Goal: Contribute content: Contribute content

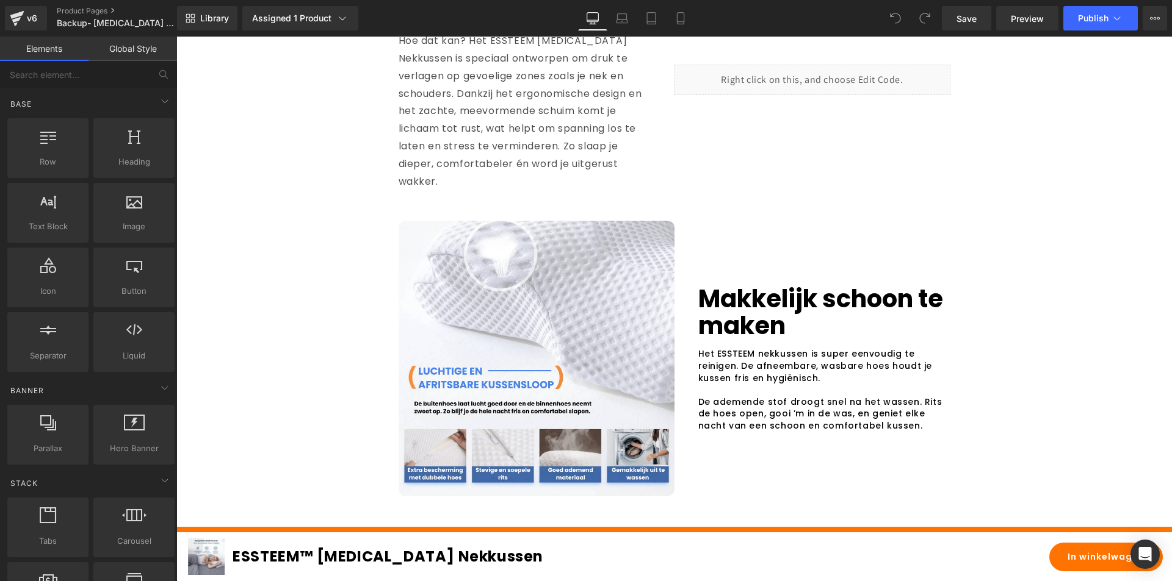
scroll to position [2685, 0]
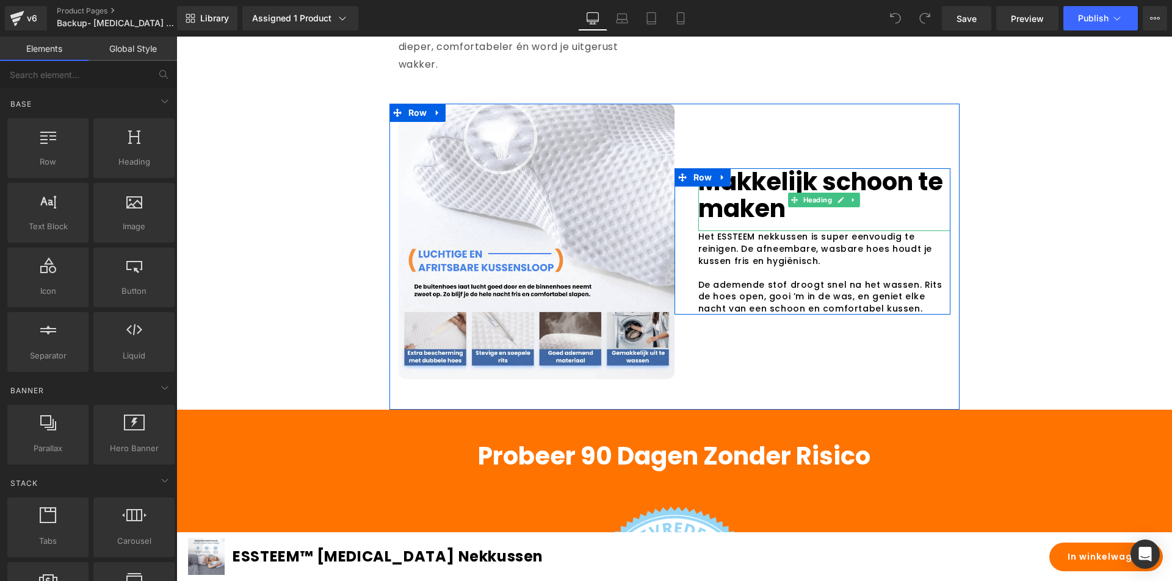
click at [802, 171] on div at bounding box center [812, 169] width 276 height 3
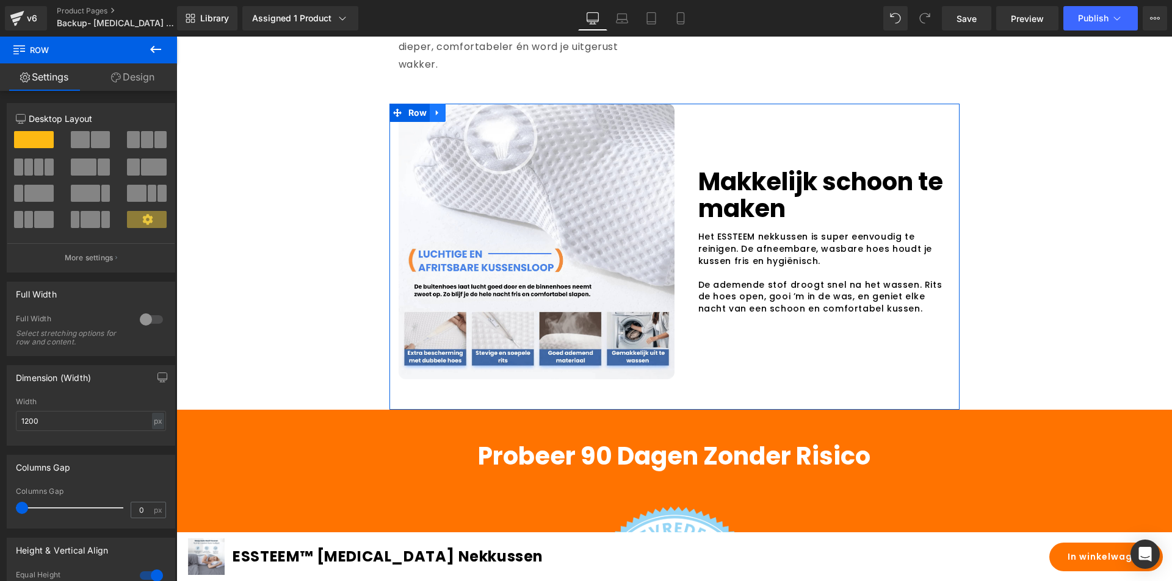
click at [430, 122] on link at bounding box center [438, 113] width 16 height 18
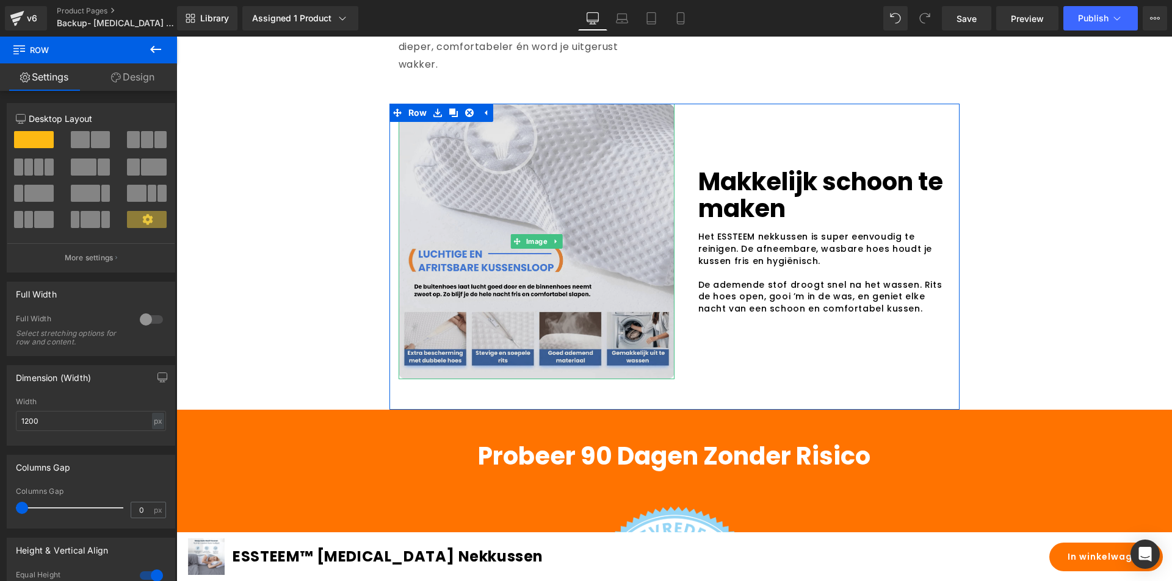
click at [490, 266] on img at bounding box center [536, 242] width 276 height 276
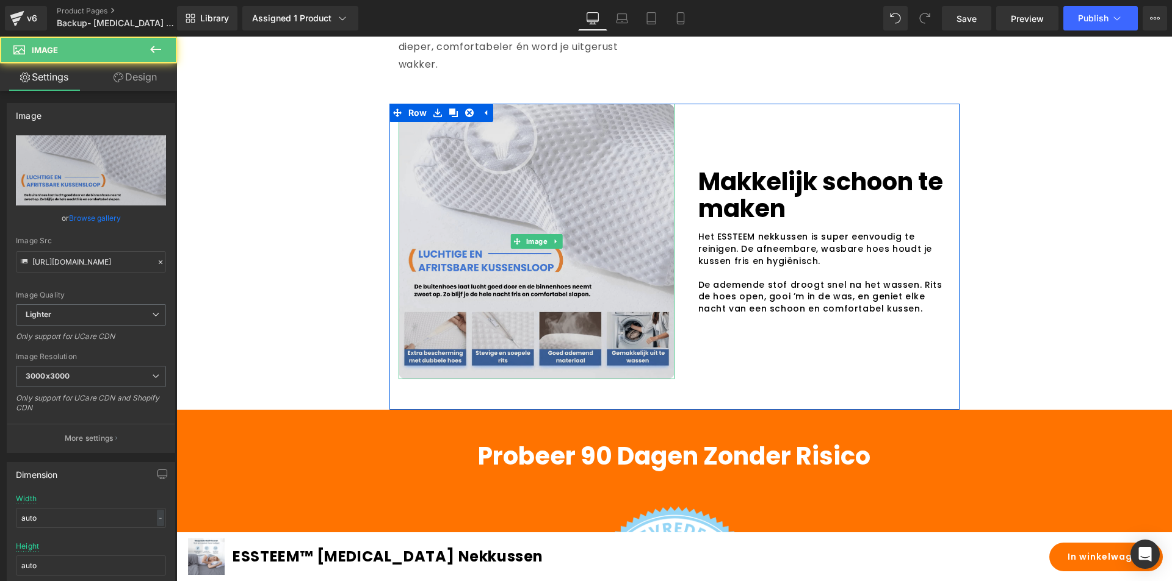
click at [442, 169] on img at bounding box center [536, 242] width 276 height 276
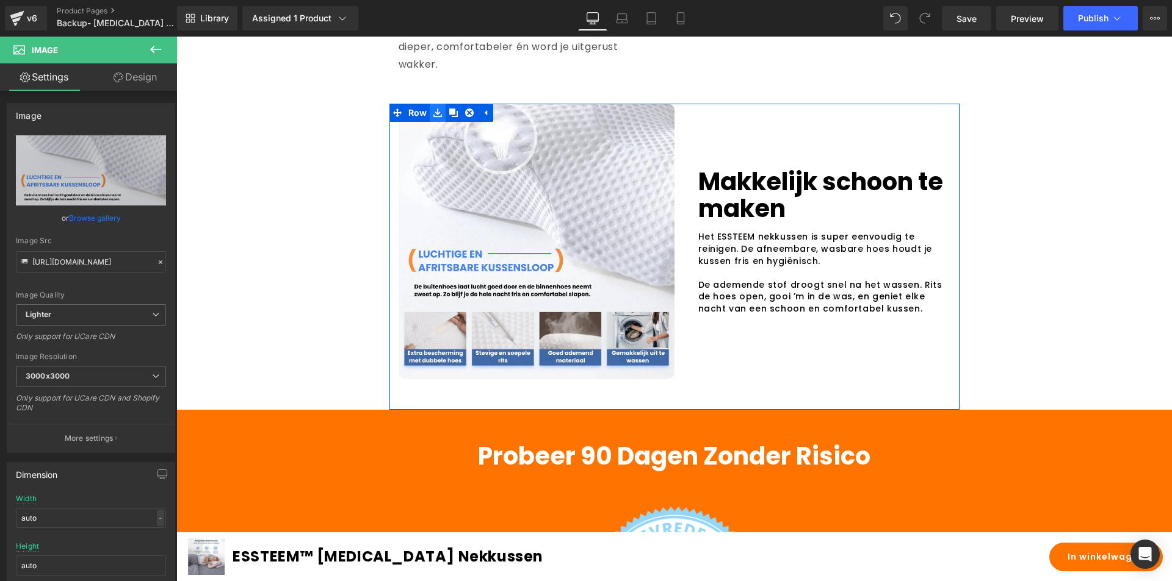
click at [436, 118] on icon at bounding box center [437, 113] width 9 height 9
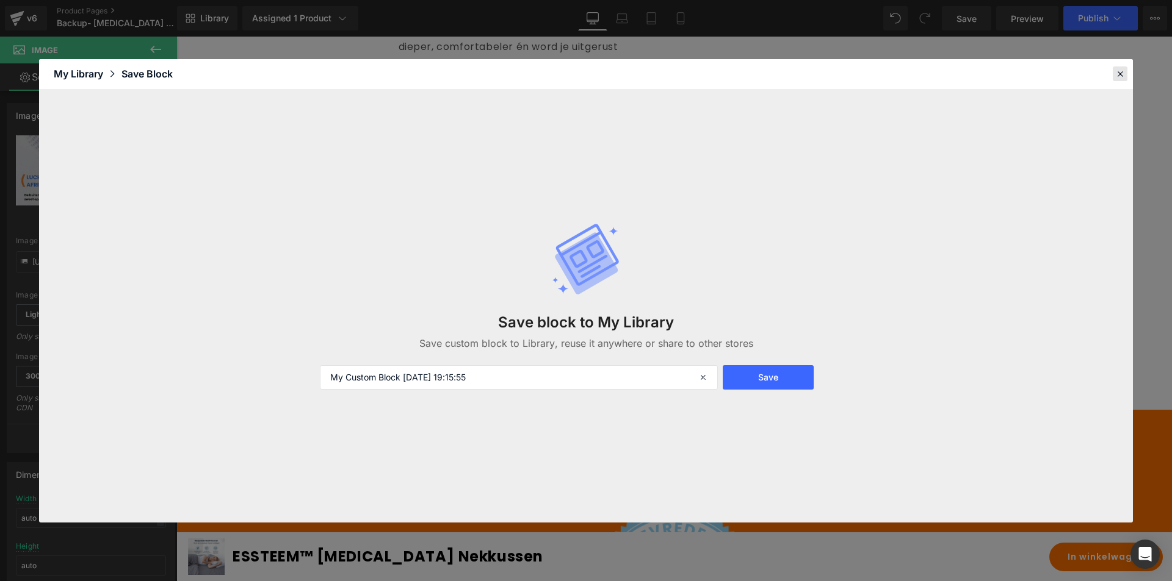
click at [1123, 74] on icon at bounding box center [1119, 73] width 11 height 11
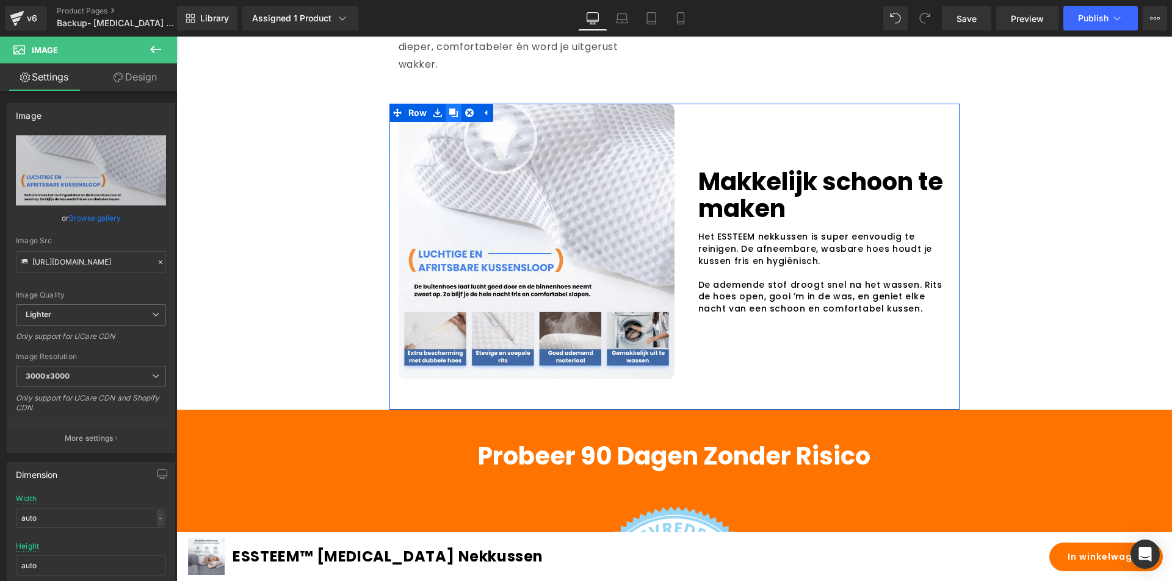
click at [449, 117] on icon at bounding box center [453, 113] width 9 height 9
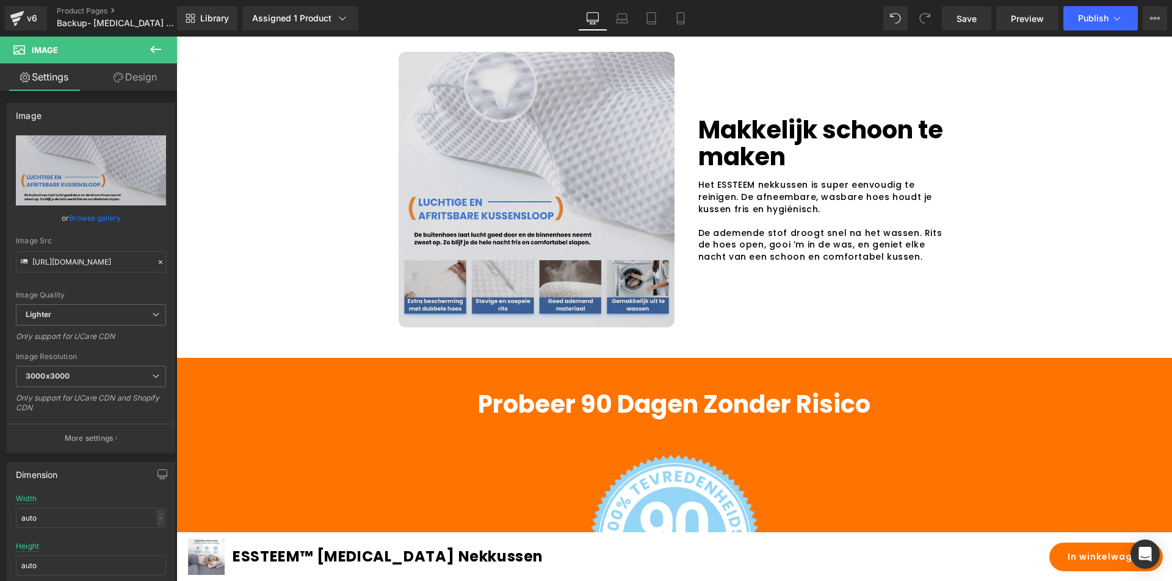
scroll to position [3045, 0]
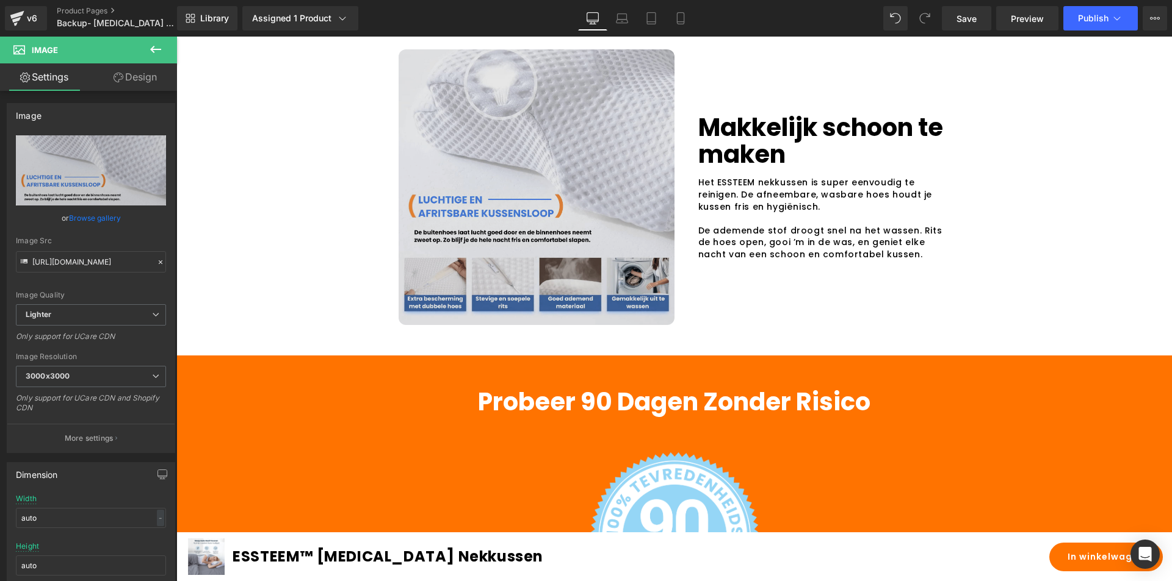
click at [538, 218] on div "Image" at bounding box center [536, 187] width 276 height 276
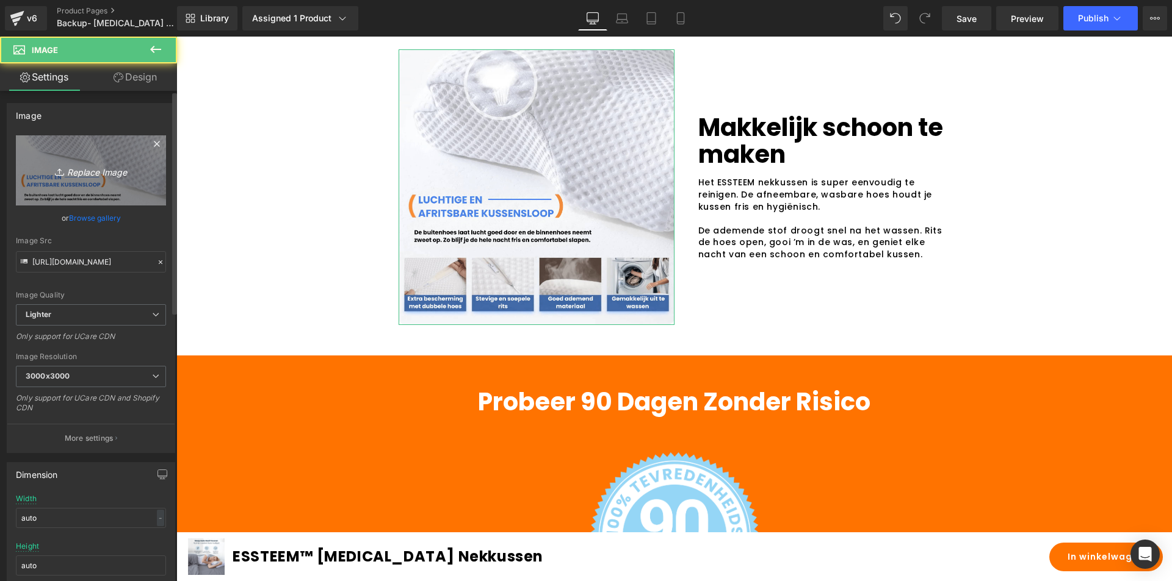
click at [124, 172] on icon "Replace Image" at bounding box center [91, 170] width 98 height 15
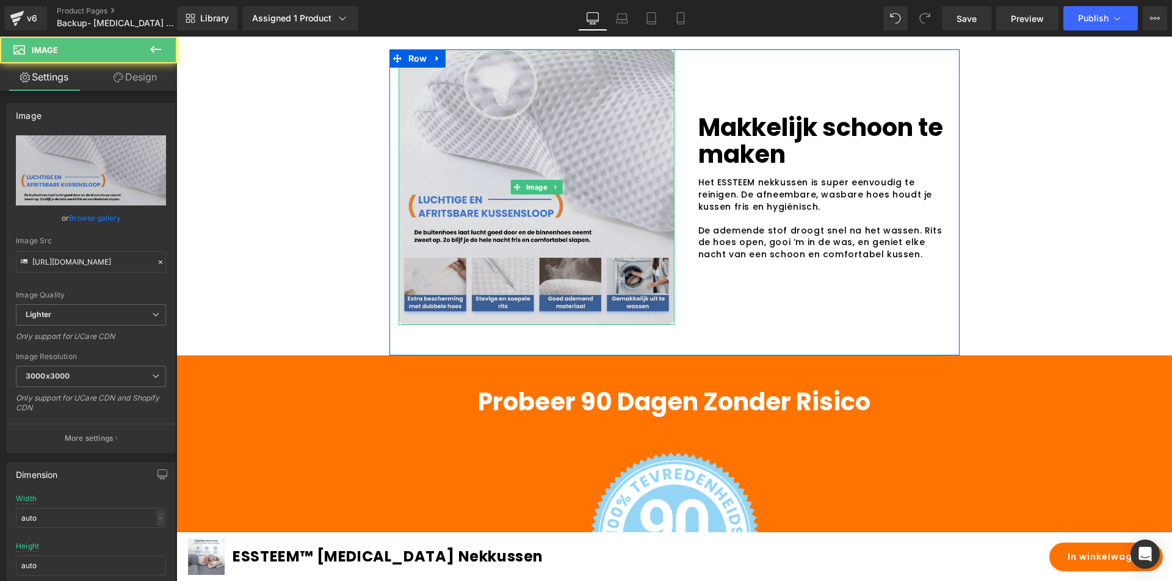
click at [503, 207] on img at bounding box center [536, 187] width 276 height 276
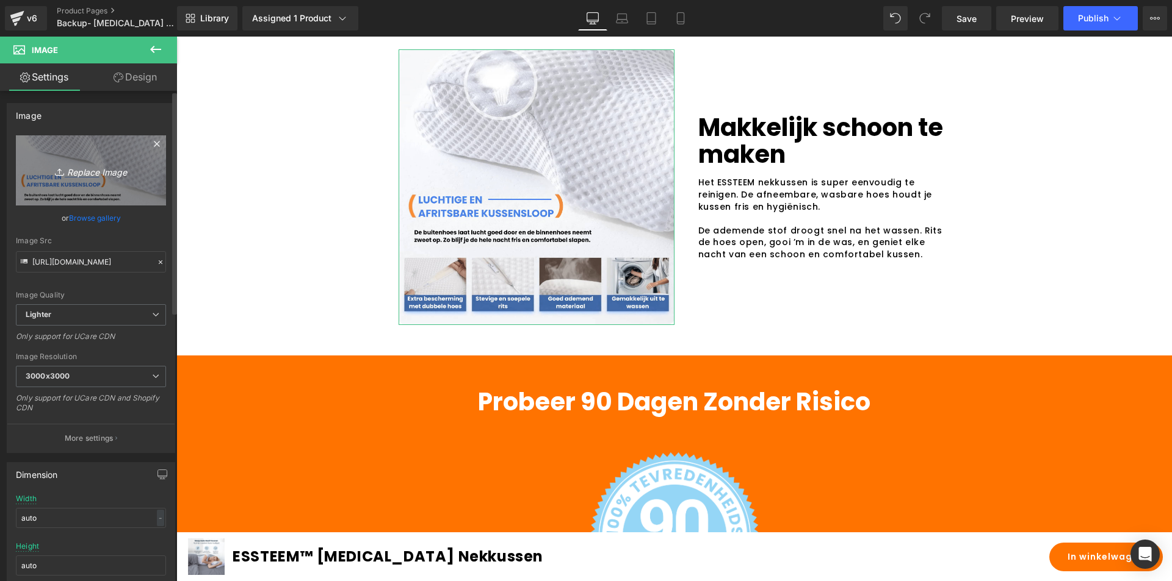
click at [96, 176] on icon "Replace Image" at bounding box center [91, 170] width 98 height 15
type input "C:\fakepath\Ontwerp zonder titel - 2025-09-26T191443.146-min.png"
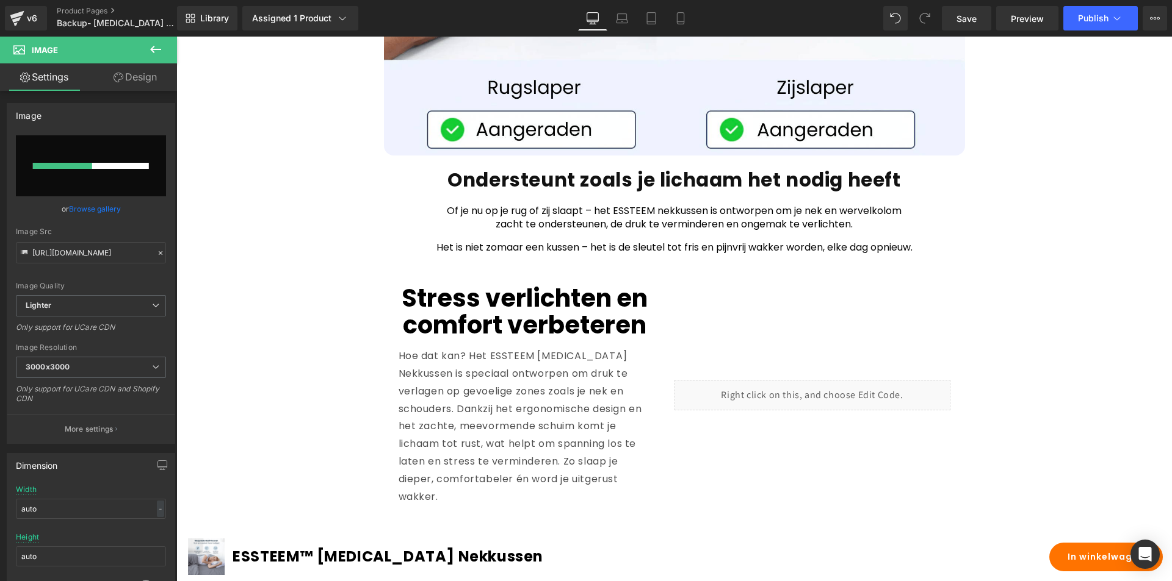
scroll to position [2191, 0]
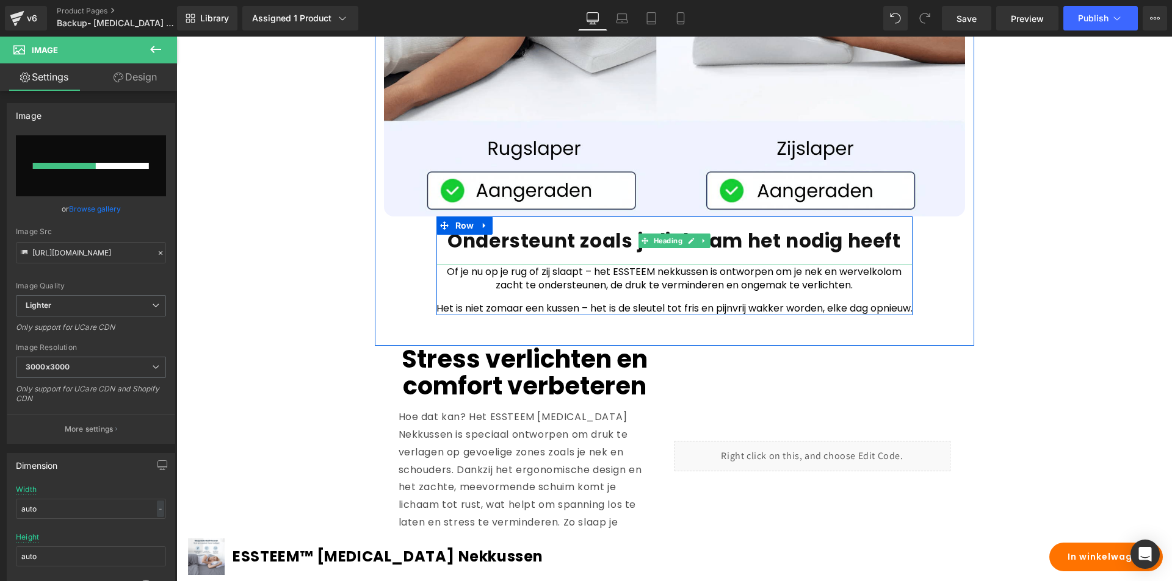
click at [600, 253] on h1 "Ondersteunt zoals je lichaam het nodig heeft" at bounding box center [674, 241] width 476 height 24
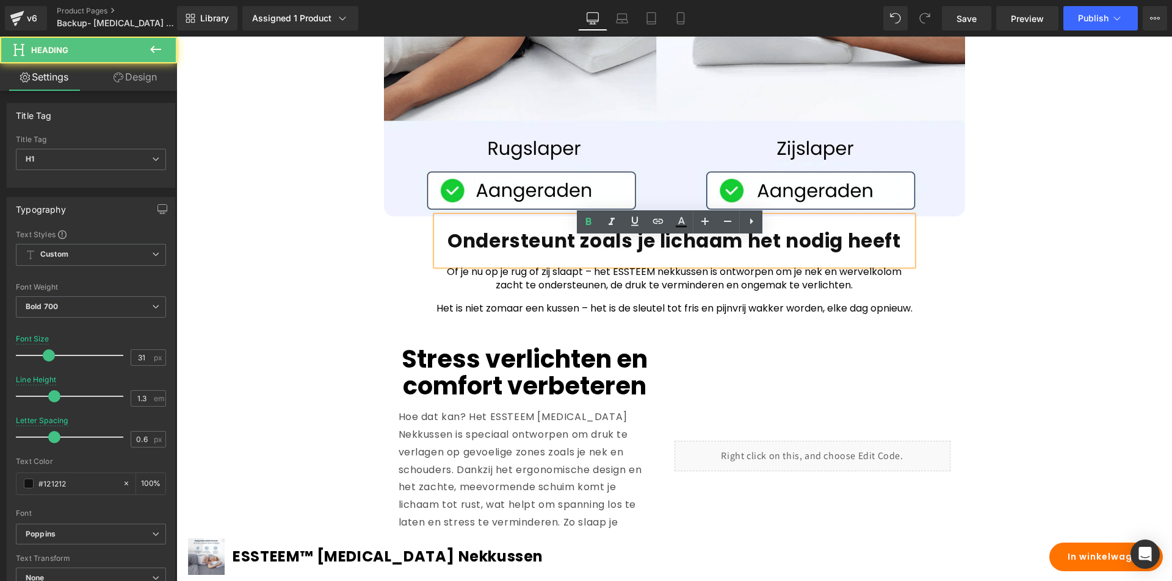
click at [592, 253] on h1 "Ondersteunt zoals je lichaam het nodig heeft" at bounding box center [674, 241] width 476 height 24
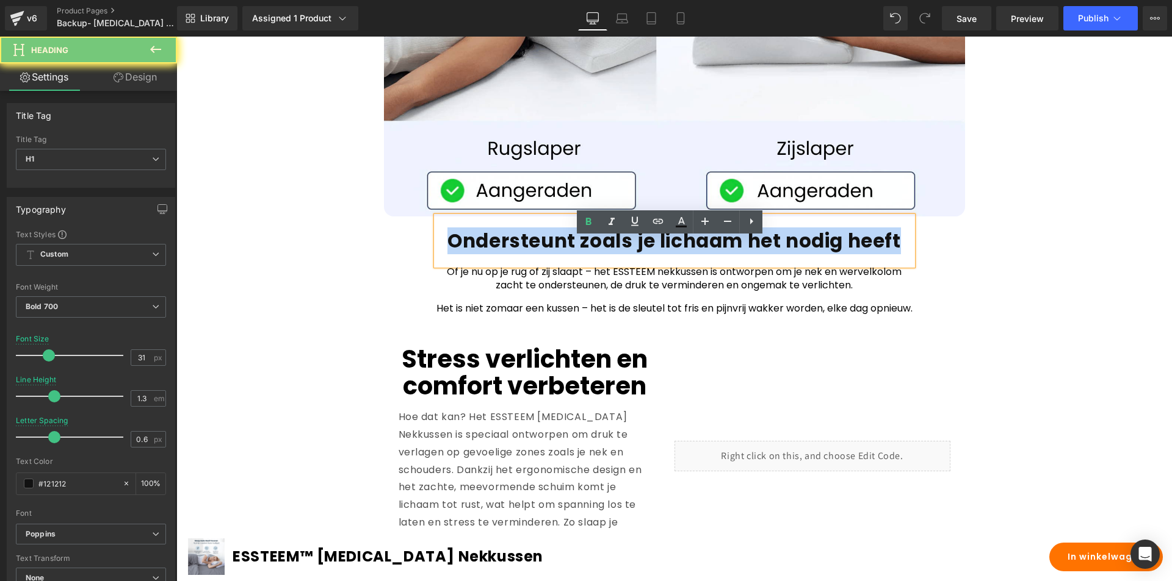
click at [592, 253] on h1 "Ondersteunt zoals je lichaam het nodig heeft" at bounding box center [674, 241] width 476 height 24
copy h1 "Ondersteunt zoals je lichaam het nodig heeft"
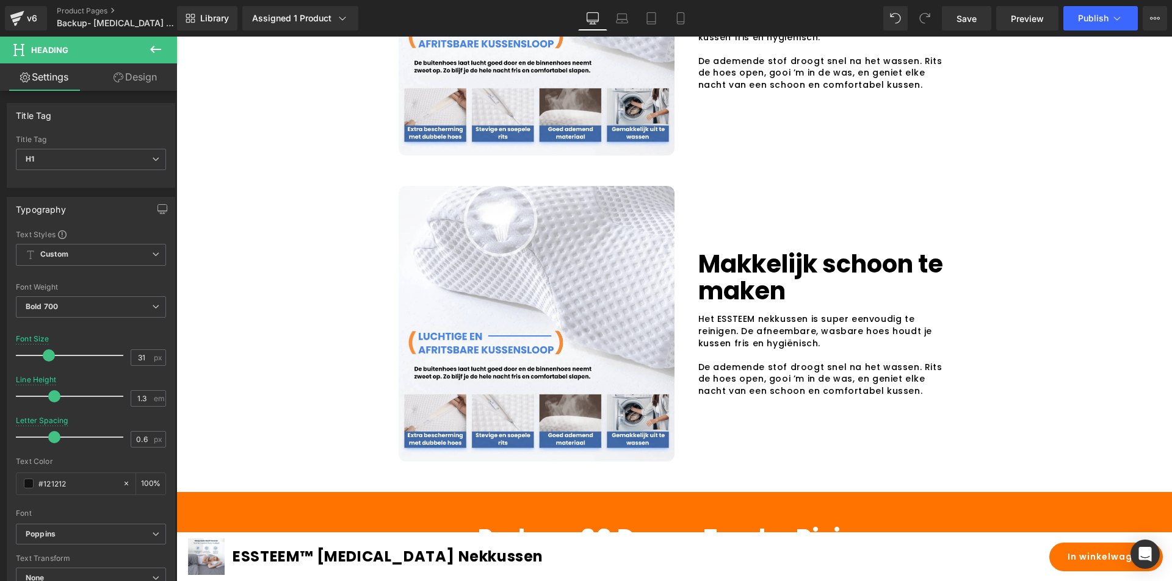
scroll to position [2923, 0]
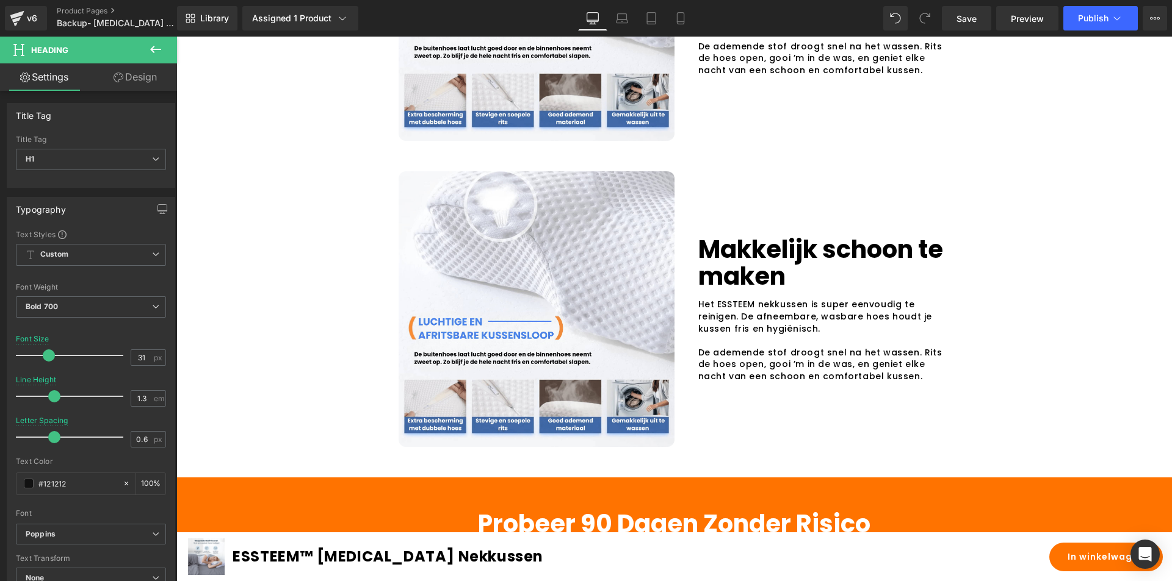
click at [735, 290] on p "Makkelijk schoon te maken" at bounding box center [824, 263] width 252 height 54
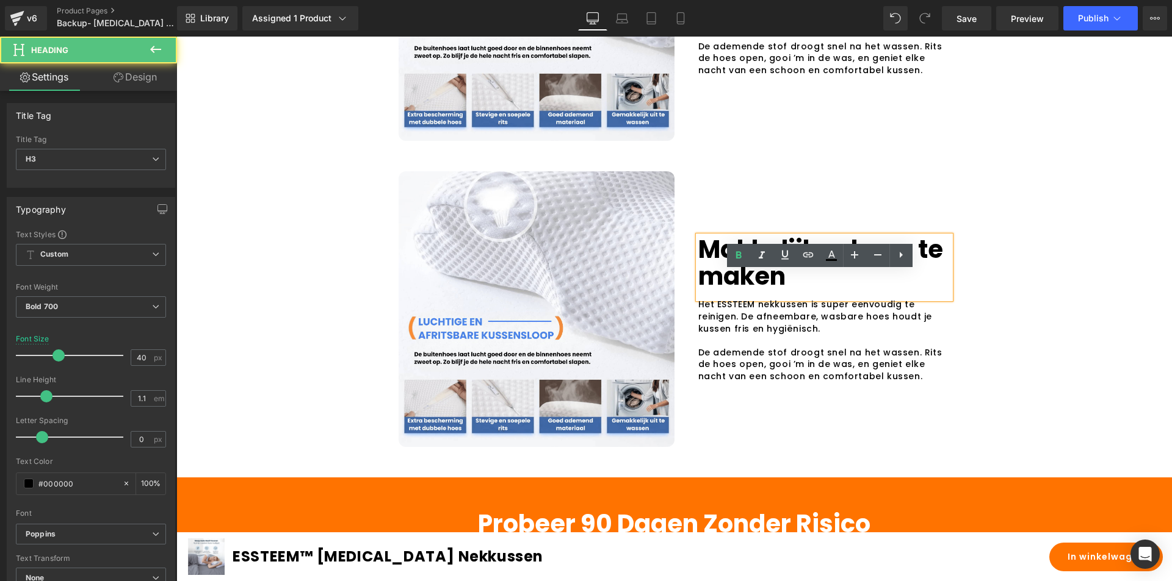
click at [733, 290] on p "Makkelijk schoon te maken" at bounding box center [824, 263] width 252 height 54
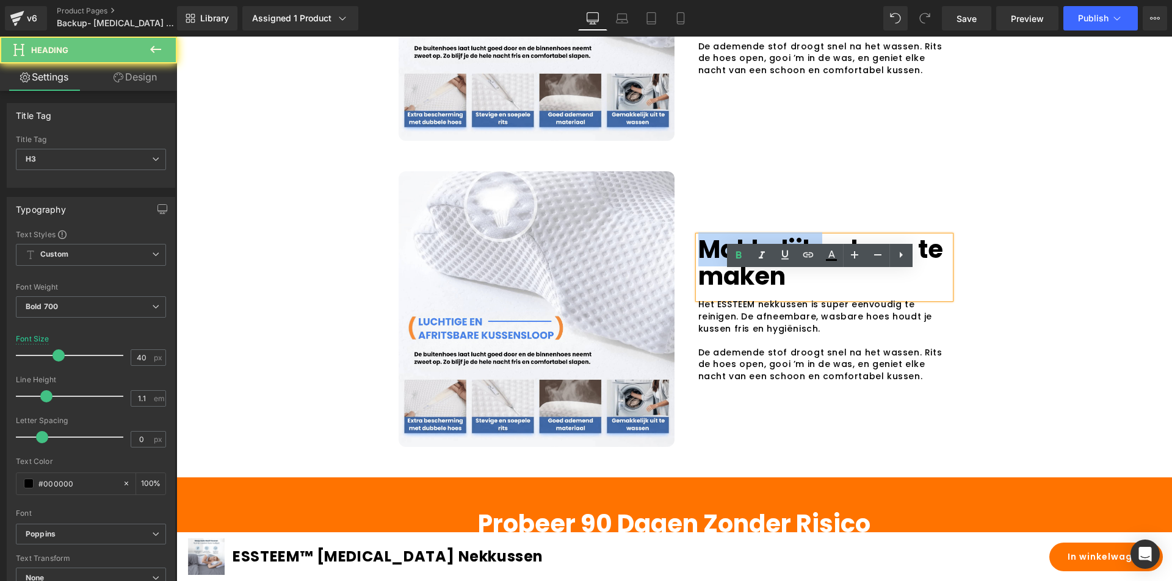
click at [733, 290] on p "Makkelijk schoon te maken" at bounding box center [824, 263] width 252 height 54
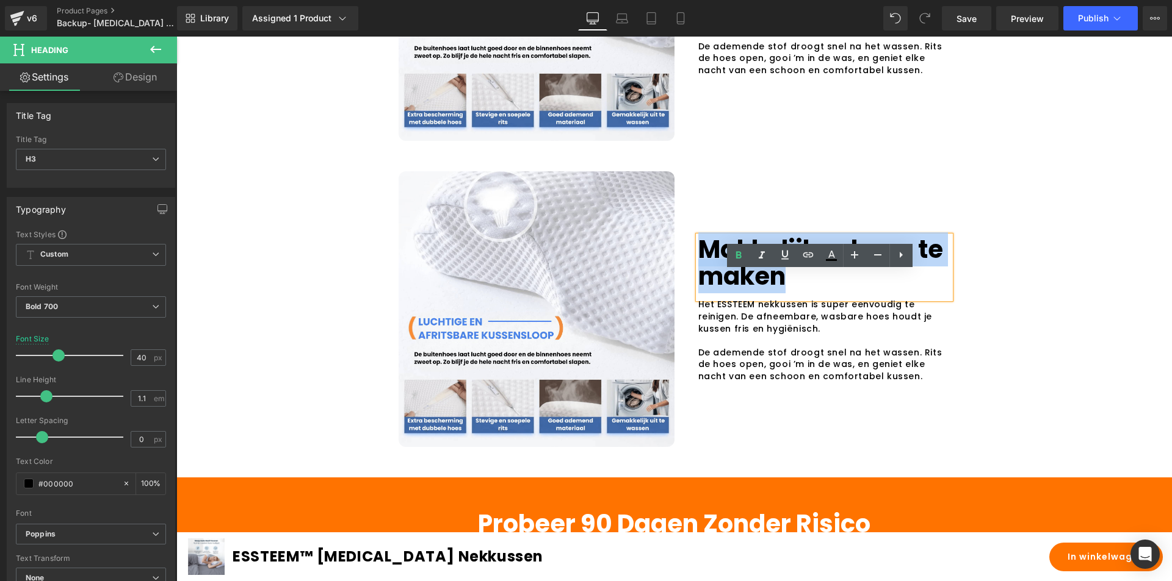
paste div
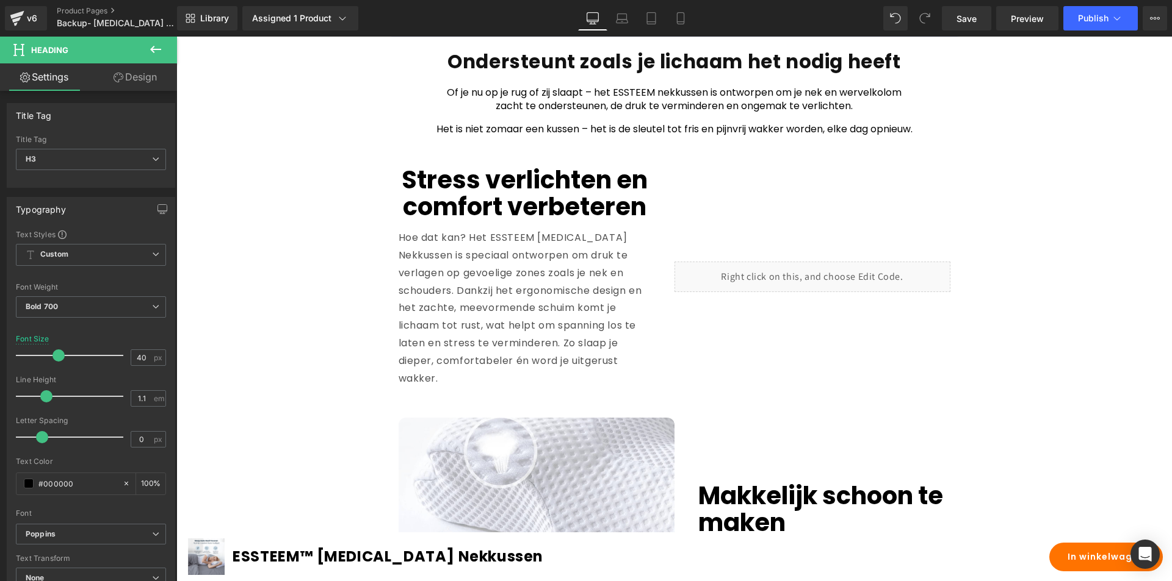
scroll to position [2361, 0]
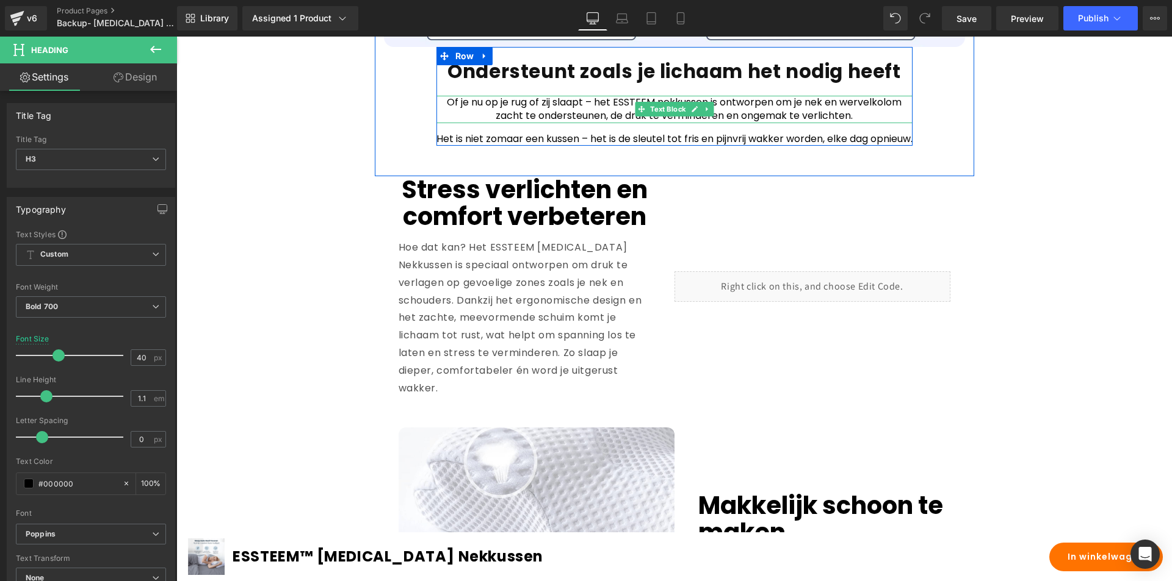
click at [528, 123] on p "Of je nu op je rug of zij slaapt – het ESSTEEM nekkussen is ontworpen om je nek…" at bounding box center [674, 109] width 476 height 27
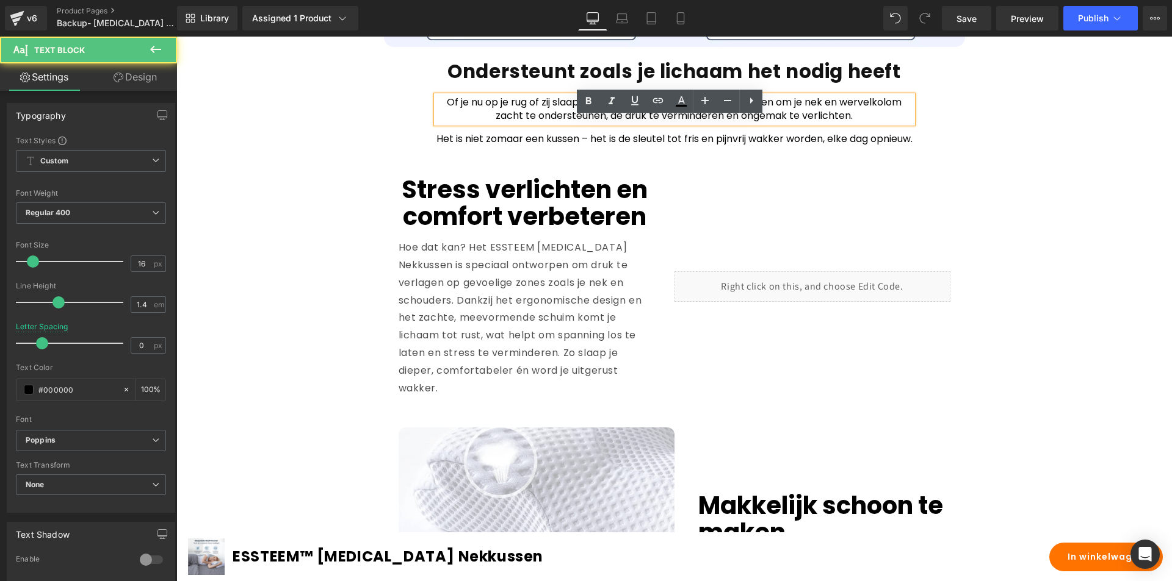
click at [542, 123] on p "Of je nu op je rug of zij slaapt – het ESSTEEM nekkussen is ontworpen om je nek…" at bounding box center [674, 109] width 476 height 27
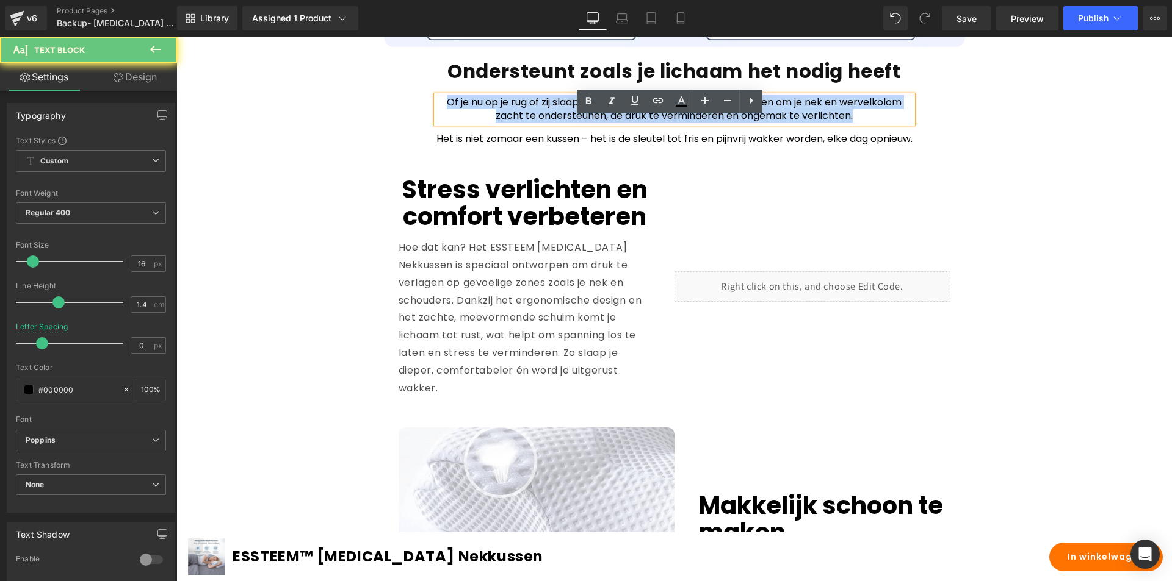
click at [542, 123] on p "Of je nu op je rug of zij slaapt – het ESSTEEM nekkussen is ontworpen om je nek…" at bounding box center [674, 109] width 476 height 27
copy p "Of je nu op je rug of zij slaapt – het ESSTEEM nekkussen is ontworpen om je nek…"
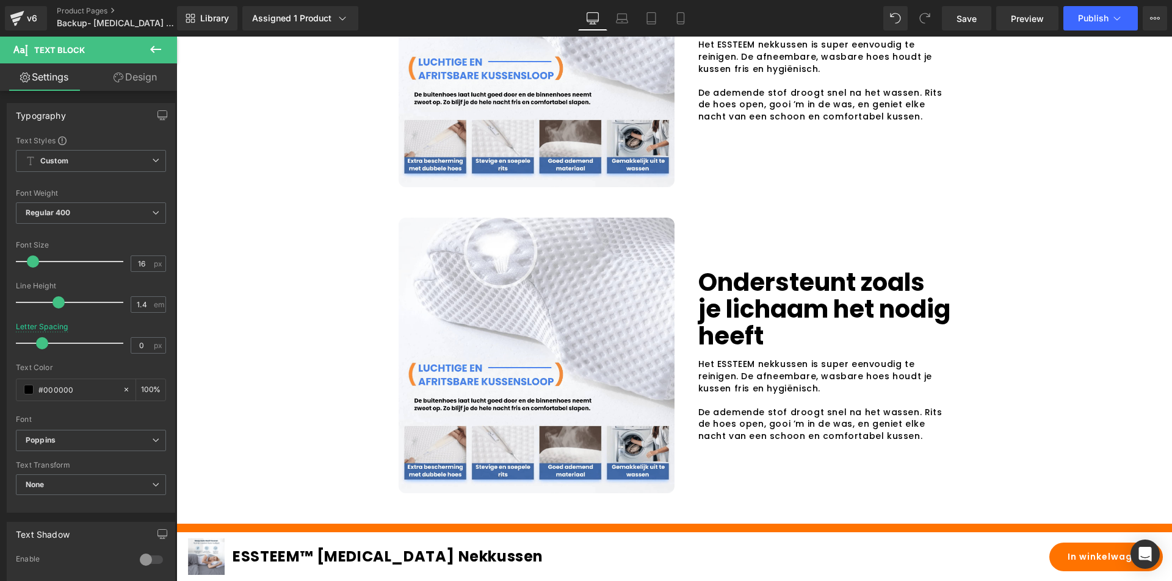
scroll to position [2910, 0]
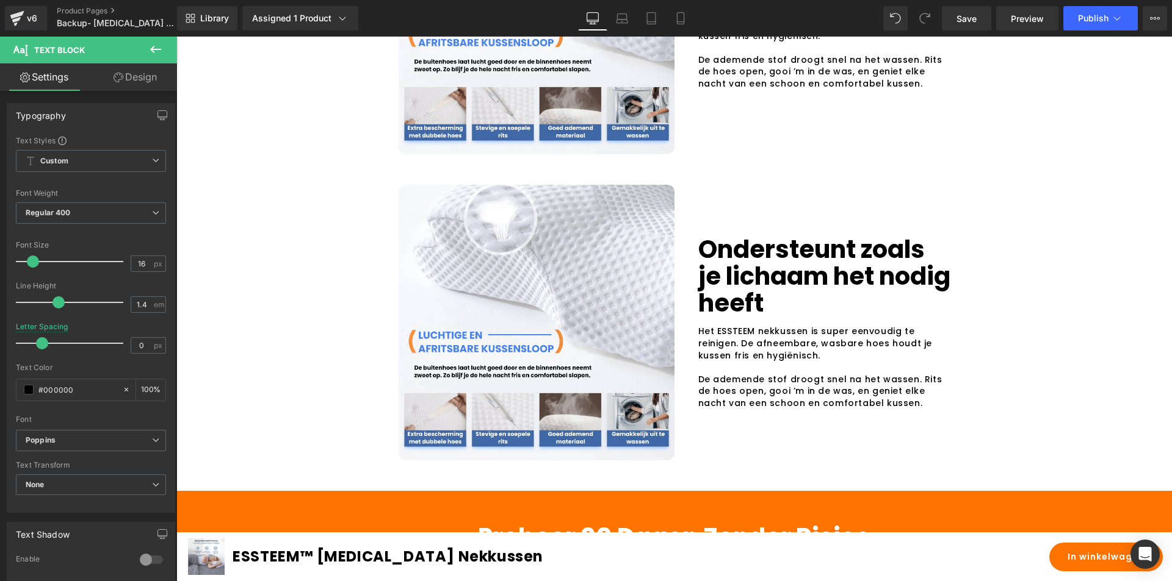
click at [761, 361] on span "Het ESSTEEM nekkussen is super eenvoudig te reinigen. De afneembare, wasbare ho…" at bounding box center [815, 343] width 234 height 36
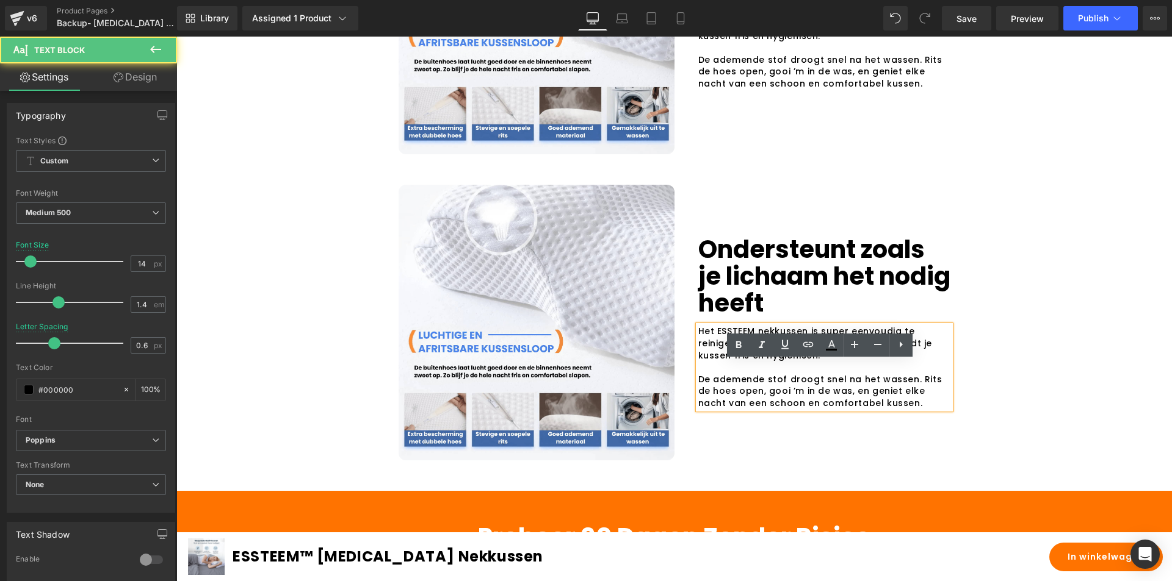
click at [749, 361] on span "Het ESSTEEM nekkussen is super eenvoudig te reinigen. De afneembare, wasbare ho…" at bounding box center [815, 343] width 234 height 36
drag, startPoint x: 815, startPoint y: 389, endPoint x: 680, endPoint y: 364, distance: 136.7
click at [680, 364] on div "Ondersteunt zoals je lichaam het nodig heeft Heading Het ESSTEEM nekkussen is s…" at bounding box center [812, 322] width 276 height 173
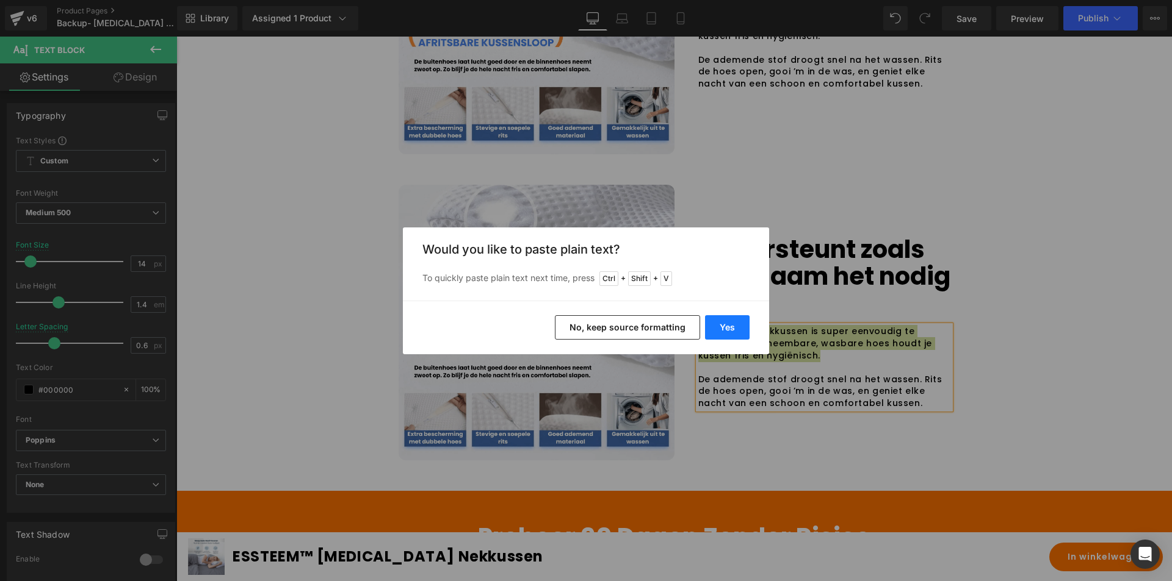
click at [721, 327] on button "Yes" at bounding box center [727, 327] width 45 height 24
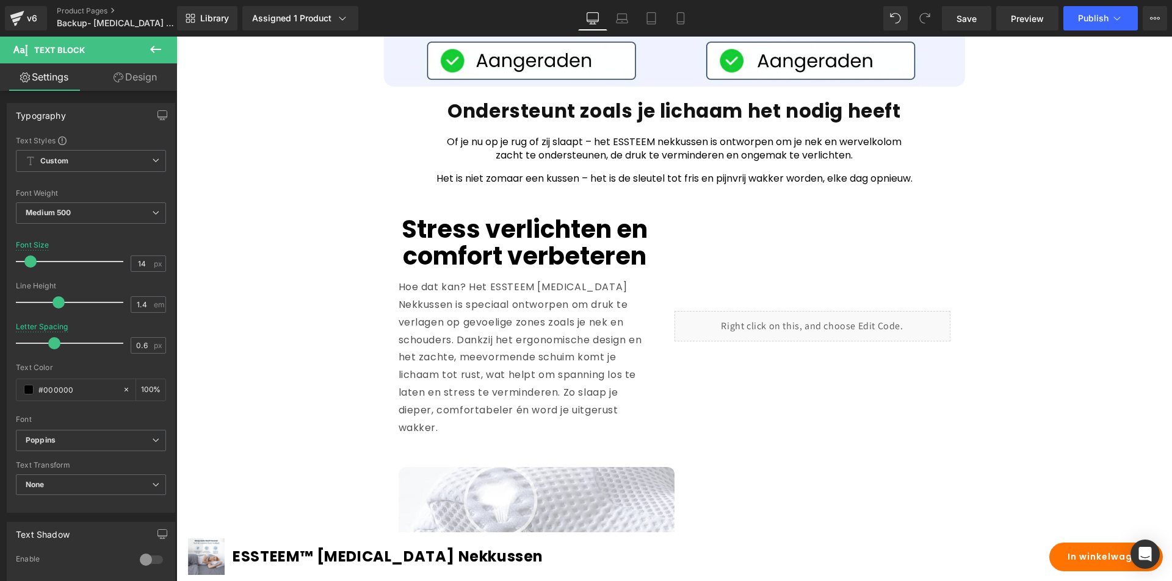
scroll to position [2300, 0]
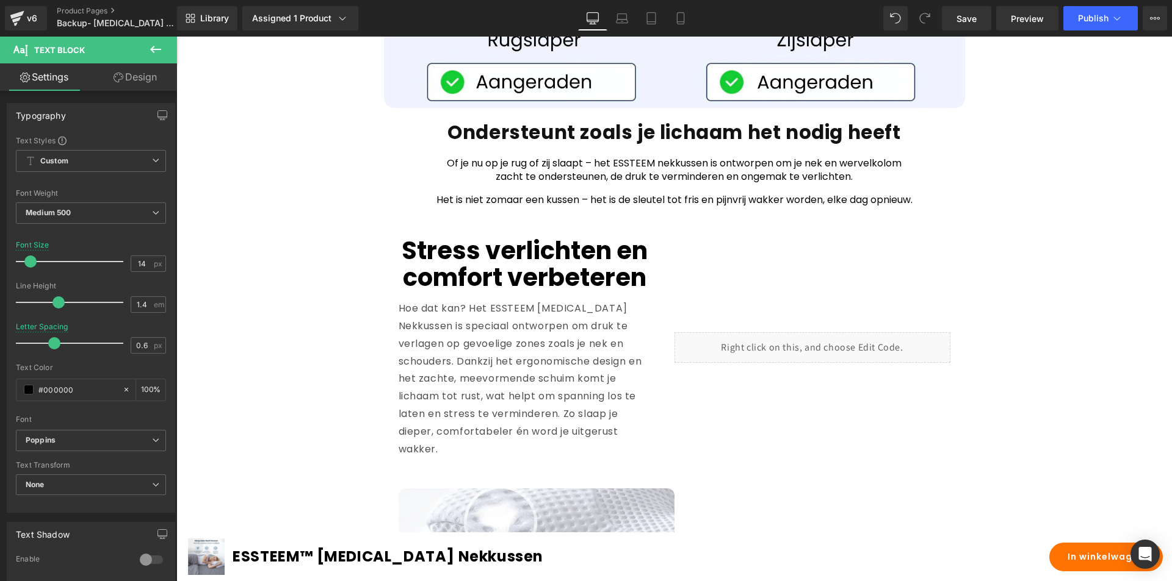
click at [176, 37] on div at bounding box center [176, 37] width 0 height 0
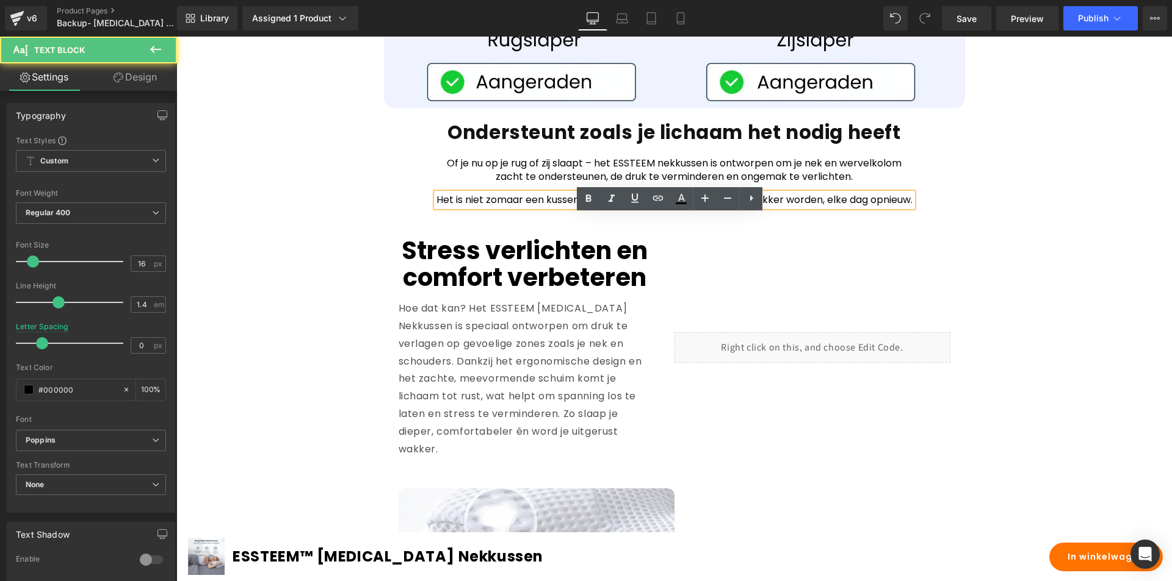
click at [551, 207] on p "Het is niet zomaar een kussen – het is de sleutel tot fris en pijnvrij wakker w…" at bounding box center [674, 199] width 476 height 13
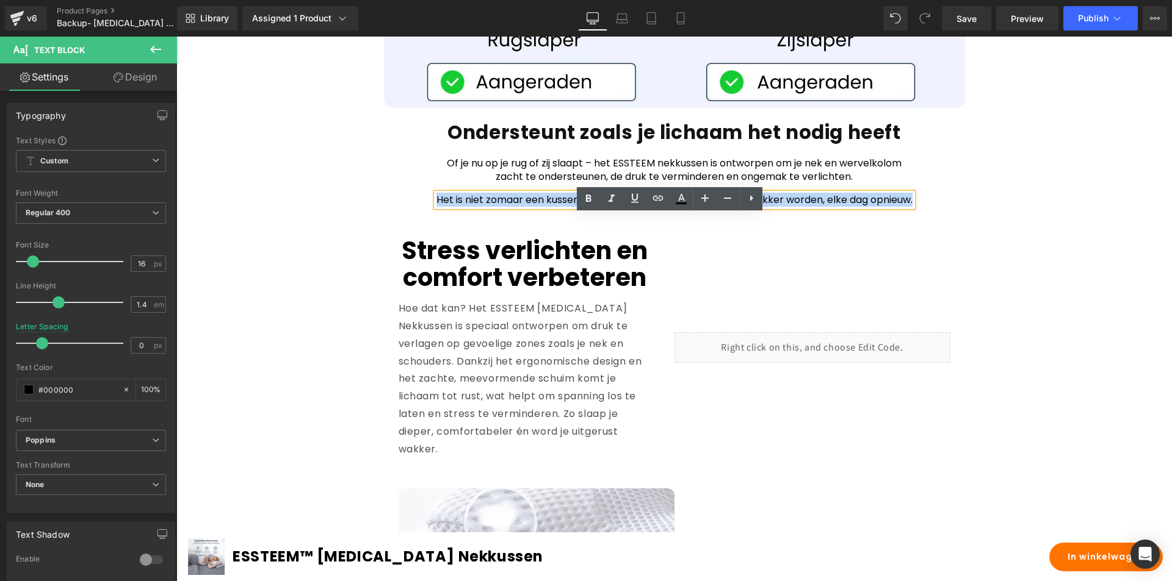
copy p "Het is niet zomaar een kussen – het is de sleutel tot fris en pijnvrij wakker w…"
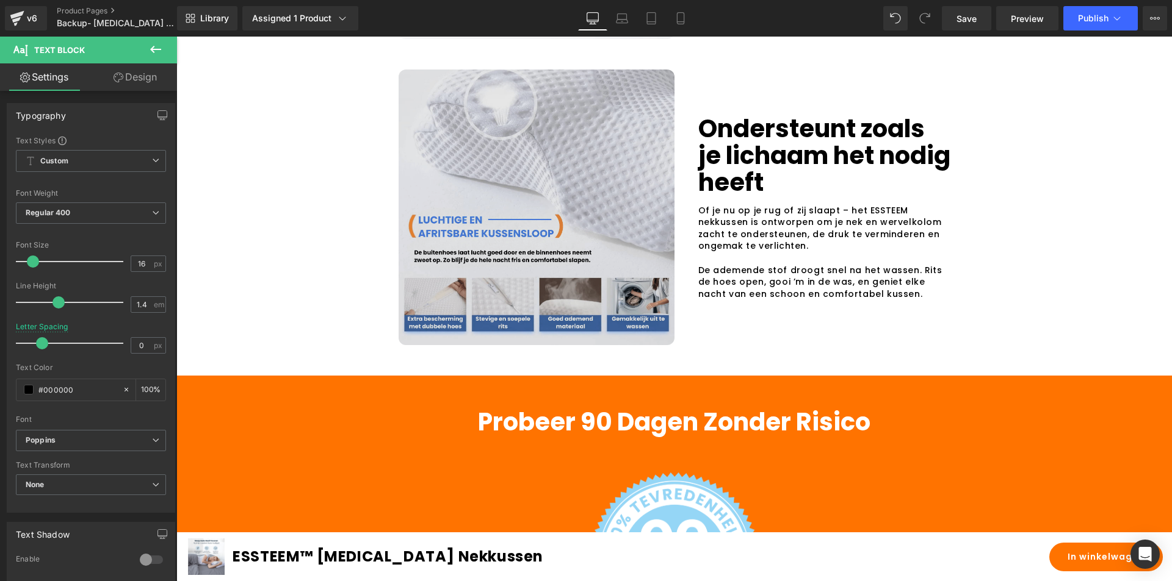
scroll to position [3032, 0]
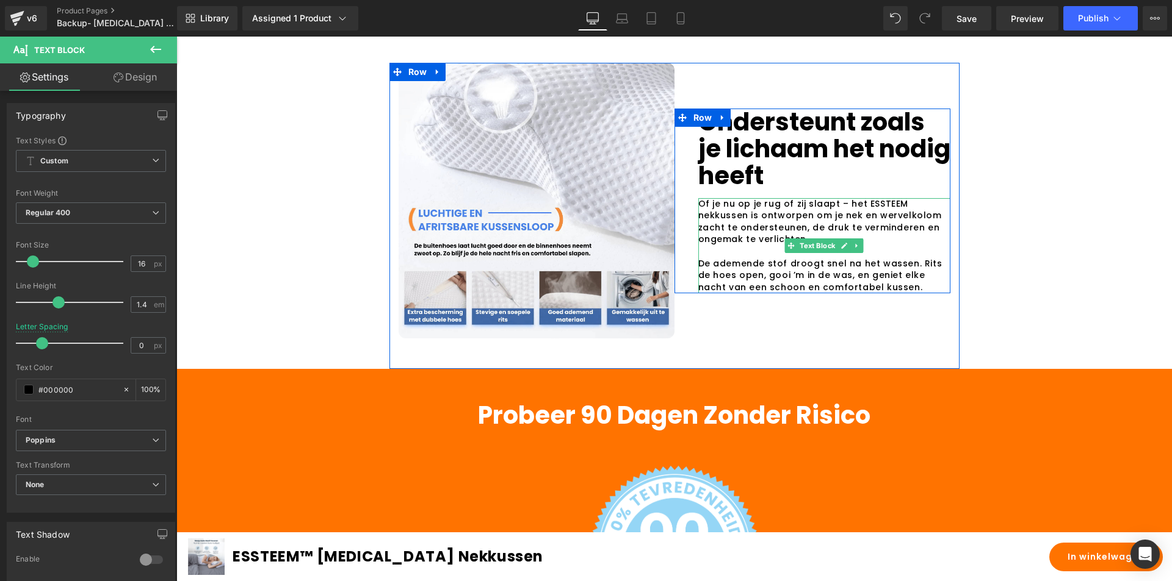
click at [734, 293] on span "De ademende stof droogt snel na het wassen. Rits de hoes open, gooi ’m in de wa…" at bounding box center [820, 275] width 244 height 36
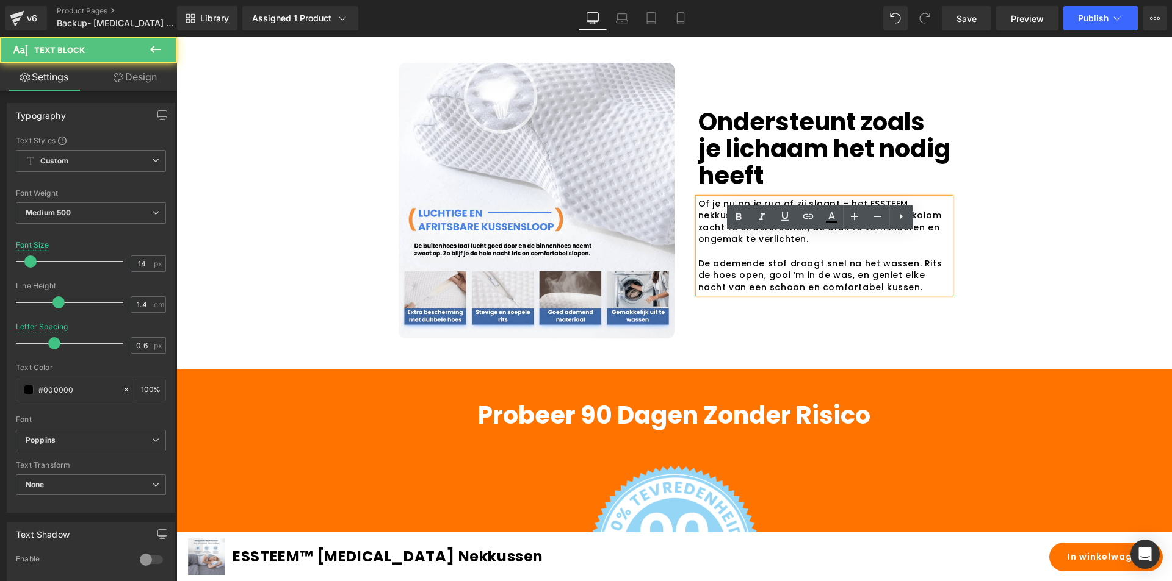
click at [740, 293] on span "De ademende stof droogt snel na het wassen. Rits de hoes open, gooi ’m in de wa…" at bounding box center [820, 275] width 244 height 36
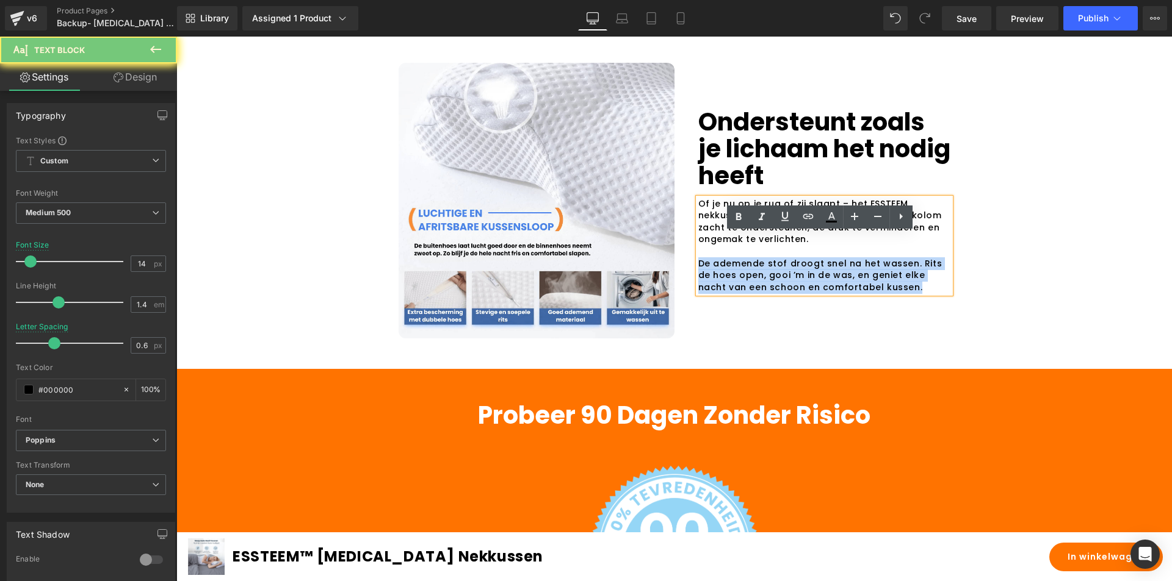
click at [740, 293] on span "De ademende stof droogt snel na het wassen. Rits de hoes open, gooi ’m in de wa…" at bounding box center [820, 275] width 244 height 36
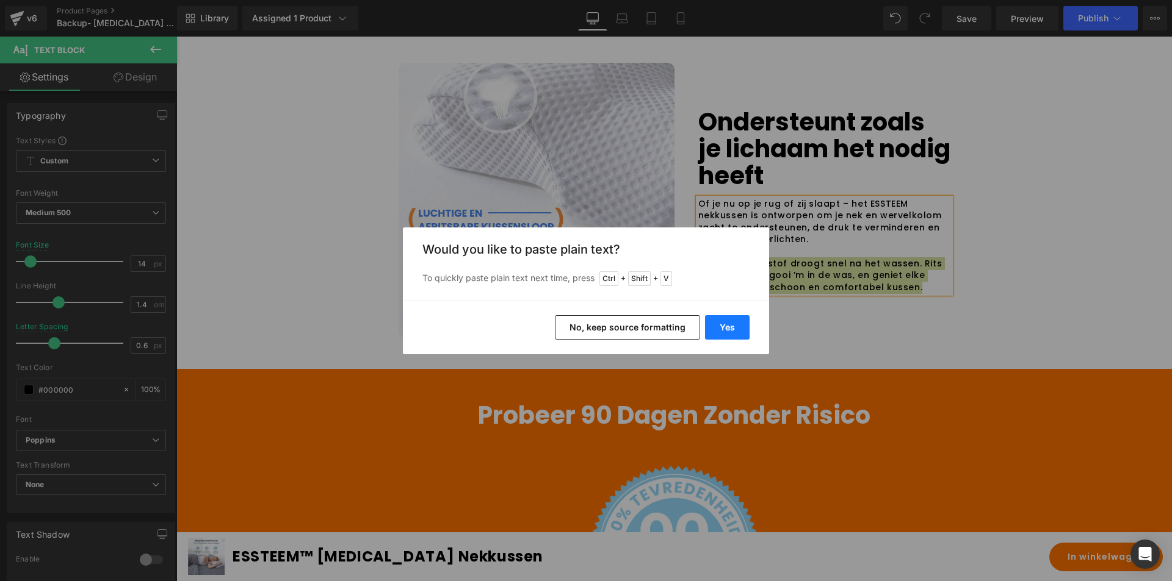
click at [732, 322] on button "Yes" at bounding box center [727, 327] width 45 height 24
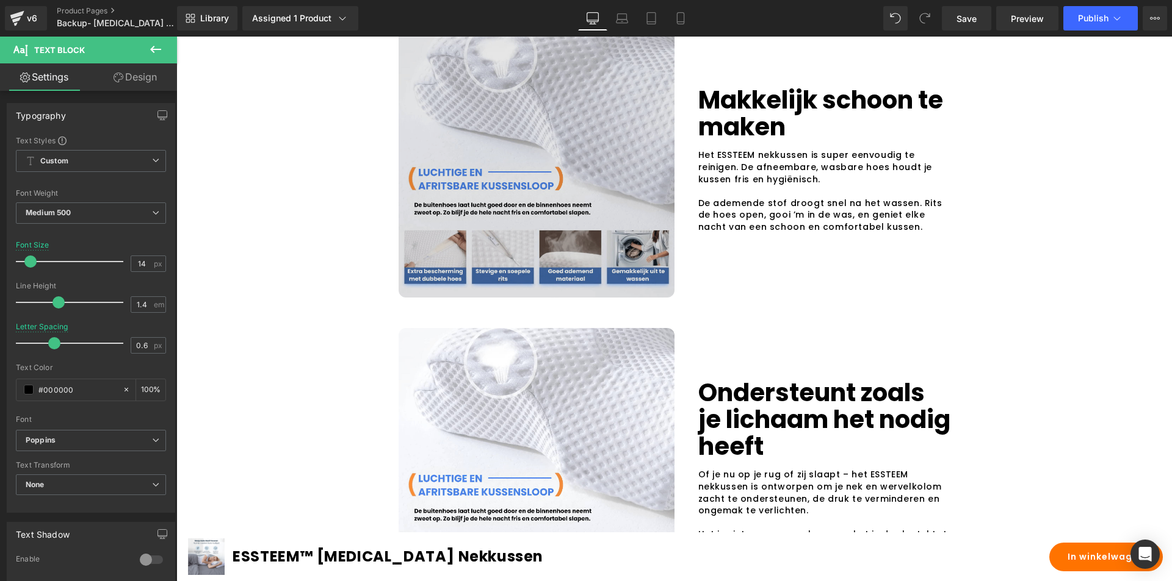
scroll to position [2788, 0]
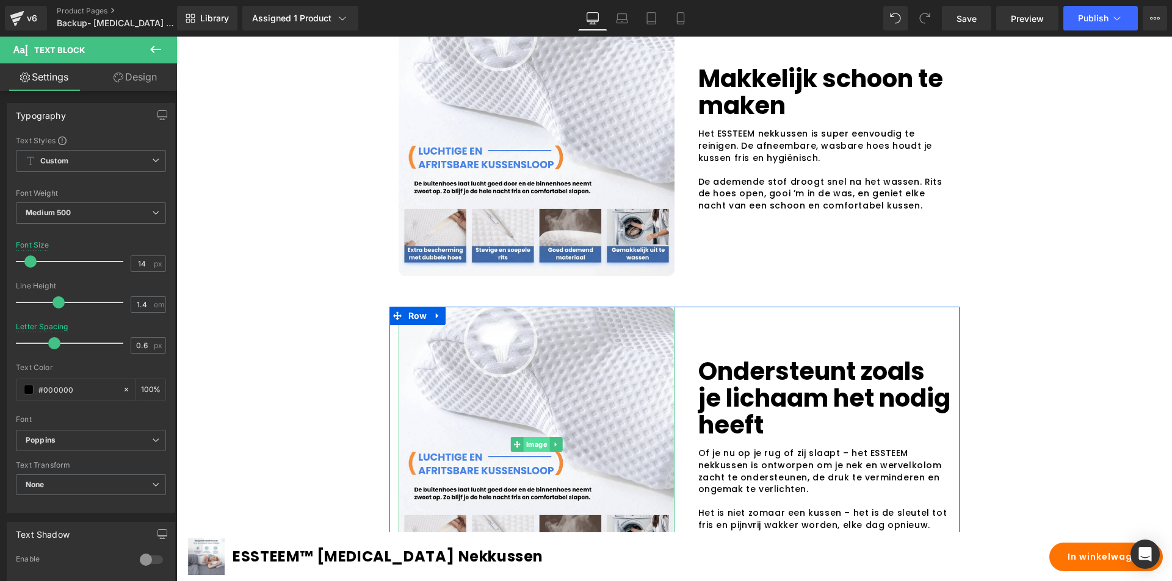
click at [524, 452] on span "Image" at bounding box center [536, 444] width 26 height 15
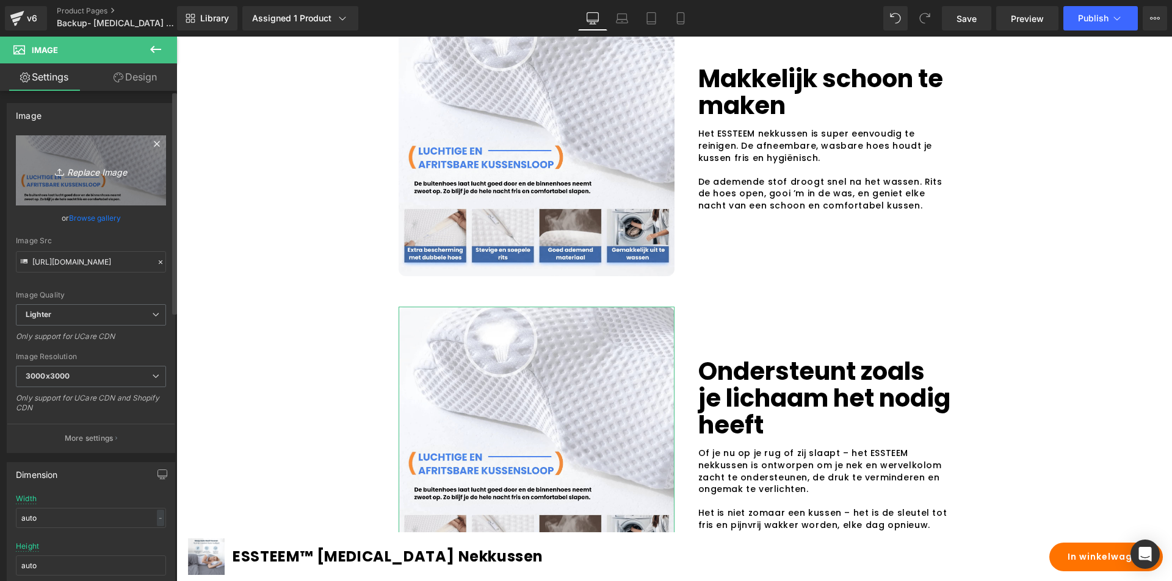
click at [97, 178] on icon "Replace Image" at bounding box center [91, 170] width 98 height 15
type input "C:\fakepath\Ontwerp zonder titel - 2025-09-26T191443.146-min.png"
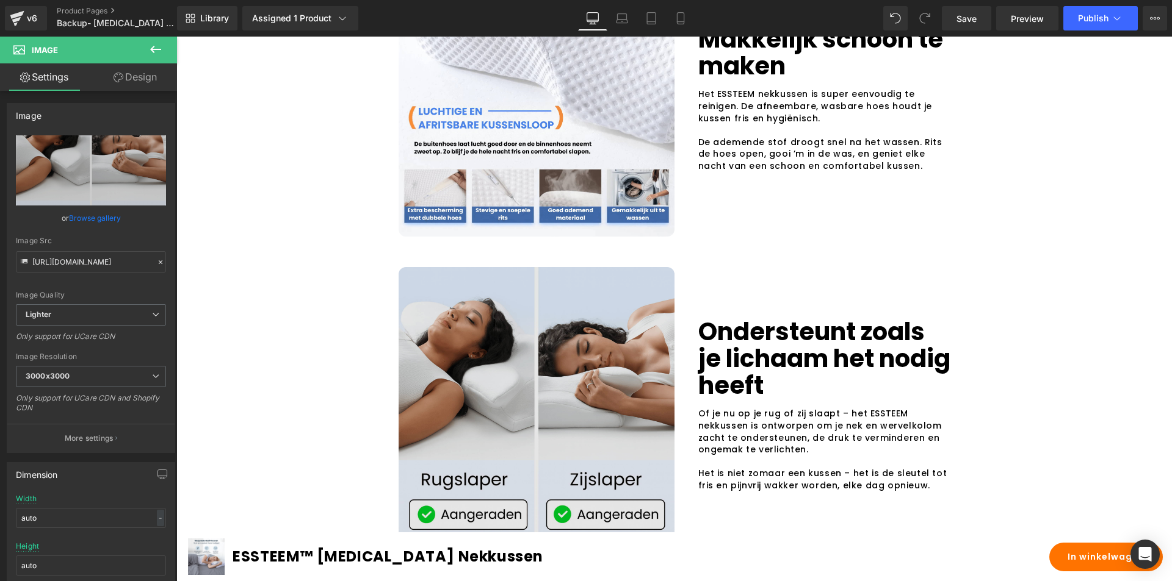
scroll to position [2849, 0]
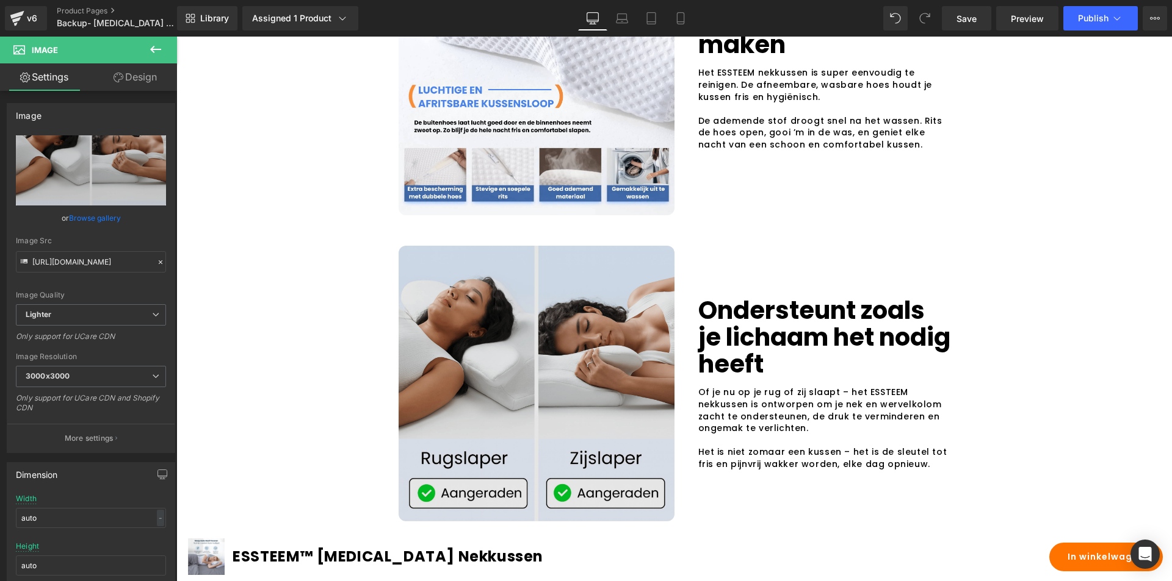
click at [466, 317] on img at bounding box center [536, 384] width 276 height 276
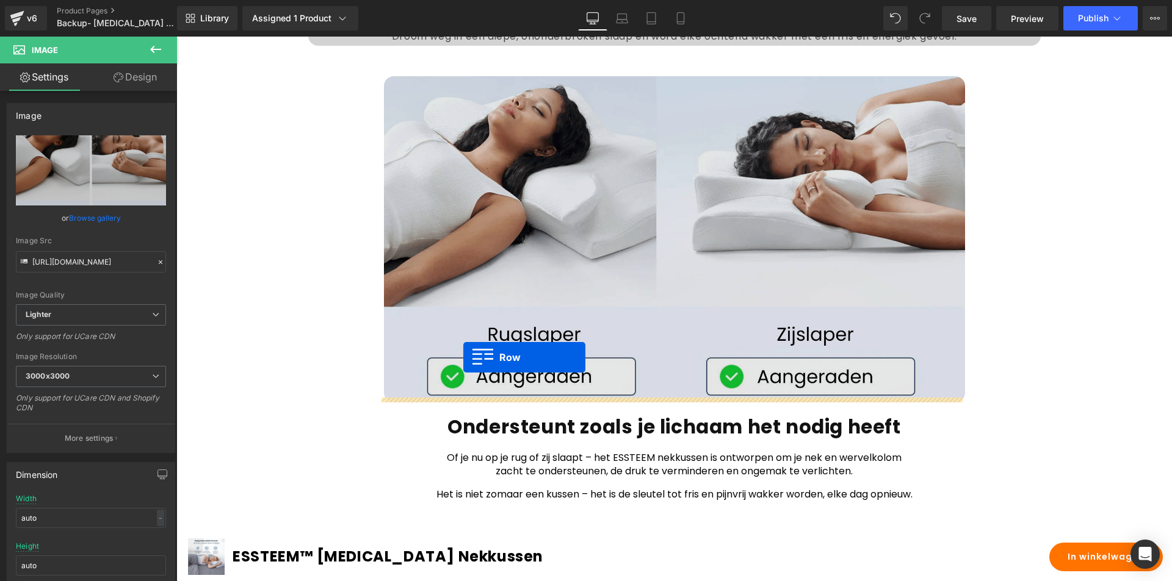
scroll to position [1995, 0]
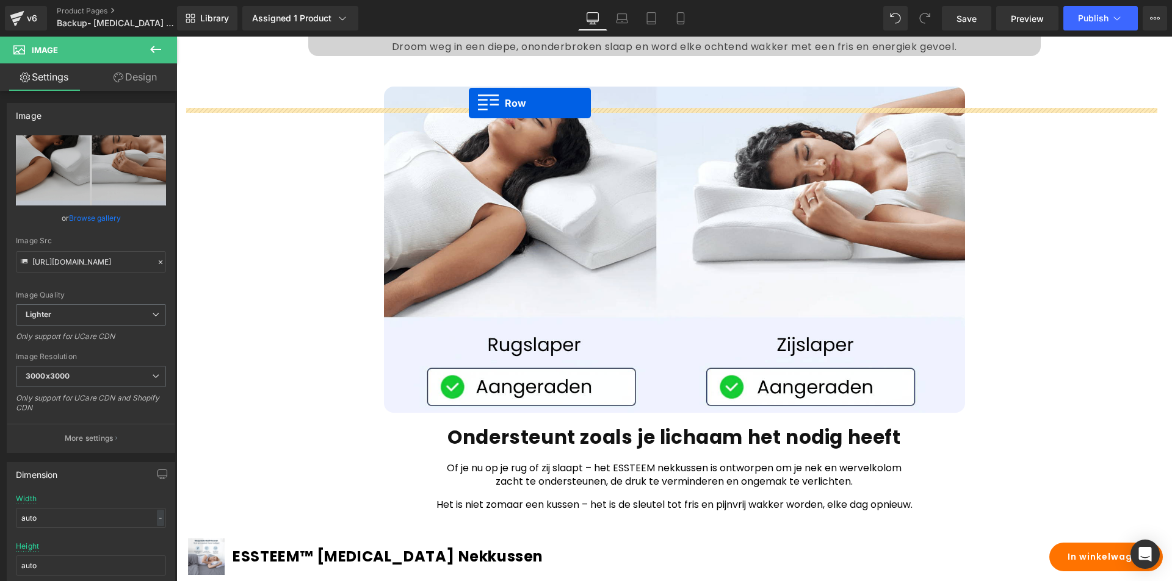
drag, startPoint x: 392, startPoint y: 289, endPoint x: 469, endPoint y: 103, distance: 200.8
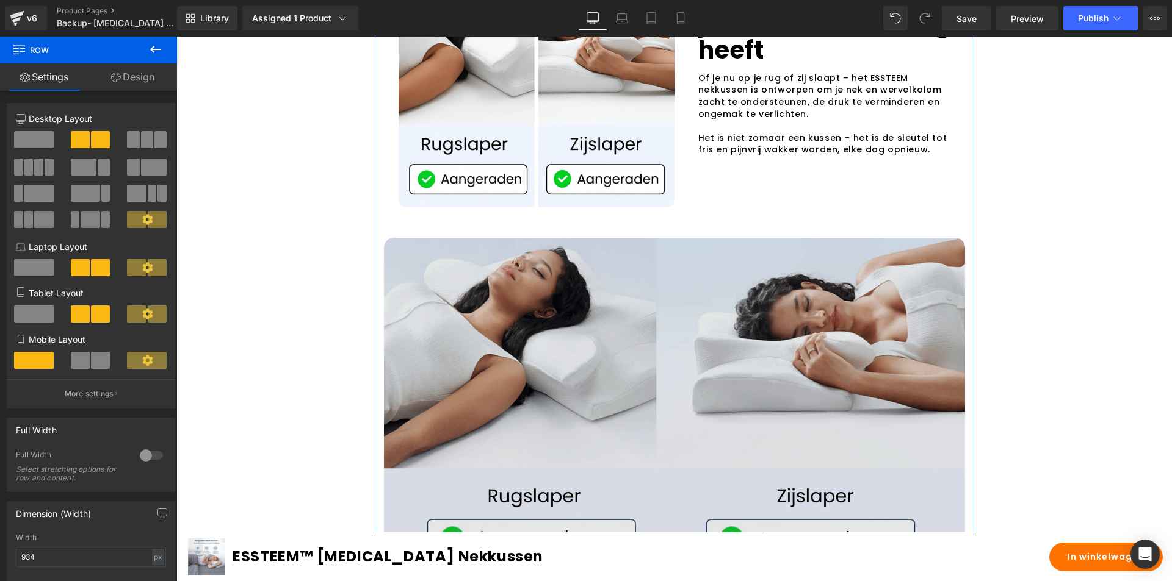
scroll to position [2178, 0]
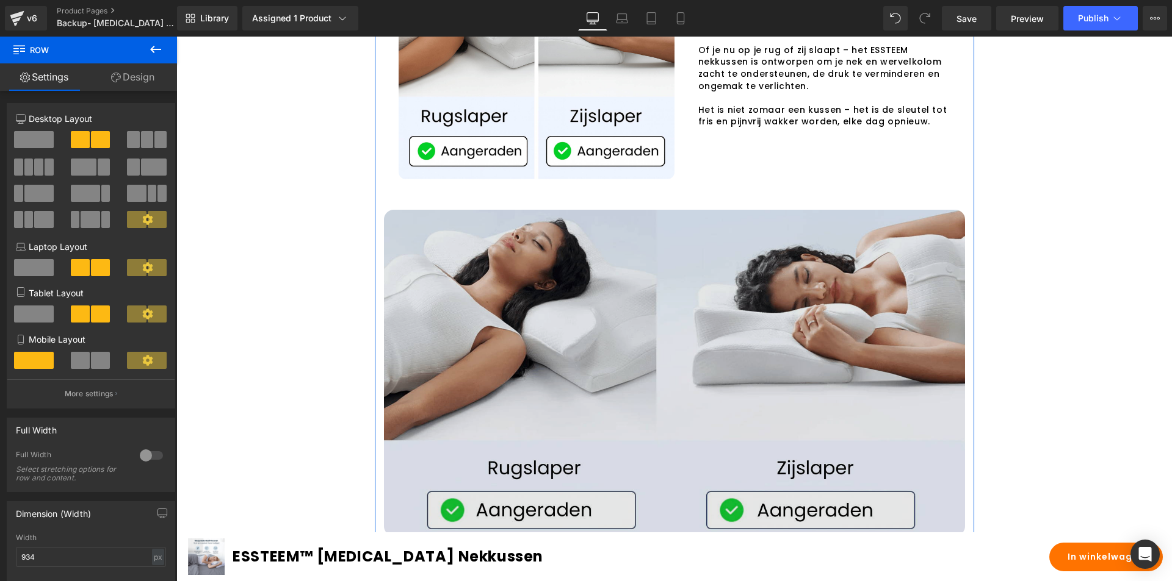
click at [638, 296] on img at bounding box center [674, 373] width 581 height 326
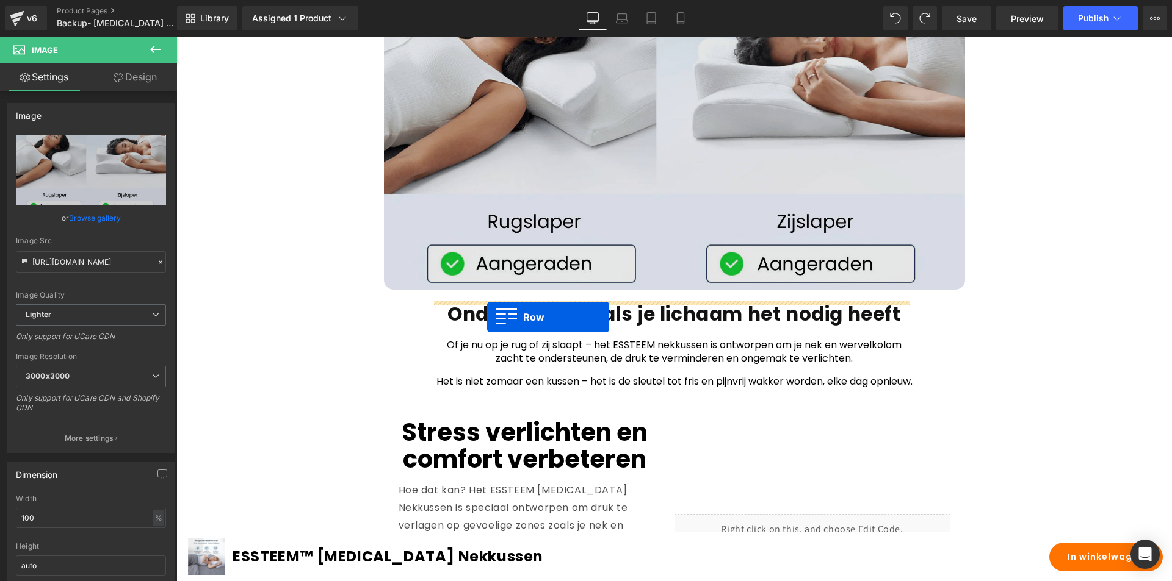
scroll to position [2117, 0]
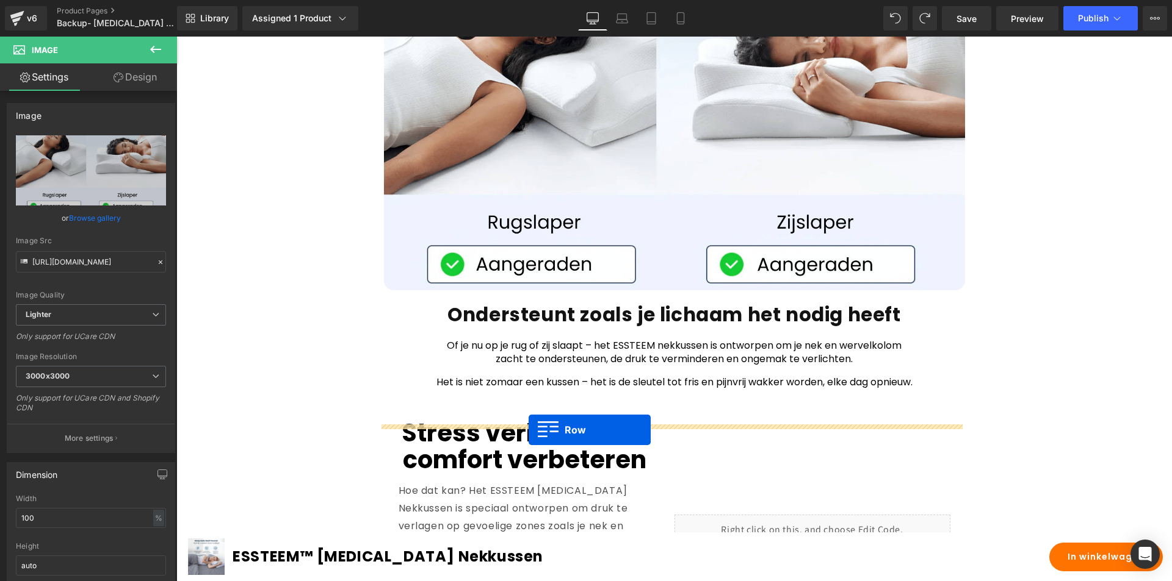
drag, startPoint x: 390, startPoint y: 234, endPoint x: 528, endPoint y: 430, distance: 239.9
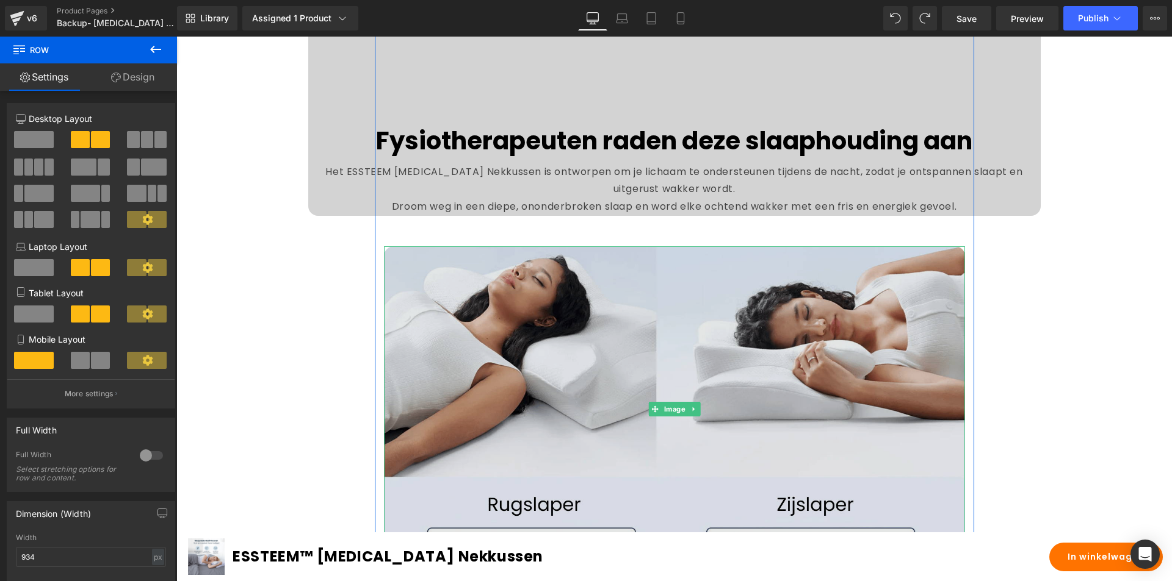
scroll to position [1812, 0]
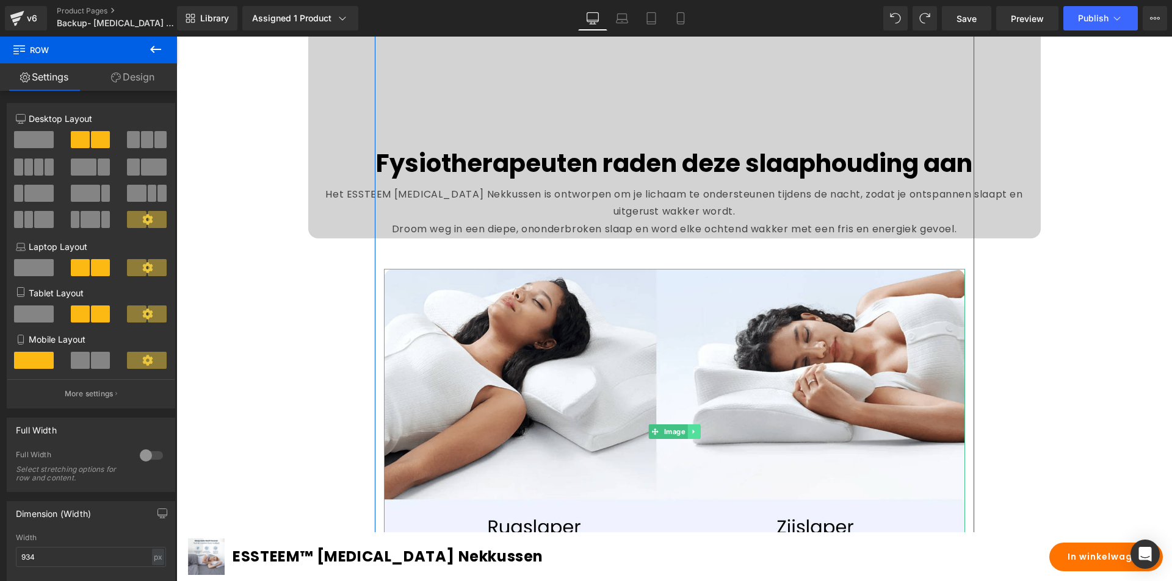
click at [692, 434] on icon at bounding box center [693, 432] width 2 height 4
click at [696, 436] on icon at bounding box center [699, 432] width 7 height 7
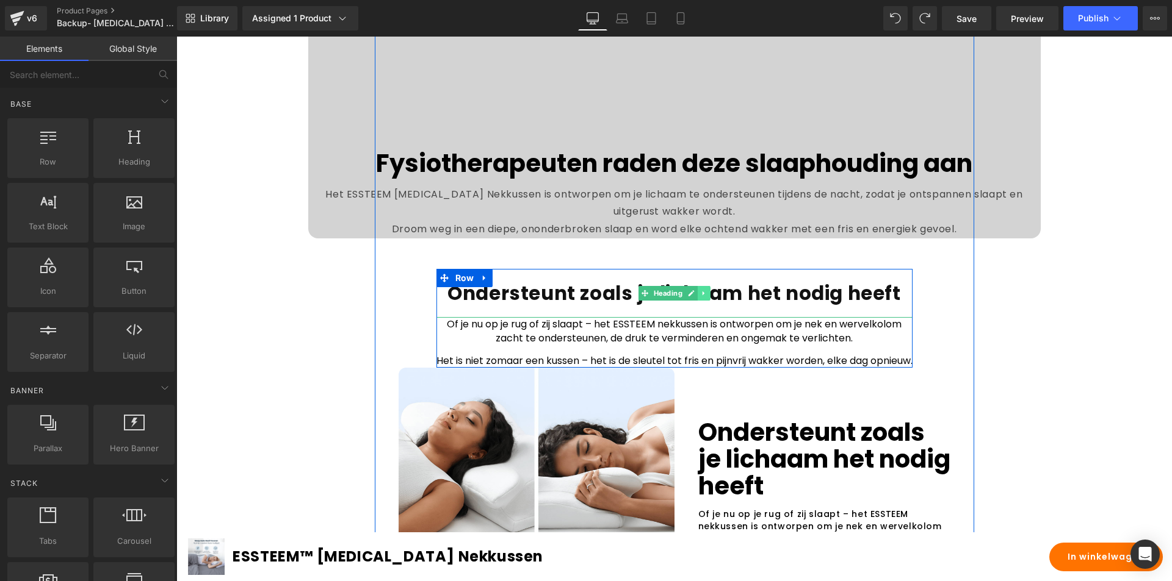
click at [700, 297] on icon at bounding box center [703, 293] width 7 height 7
click at [707, 297] on icon at bounding box center [710, 293] width 7 height 7
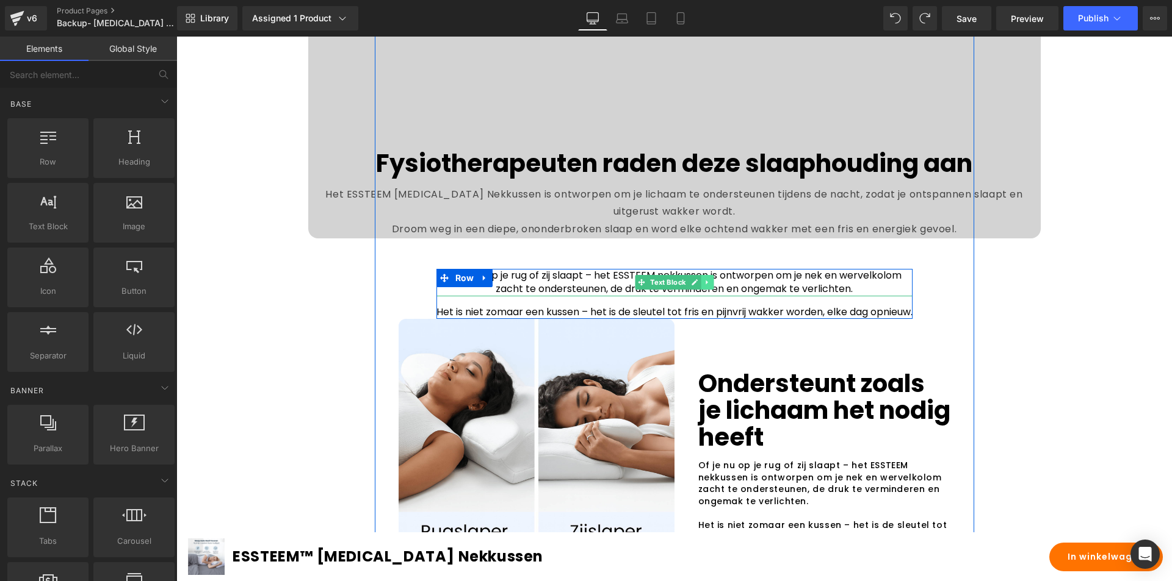
click at [704, 286] on icon at bounding box center [707, 282] width 7 height 7
click at [710, 286] on icon at bounding box center [713, 282] width 7 height 7
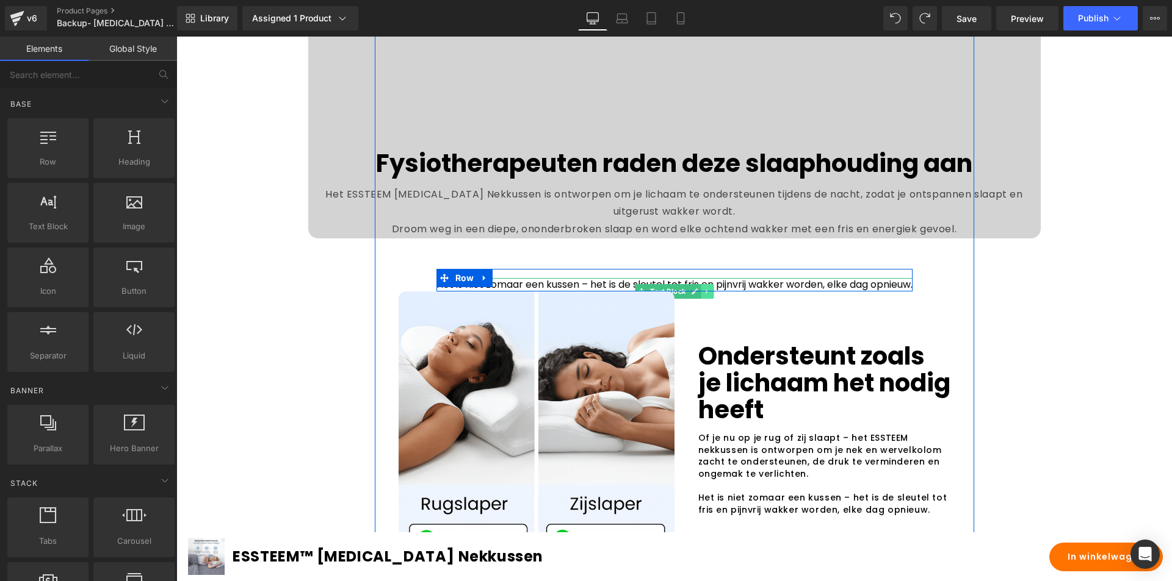
click at [704, 295] on icon at bounding box center [707, 291] width 7 height 7
click at [710, 295] on icon at bounding box center [713, 291] width 7 height 7
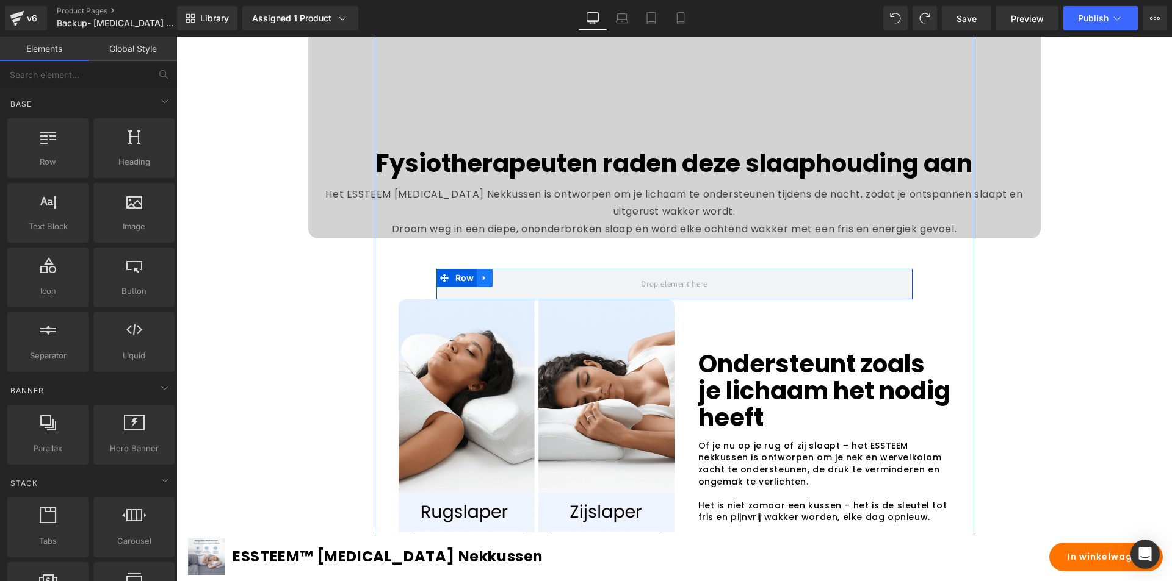
click at [481, 283] on icon at bounding box center [484, 277] width 9 height 9
click at [512, 283] on icon at bounding box center [516, 278] width 9 height 9
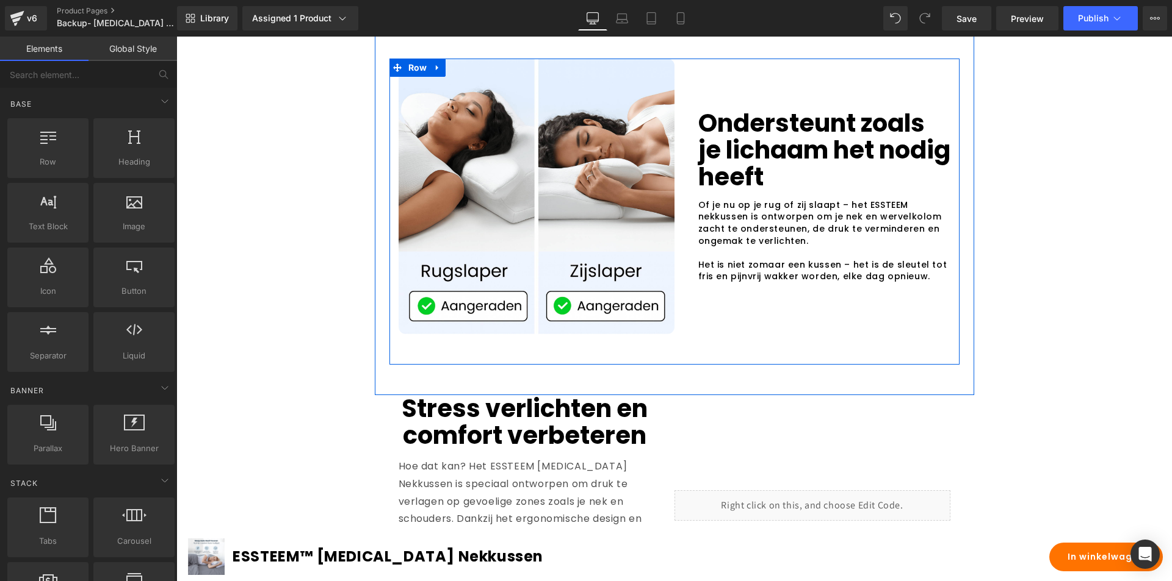
scroll to position [1995, 0]
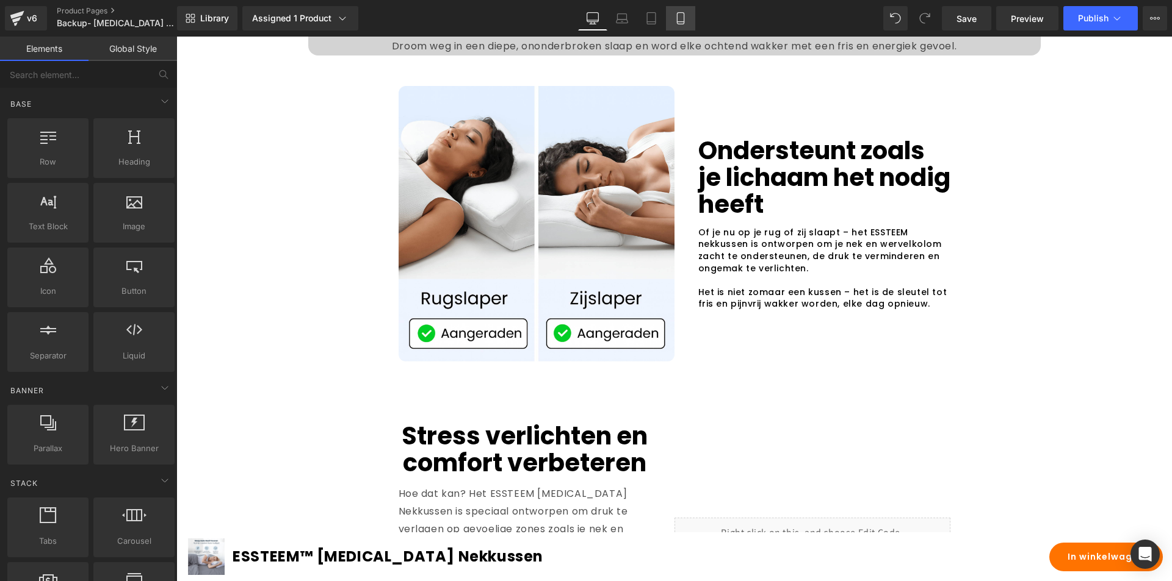
click at [682, 23] on icon at bounding box center [680, 18] width 12 height 12
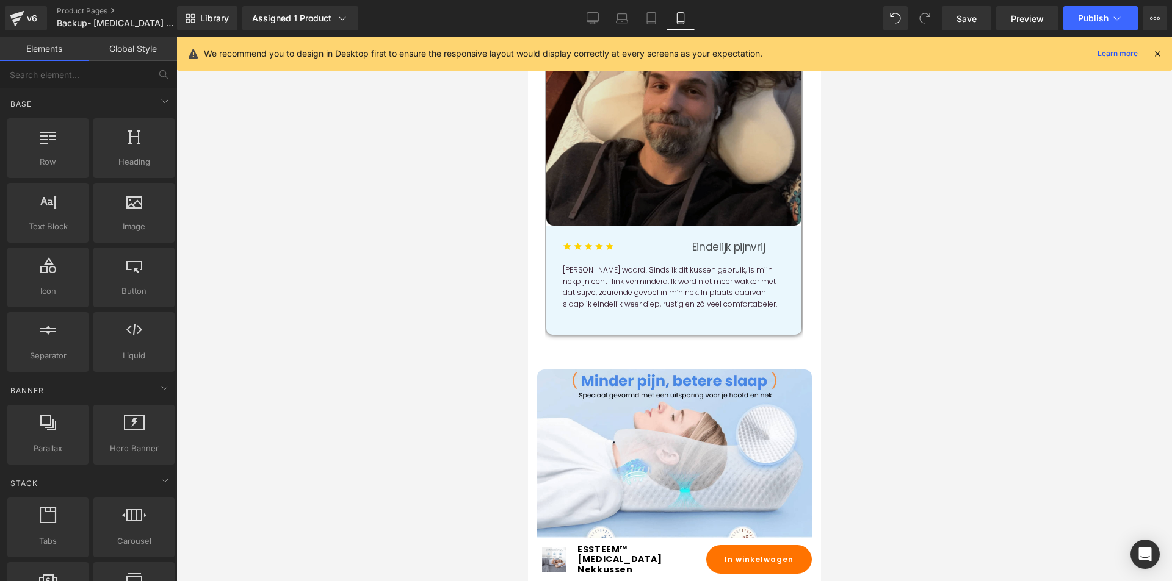
scroll to position [1380, 0]
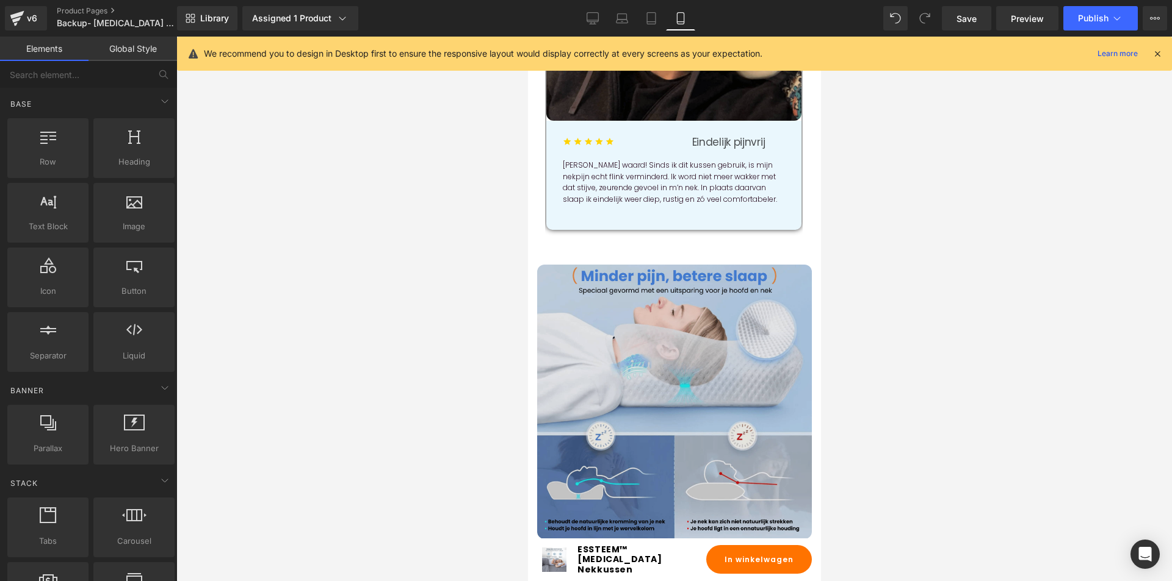
click at [615, 333] on img at bounding box center [673, 402] width 275 height 275
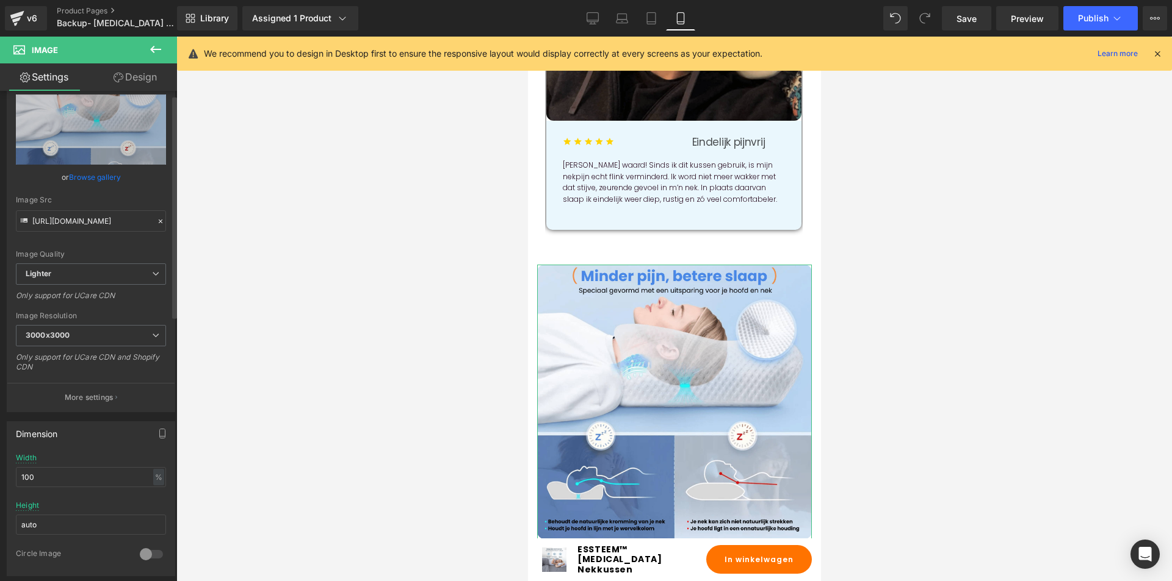
scroll to position [122, 0]
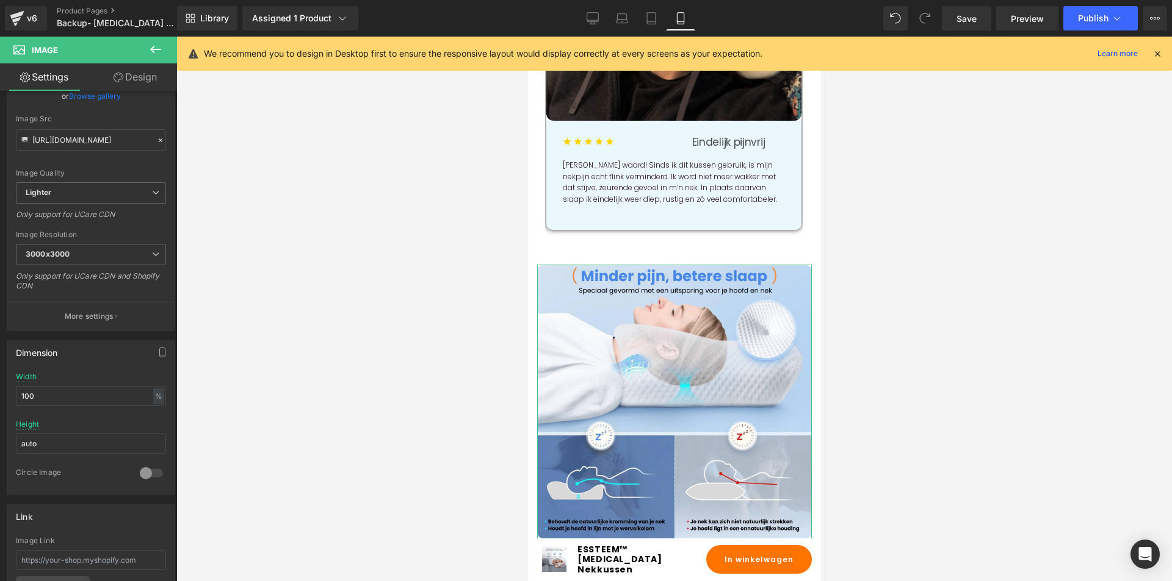
click at [120, 79] on icon at bounding box center [118, 78] width 10 height 10
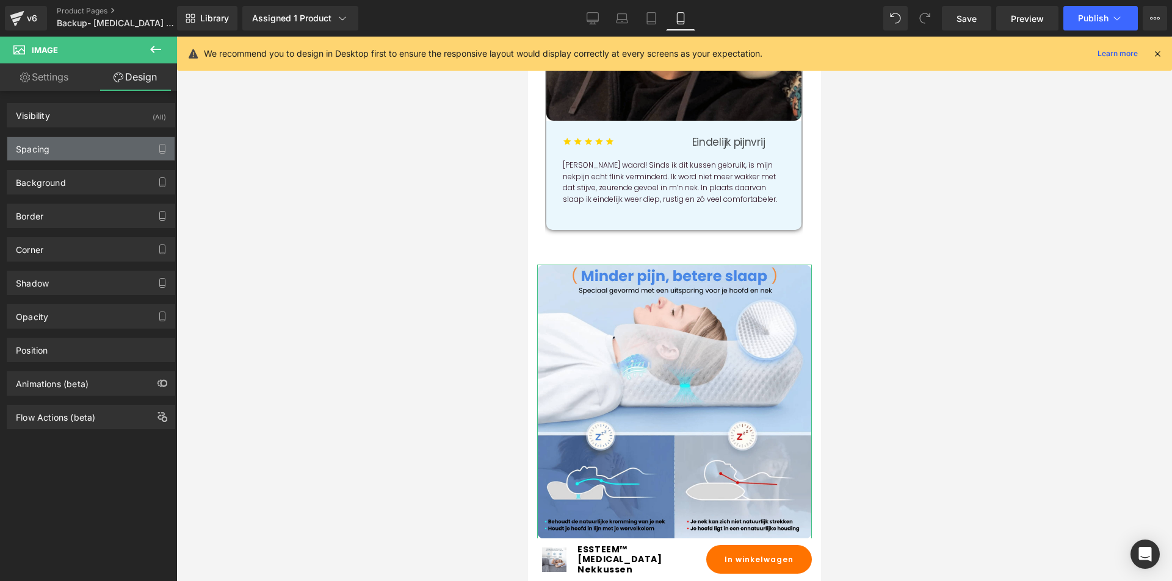
click at [87, 145] on div "Spacing" at bounding box center [90, 148] width 167 height 23
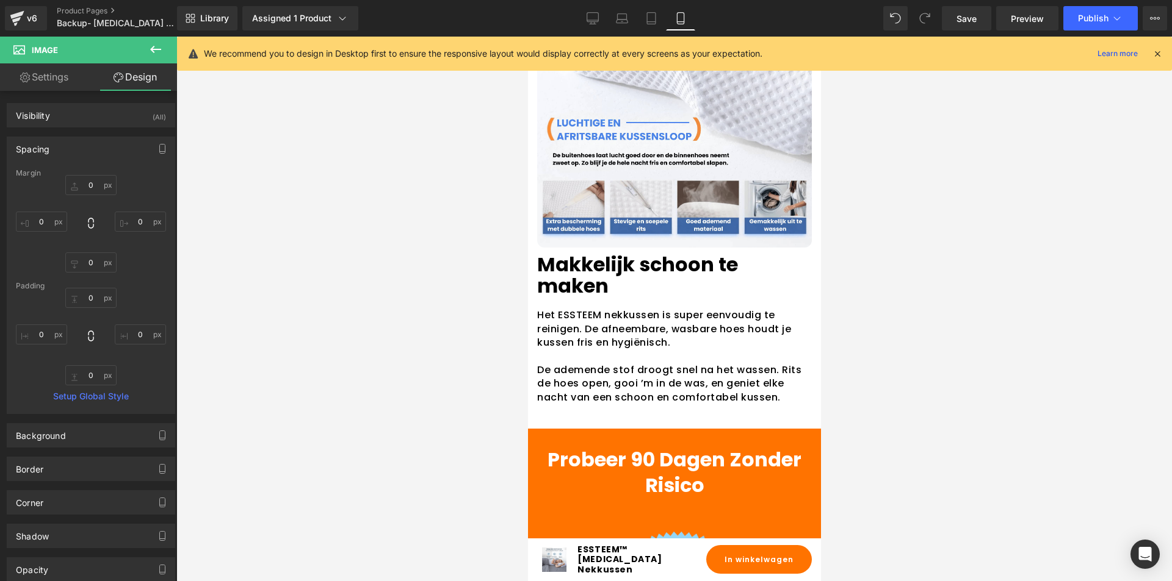
scroll to position [2905, 0]
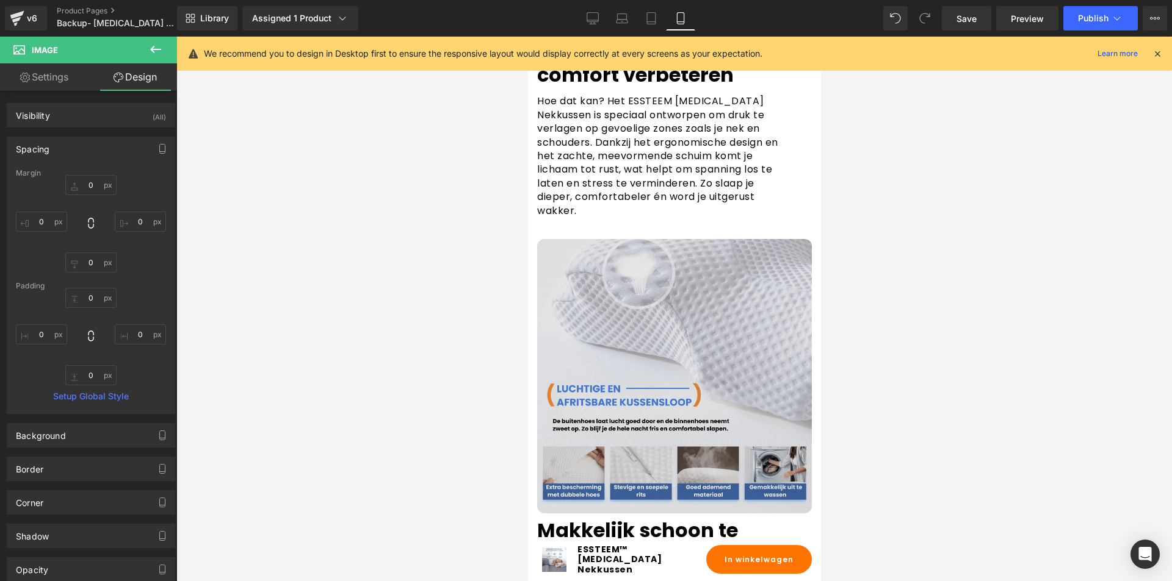
click at [624, 295] on img at bounding box center [673, 376] width 275 height 275
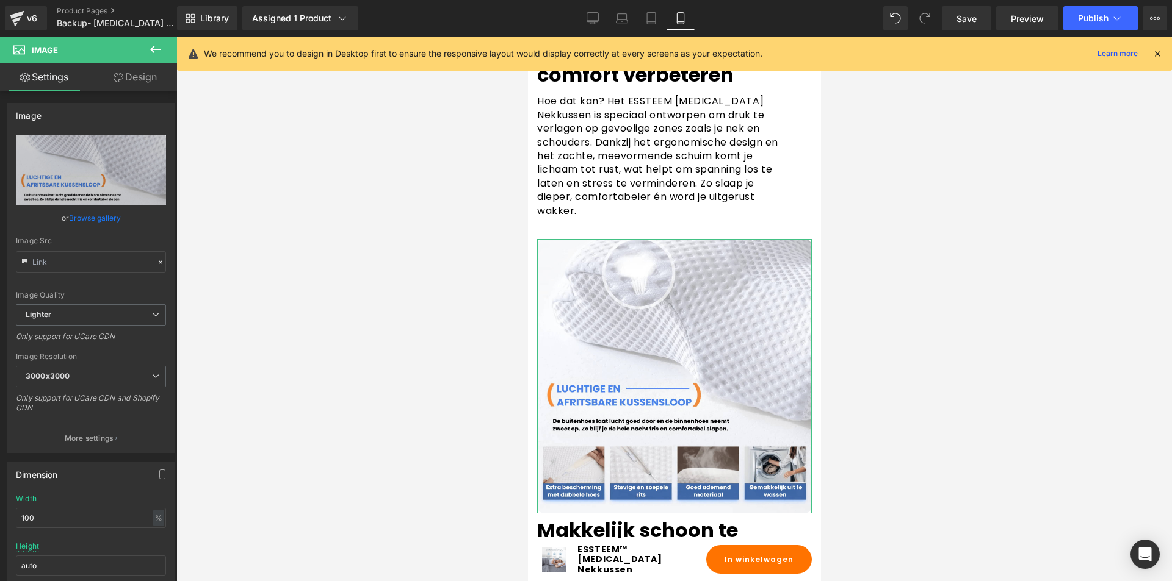
click at [148, 81] on link "Design" at bounding box center [135, 76] width 88 height 27
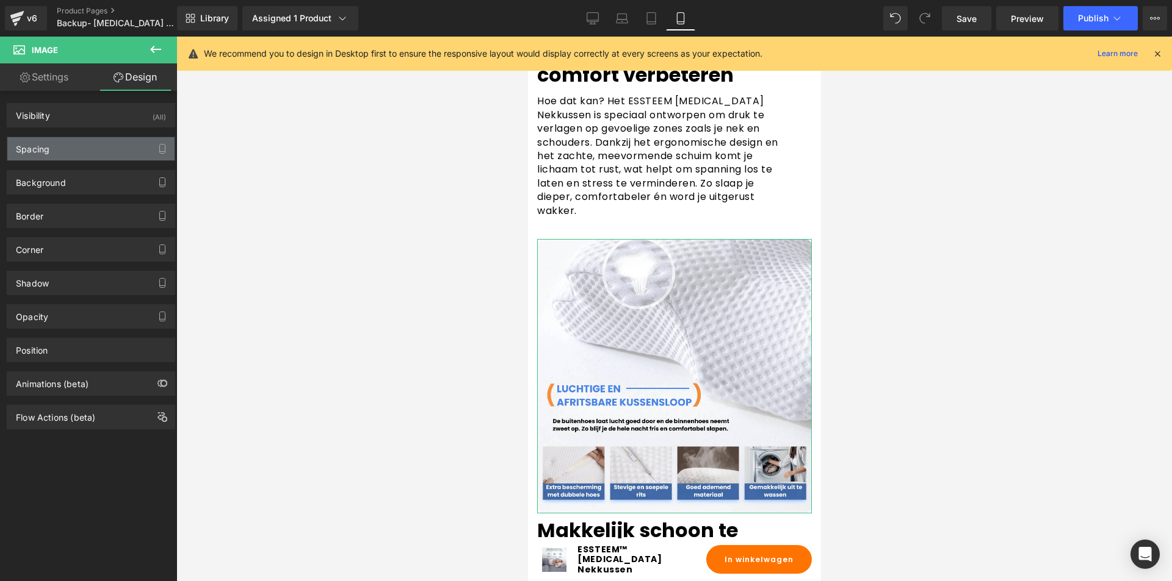
click at [79, 141] on div "Spacing" at bounding box center [90, 148] width 167 height 23
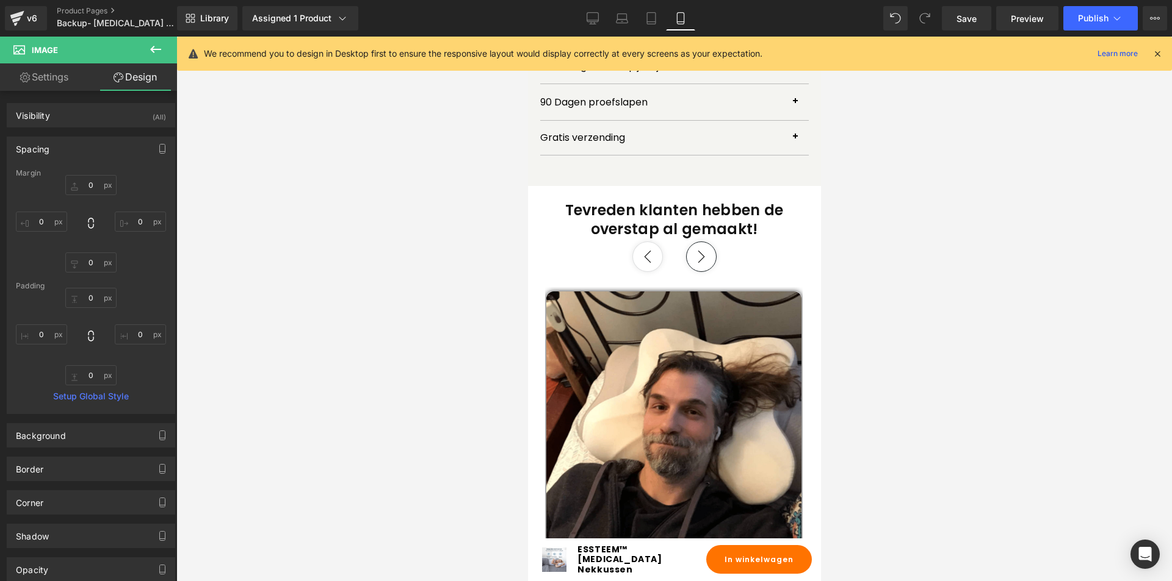
scroll to position [952, 0]
click at [44, 71] on link "Settings" at bounding box center [44, 76] width 88 height 27
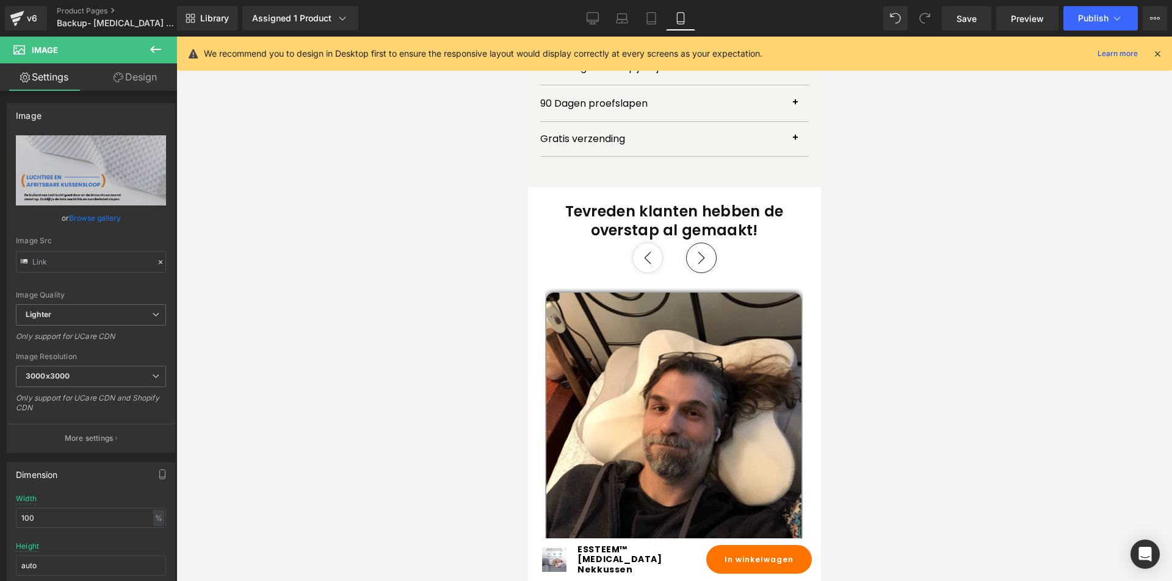
click at [127, 77] on link "Design" at bounding box center [135, 76] width 88 height 27
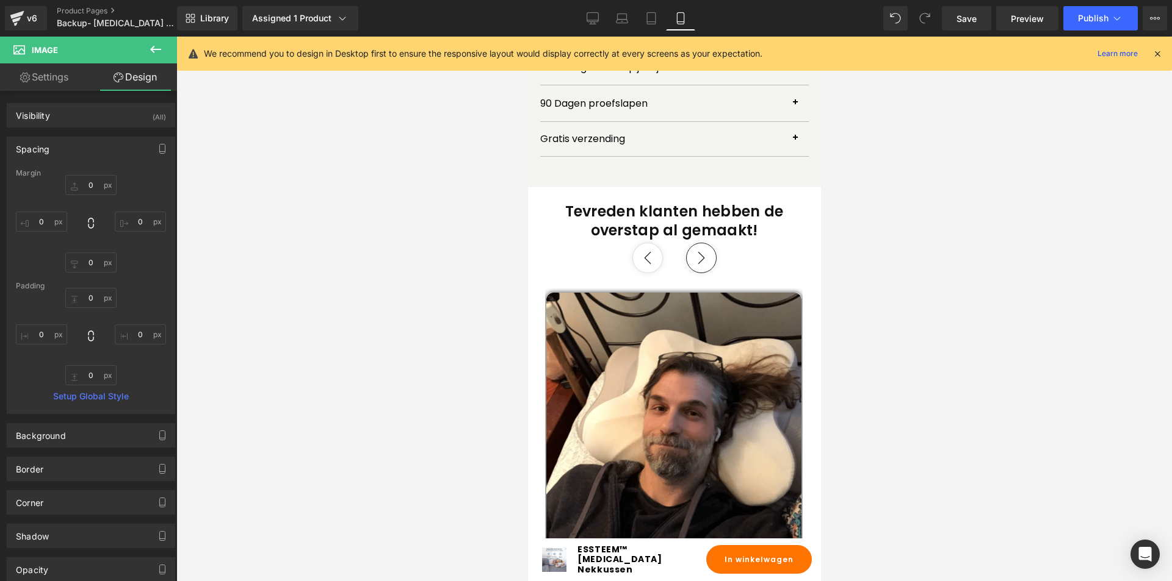
click at [107, 49] on span "Image" at bounding box center [73, 50] width 122 height 27
click at [28, 49] on span "Image" at bounding box center [73, 50] width 122 height 27
click at [148, 47] on button at bounding box center [155, 50] width 43 height 27
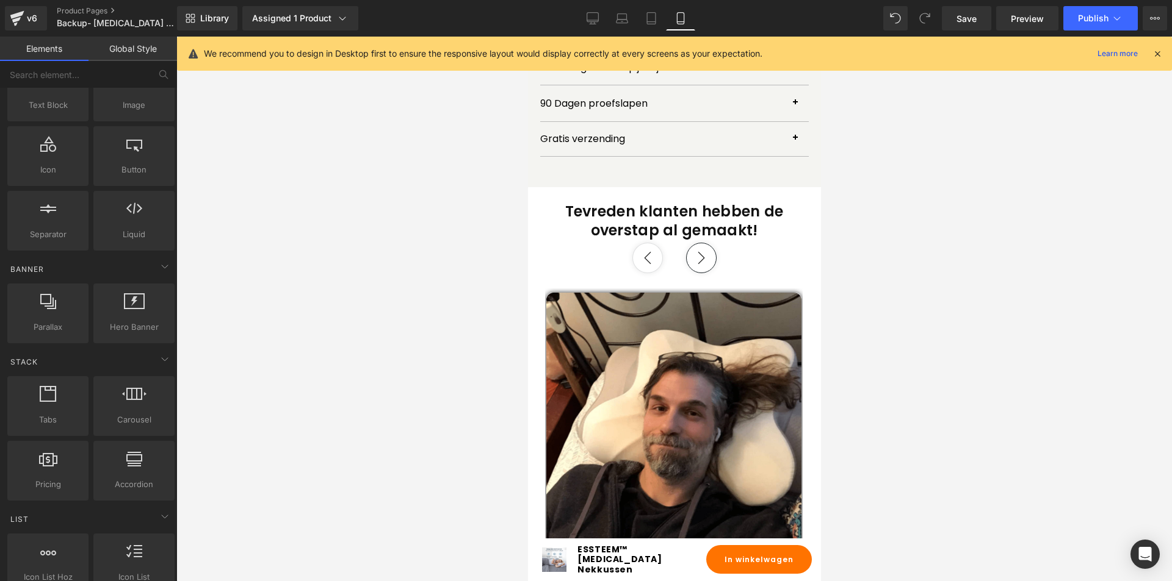
scroll to position [122, 0]
click at [52, 305] on icon at bounding box center [48, 301] width 16 height 16
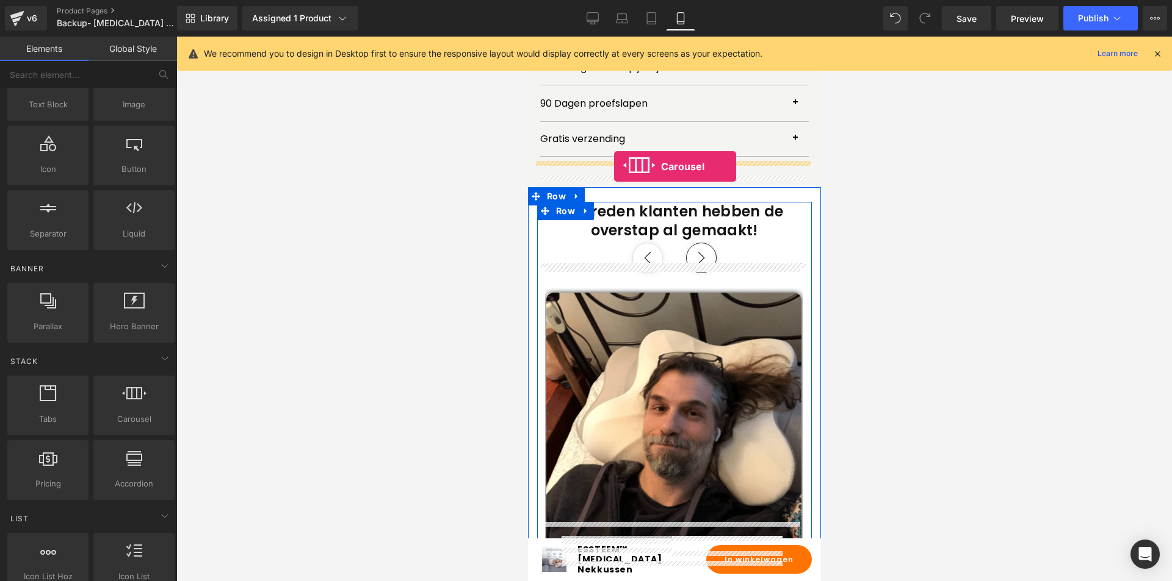
drag, startPoint x: 642, startPoint y: 450, endPoint x: 613, endPoint y: 167, distance: 284.6
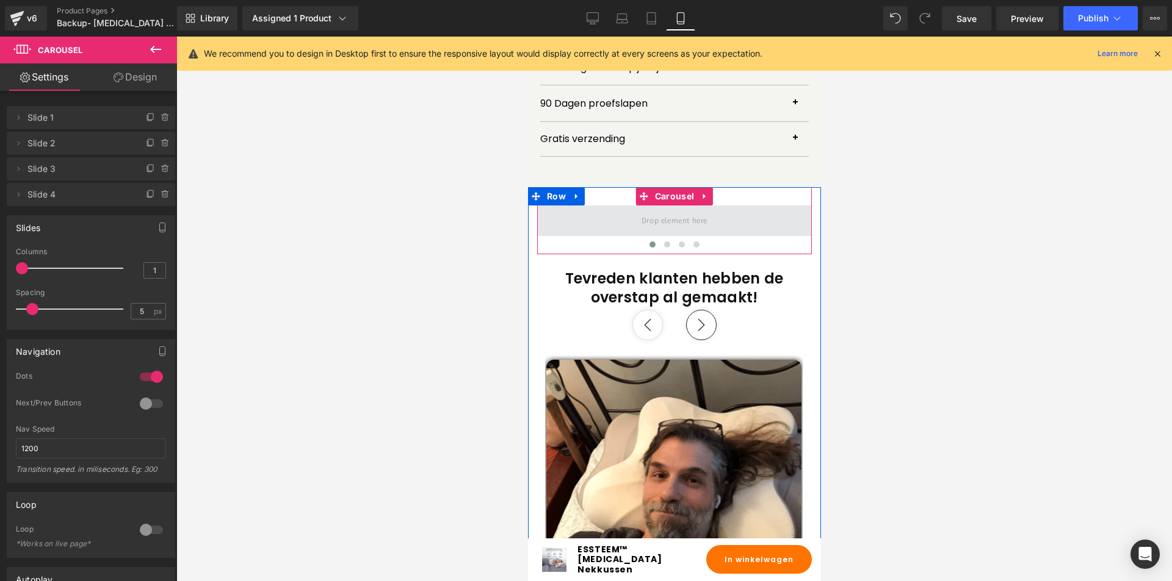
click at [638, 211] on span at bounding box center [673, 221] width 74 height 20
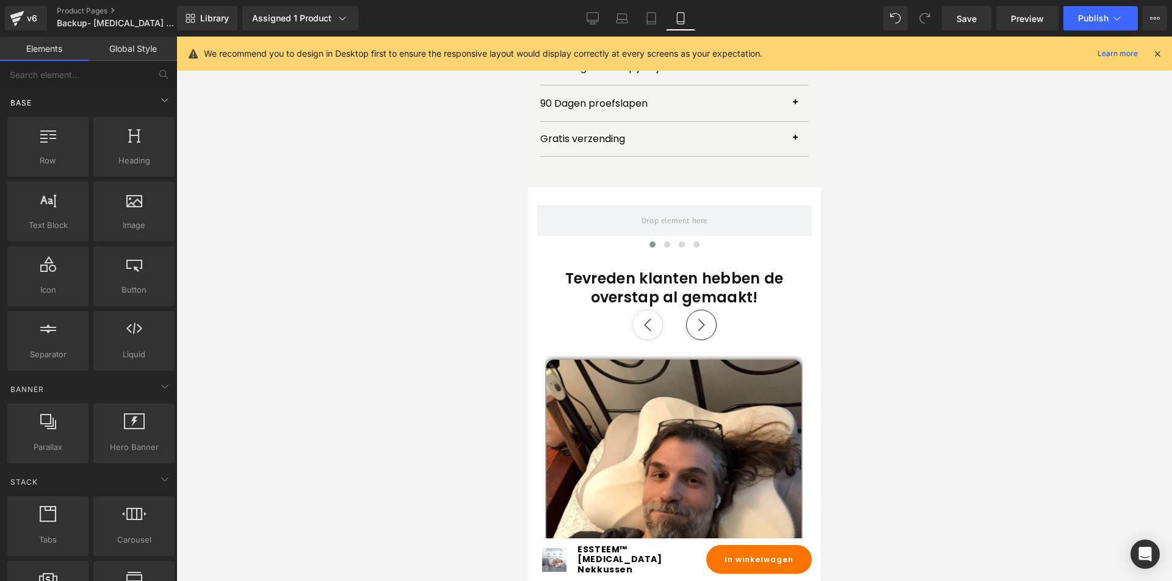
scroll to position [0, 0]
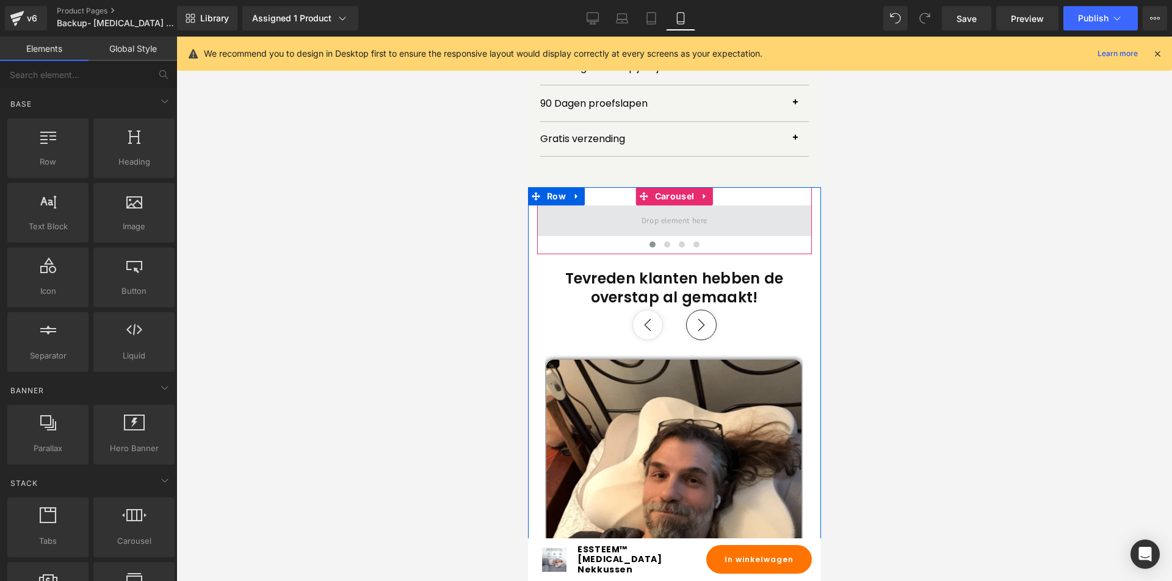
click at [689, 211] on span at bounding box center [673, 221] width 74 height 20
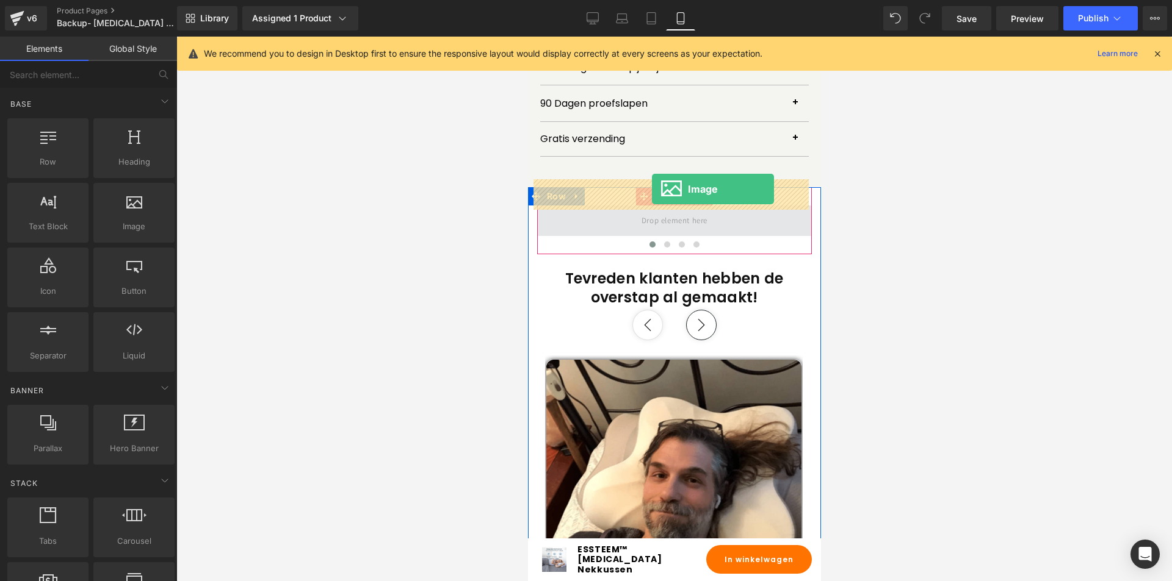
drag, startPoint x: 925, startPoint y: 255, endPoint x: 651, endPoint y: 189, distance: 281.8
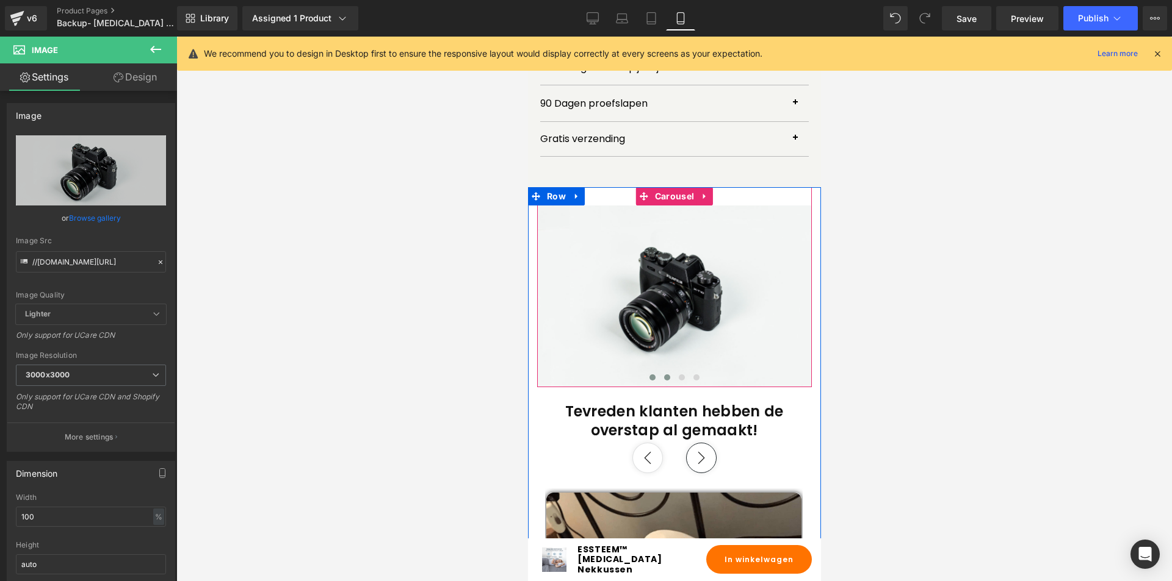
click at [659, 372] on button at bounding box center [666, 378] width 15 height 12
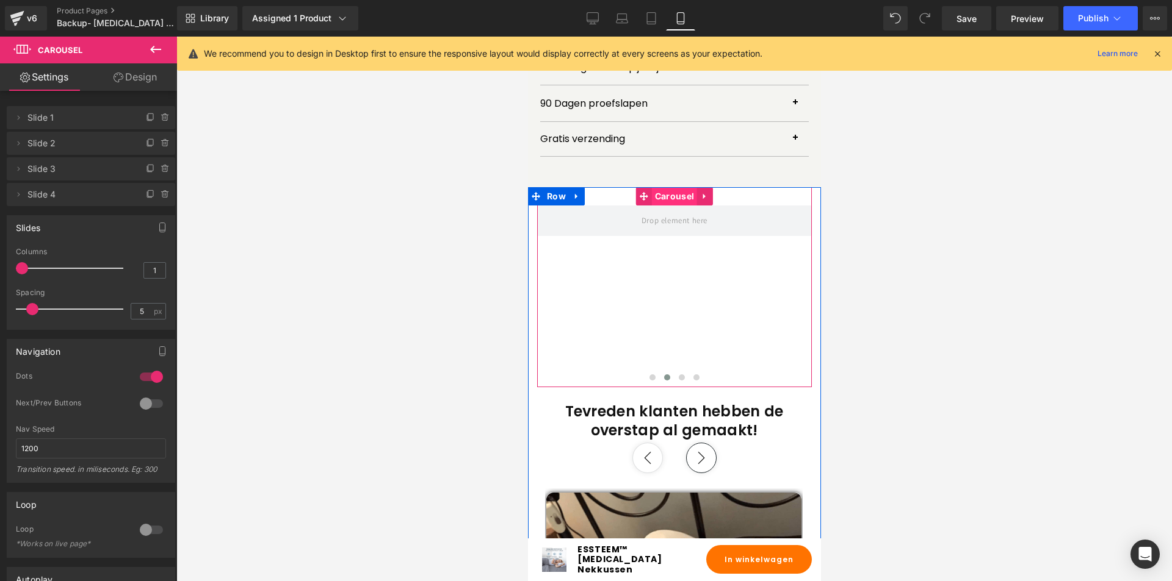
click at [658, 187] on span "Carousel" at bounding box center [673, 196] width 45 height 18
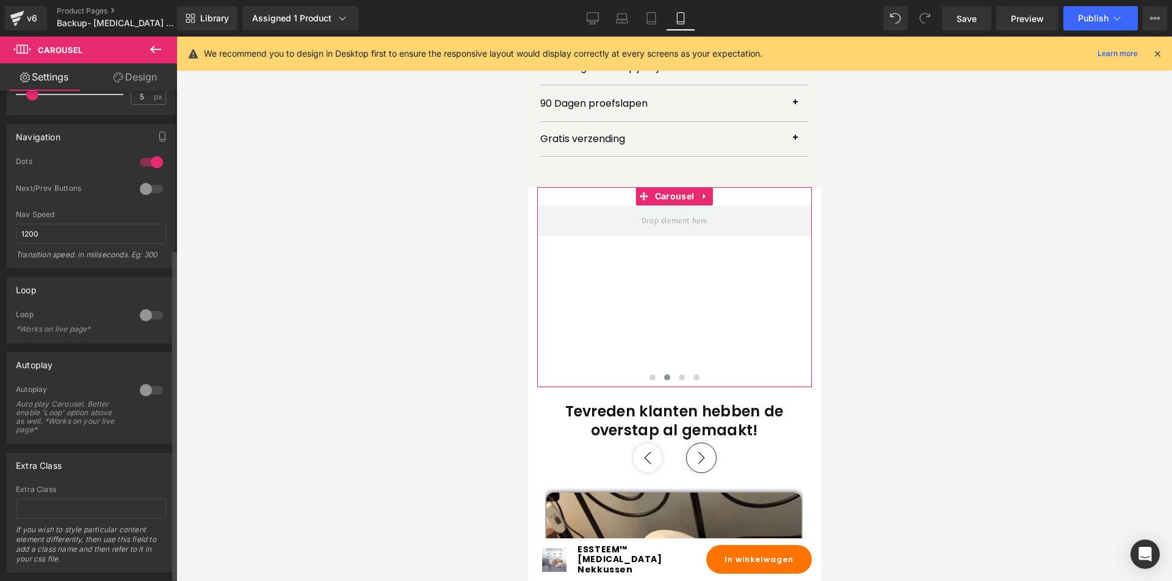
scroll to position [240, 0]
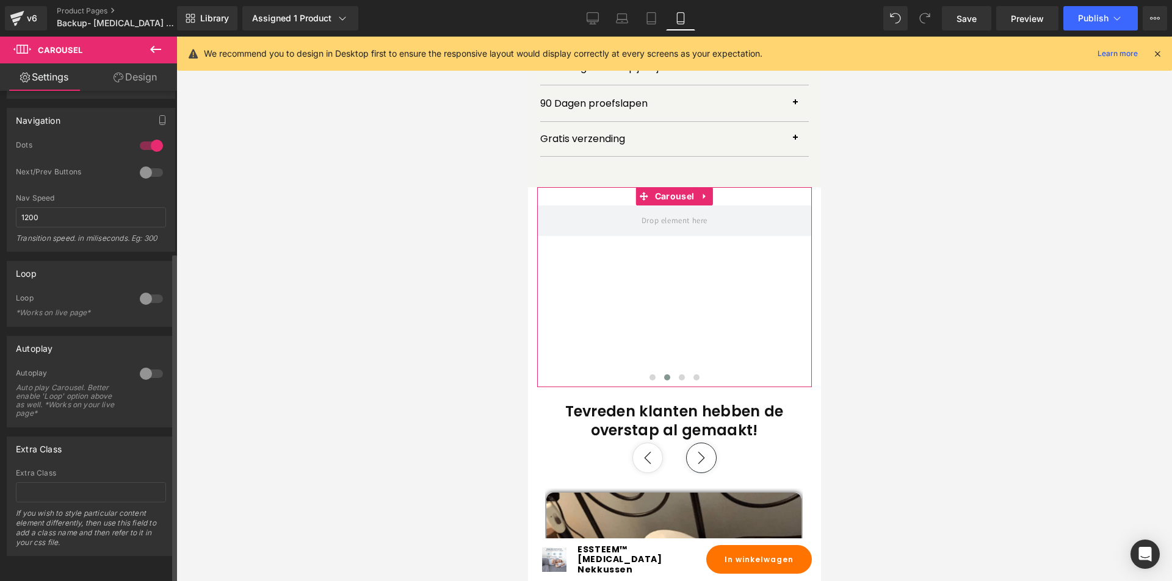
click at [140, 364] on div at bounding box center [151, 374] width 29 height 20
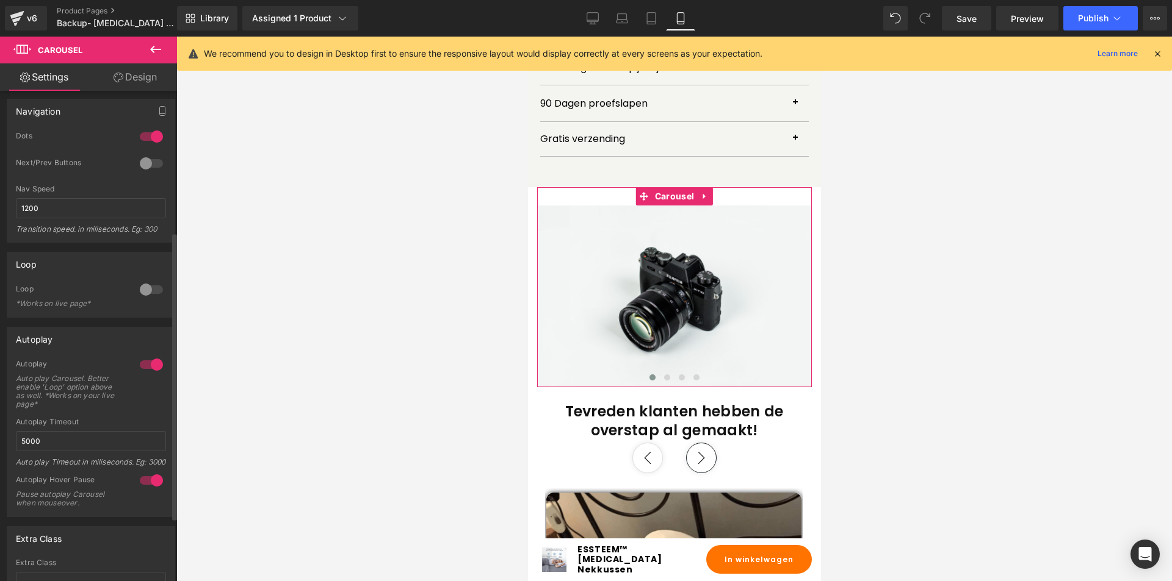
click at [142, 286] on div at bounding box center [151, 290] width 29 height 20
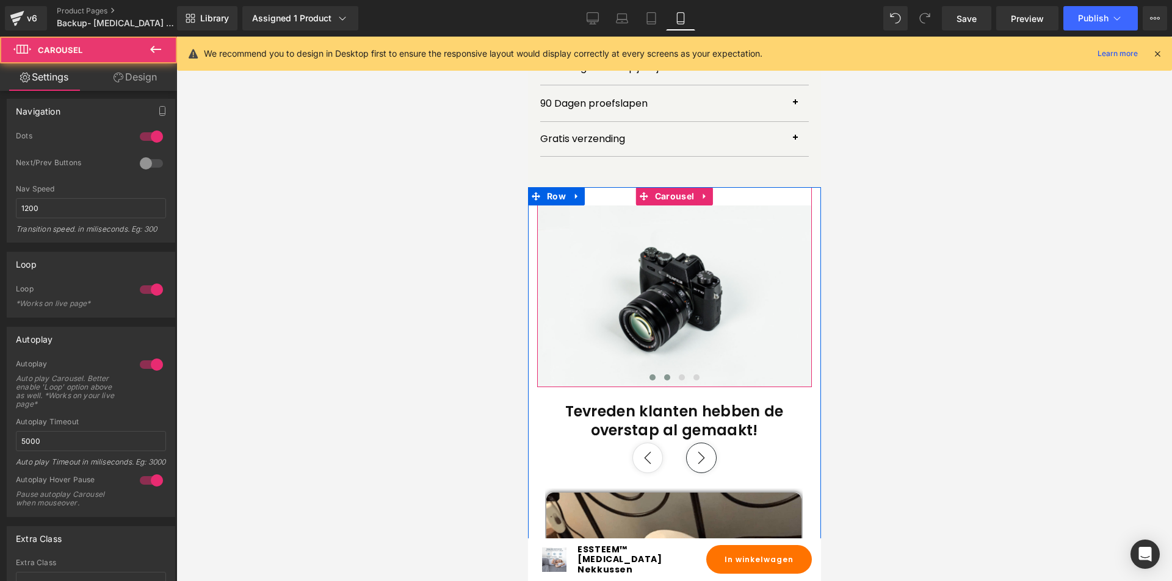
click at [665, 372] on button at bounding box center [666, 378] width 15 height 12
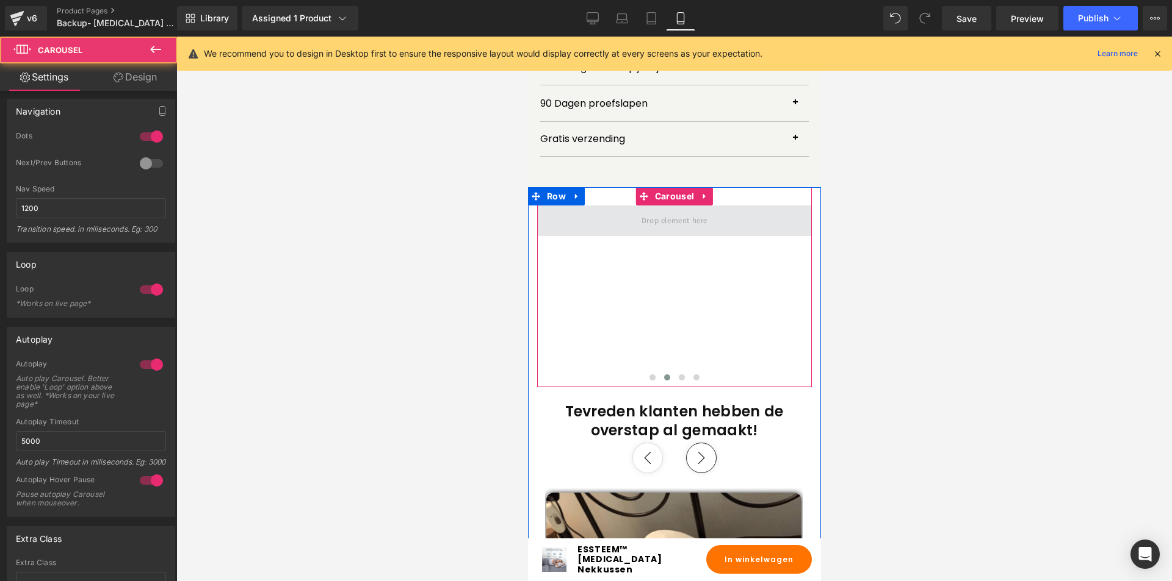
click at [664, 206] on span at bounding box center [673, 221] width 275 height 31
click at [601, 206] on span at bounding box center [673, 221] width 275 height 31
click at [647, 211] on span at bounding box center [673, 221] width 74 height 20
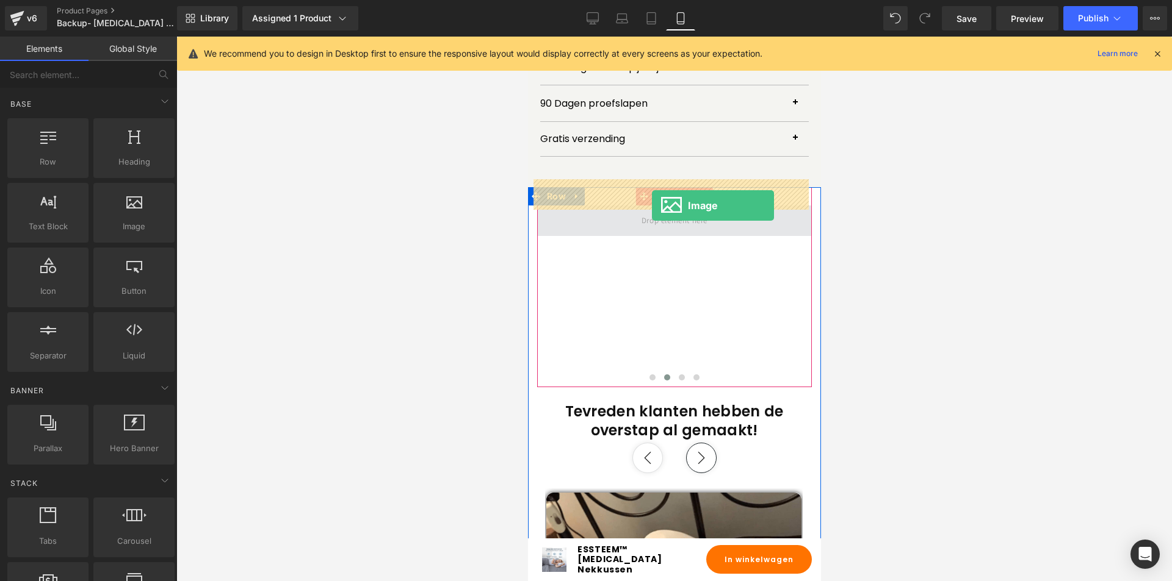
drag, startPoint x: 661, startPoint y: 257, endPoint x: 651, endPoint y: 206, distance: 52.9
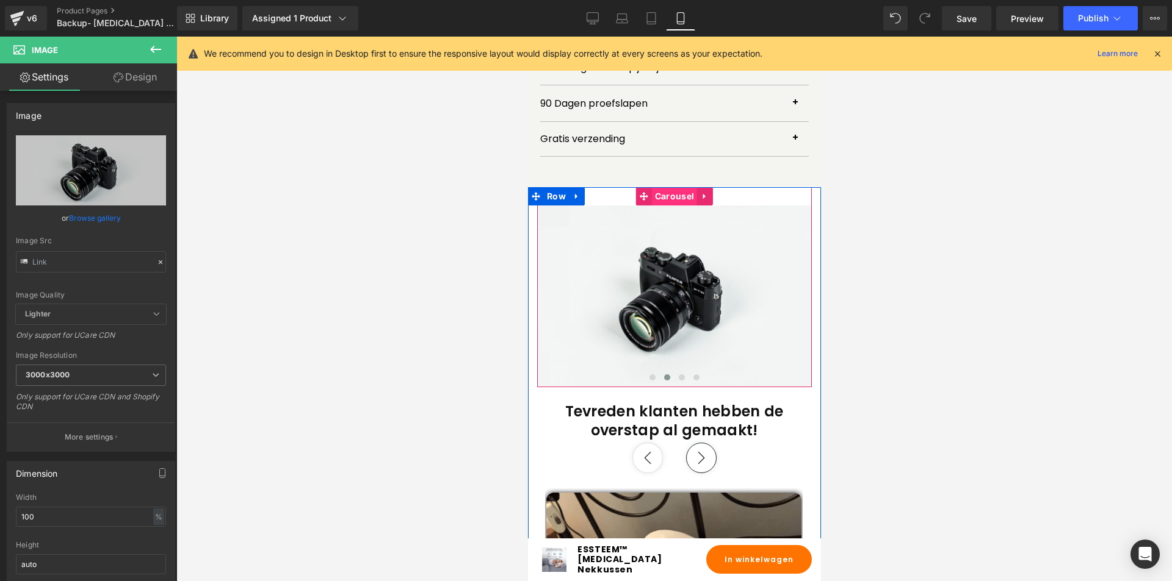
click at [665, 187] on span "Carousel" at bounding box center [673, 196] width 45 height 18
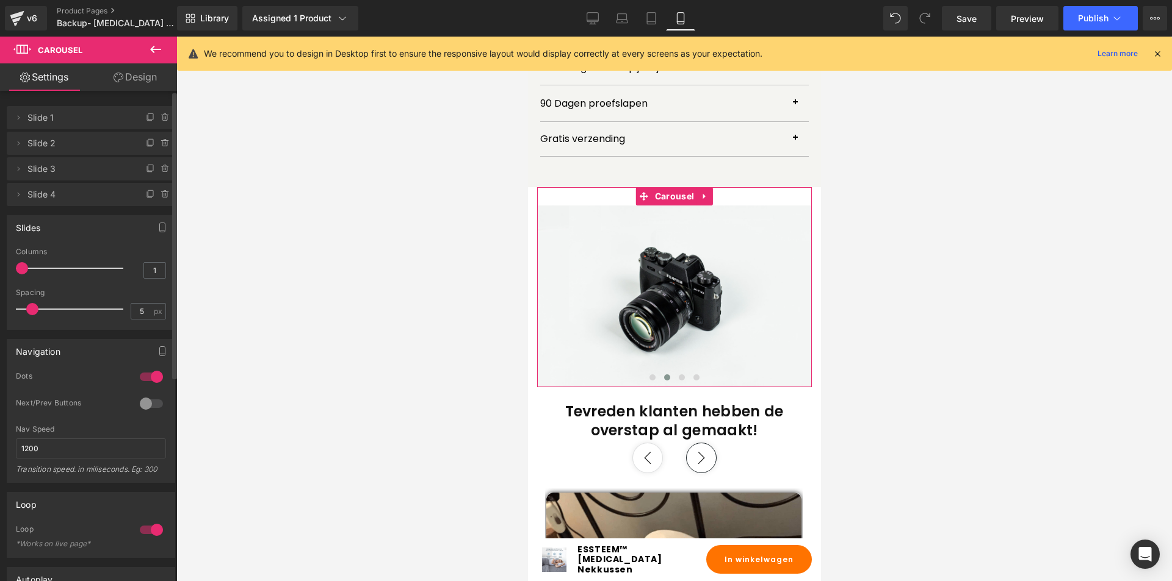
click at [76, 171] on span "Slide 3" at bounding box center [78, 168] width 103 height 23
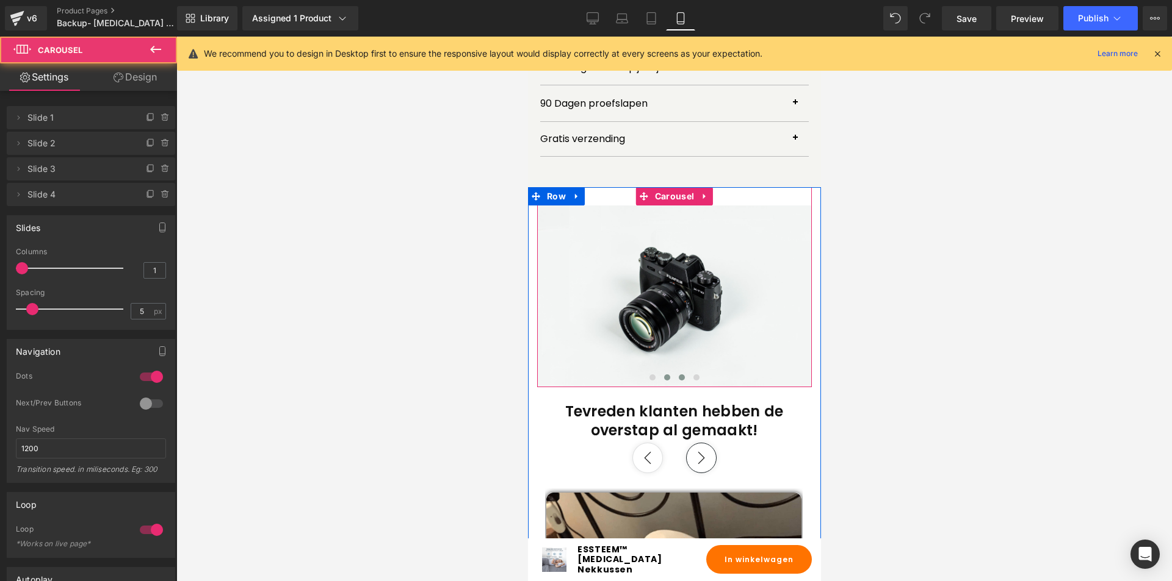
click at [678, 375] on span at bounding box center [681, 378] width 6 height 6
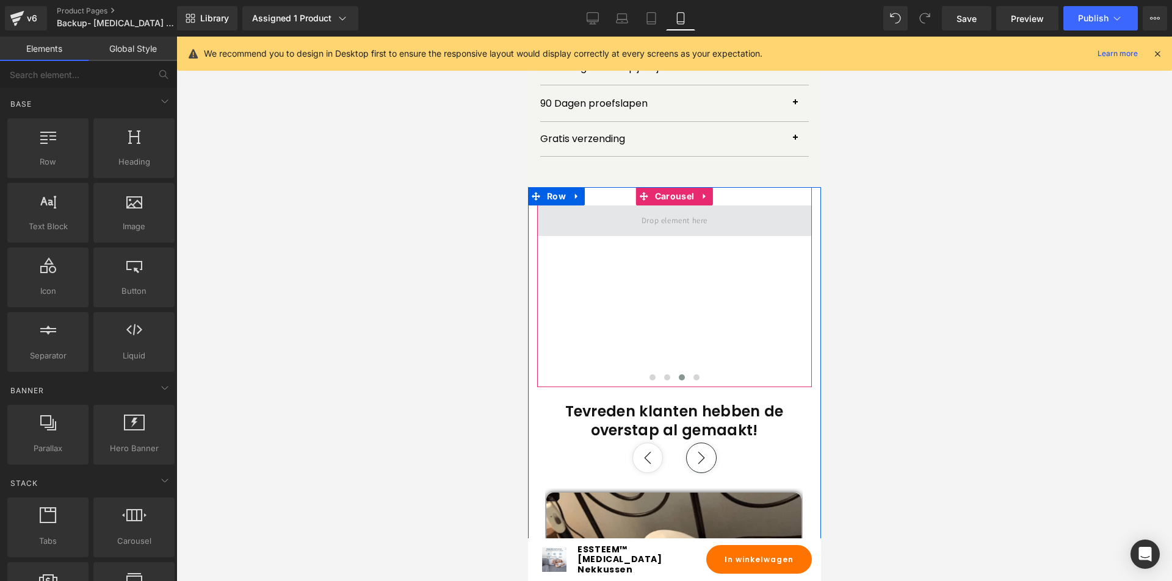
click at [670, 211] on span at bounding box center [673, 221] width 74 height 20
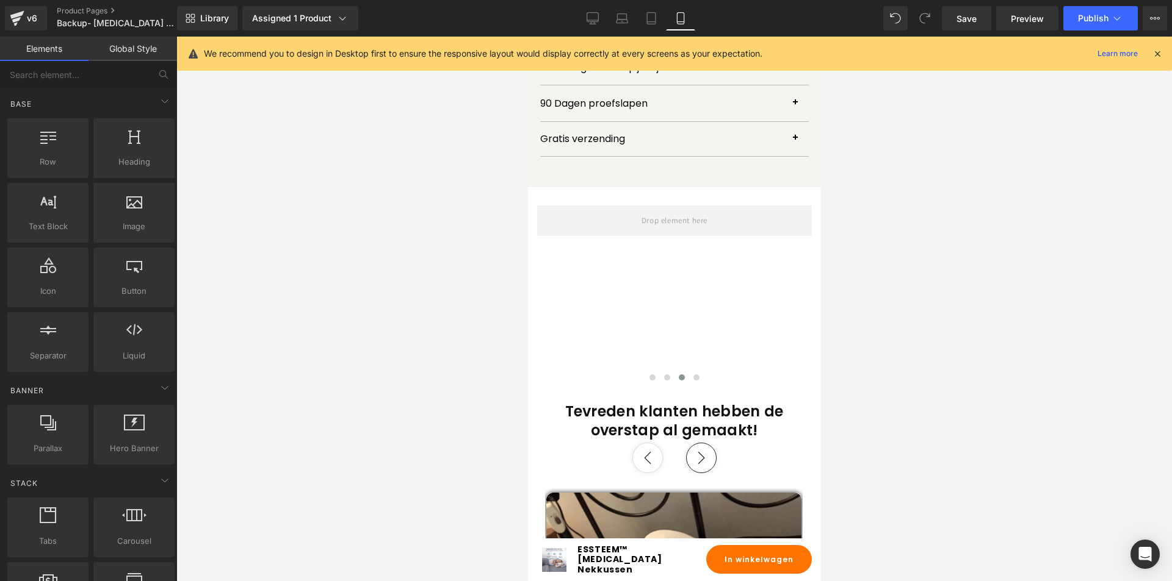
click at [123, 56] on link "Global Style" at bounding box center [132, 49] width 88 height 24
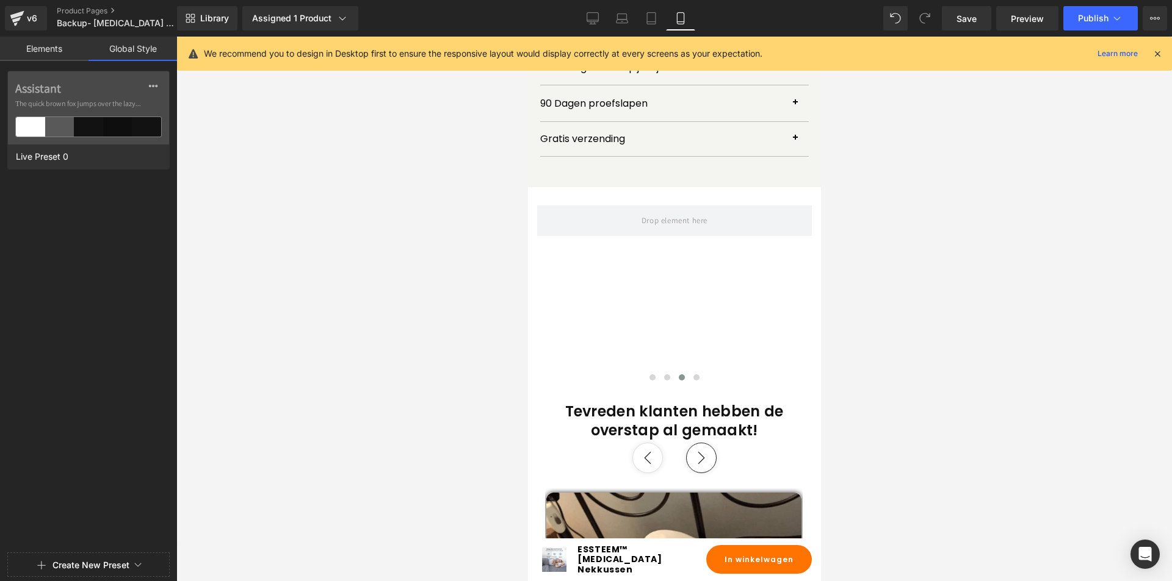
click at [70, 49] on link "Elements" at bounding box center [44, 49] width 88 height 24
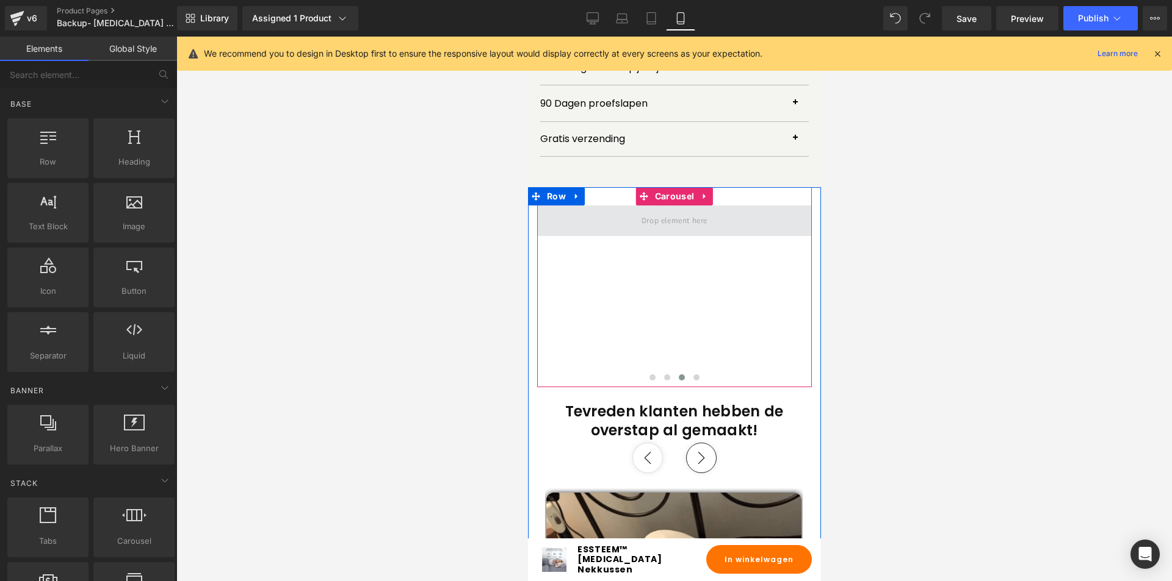
click at [672, 211] on span at bounding box center [673, 221] width 74 height 20
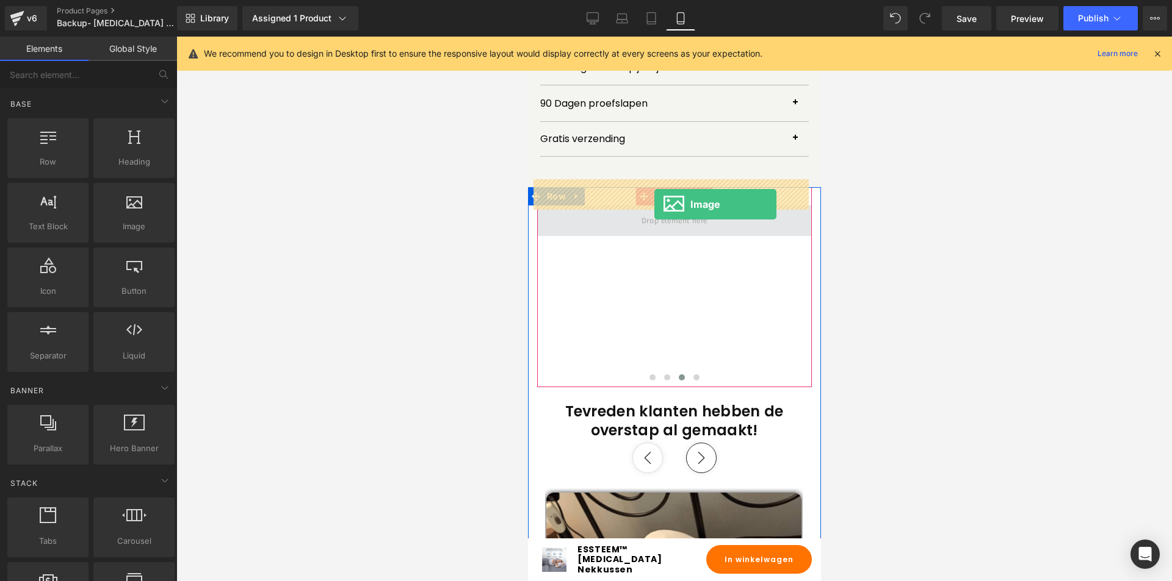
drag, startPoint x: 659, startPoint y: 253, endPoint x: 653, endPoint y: 204, distance: 49.1
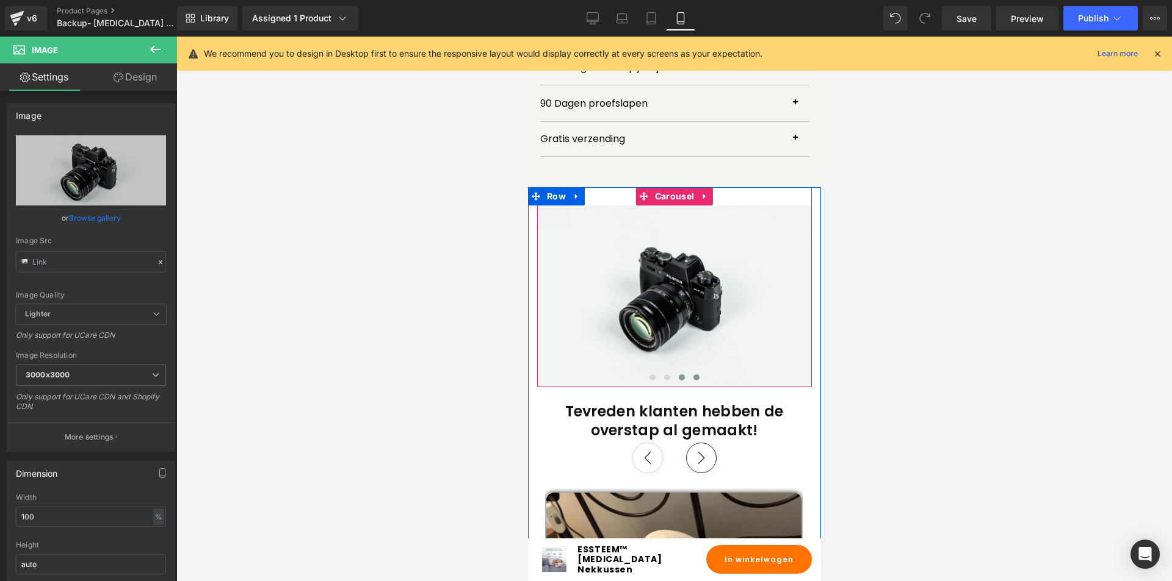
click at [693, 375] on span at bounding box center [696, 378] width 6 height 6
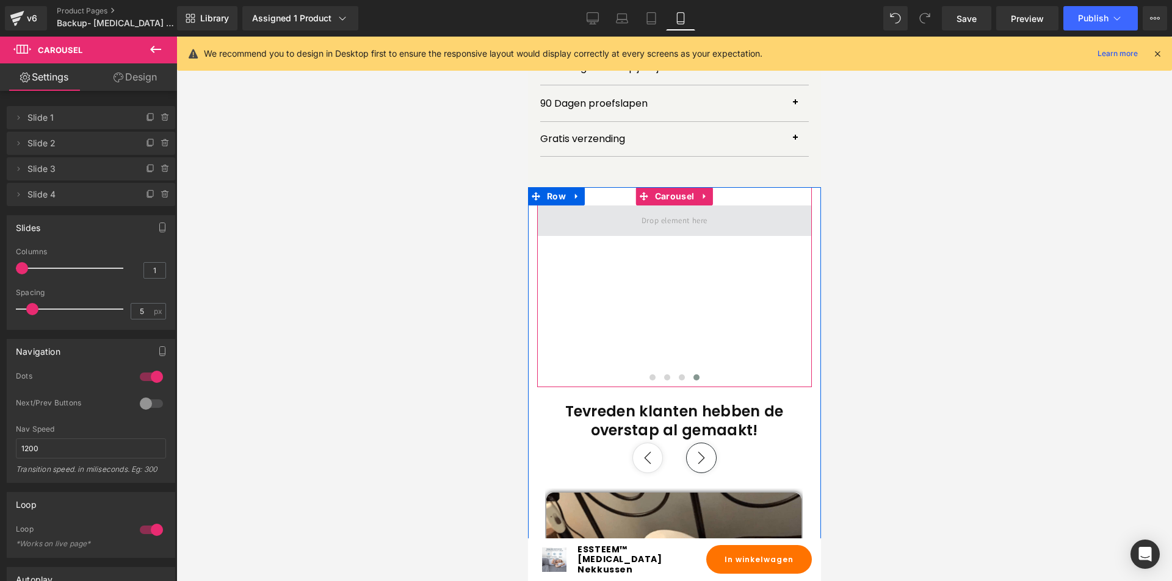
click at [664, 211] on span at bounding box center [673, 221] width 74 height 20
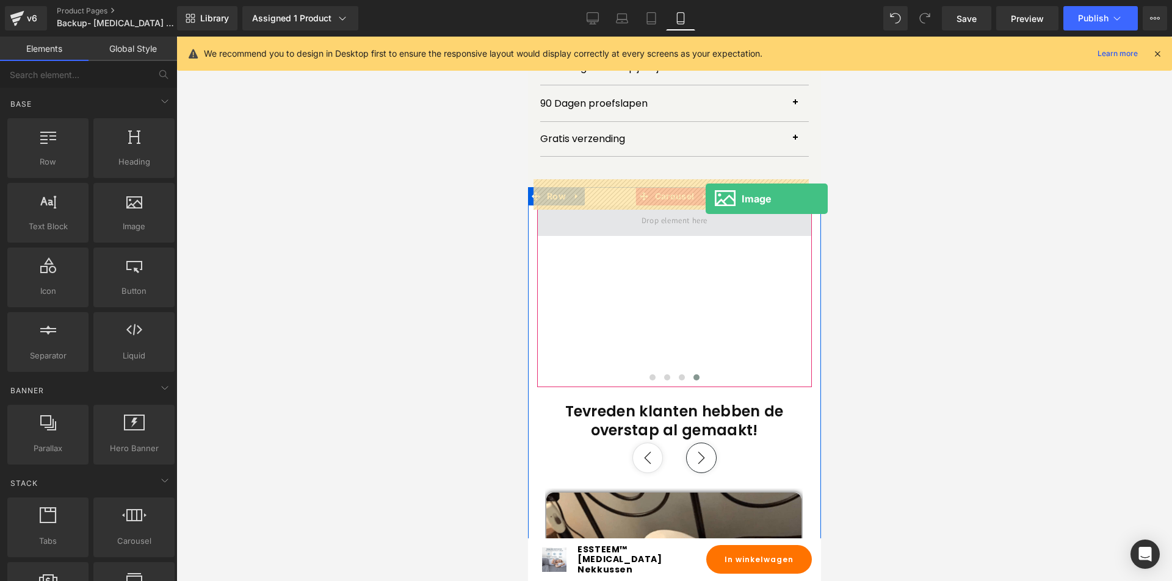
drag, startPoint x: 669, startPoint y: 267, endPoint x: 705, endPoint y: 199, distance: 76.7
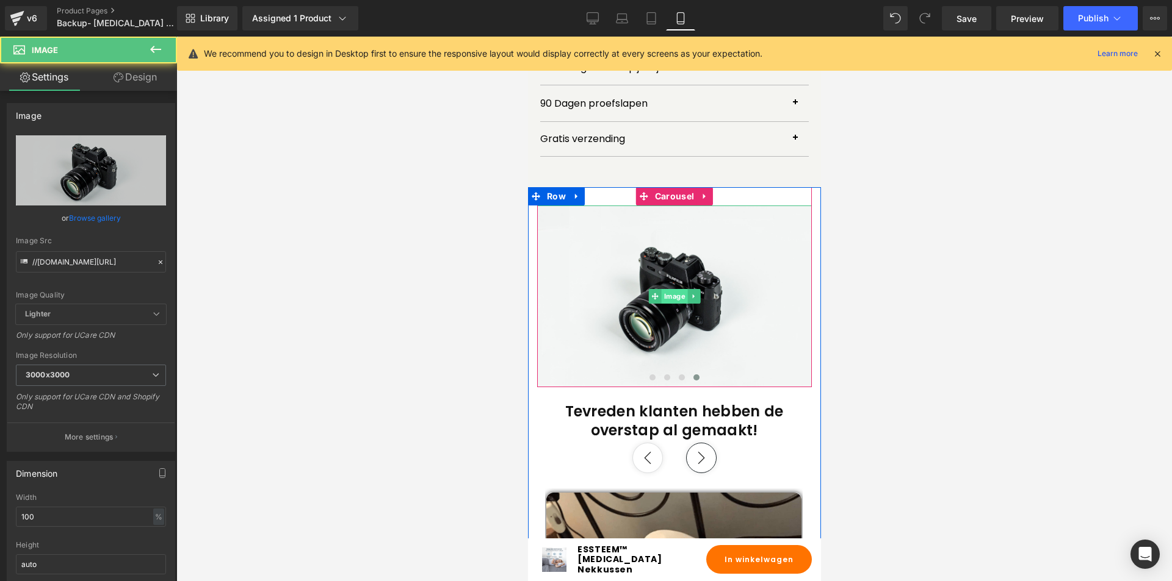
click at [672, 289] on span "Image" at bounding box center [674, 296] width 26 height 15
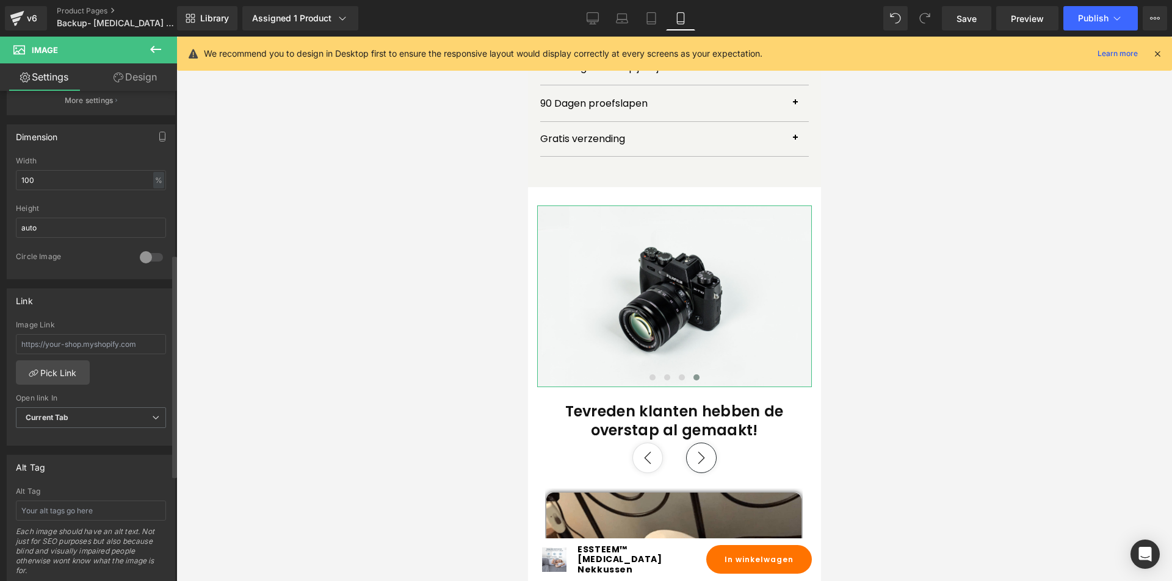
scroll to position [366, 0]
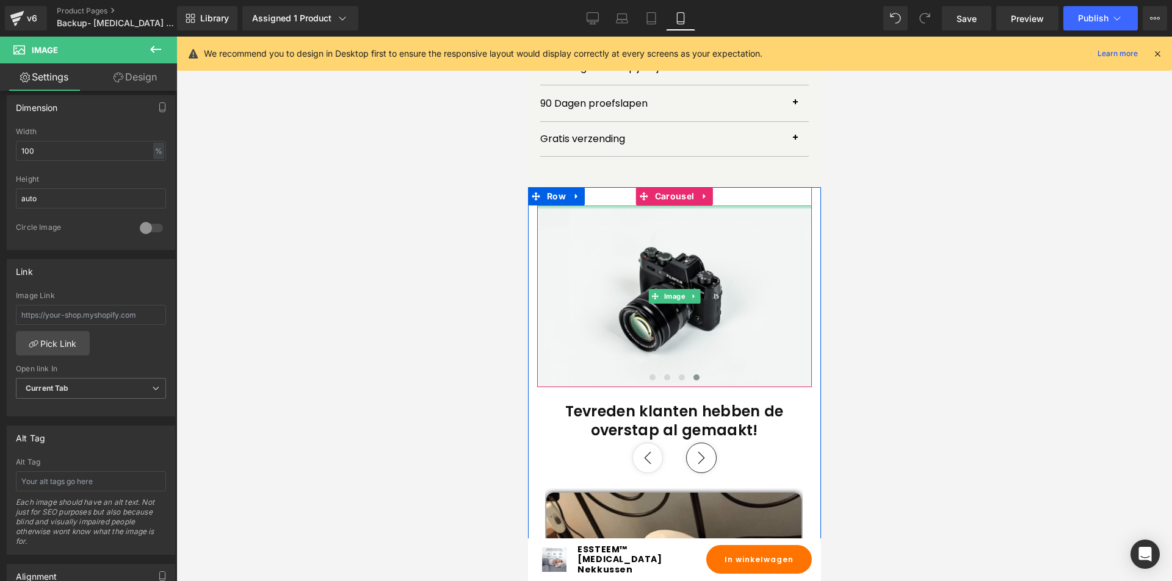
click at [674, 206] on div at bounding box center [673, 207] width 275 height 3
click at [675, 187] on span "Carousel" at bounding box center [673, 196] width 45 height 18
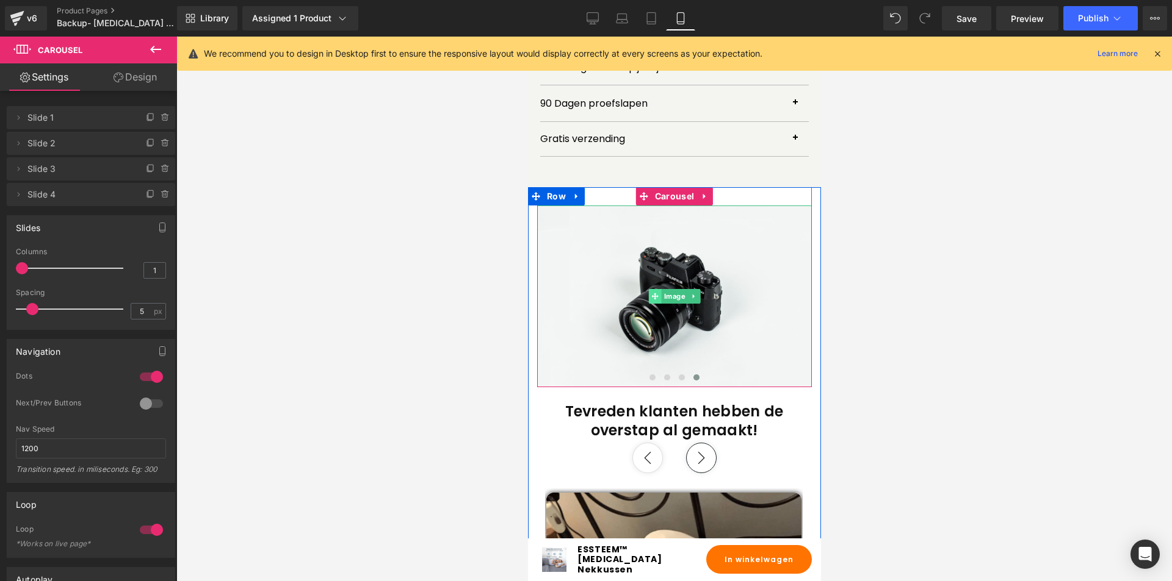
click at [648, 289] on span at bounding box center [654, 296] width 13 height 15
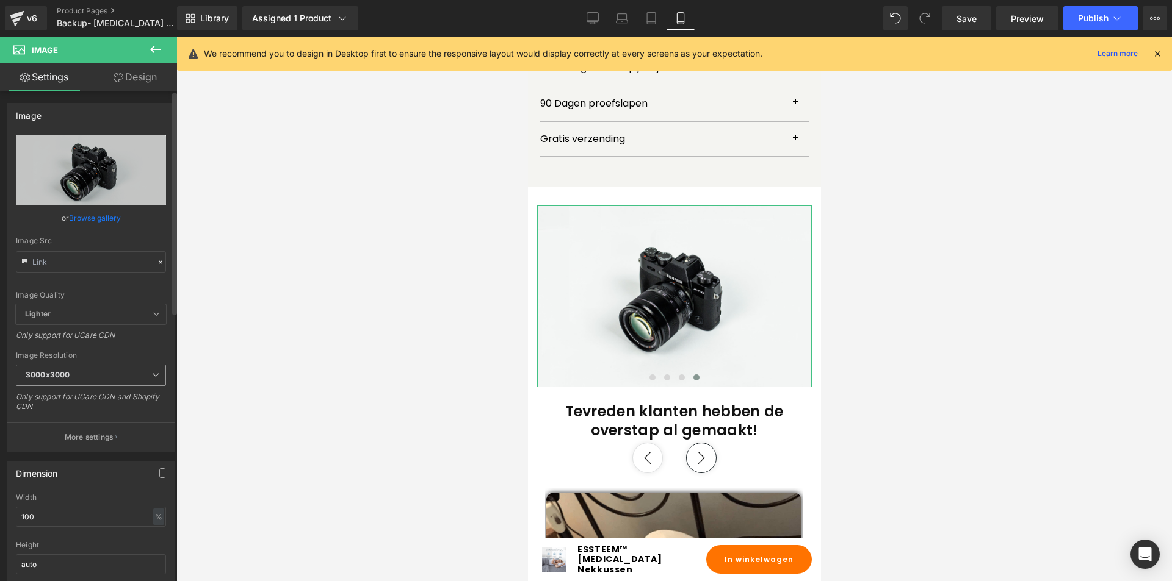
click at [65, 371] on b "3000x3000" at bounding box center [48, 374] width 44 height 9
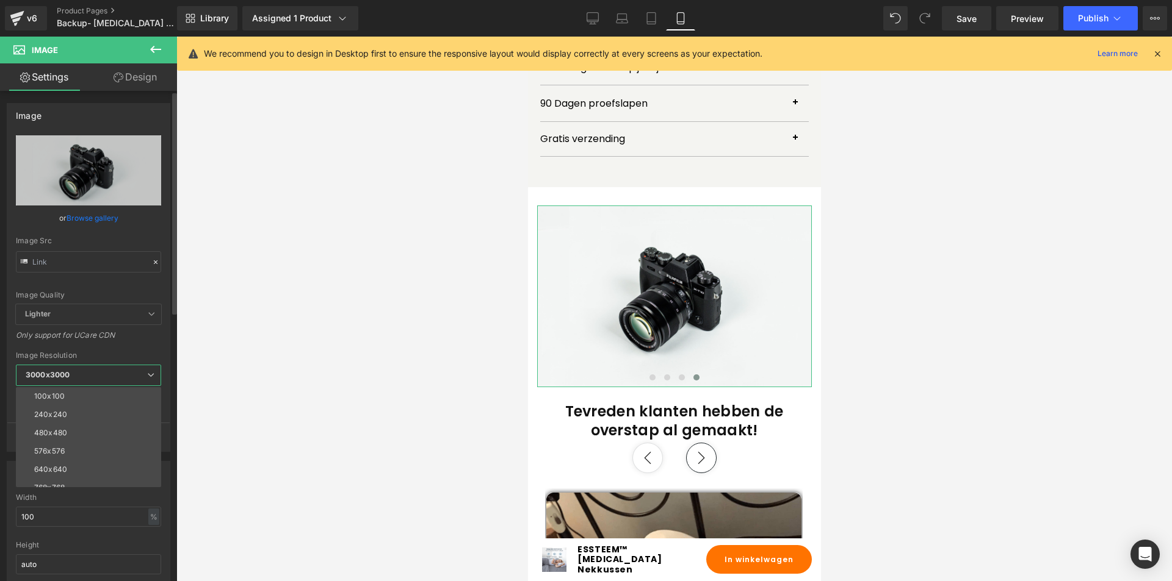
click at [65, 371] on b "3000x3000" at bounding box center [48, 374] width 44 height 9
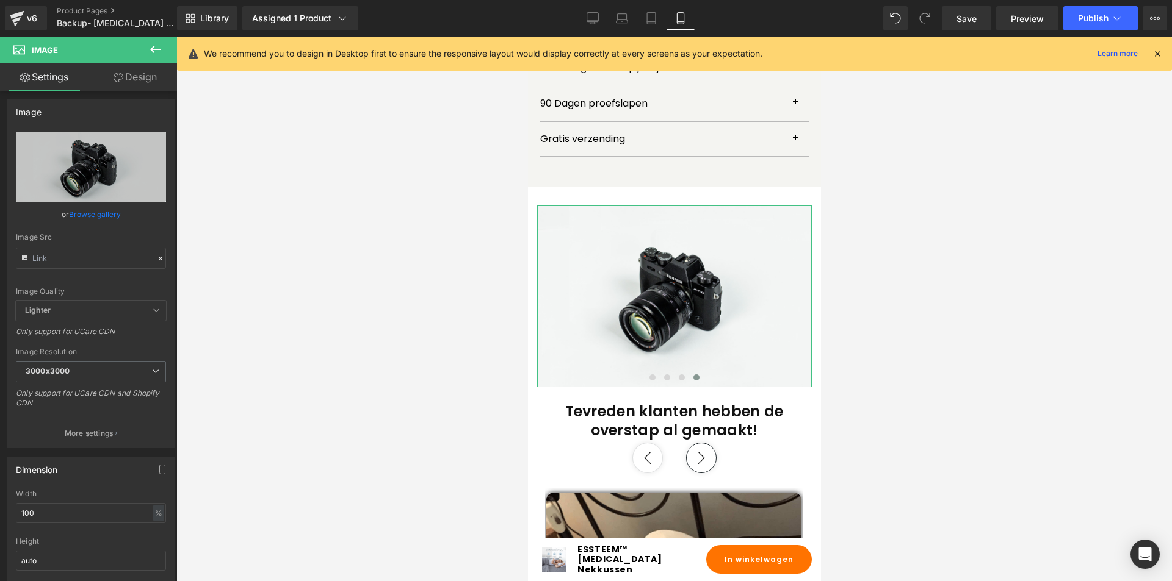
scroll to position [0, 0]
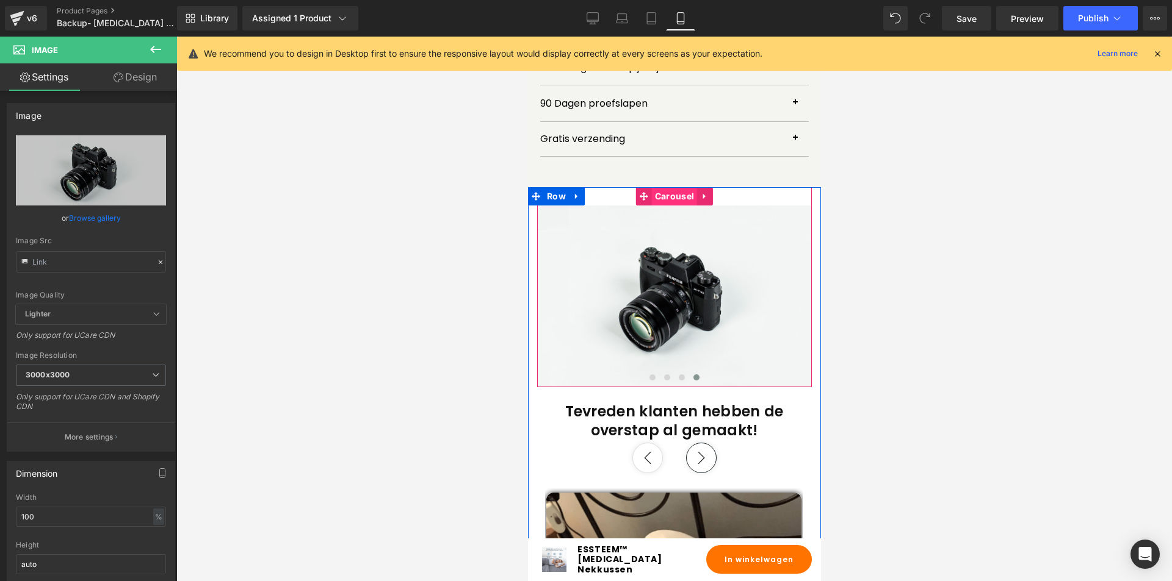
click at [674, 187] on span "Carousel" at bounding box center [673, 196] width 45 height 18
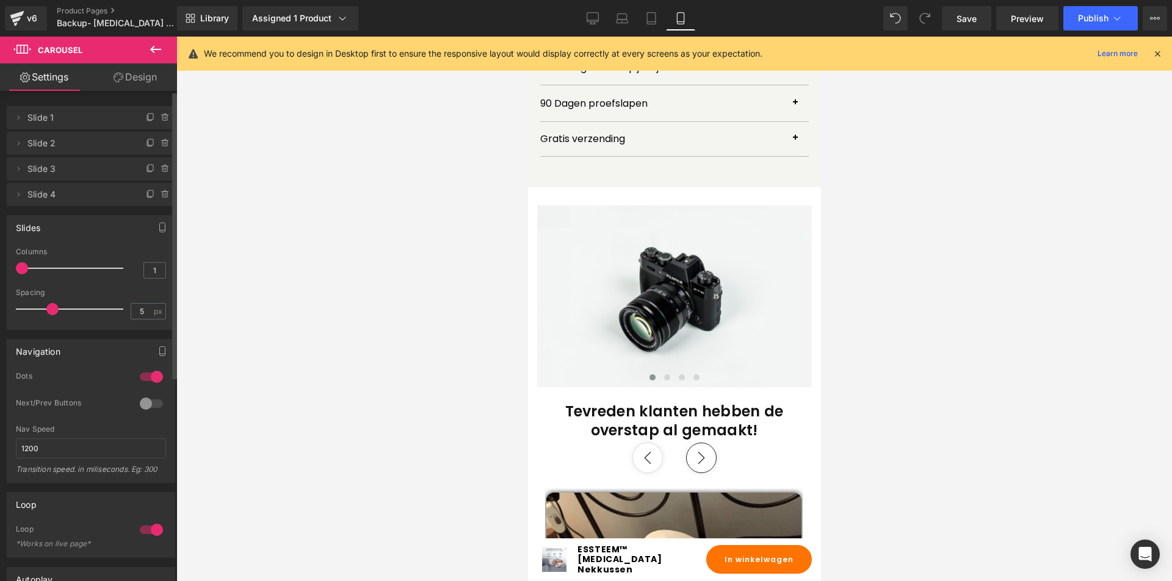
drag, startPoint x: 33, startPoint y: 307, endPoint x: 55, endPoint y: 314, distance: 23.0
click at [55, 314] on span at bounding box center [52, 309] width 12 height 12
drag, startPoint x: 57, startPoint y: 314, endPoint x: 27, endPoint y: 315, distance: 29.9
click at [27, 315] on div at bounding box center [72, 309] width 101 height 24
drag, startPoint x: 26, startPoint y: 313, endPoint x: 37, endPoint y: 312, distance: 11.0
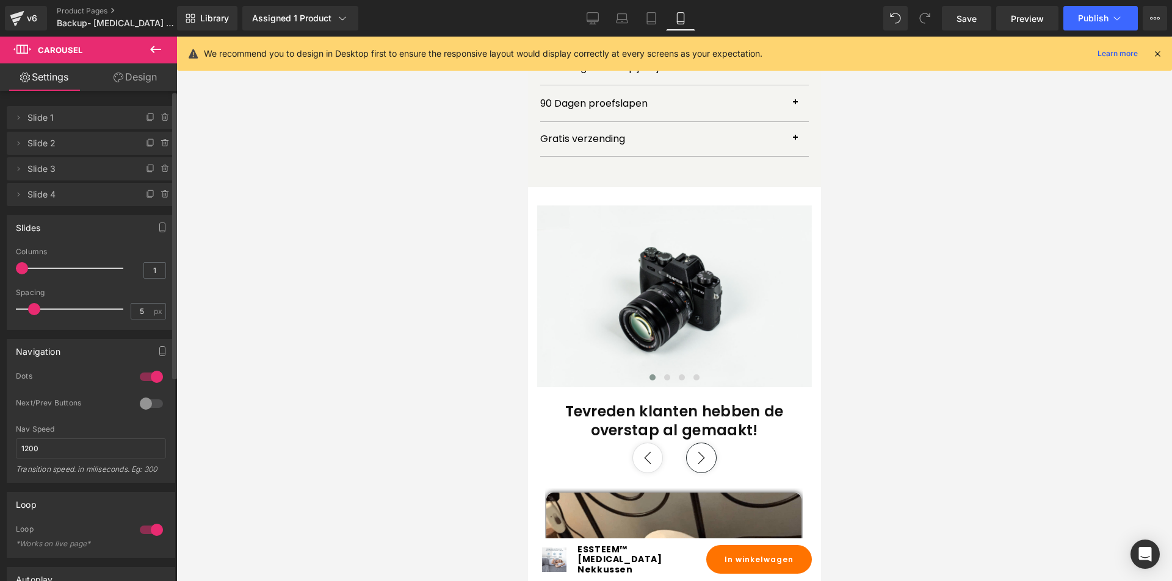
click at [37, 312] on span at bounding box center [34, 309] width 12 height 12
click at [30, 314] on span at bounding box center [32, 309] width 12 height 12
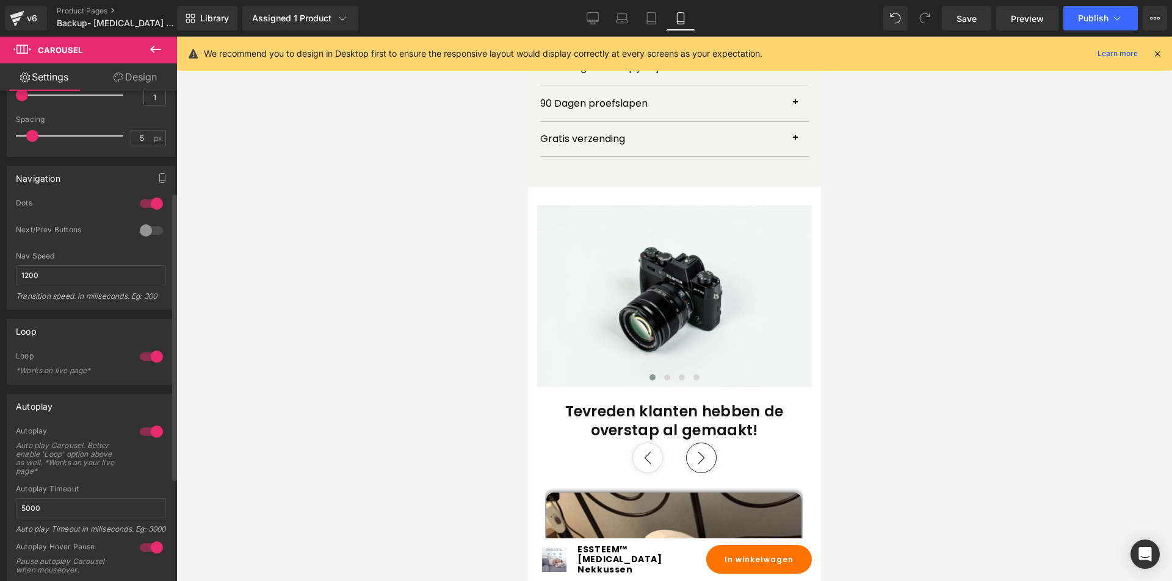
scroll to position [183, 0]
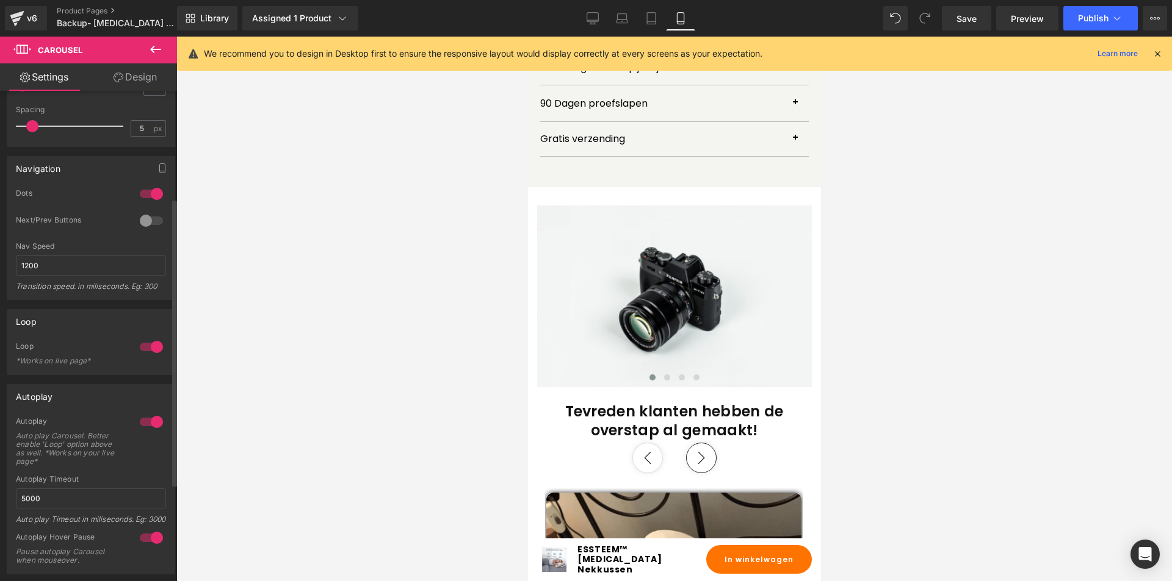
click at [154, 347] on div at bounding box center [151, 347] width 29 height 20
click at [153, 347] on div at bounding box center [151, 347] width 29 height 20
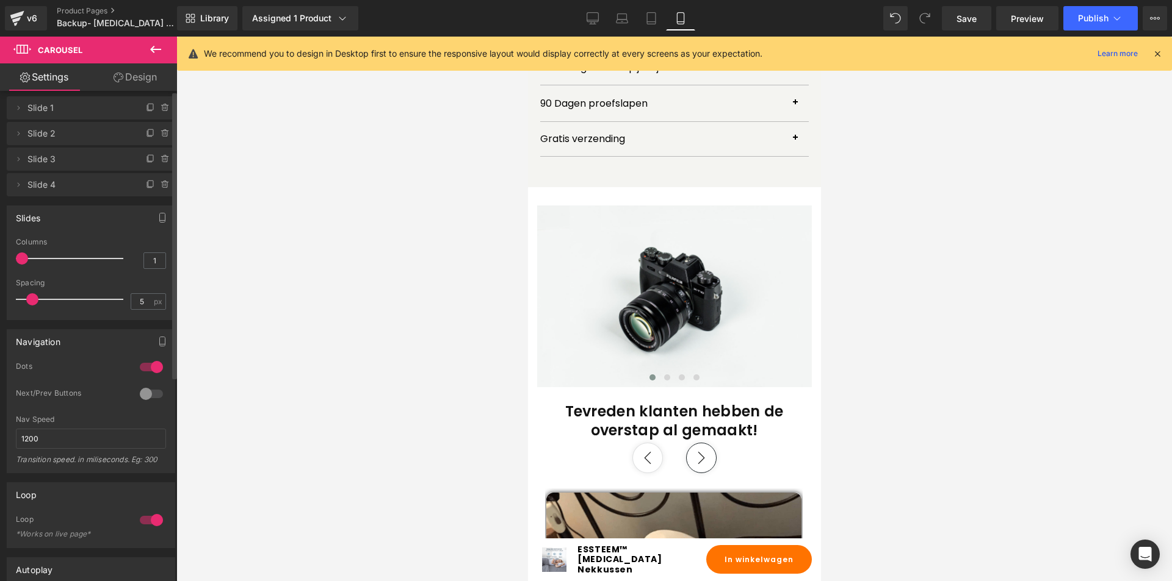
scroll to position [0, 0]
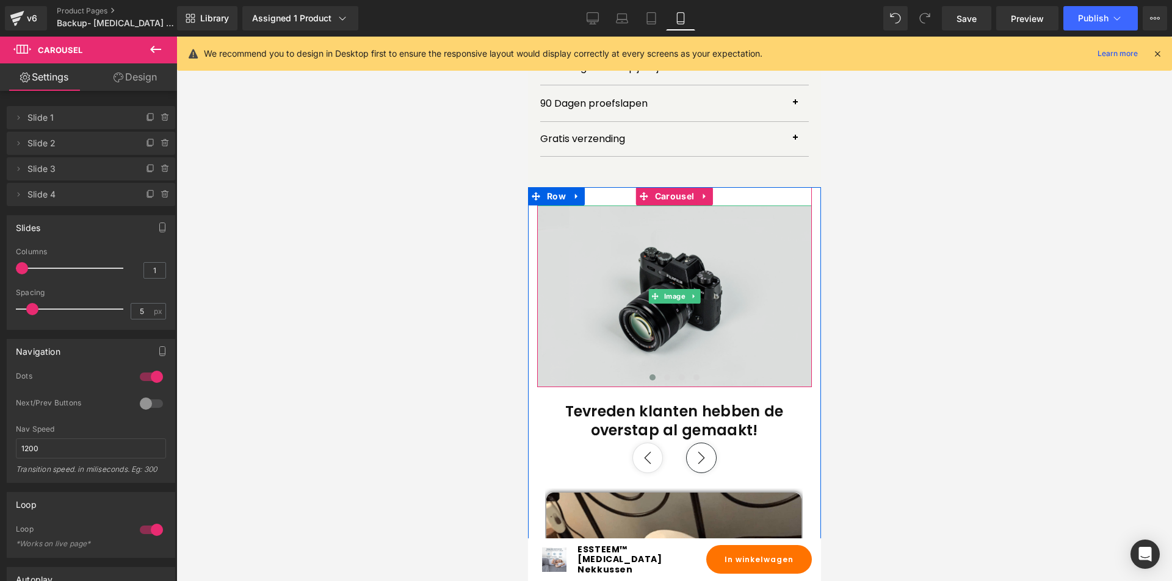
click at [692, 214] on img at bounding box center [673, 297] width 275 height 182
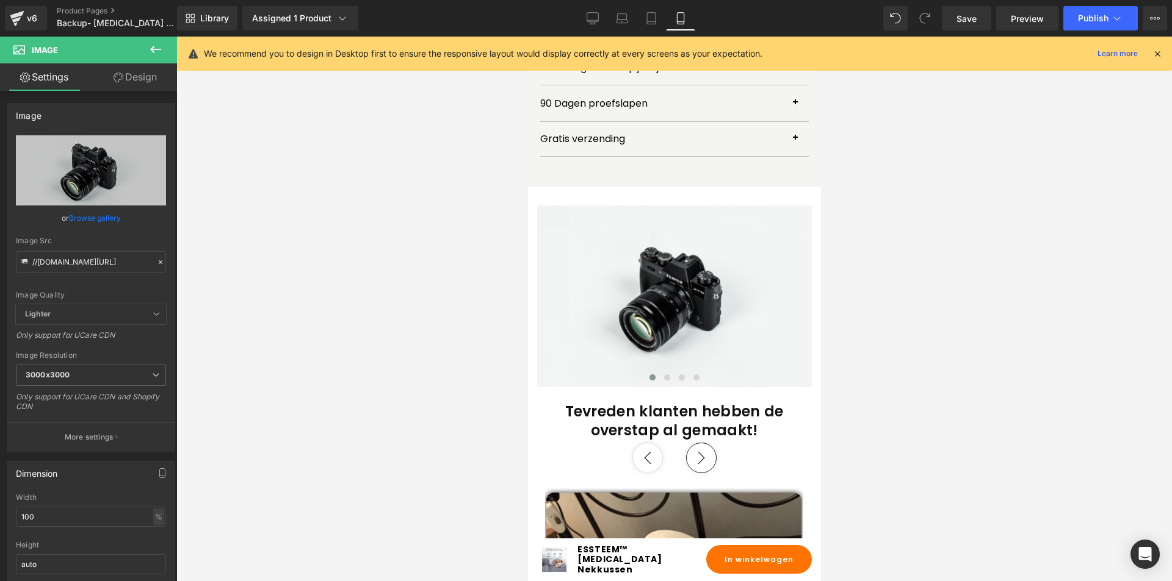
click at [1159, 54] on icon at bounding box center [1156, 53] width 11 height 11
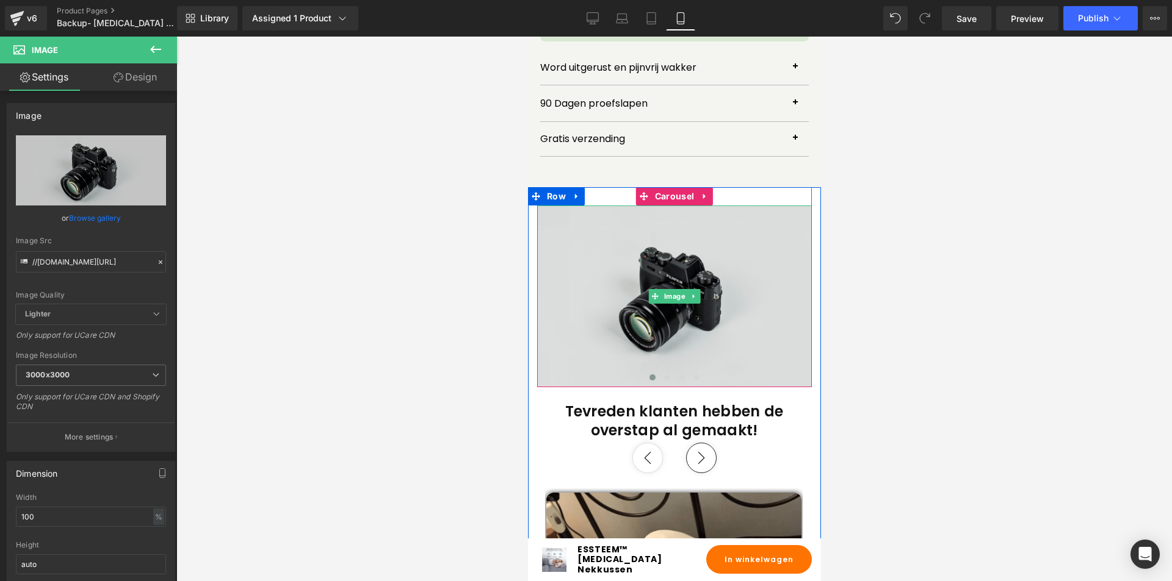
click at [683, 245] on img at bounding box center [673, 297] width 275 height 182
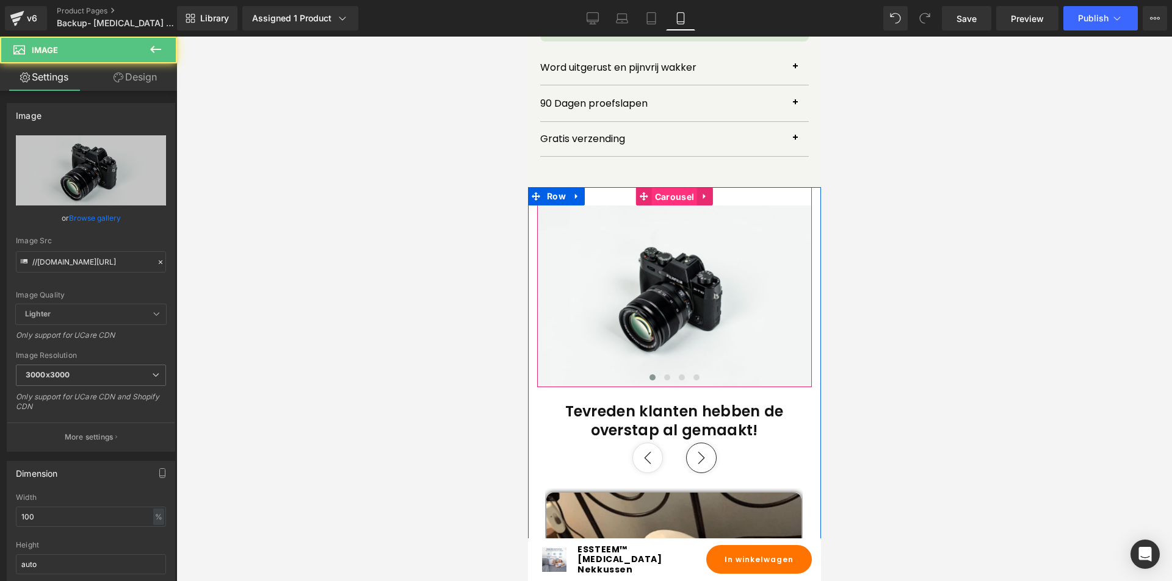
click at [667, 188] on span "Carousel" at bounding box center [673, 197] width 45 height 18
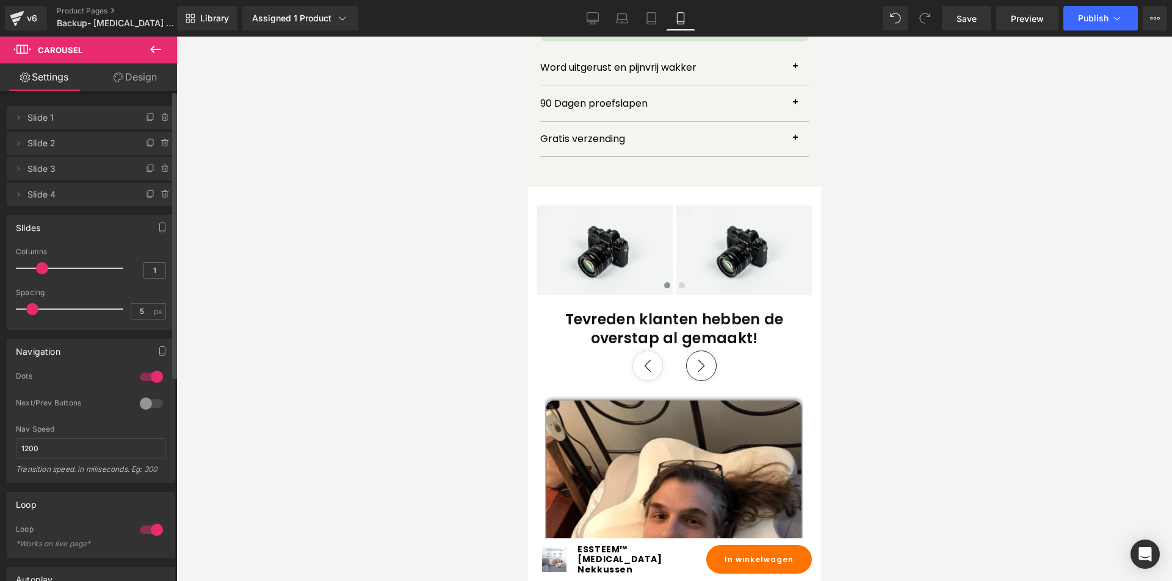
drag, startPoint x: 21, startPoint y: 273, endPoint x: 32, endPoint y: 274, distance: 10.4
click at [32, 274] on div at bounding box center [72, 268] width 101 height 24
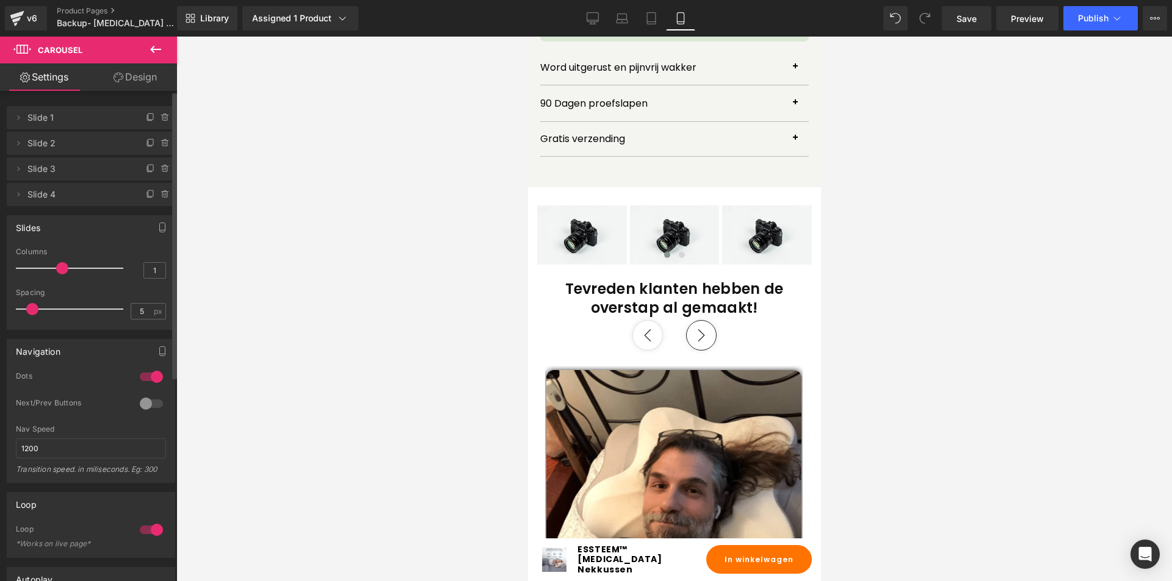
drag, startPoint x: 34, startPoint y: 272, endPoint x: 57, endPoint y: 270, distance: 22.7
click at [57, 270] on div at bounding box center [72, 268] width 101 height 24
drag, startPoint x: 59, startPoint y: 269, endPoint x: 67, endPoint y: 269, distance: 8.5
click at [67, 269] on div at bounding box center [72, 268] width 101 height 24
click at [1025, 25] on link "Preview" at bounding box center [1027, 18] width 62 height 24
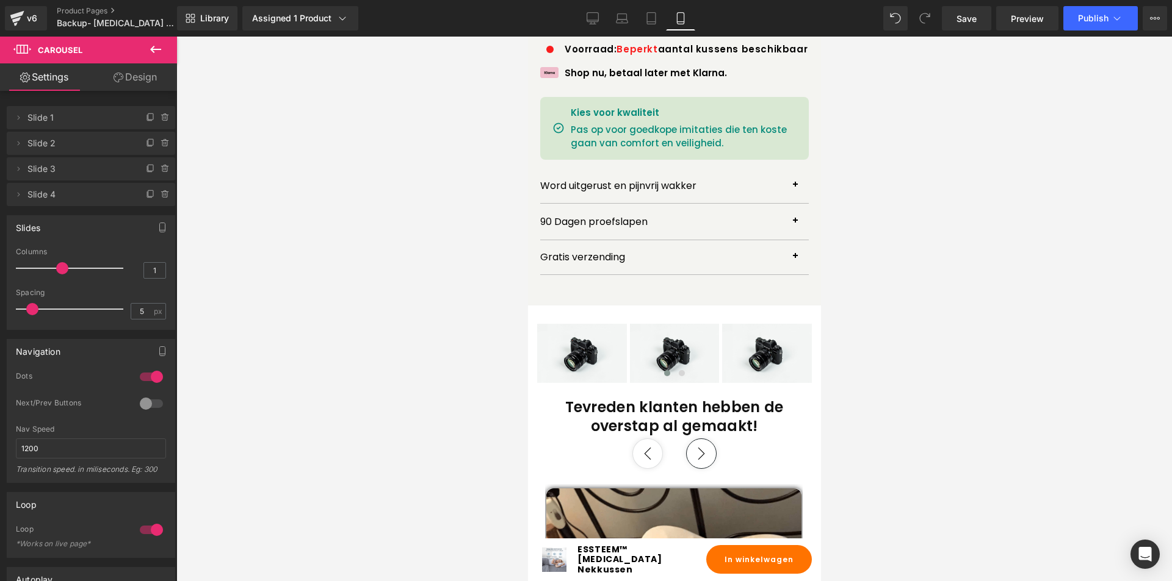
scroll to position [830, 0]
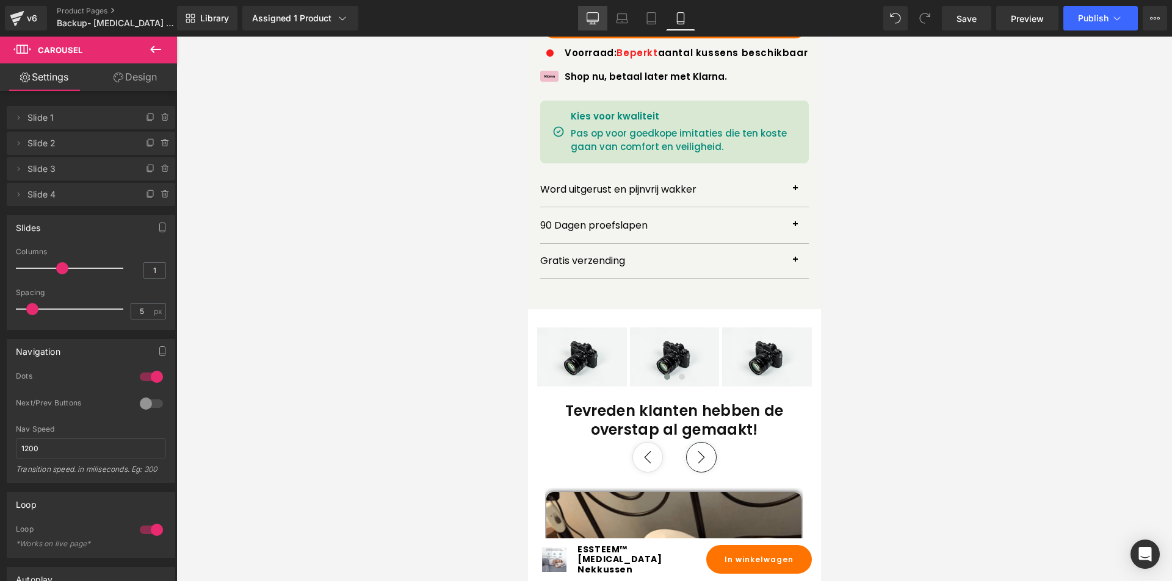
click at [601, 16] on link "Desktop" at bounding box center [592, 18] width 29 height 24
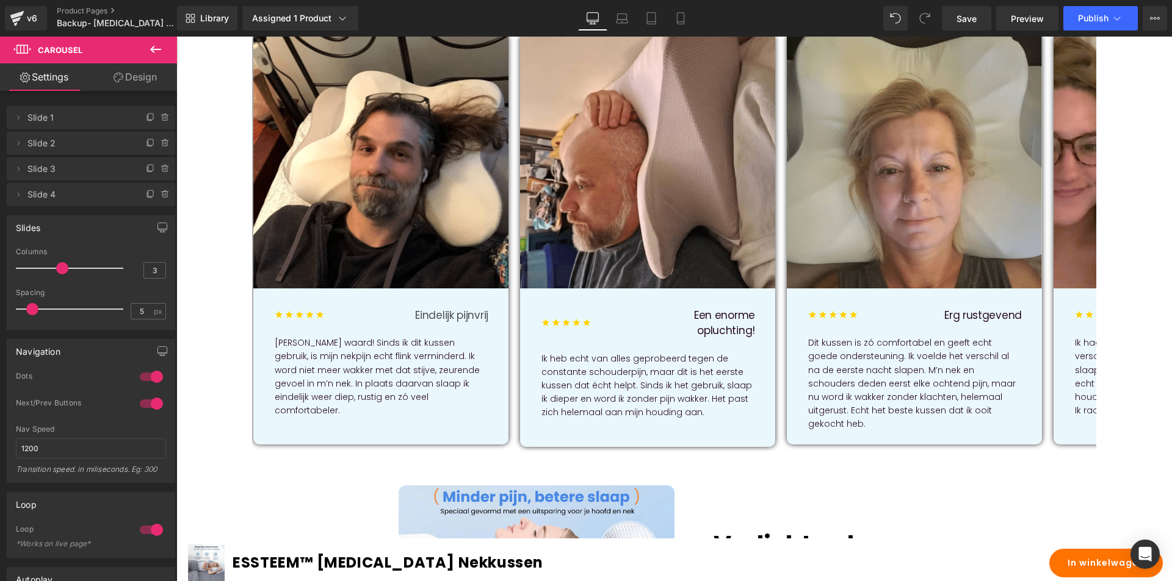
scroll to position [433, 0]
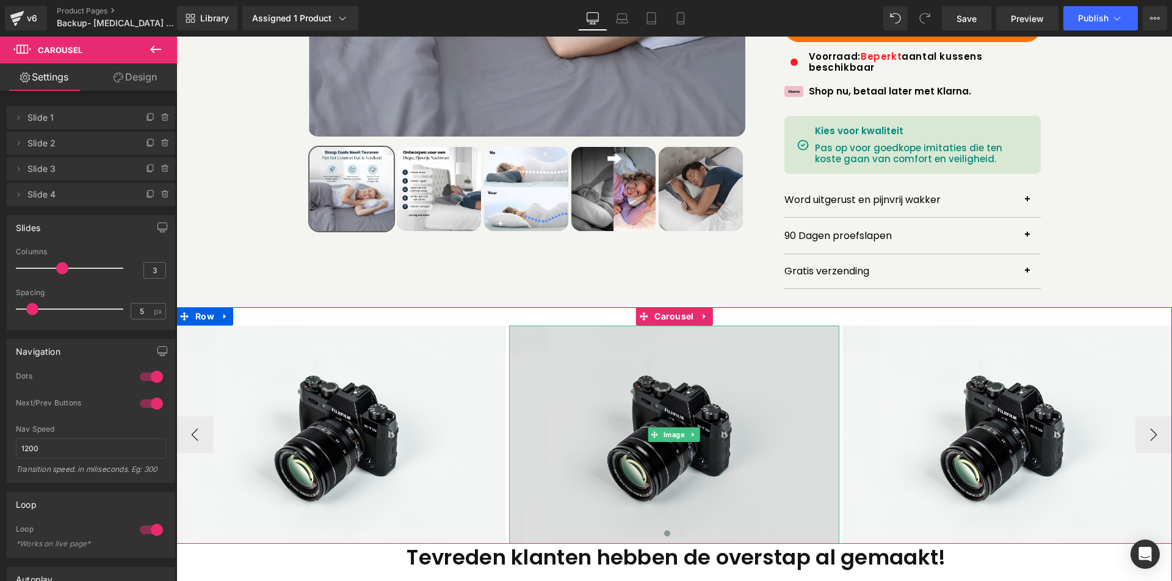
click at [652, 354] on img at bounding box center [673, 435] width 329 height 218
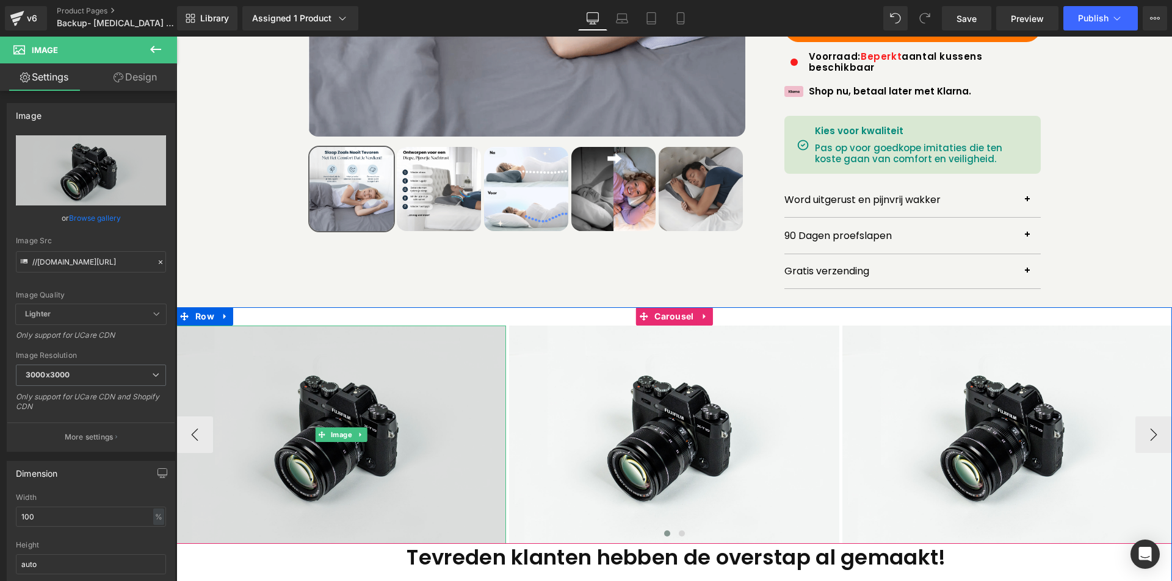
click at [337, 342] on img at bounding box center [340, 435] width 329 height 218
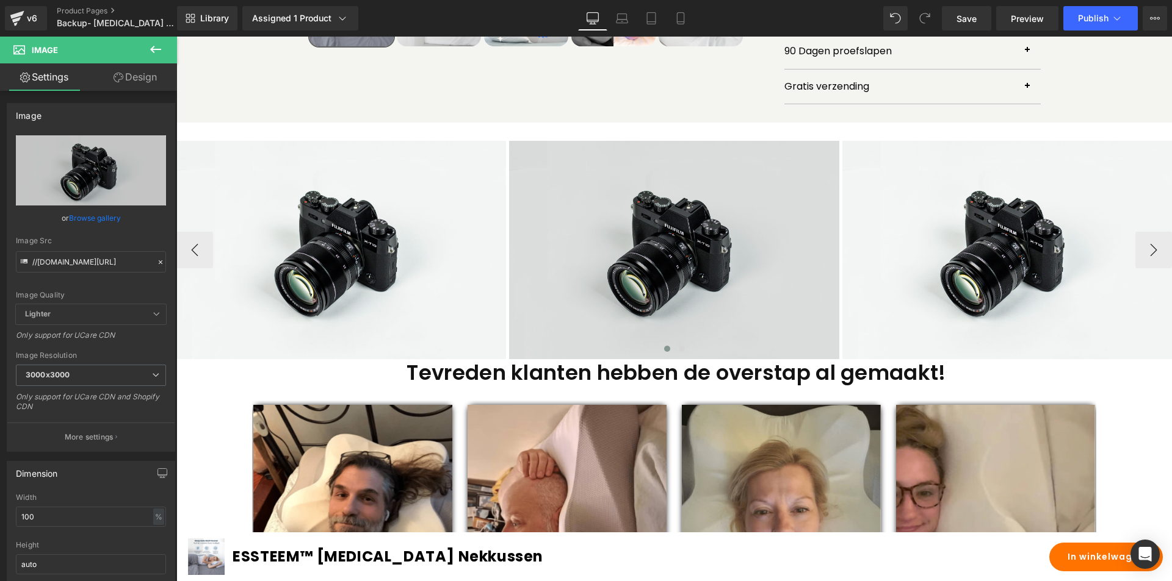
scroll to position [616, 0]
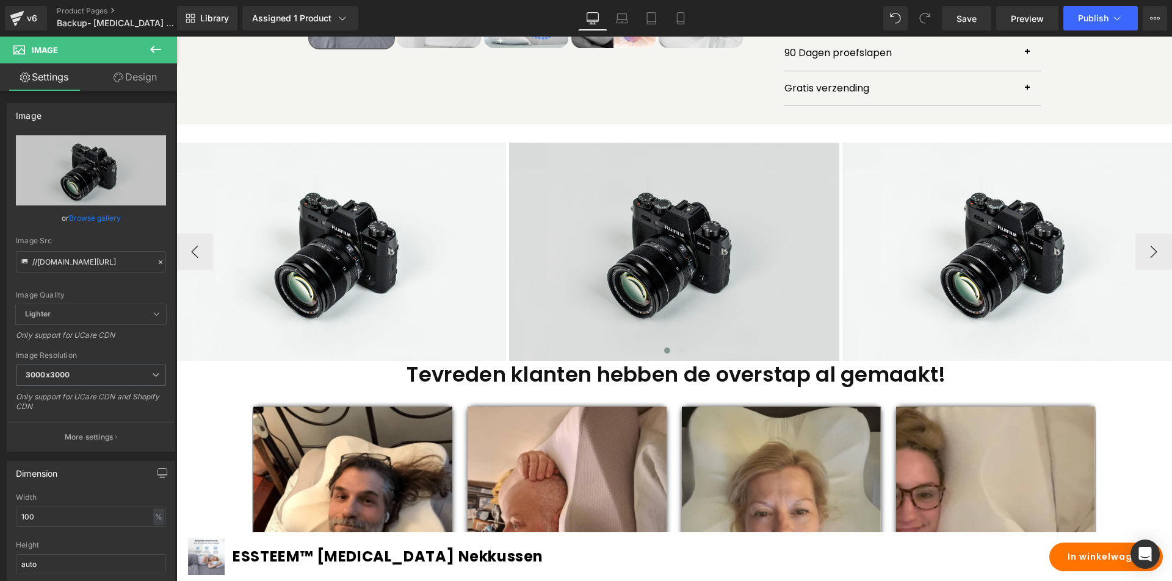
click at [624, 203] on img at bounding box center [673, 252] width 329 height 218
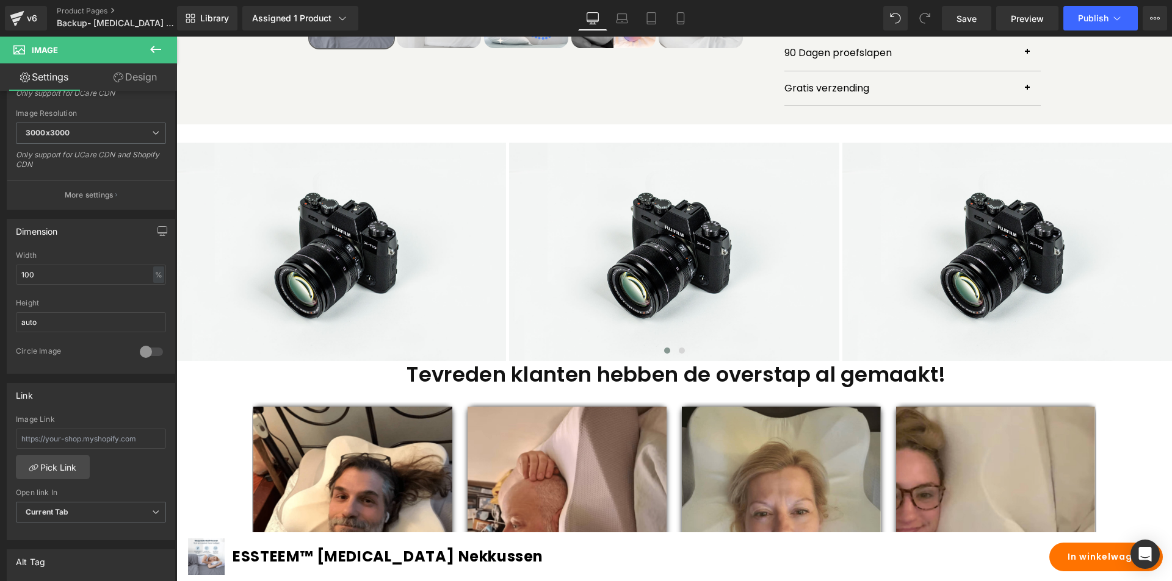
scroll to position [244, 0]
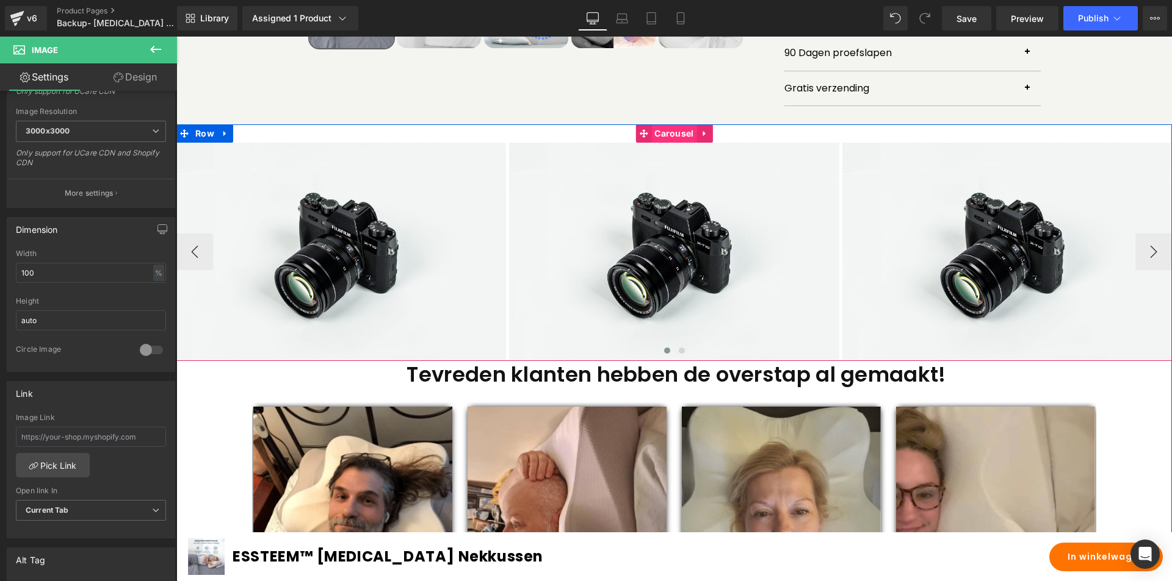
click at [674, 124] on span "Carousel" at bounding box center [673, 133] width 45 height 18
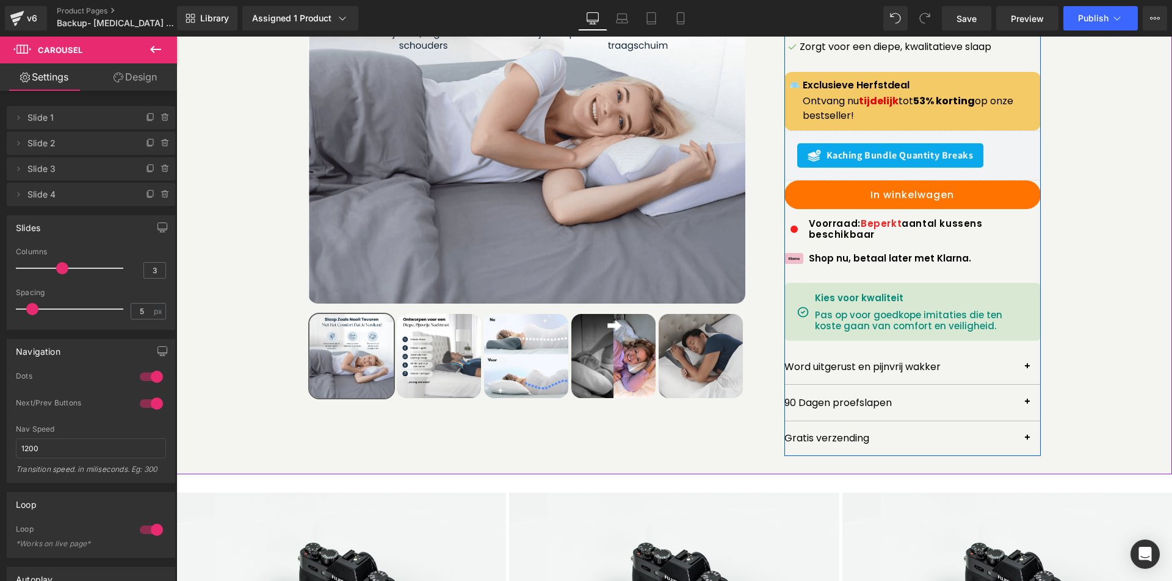
scroll to position [433, 0]
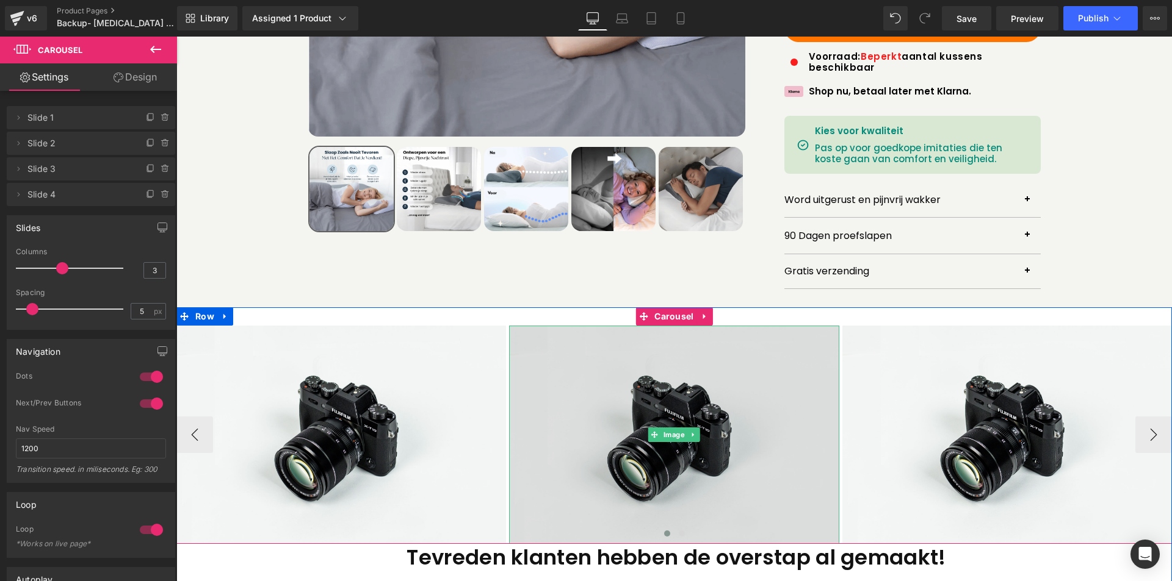
click at [755, 387] on img at bounding box center [673, 435] width 329 height 218
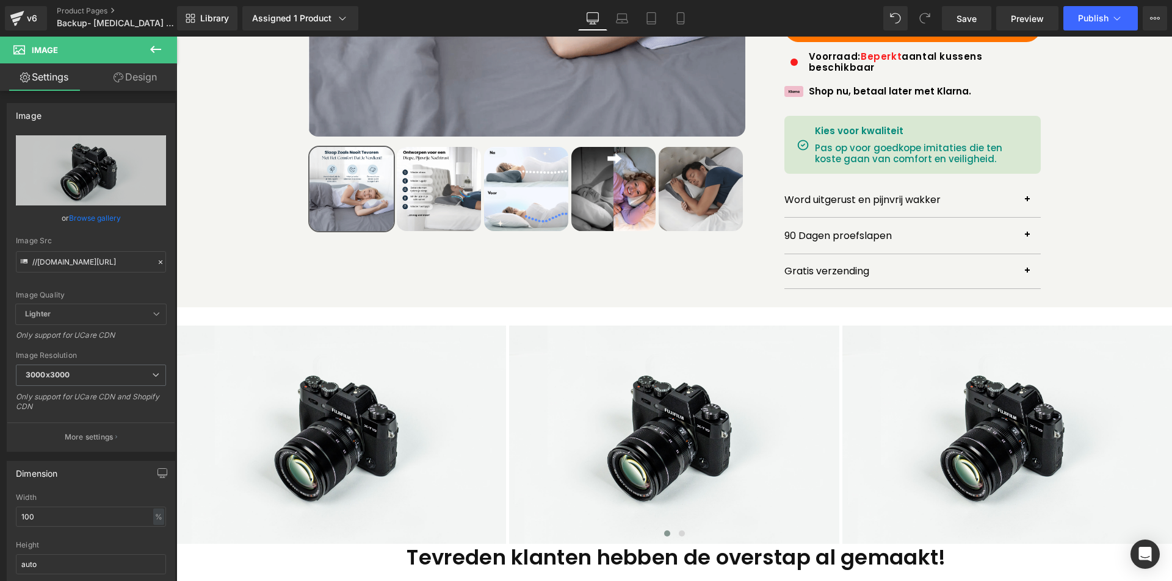
click at [160, 45] on icon at bounding box center [155, 49] width 15 height 15
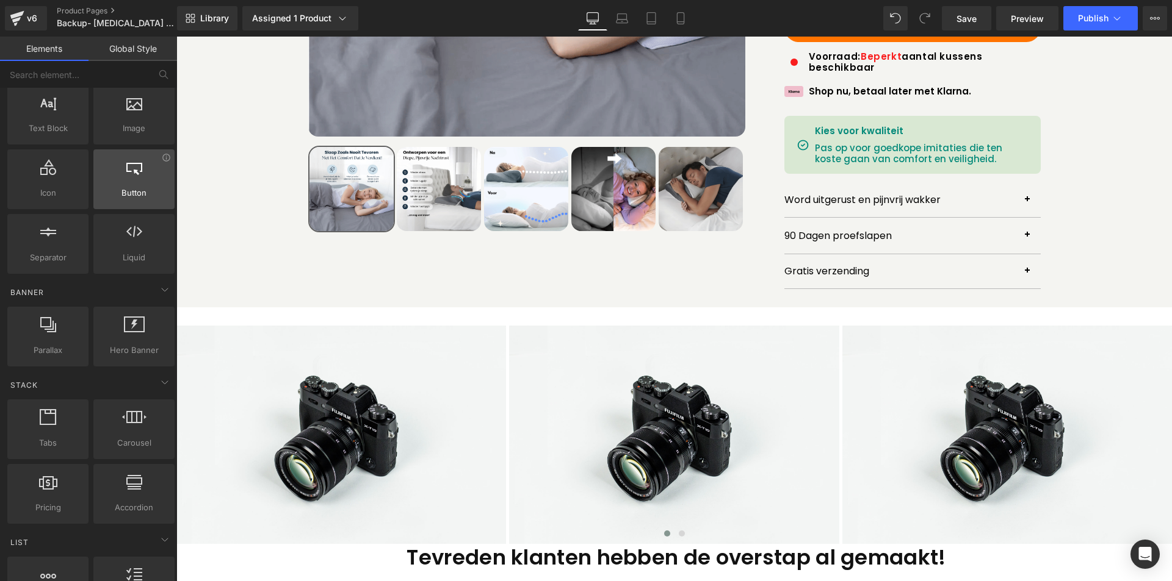
scroll to position [122, 0]
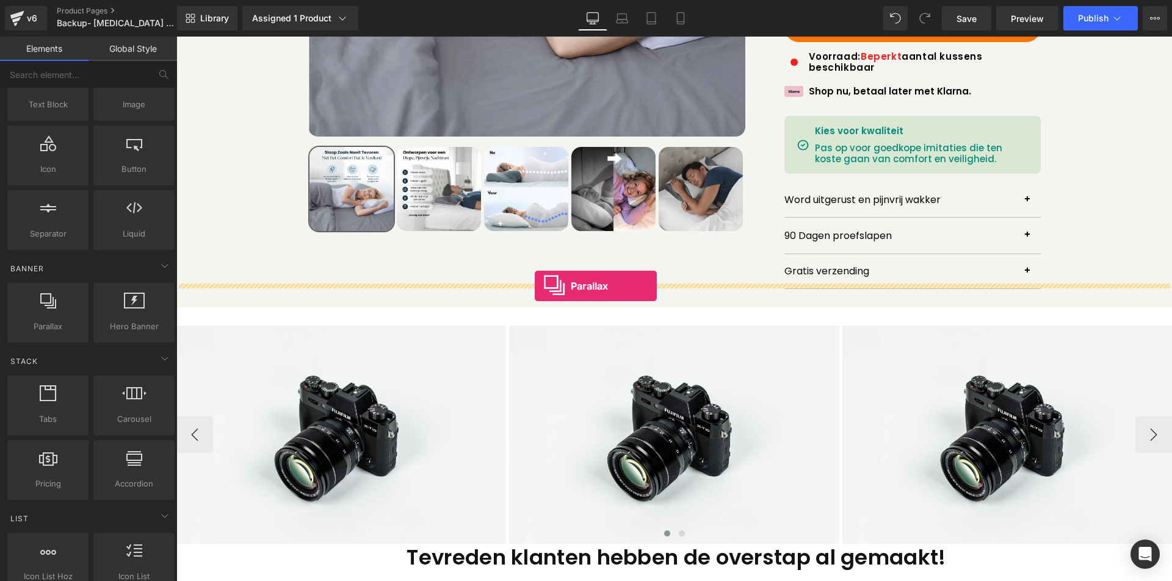
drag, startPoint x: 234, startPoint y: 338, endPoint x: 535, endPoint y: 286, distance: 304.7
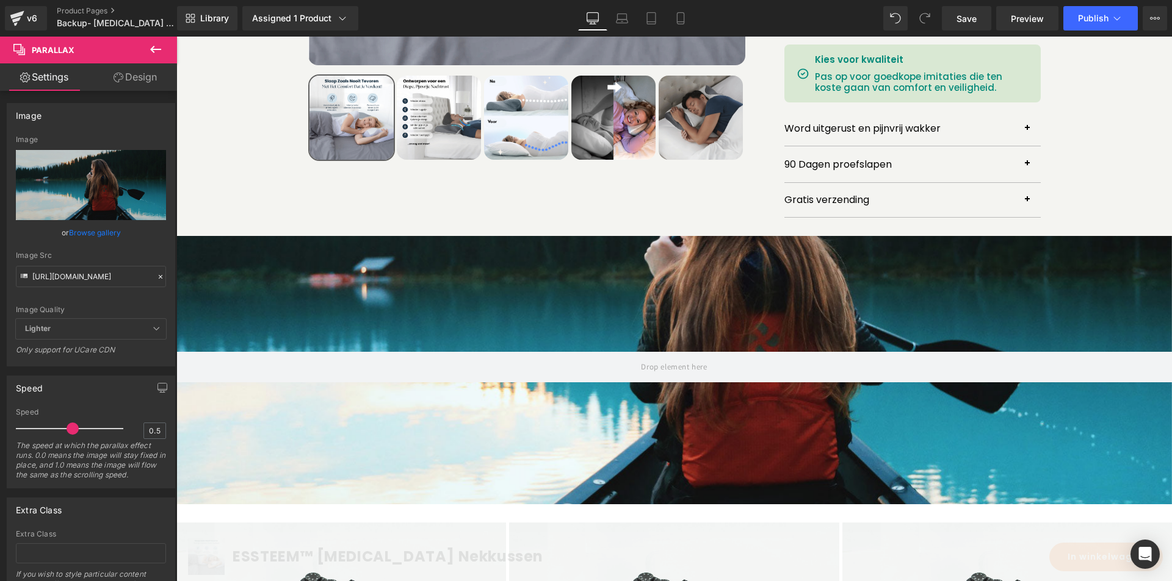
scroll to position [494, 0]
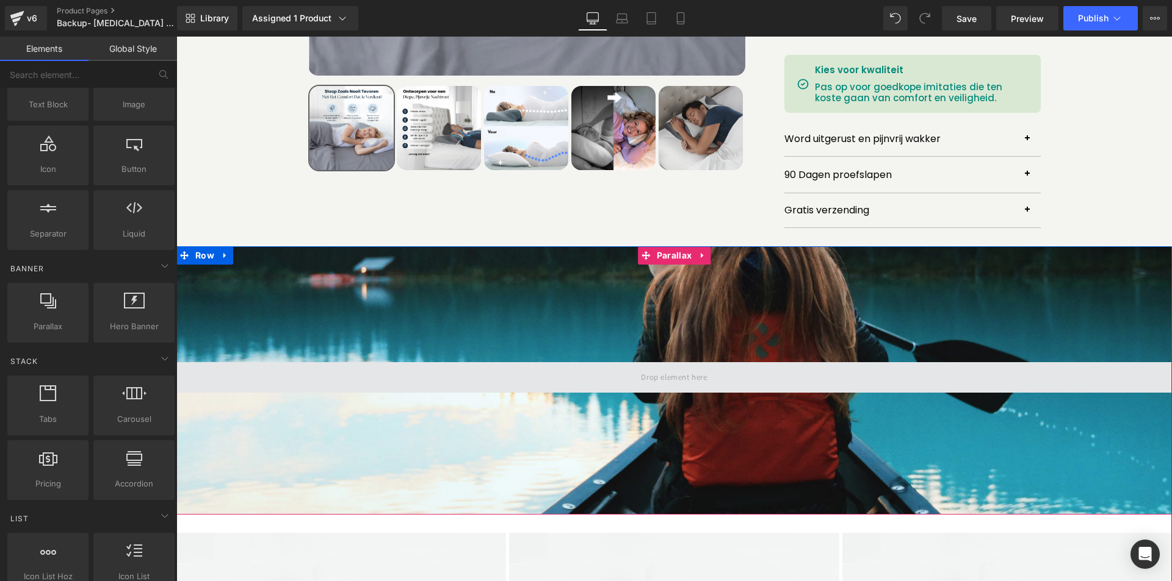
click at [638, 368] on span at bounding box center [673, 378] width 74 height 20
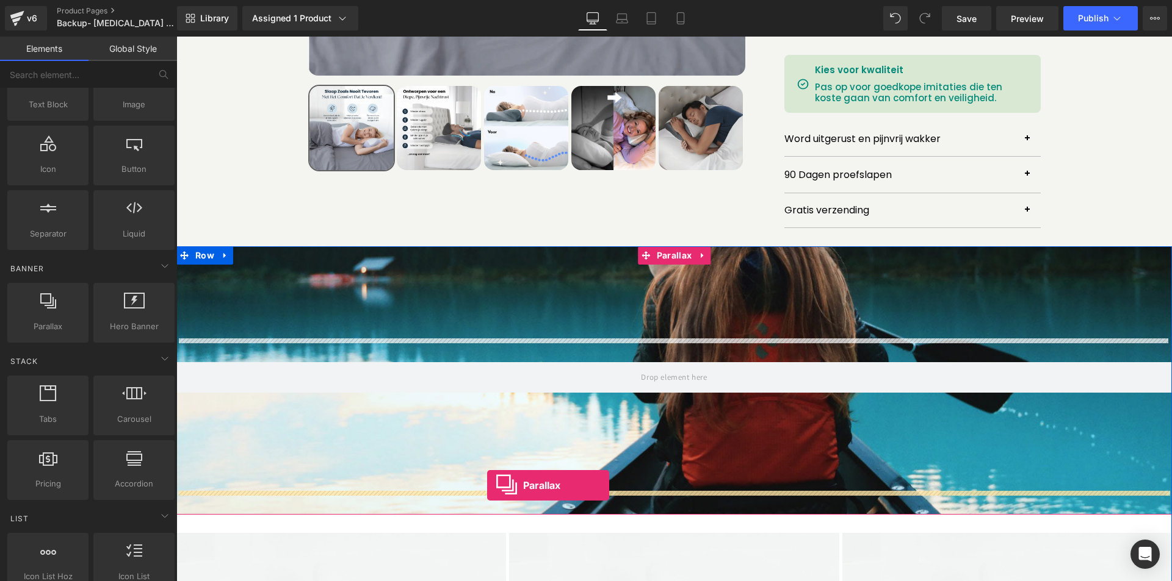
drag, startPoint x: 221, startPoint y: 370, endPoint x: 487, endPoint y: 486, distance: 289.6
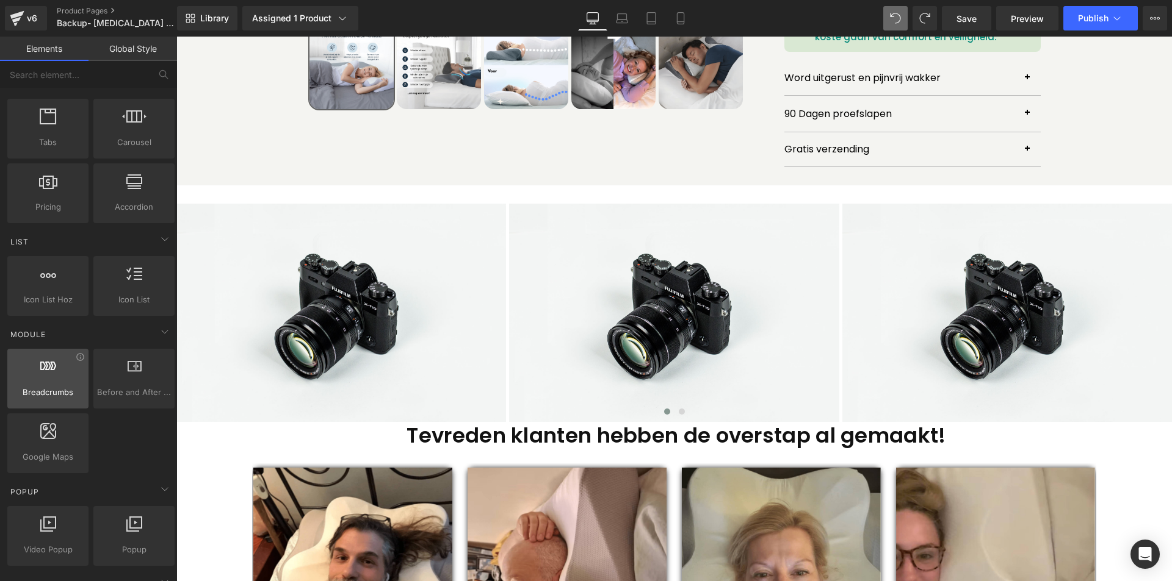
scroll to position [427, 0]
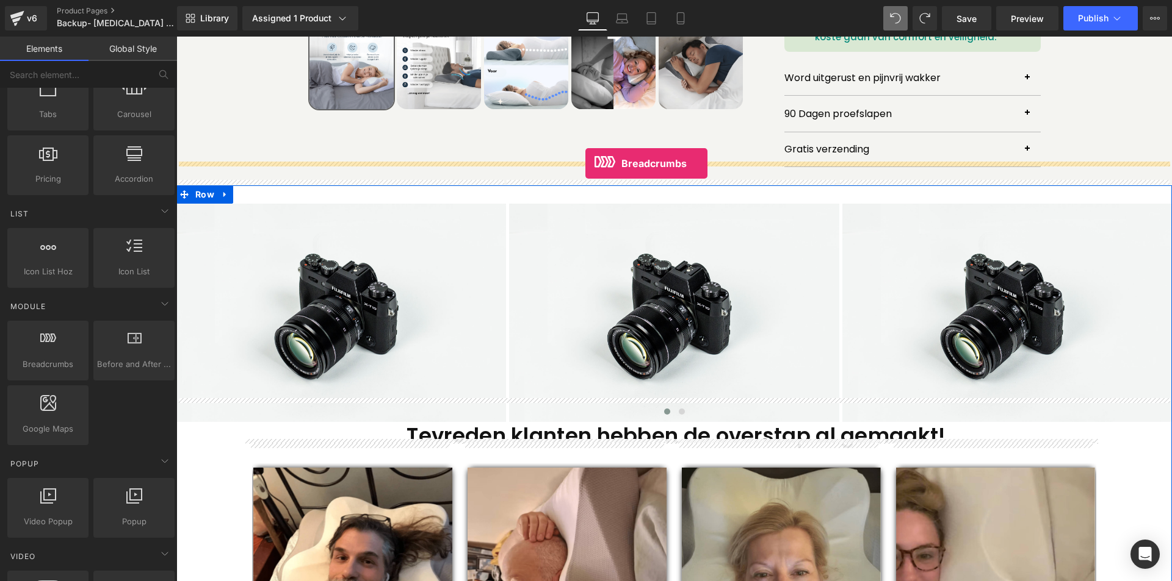
drag, startPoint x: 232, startPoint y: 406, endPoint x: 585, endPoint y: 162, distance: 428.6
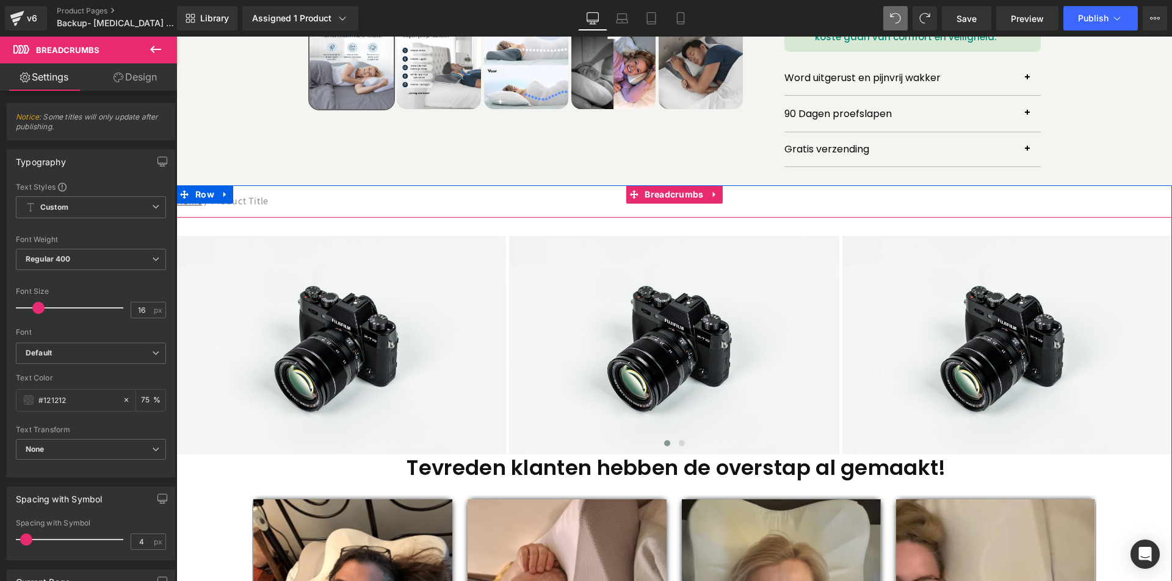
click at [335, 187] on nav "Home / Product Title" at bounding box center [673, 201] width 995 height 32
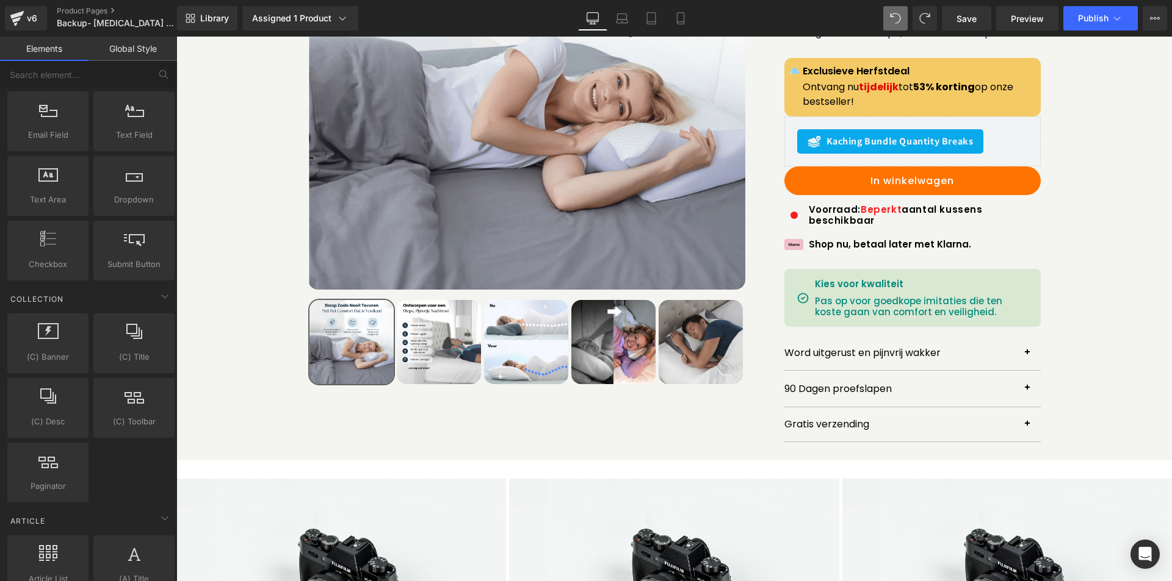
scroll to position [305, 0]
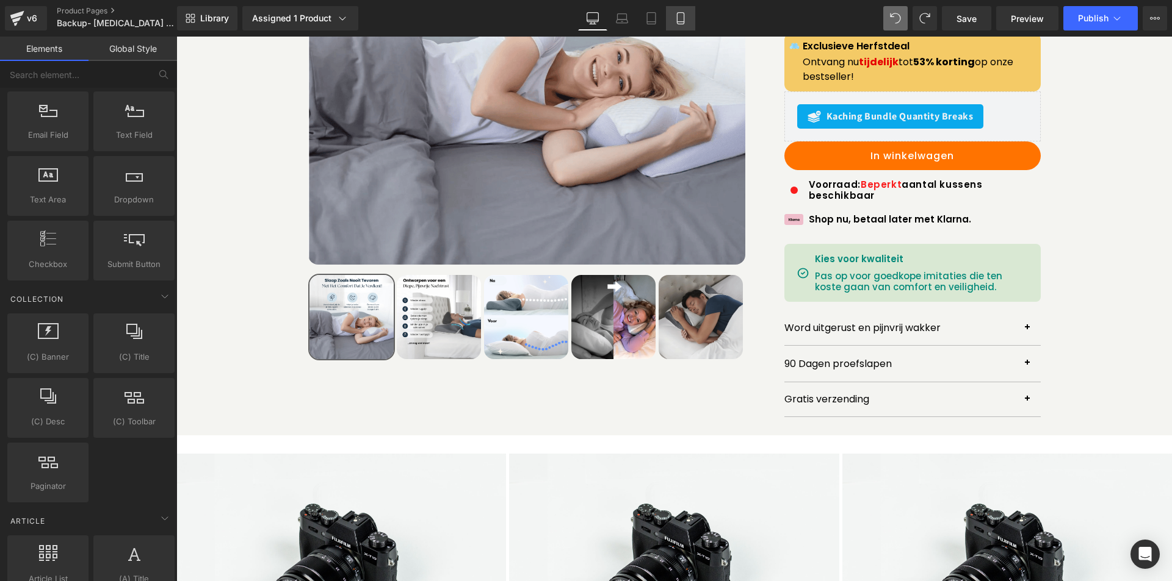
click at [680, 13] on icon at bounding box center [680, 19] width 7 height 12
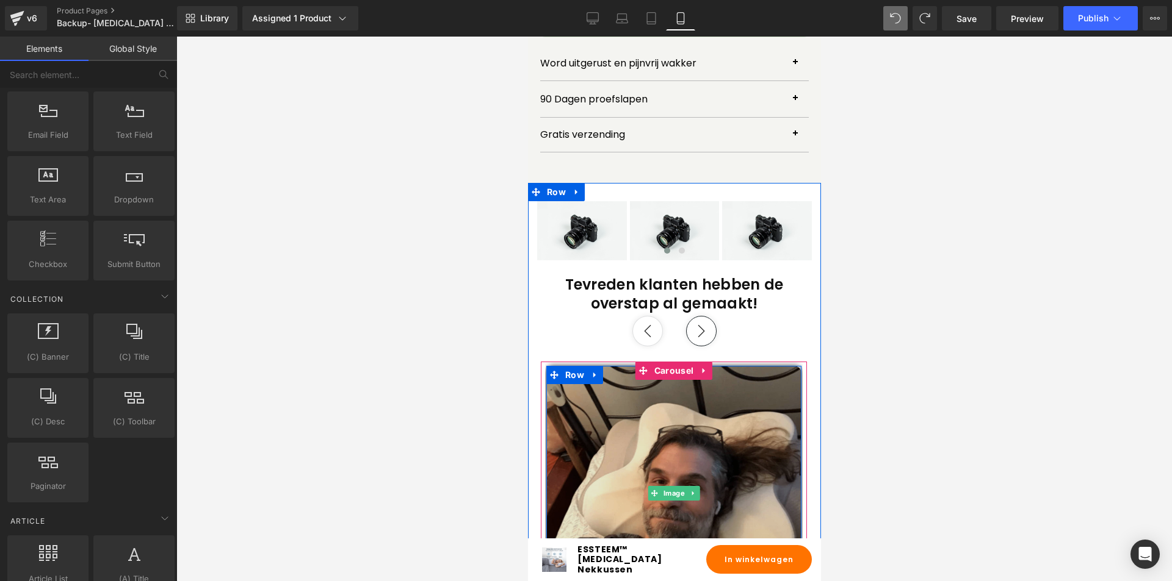
scroll to position [956, 0]
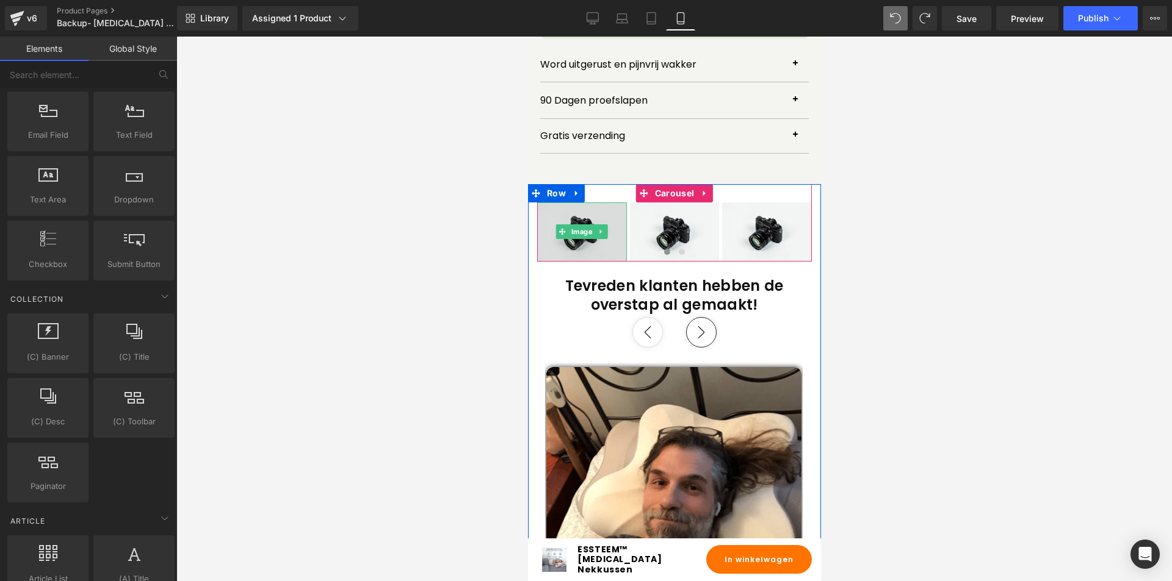
click at [602, 203] on img at bounding box center [581, 232] width 90 height 59
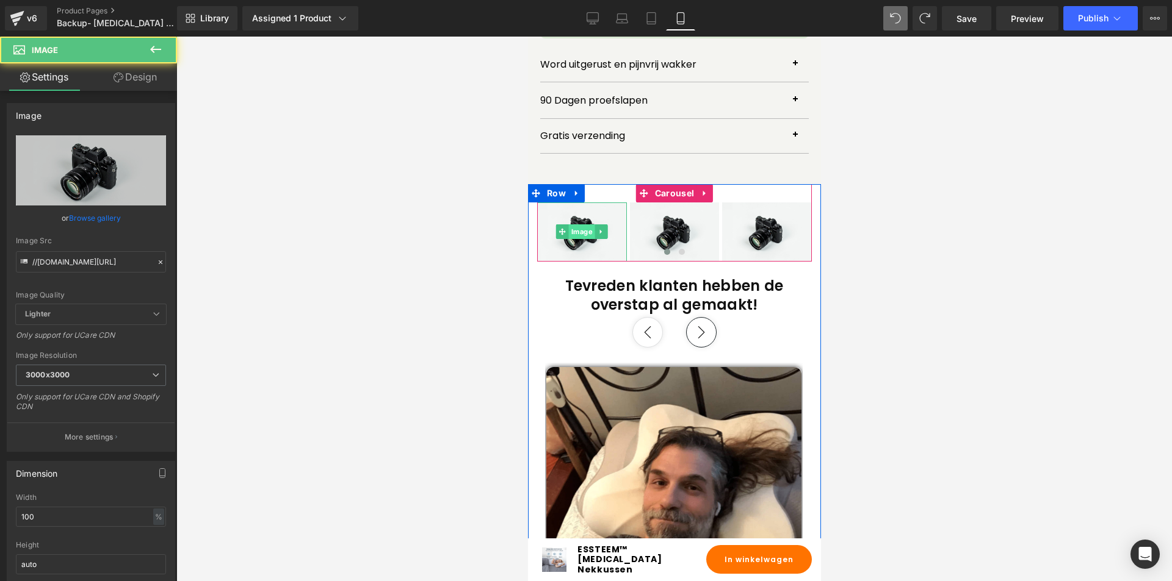
click at [578, 225] on span "Image" at bounding box center [581, 232] width 26 height 15
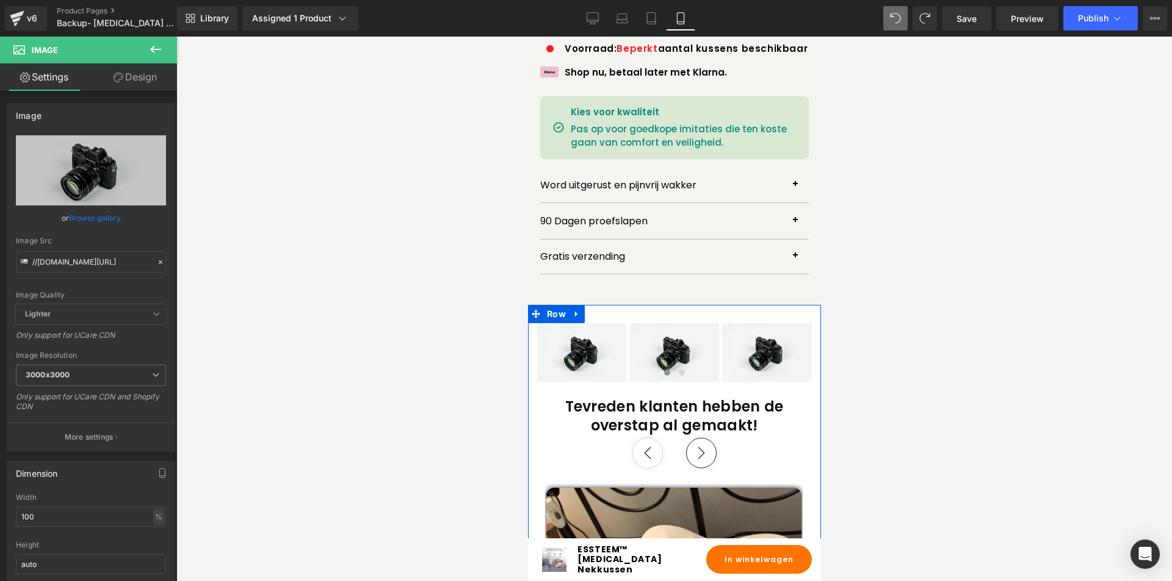
scroll to position [834, 0]
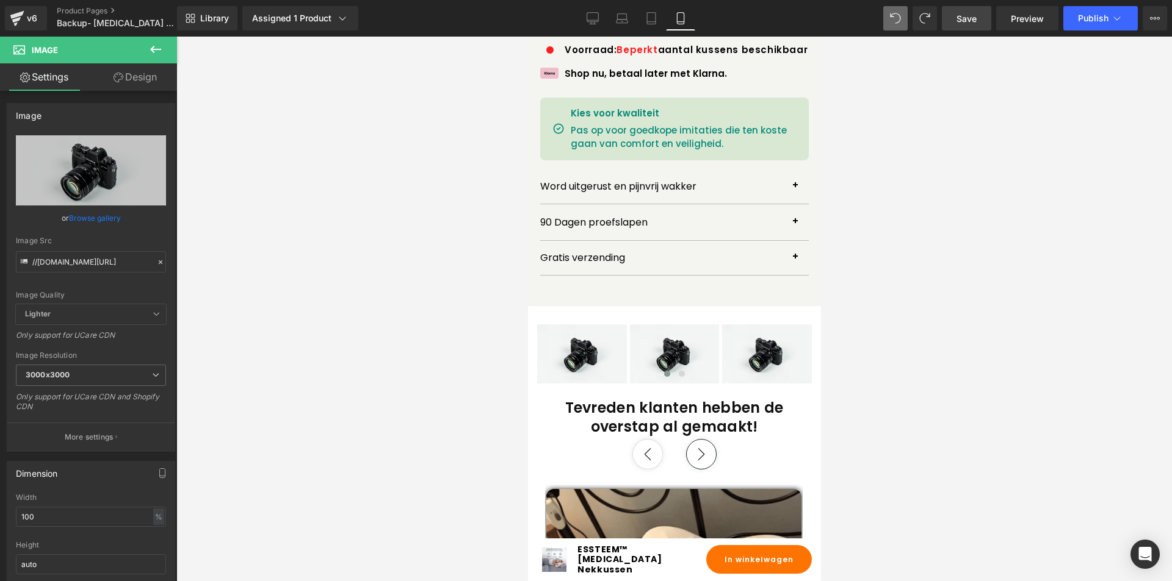
click at [971, 15] on span "Save" at bounding box center [966, 18] width 20 height 13
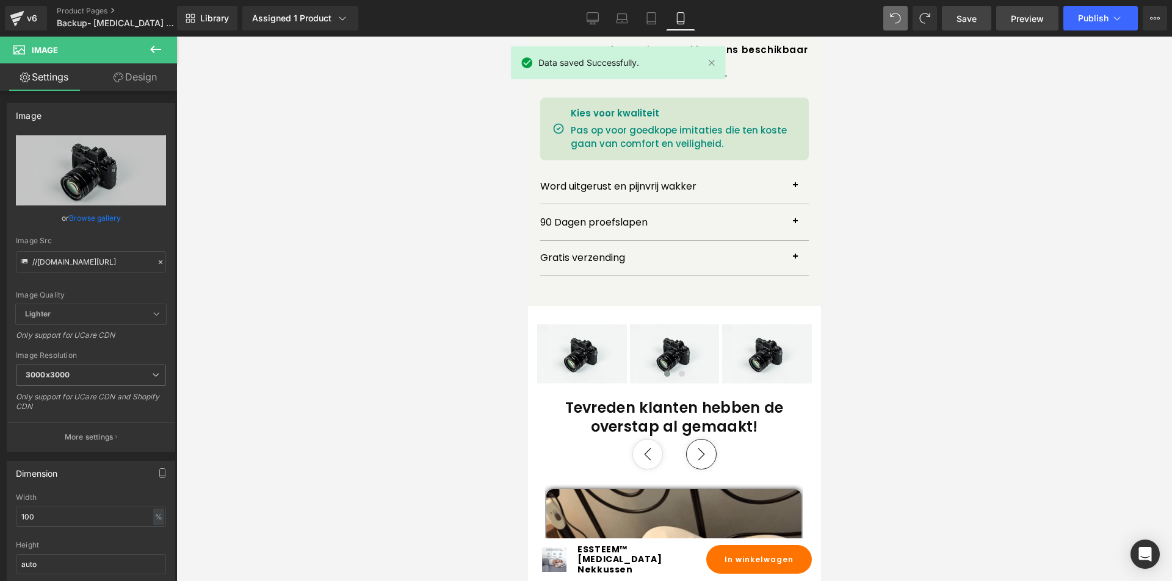
click at [1008, 21] on link "Preview" at bounding box center [1027, 18] width 62 height 24
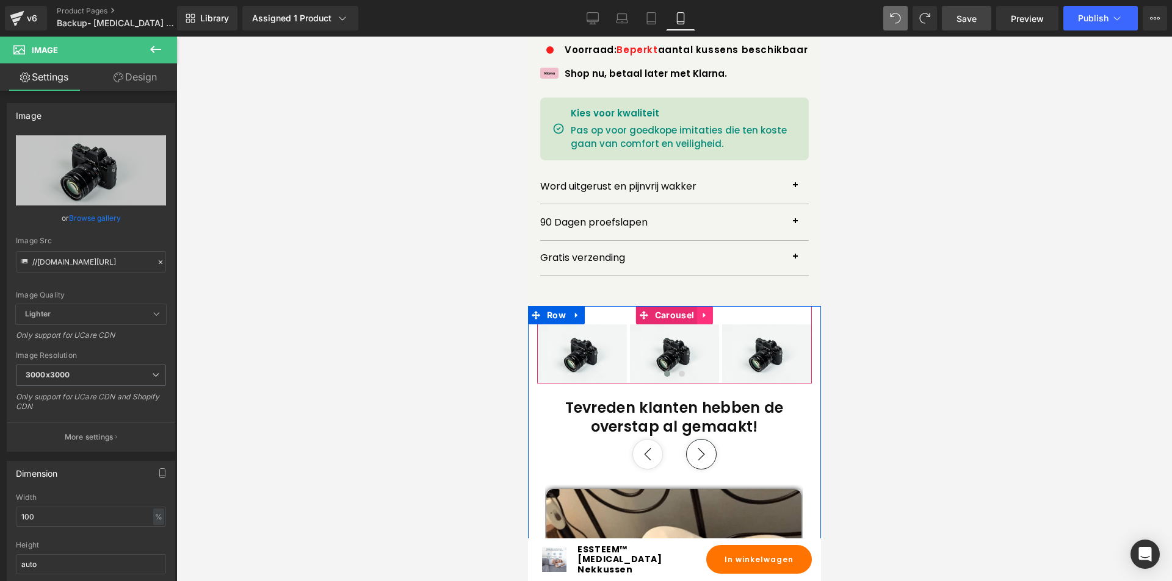
click at [704, 306] on link at bounding box center [704, 315] width 16 height 18
click at [708, 311] on icon at bounding box center [712, 315] width 9 height 9
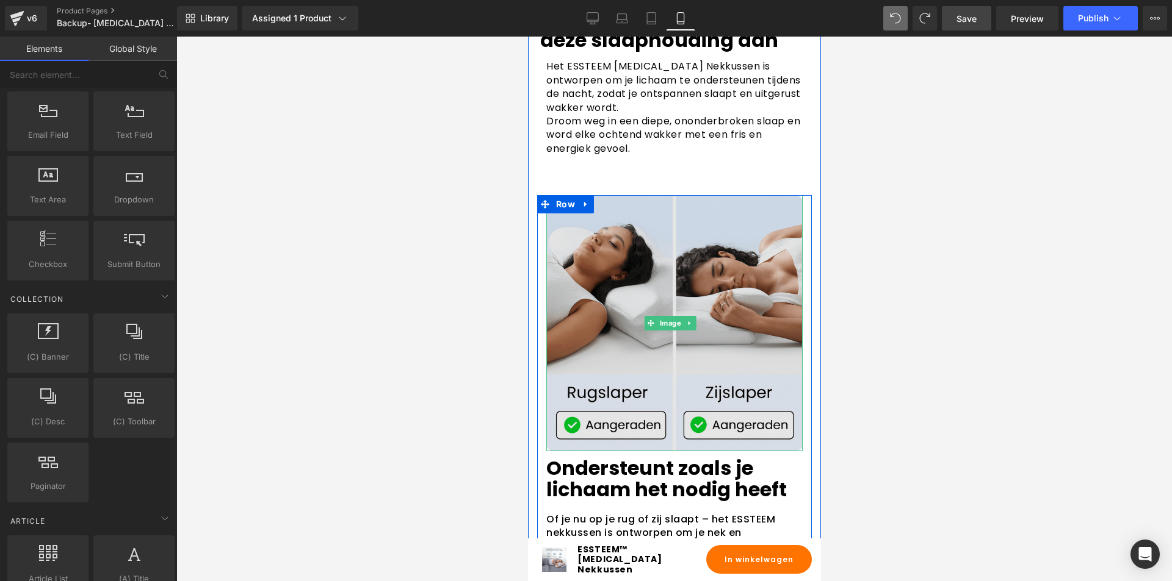
scroll to position [2237, 0]
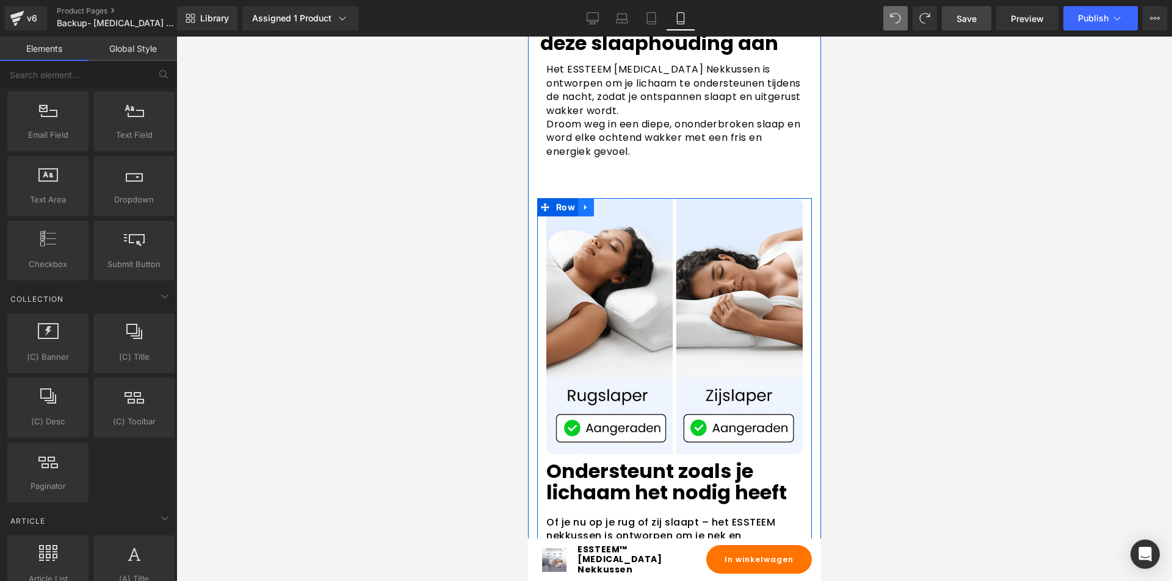
click at [588, 203] on icon at bounding box center [585, 207] width 9 height 9
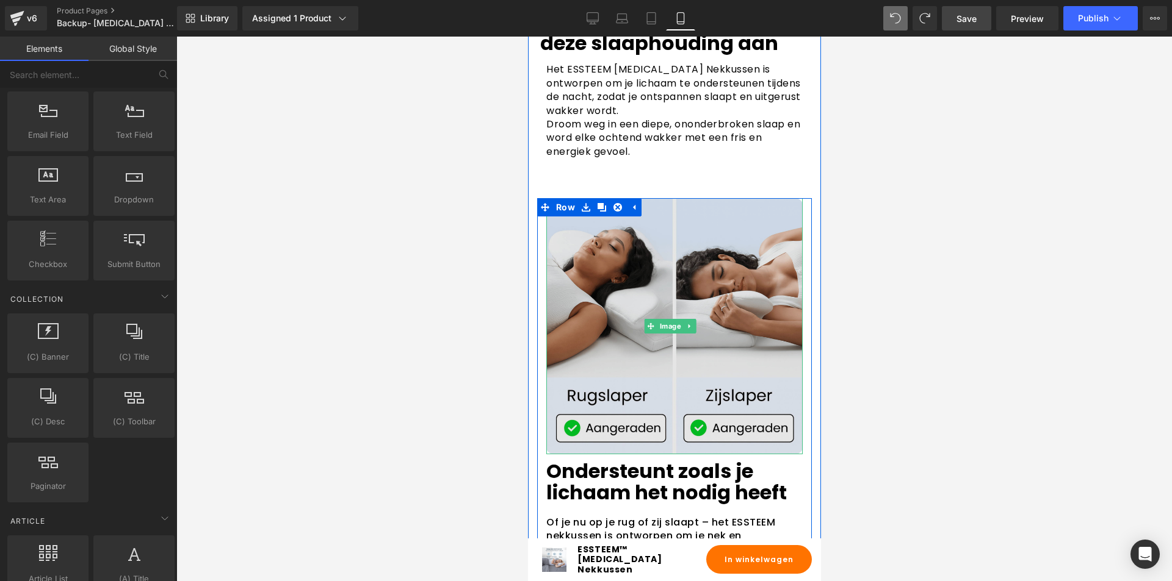
click at [702, 198] on img at bounding box center [673, 326] width 256 height 256
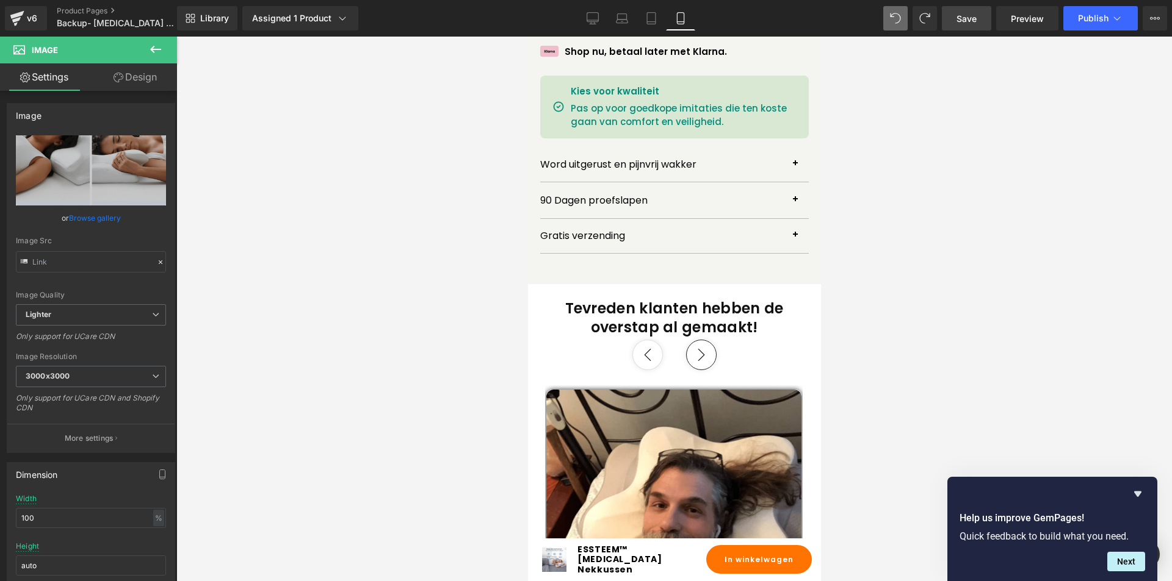
scroll to position [895, 0]
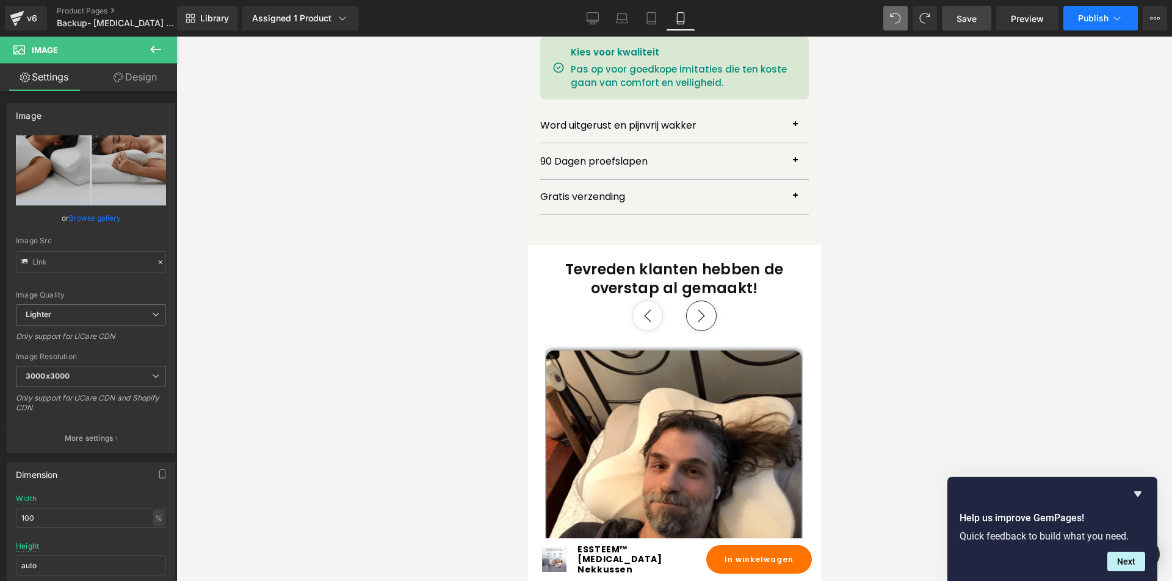
click at [1073, 24] on button "Publish" at bounding box center [1100, 18] width 74 height 24
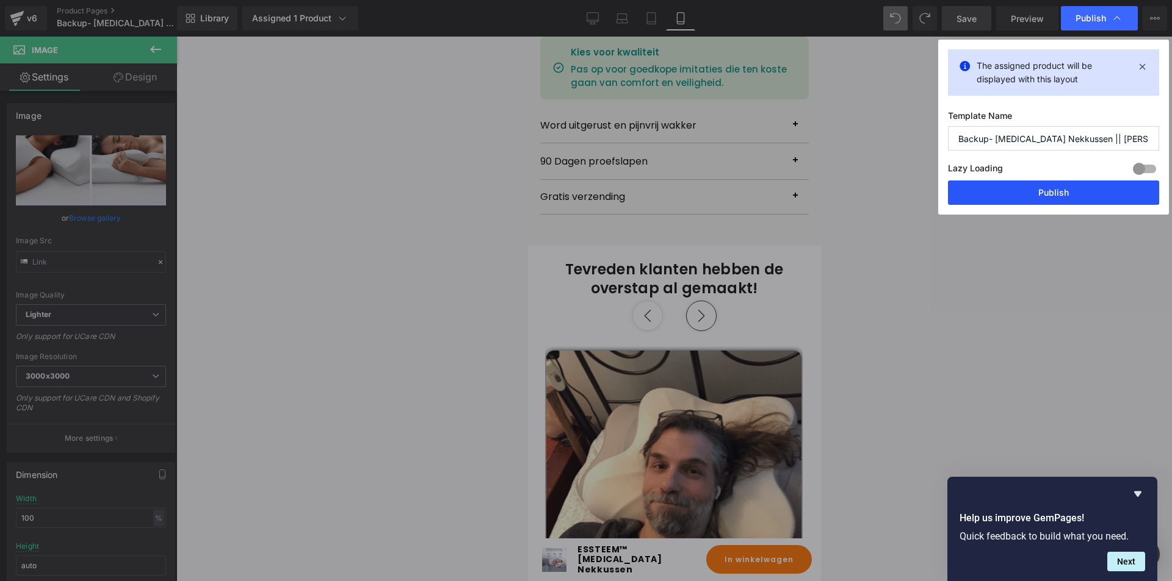
click at [992, 187] on button "Publish" at bounding box center [1053, 193] width 211 height 24
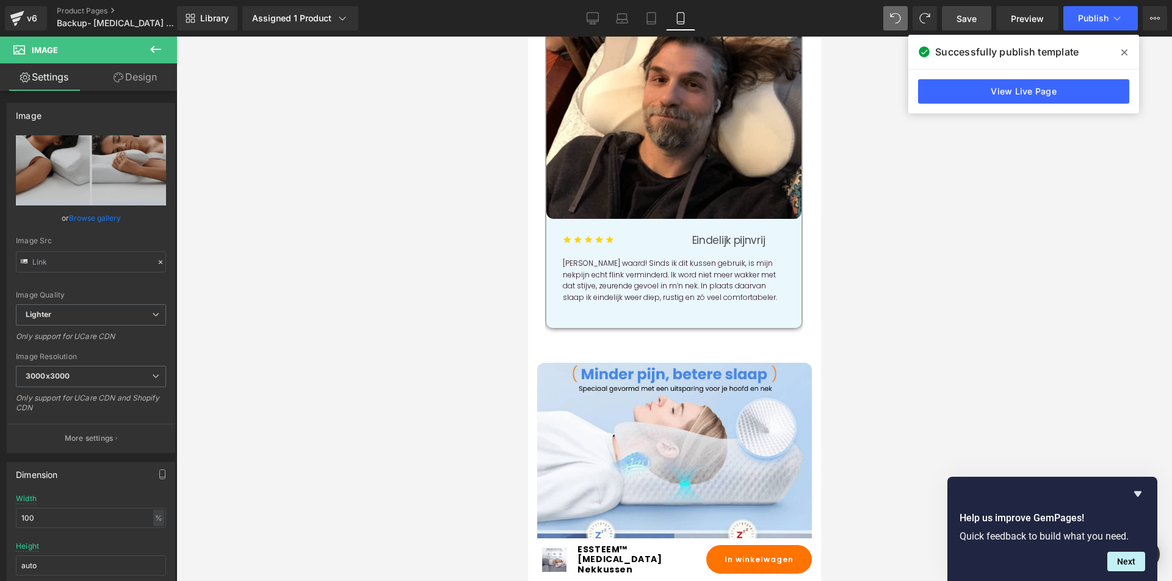
scroll to position [1464, 0]
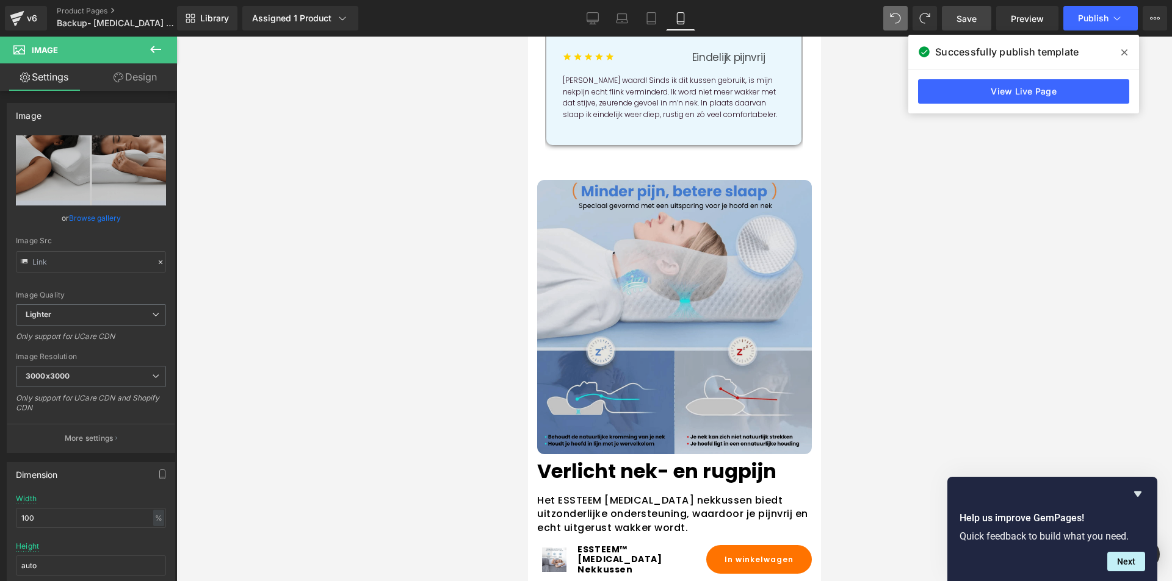
click at [652, 262] on img at bounding box center [673, 317] width 275 height 275
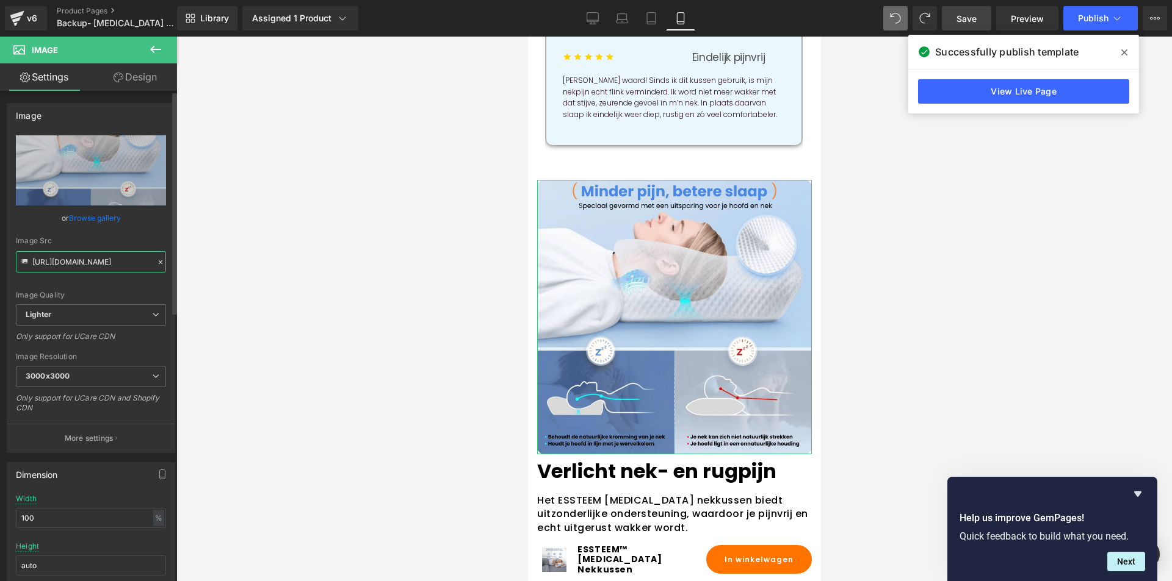
click at [82, 264] on input "[URL][DOMAIN_NAME]" at bounding box center [91, 261] width 150 height 21
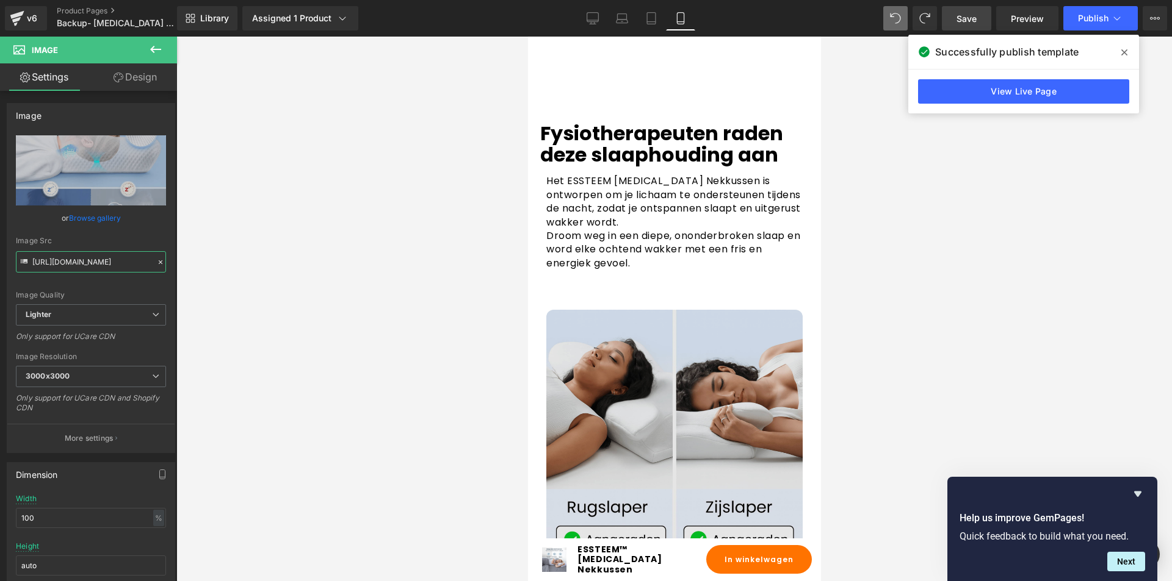
scroll to position [2258, 0]
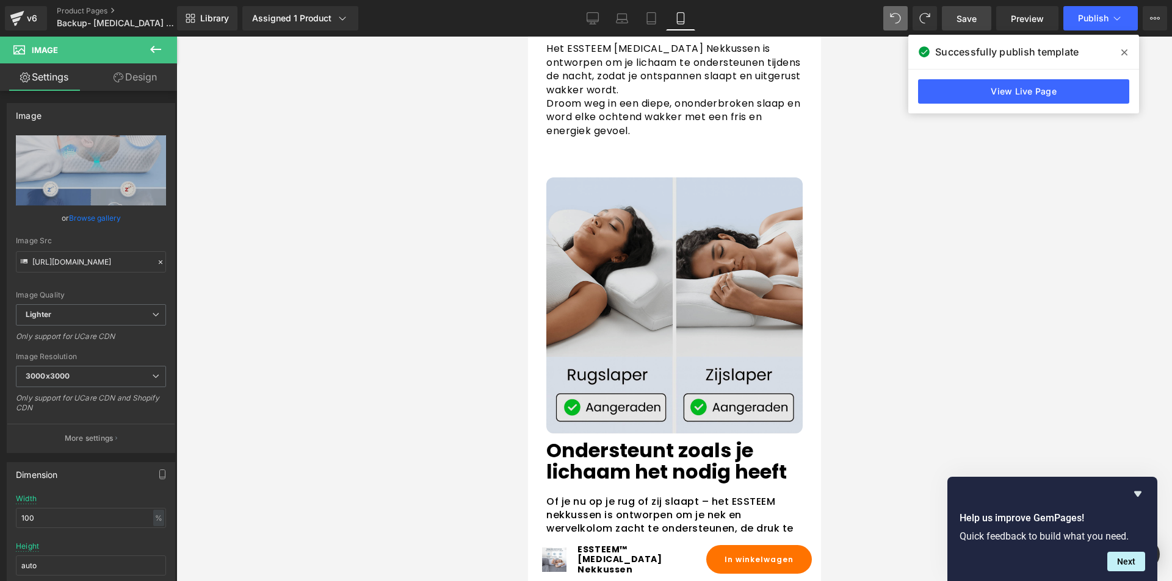
click at [660, 238] on img at bounding box center [673, 306] width 256 height 256
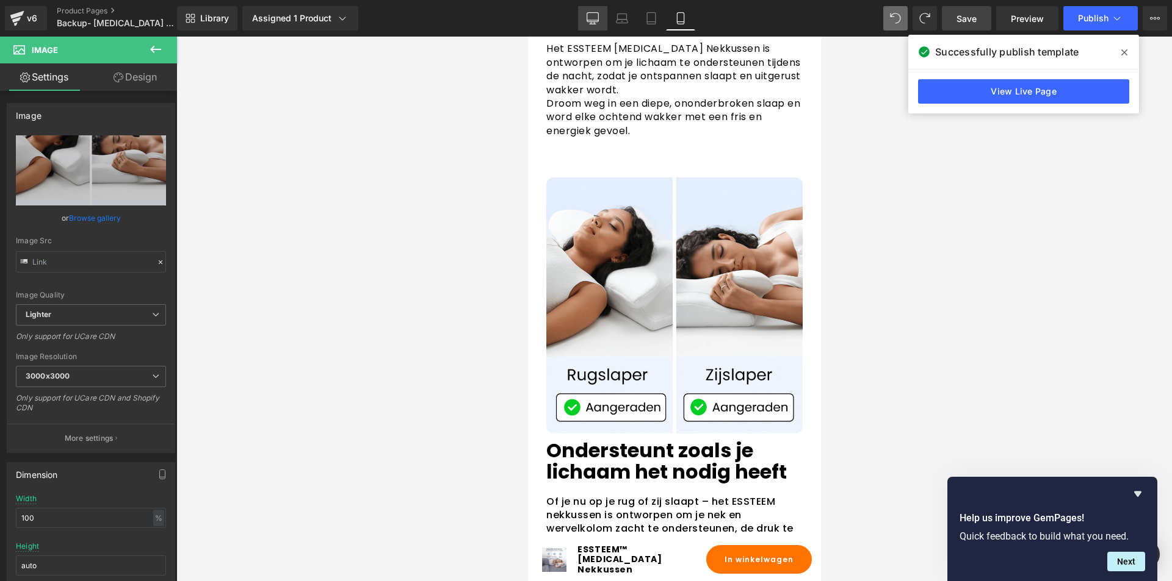
click at [602, 20] on link "Desktop" at bounding box center [592, 18] width 29 height 24
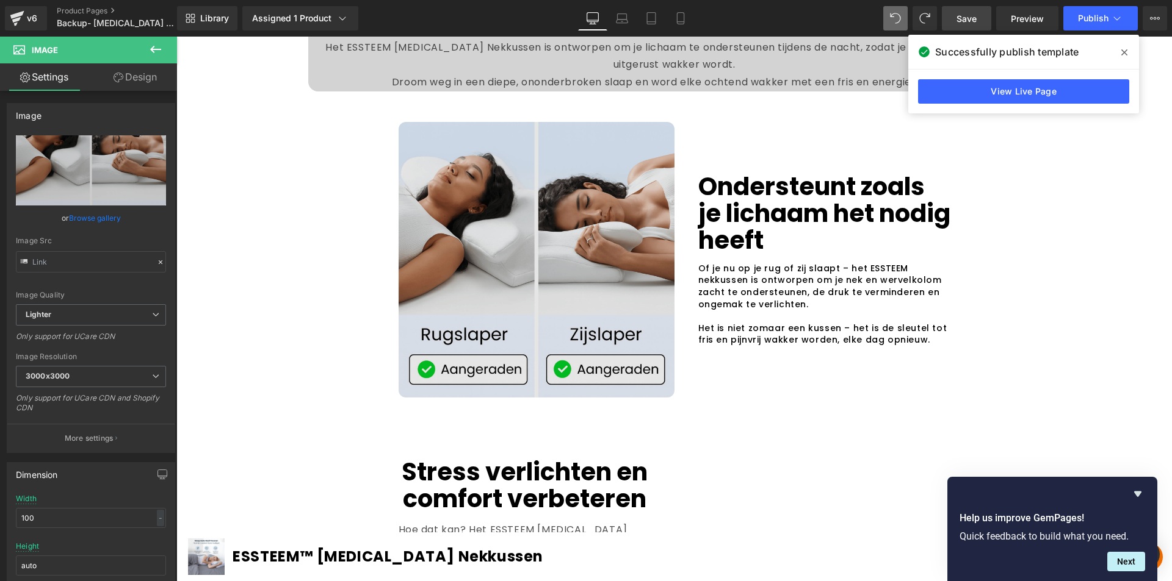
scroll to position [1943, 0]
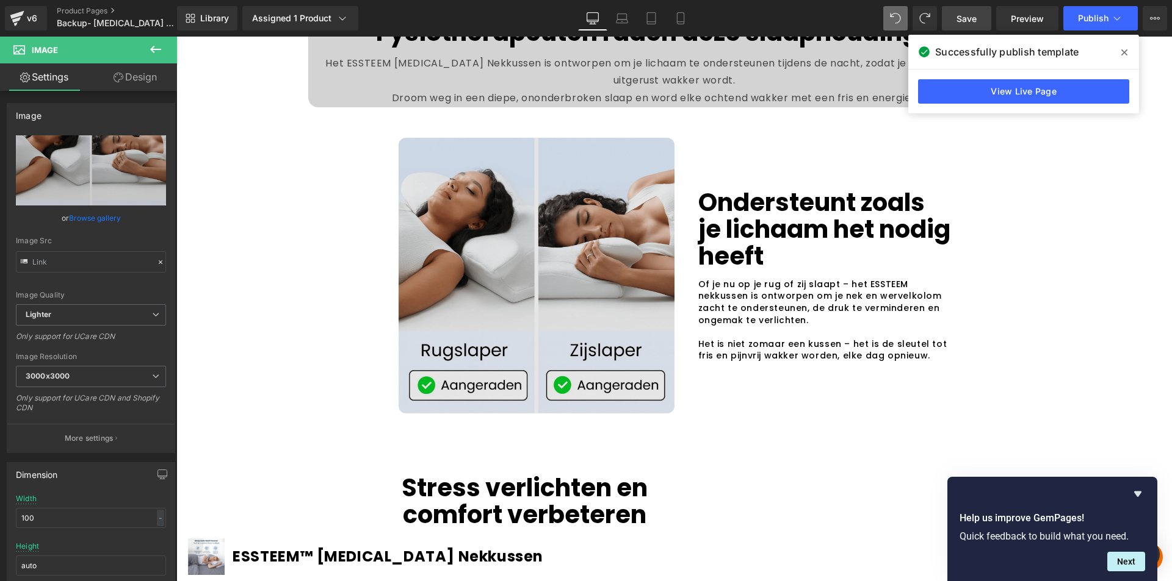
click at [480, 202] on img at bounding box center [536, 276] width 276 height 276
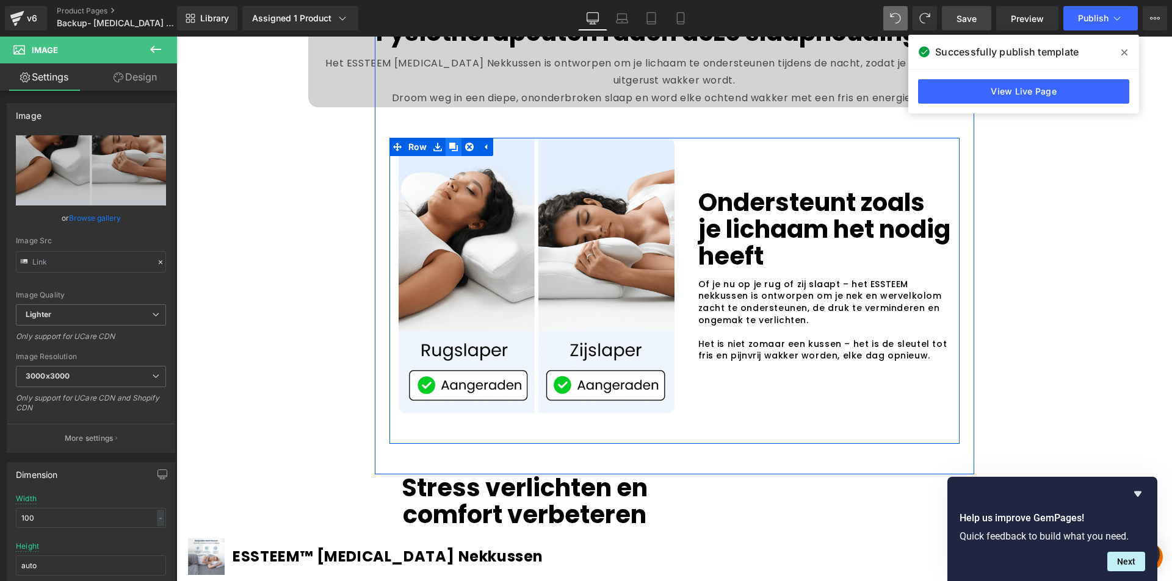
click at [450, 151] on icon at bounding box center [453, 147] width 9 height 9
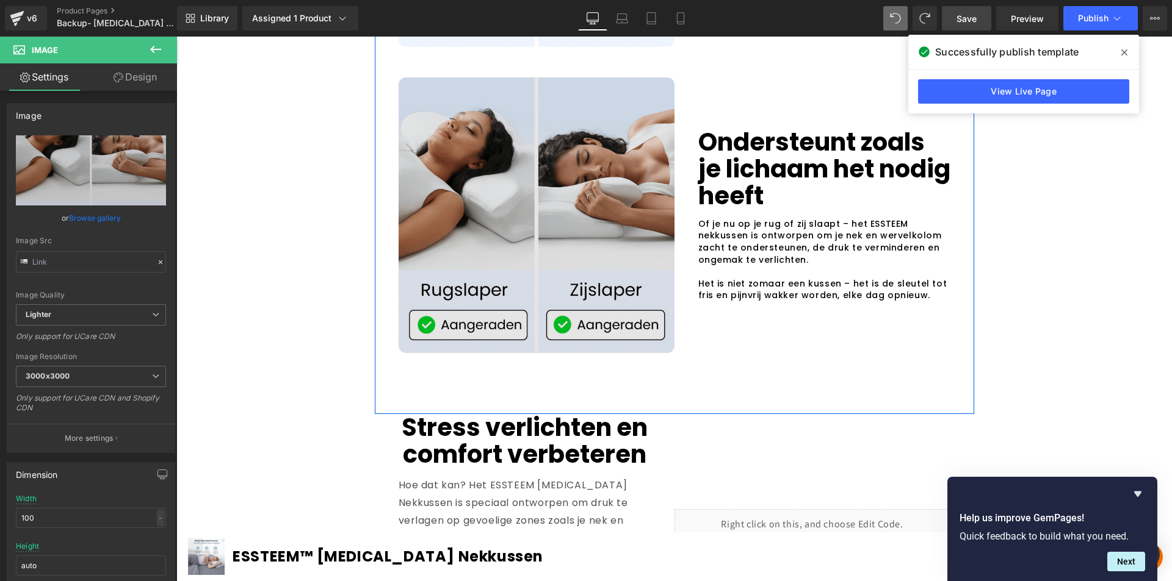
scroll to position [2324, 0]
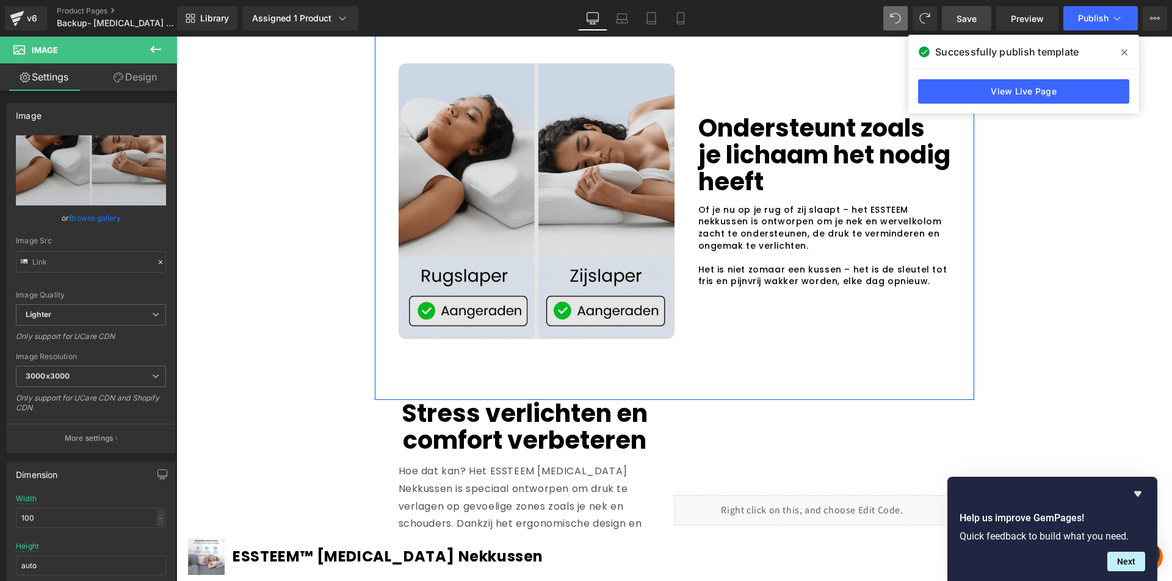
click at [527, 187] on img at bounding box center [536, 201] width 276 height 276
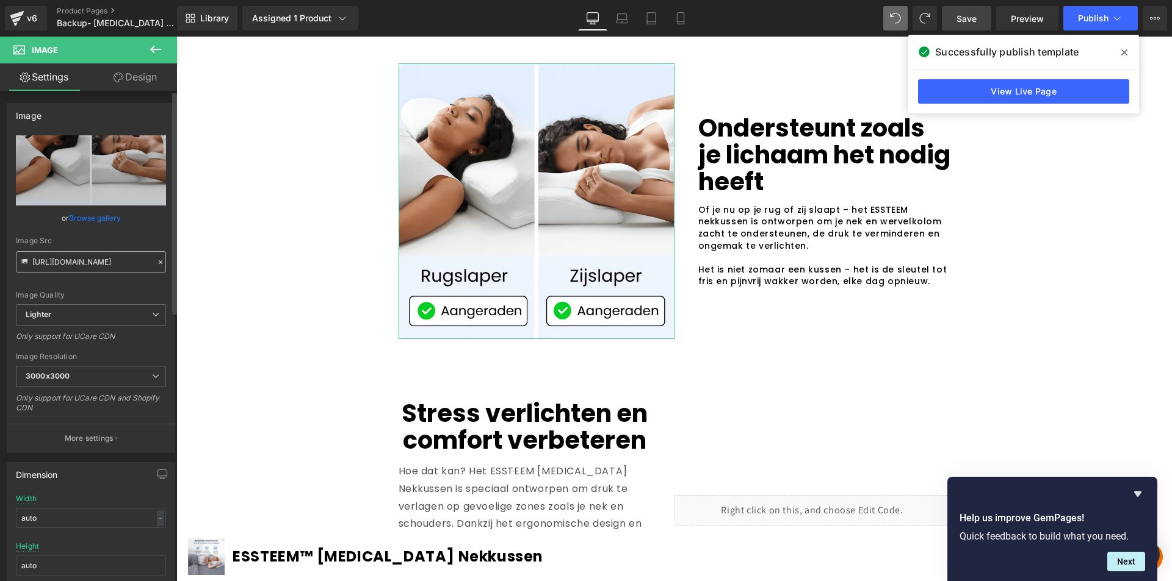
click at [104, 263] on input "[URL][DOMAIN_NAME]" at bounding box center [91, 261] width 150 height 21
click at [105, 263] on input "[URL][DOMAIN_NAME]" at bounding box center [91, 261] width 150 height 21
type input "[URL][DOMAIN_NAME]"
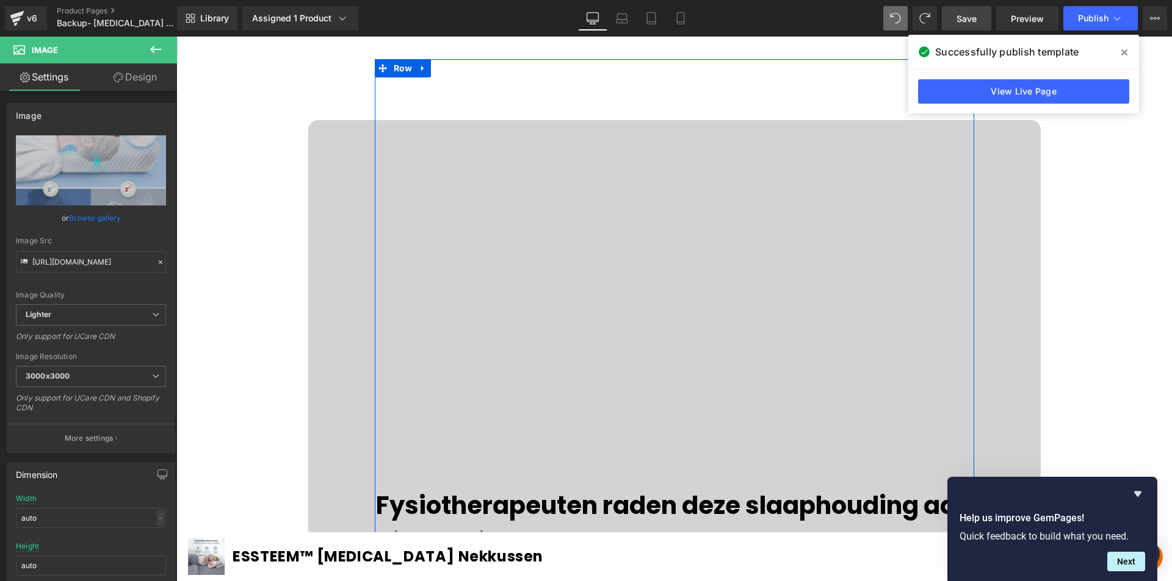
scroll to position [1104, 0]
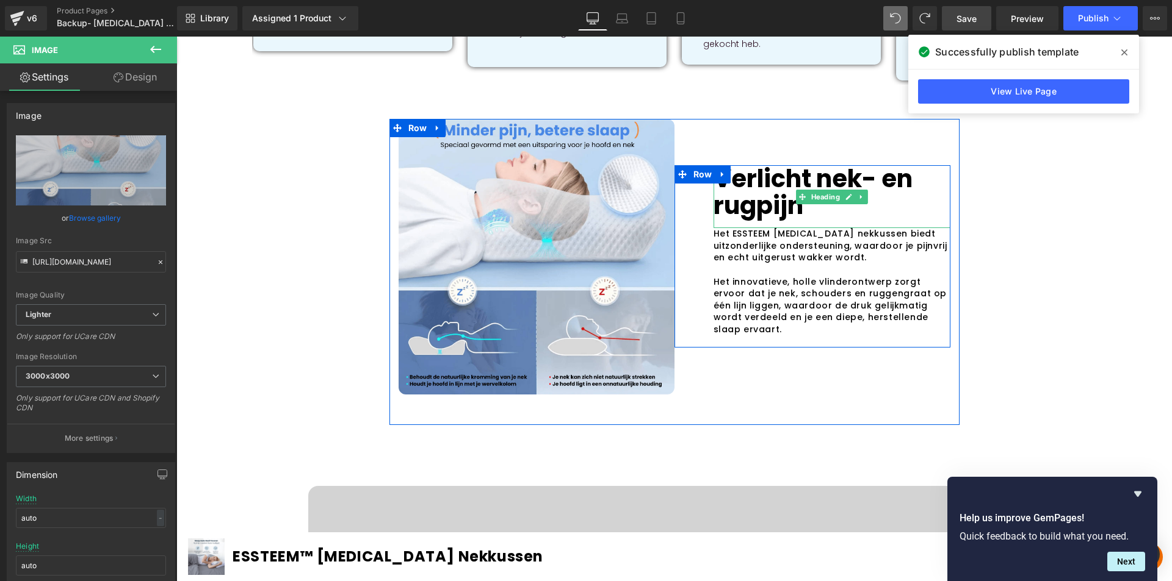
click at [757, 165] on p "Verlicht nek- en rugpijn" at bounding box center [831, 192] width 237 height 54
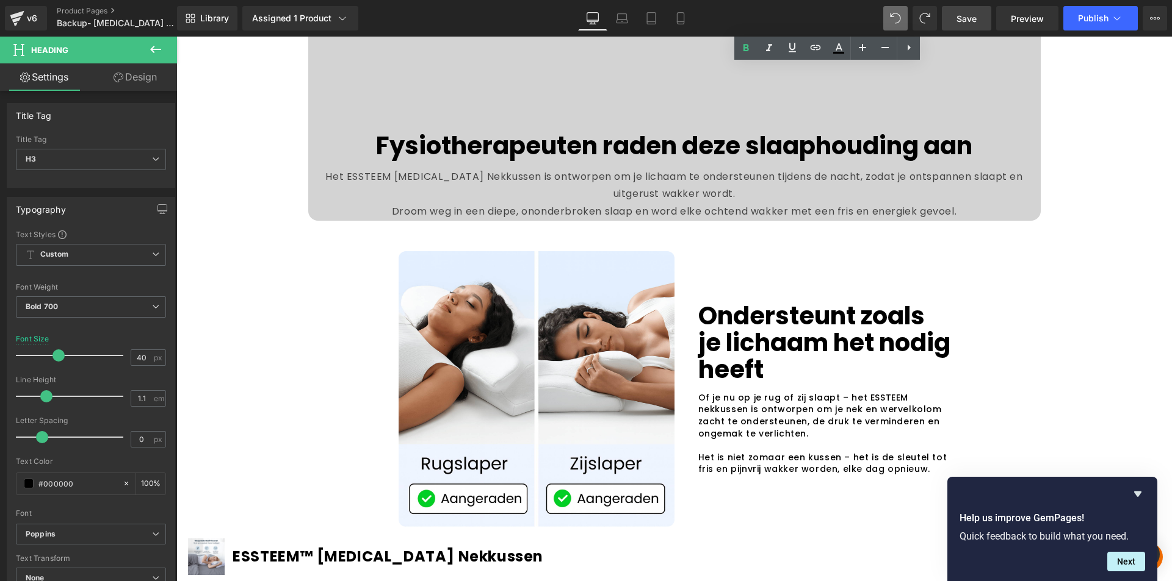
scroll to position [2019, 0]
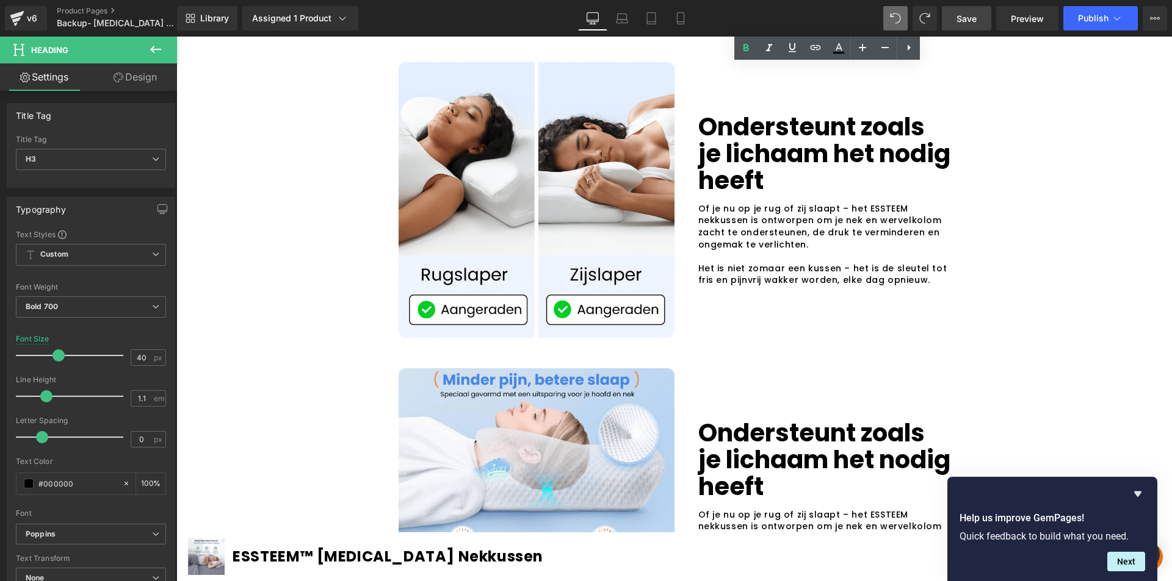
click at [718, 173] on p "Ondersteunt zoals je lichaam het nodig heeft" at bounding box center [824, 153] width 252 height 81
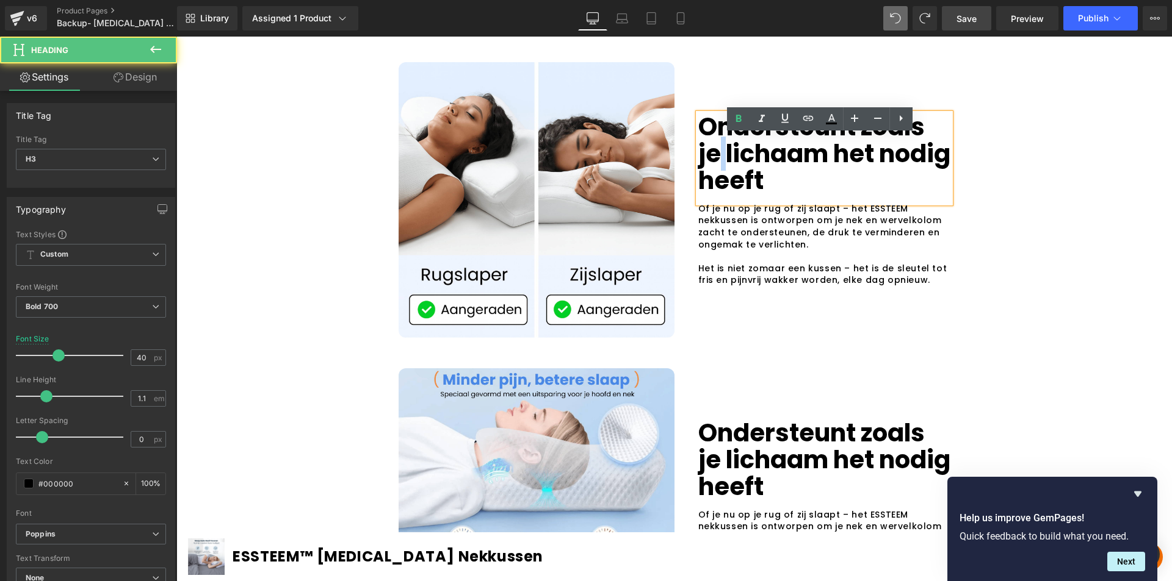
click at [719, 171] on p "Ondersteunt zoals je lichaam het nodig heeft" at bounding box center [824, 153] width 252 height 81
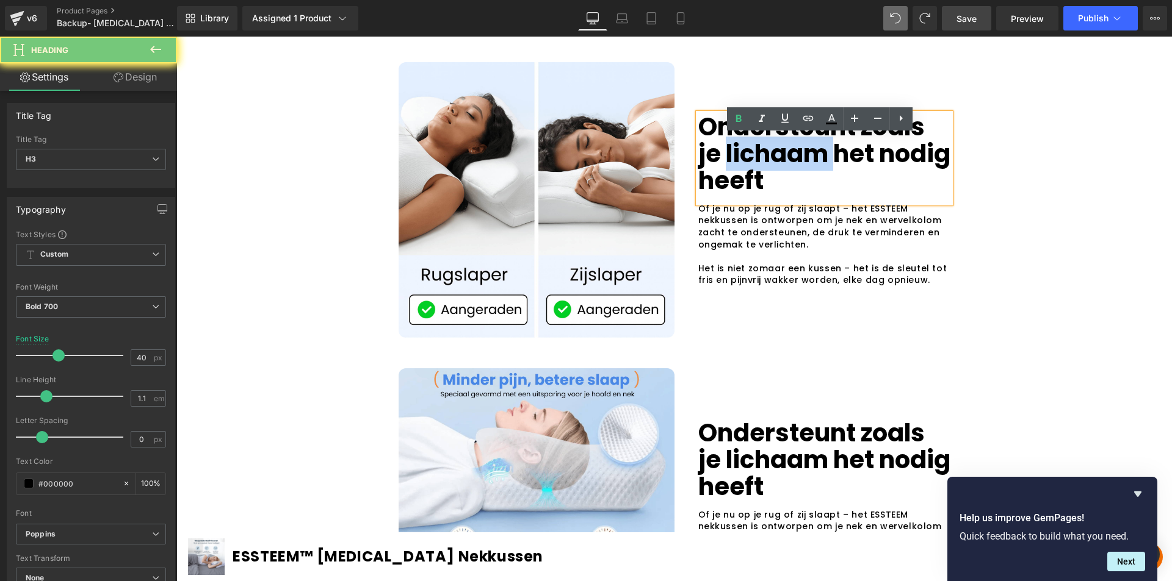
click at [719, 171] on p "Ondersteunt zoals je lichaam het nodig heeft" at bounding box center [824, 153] width 252 height 81
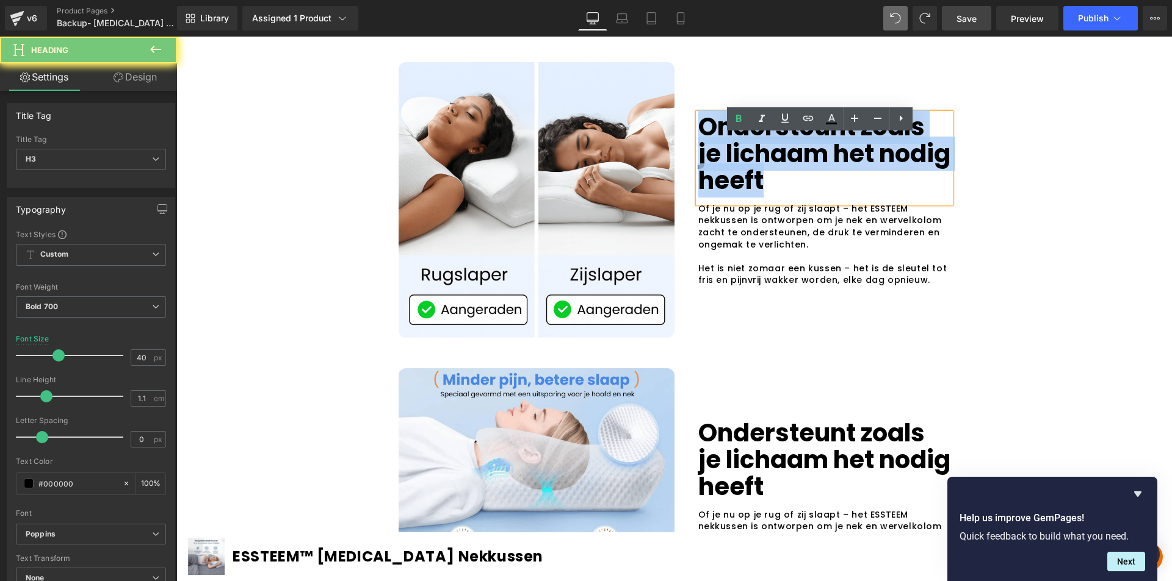
click at [719, 171] on p "Ondersteunt zoals je lichaam het nodig heeft" at bounding box center [824, 153] width 252 height 81
paste div
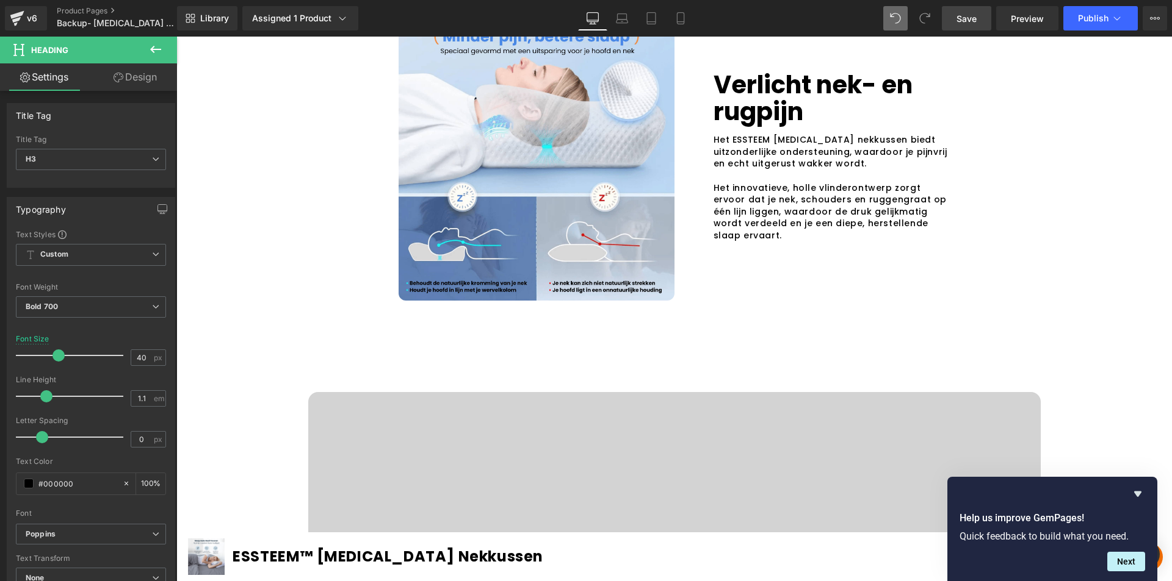
scroll to position [1056, 0]
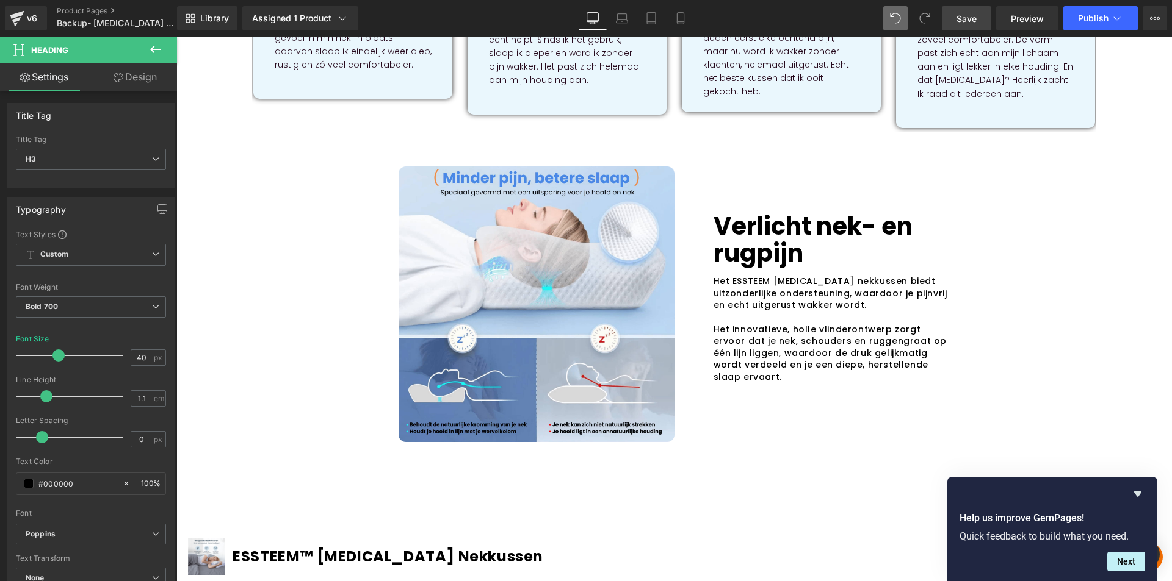
click at [746, 276] on p "Het ESSTEEM [MEDICAL_DATA] nekkussen biedt uitzonderlijke ondersteuning, waardo…" at bounding box center [831, 294] width 237 height 36
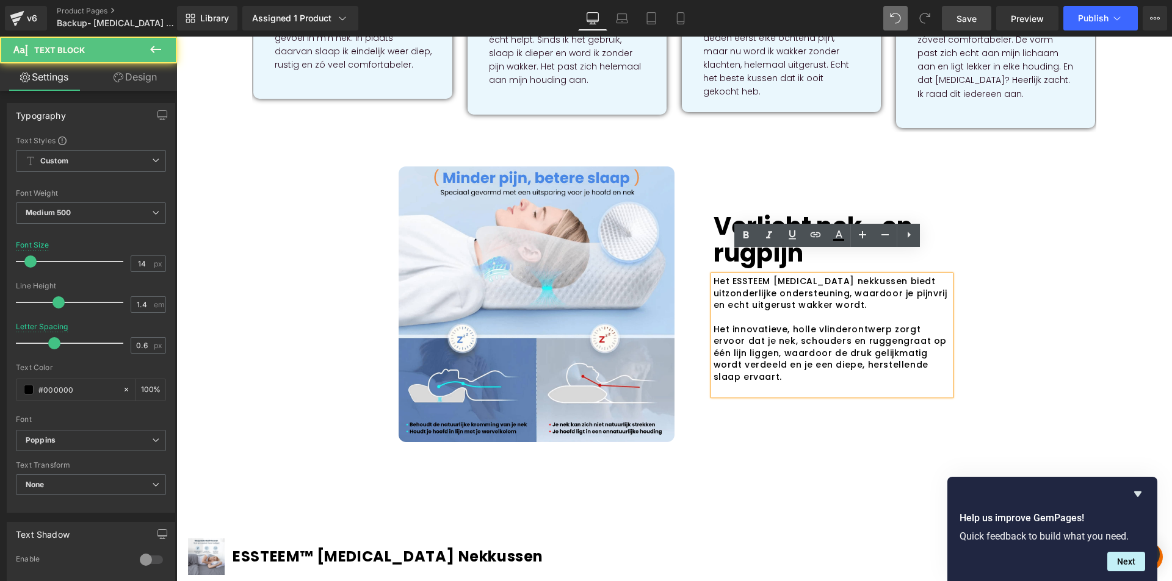
click at [746, 276] on p "Het ESSTEEM [MEDICAL_DATA] nekkussen biedt uitzonderlijke ondersteuning, waardo…" at bounding box center [831, 294] width 237 height 36
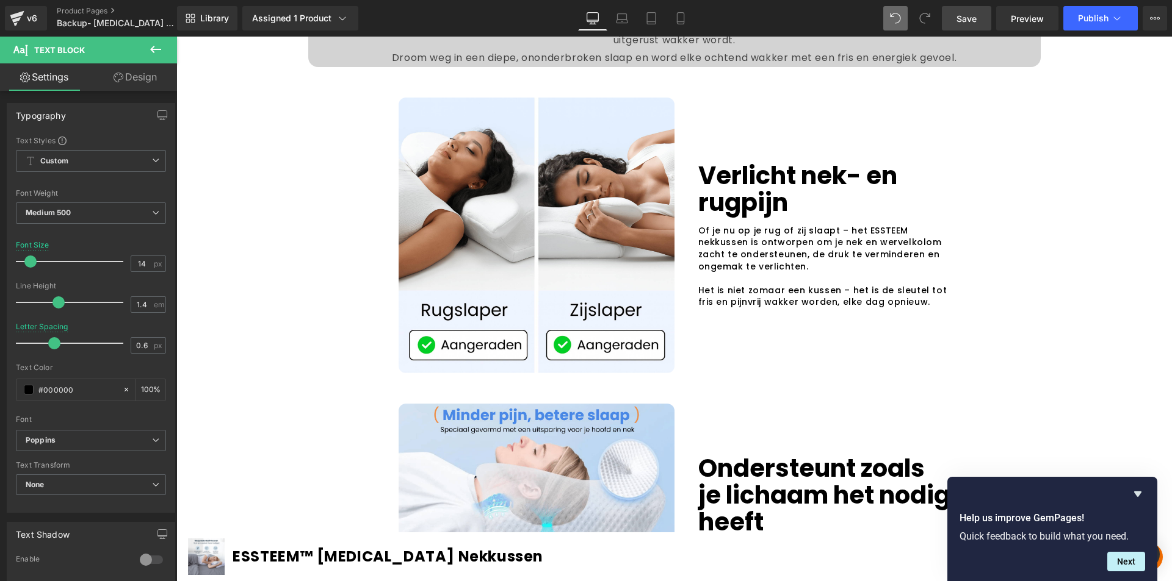
scroll to position [2094, 0]
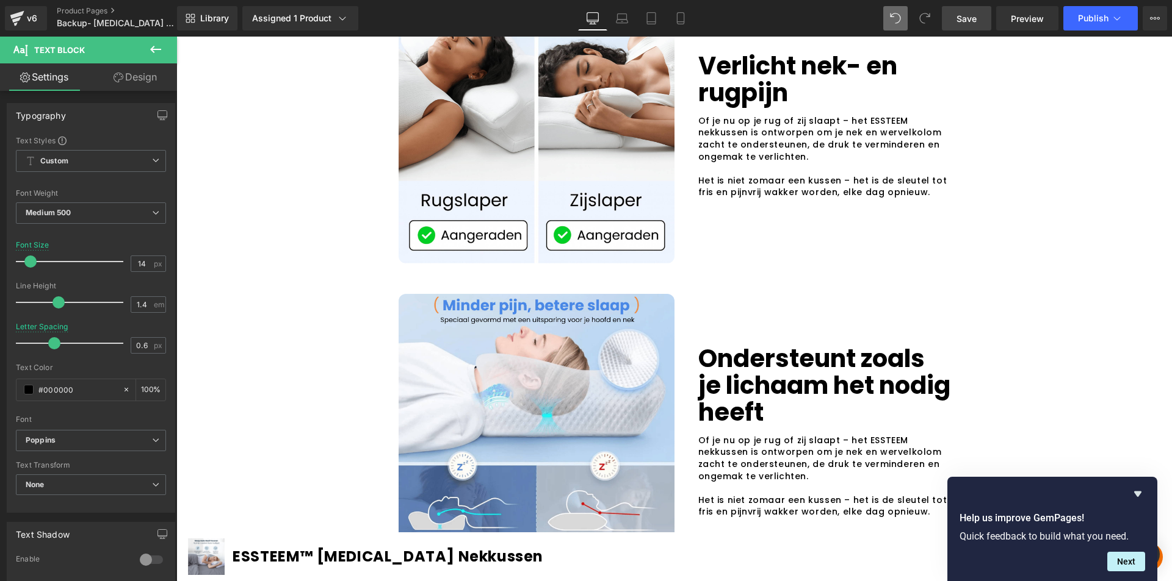
click at [733, 161] on p "Of je nu op je rug of zij slaapt – het ESSTEEM nekkussen is ontworpen om je nek…" at bounding box center [824, 139] width 252 height 48
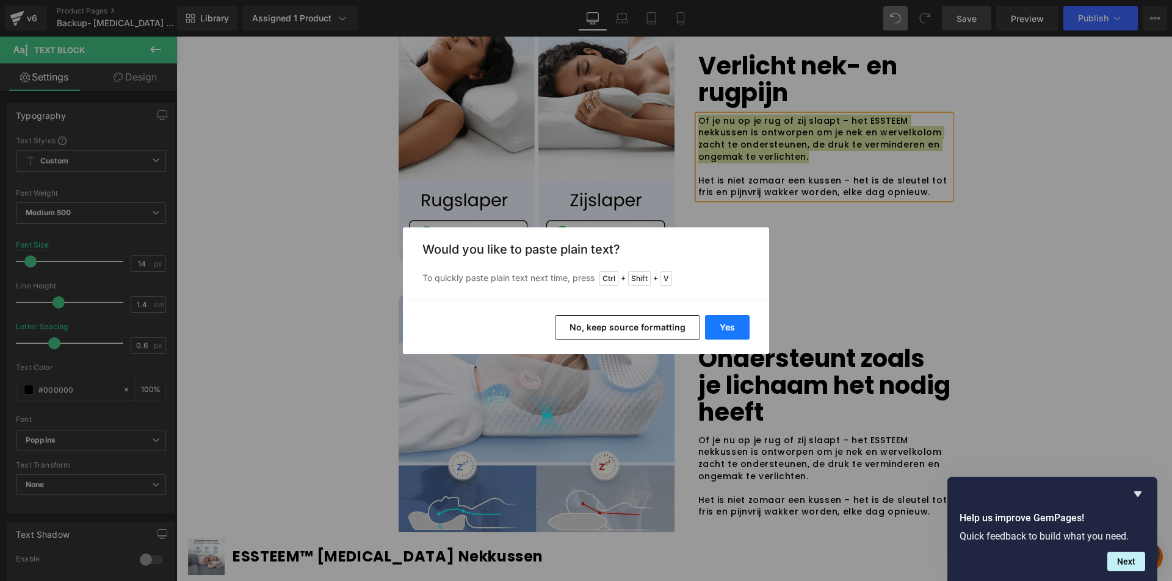
click at [735, 323] on button "Yes" at bounding box center [727, 327] width 45 height 24
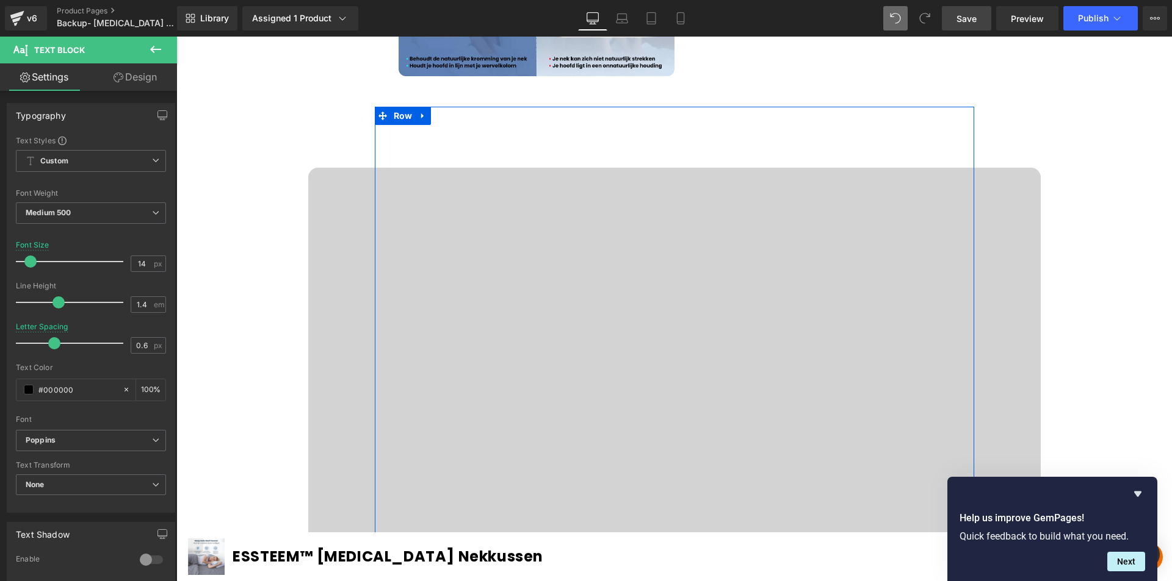
scroll to position [1117, 0]
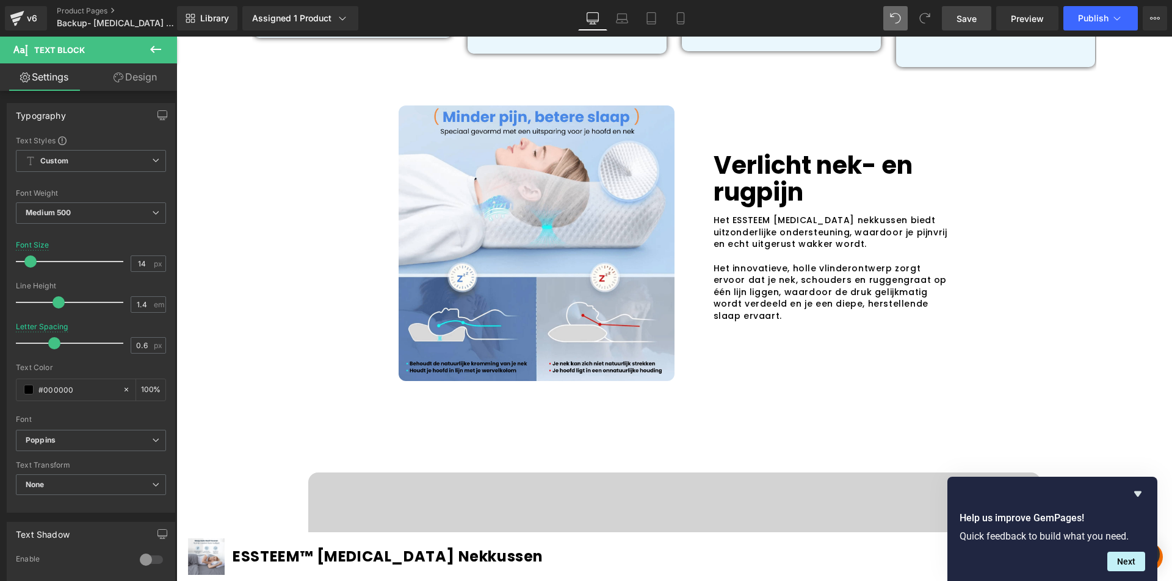
click at [735, 263] on p "Het innovatieve, holle vlinderontwerp zorgt ervoor dat je nek, schouders en rug…" at bounding box center [831, 293] width 237 height 60
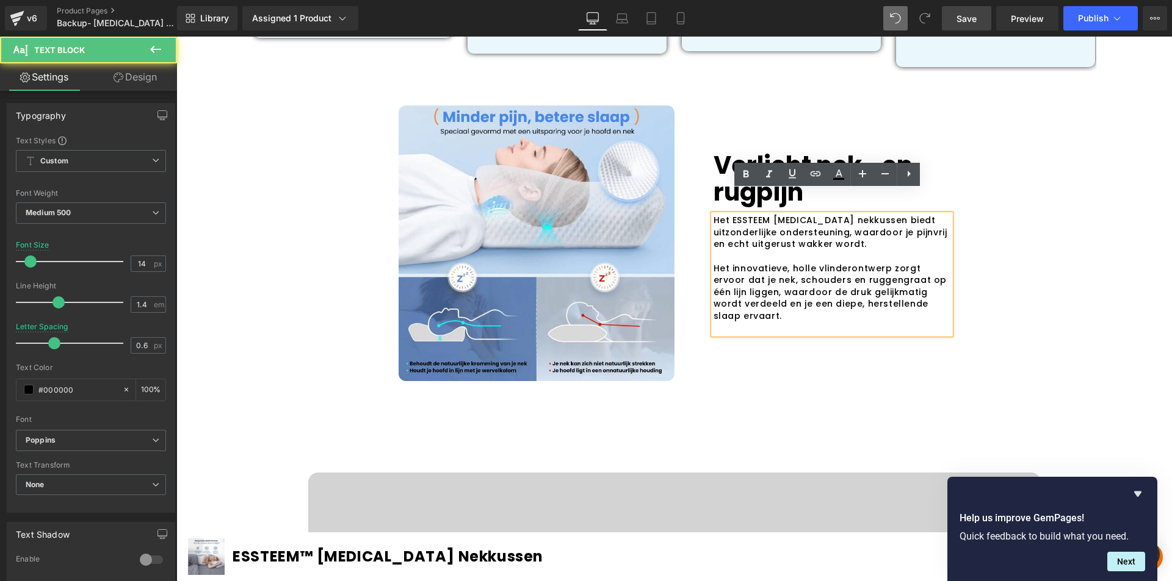
click at [740, 263] on p "Het innovatieve, holle vlinderontwerp zorgt ervoor dat je nek, schouders en rug…" at bounding box center [831, 293] width 237 height 60
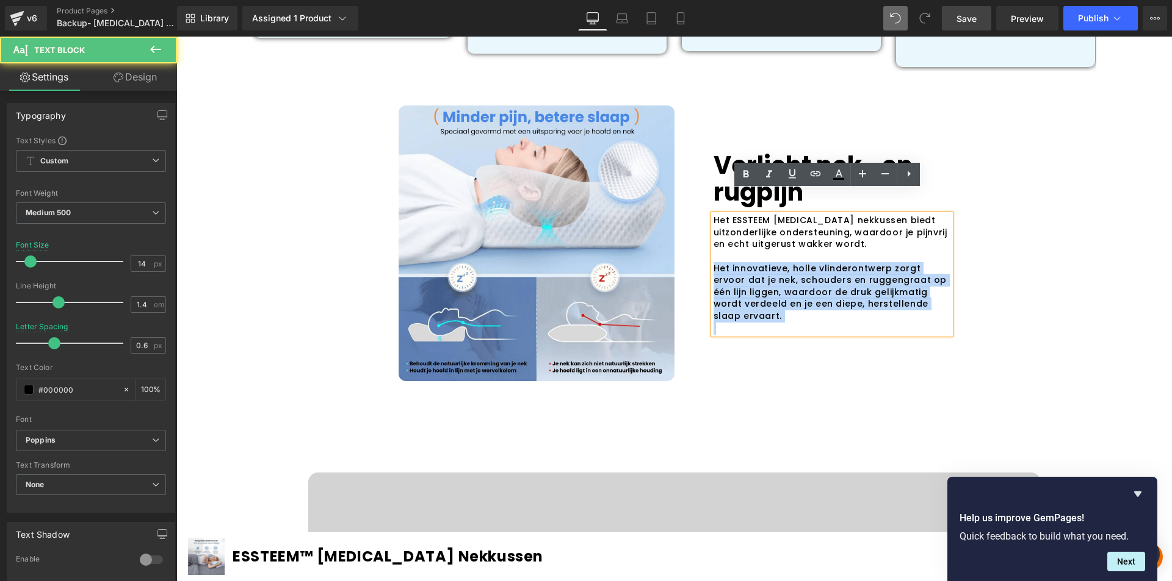
click at [740, 263] on p "Het innovatieve, holle vlinderontwerp zorgt ervoor dat je nek, schouders en rug…" at bounding box center [831, 293] width 237 height 60
copy p "Het innovatieve, holle vlinderontwerp zorgt ervoor dat je nek, schouders en rug…"
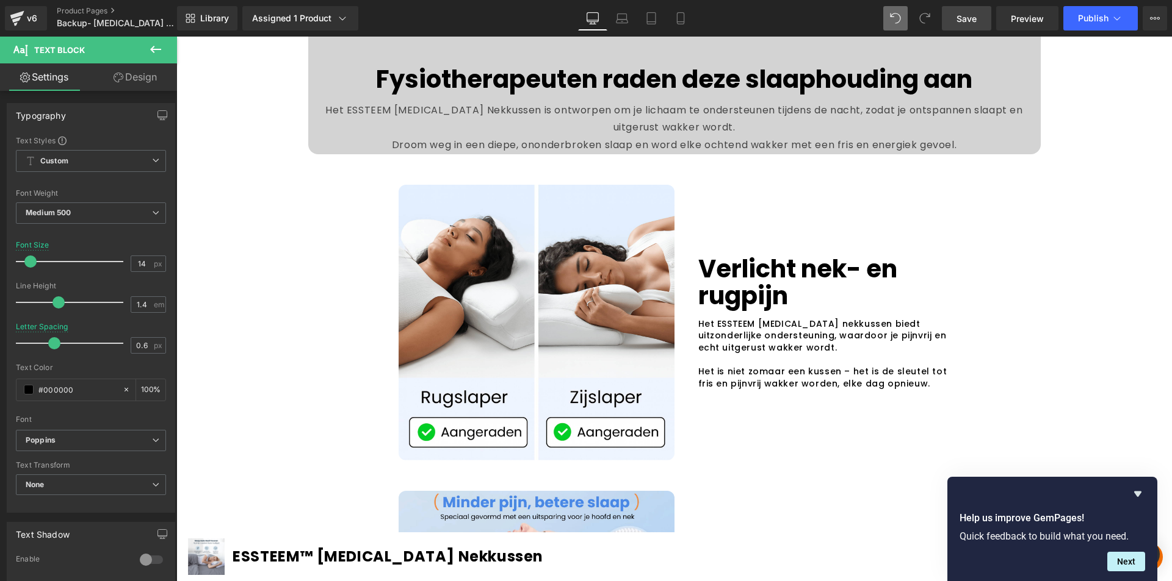
scroll to position [2032, 0]
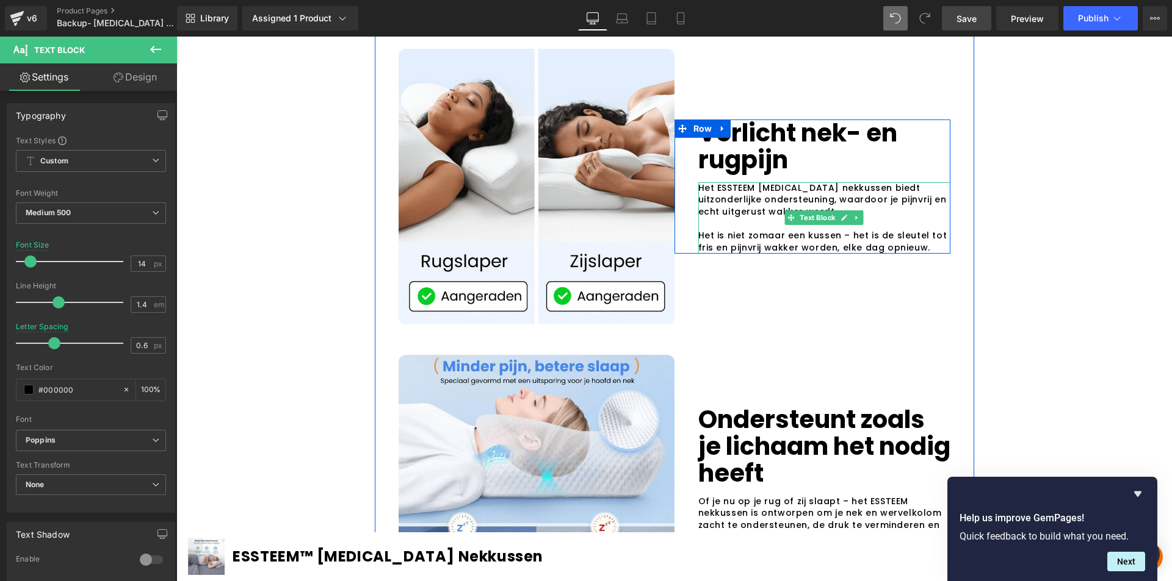
click at [718, 254] on p "Het is niet zomaar een kussen – het is de sleutel tot fris en pijnvrij wakker w…" at bounding box center [824, 242] width 252 height 24
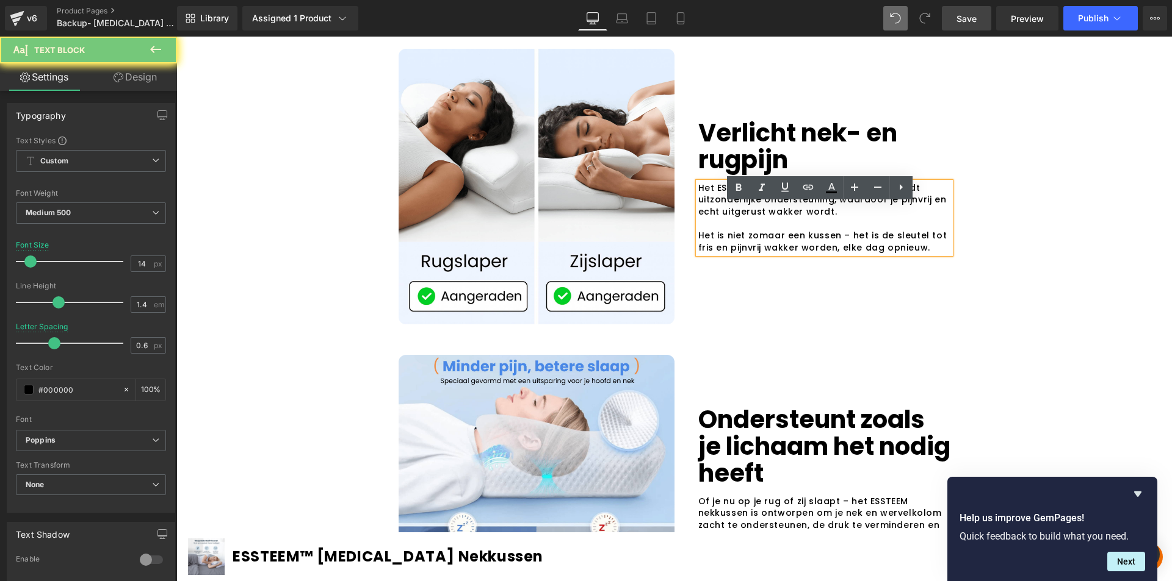
click at [718, 254] on p "Het is niet zomaar een kussen – het is de sleutel tot fris en pijnvrij wakker w…" at bounding box center [824, 242] width 252 height 24
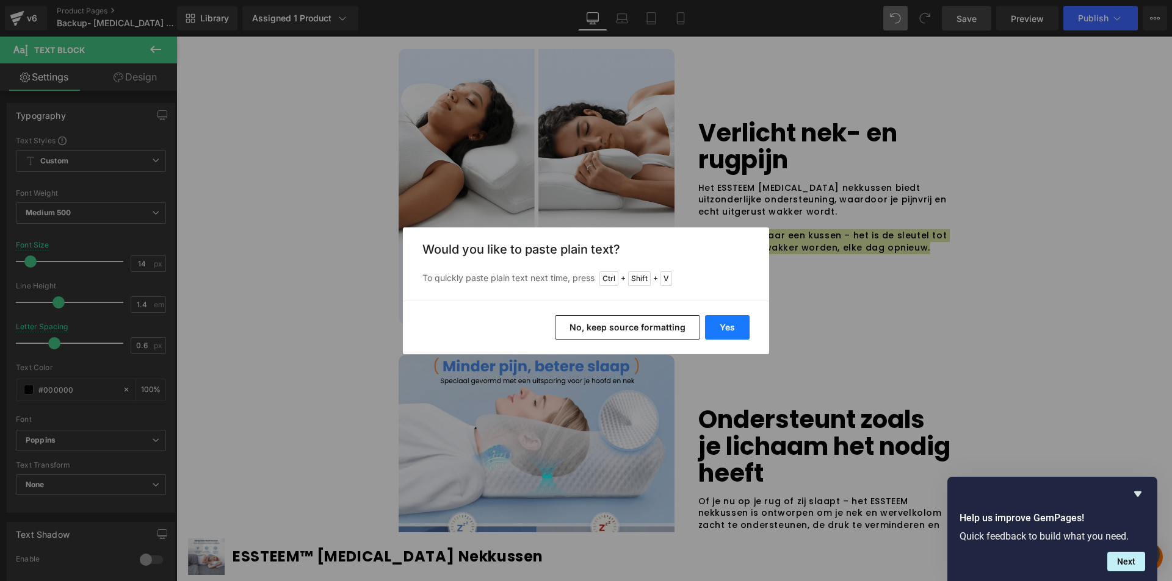
click at [731, 325] on button "Yes" at bounding box center [727, 327] width 45 height 24
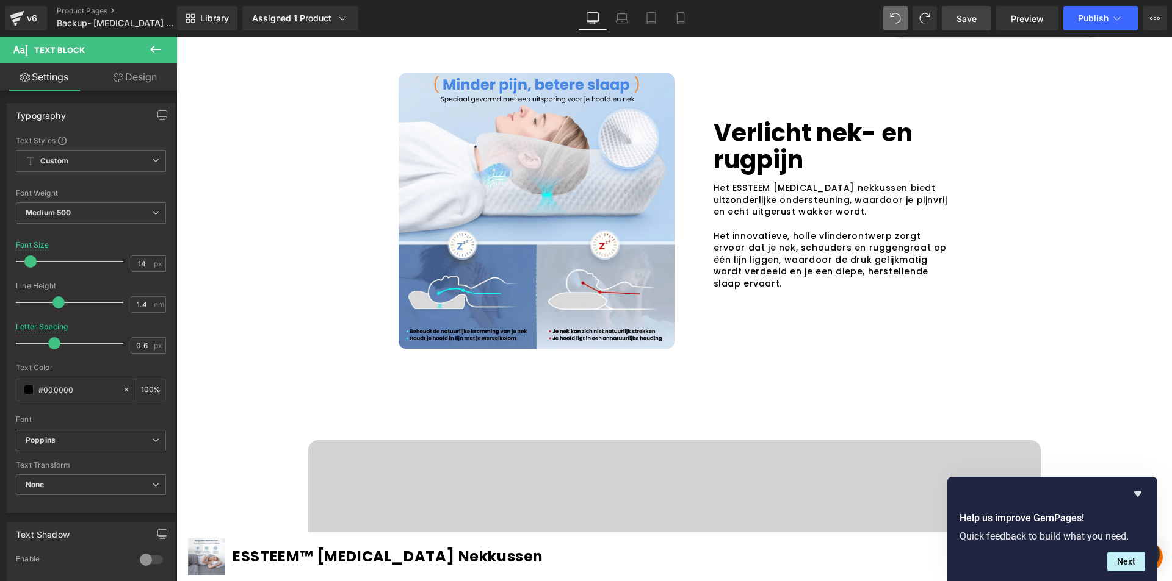
scroll to position [1095, 0]
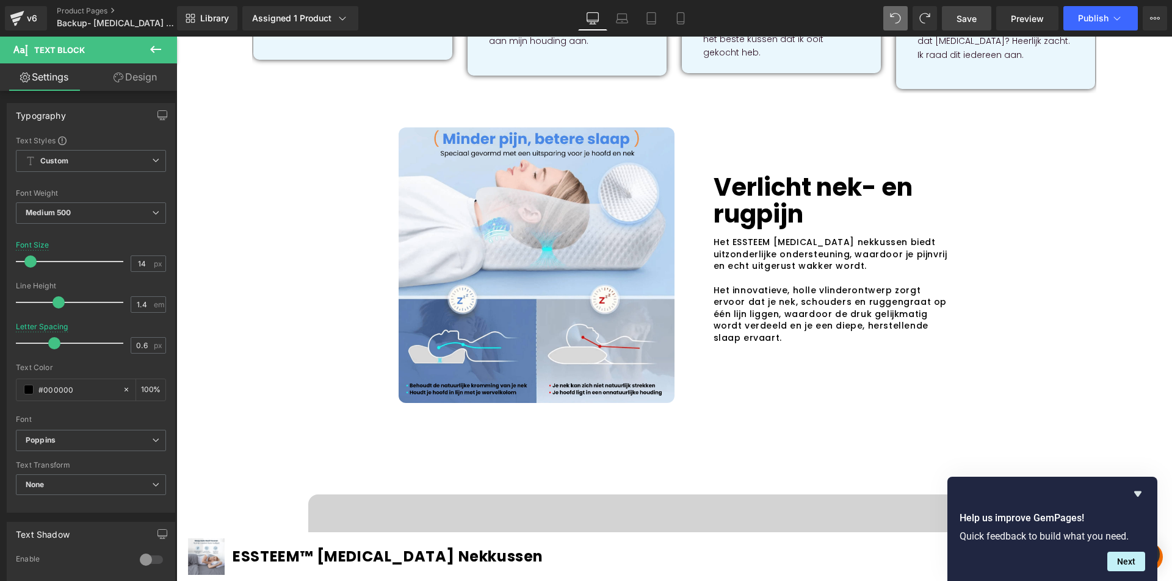
click at [764, 174] on p "Verlicht nek- en rugpijn" at bounding box center [831, 201] width 237 height 54
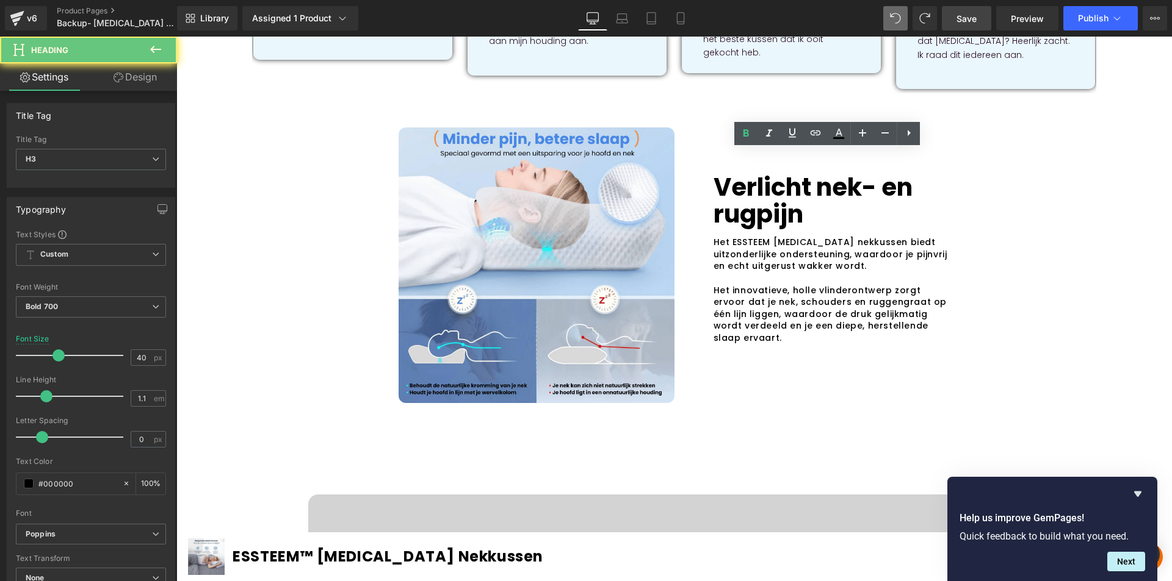
click at [764, 174] on p "Verlicht nek- en rugpijn" at bounding box center [831, 201] width 237 height 54
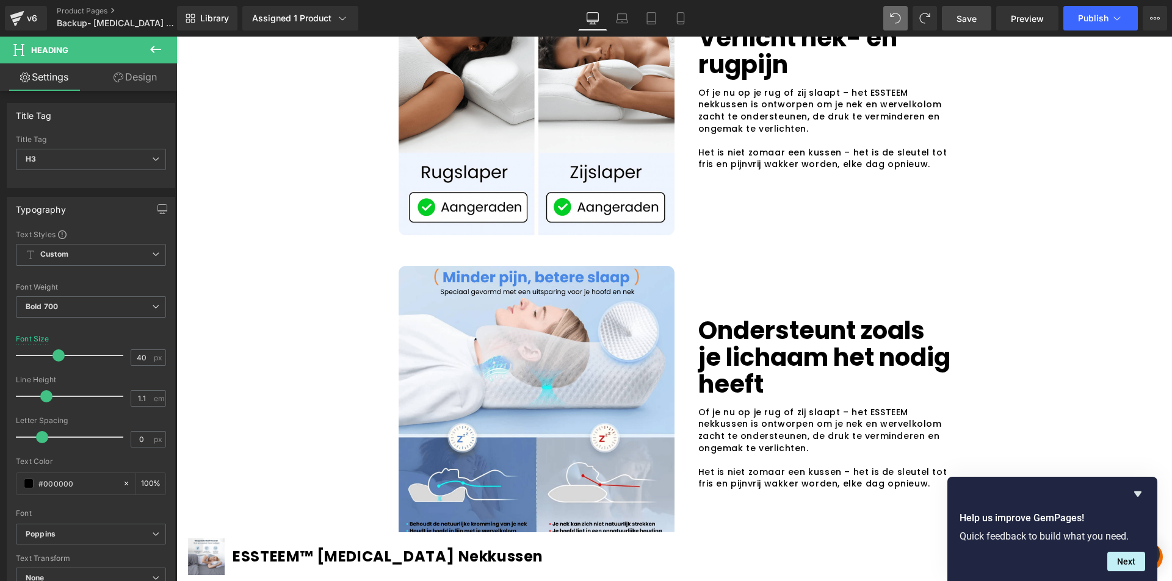
scroll to position [2133, 0]
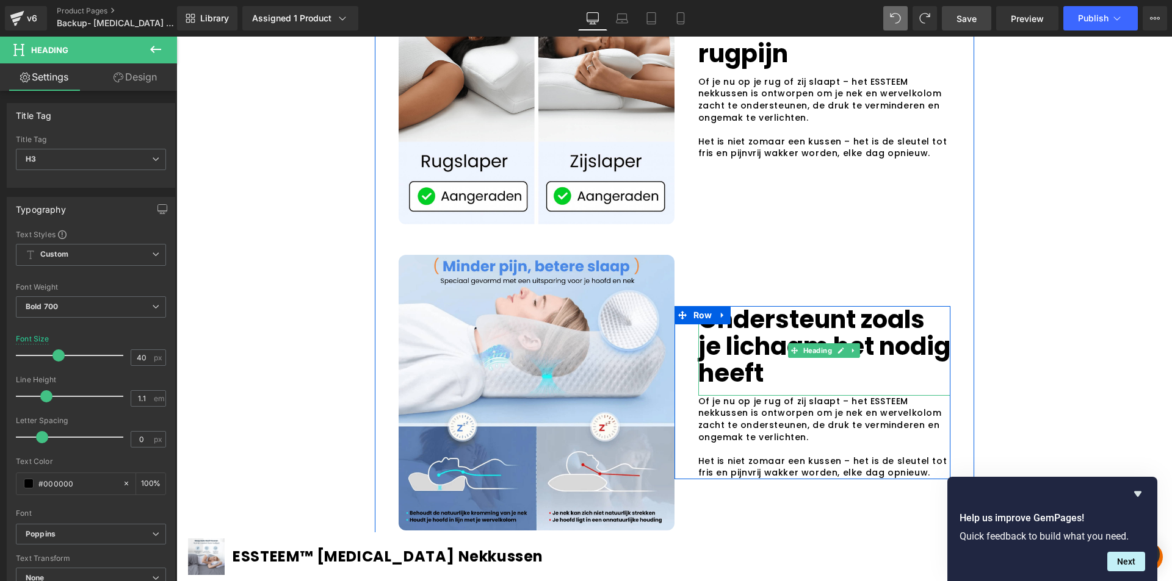
click at [756, 378] on p "Ondersteunt zoals je lichaam het nodig heeft" at bounding box center [824, 346] width 252 height 81
click at [756, 377] on p "Ondersteunt zoals je lichaam het nodig heeft" at bounding box center [824, 346] width 252 height 81
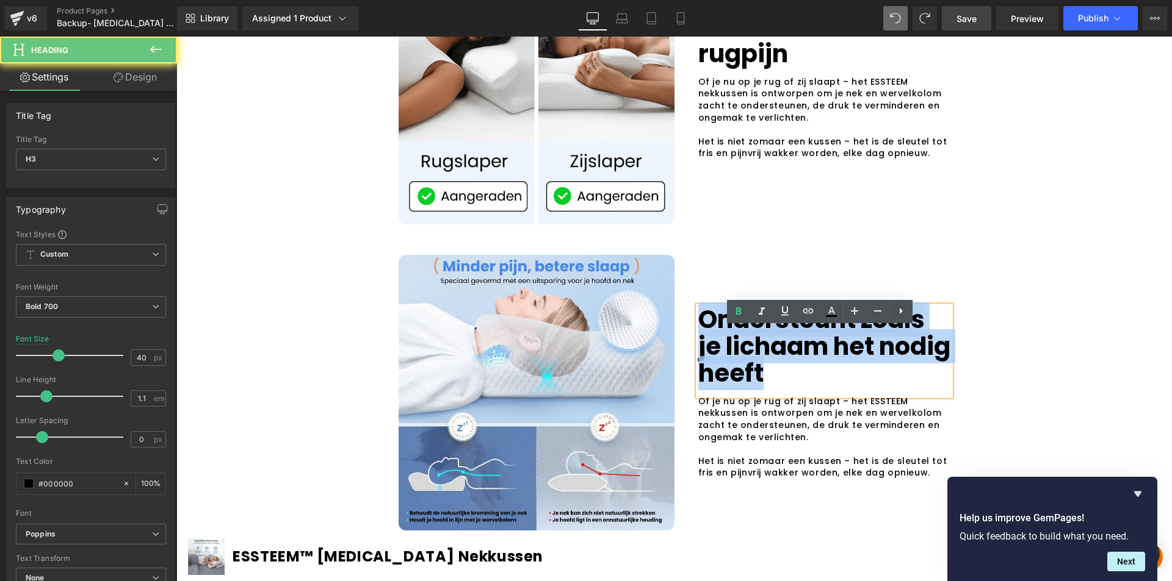
click at [756, 377] on p "Ondersteunt zoals je lichaam het nodig heeft" at bounding box center [824, 346] width 252 height 81
paste div
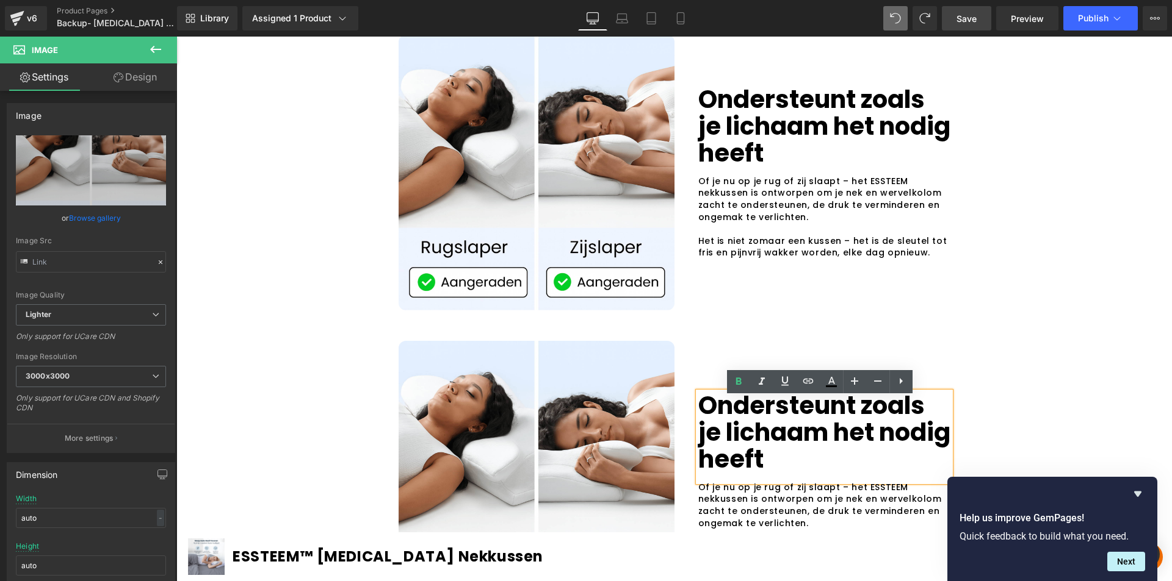
scroll to position [2062, 0]
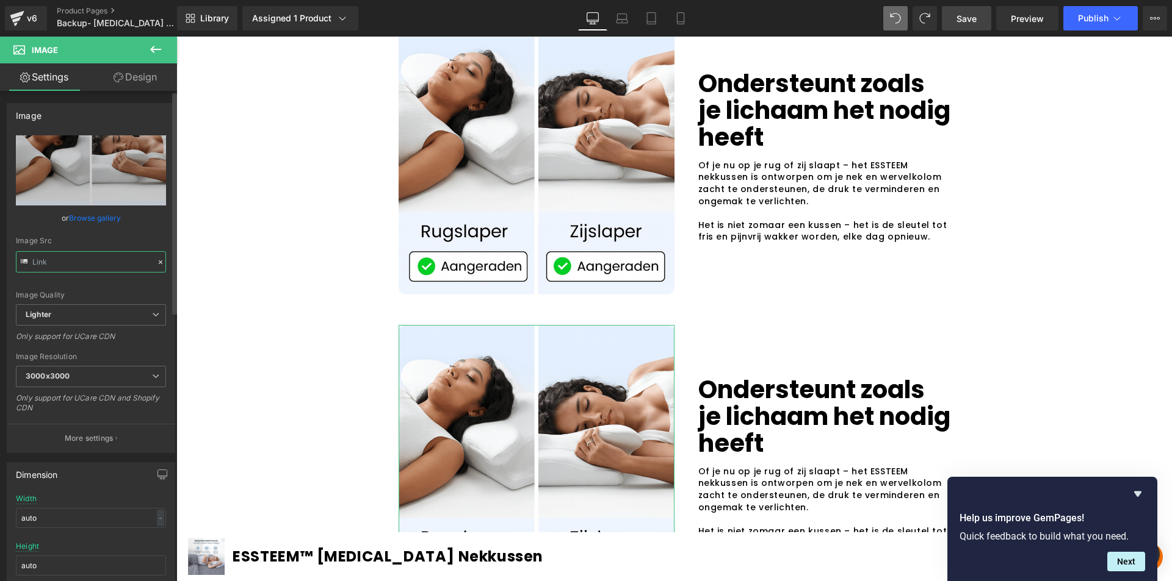
click at [104, 255] on input "text" at bounding box center [91, 261] width 150 height 21
paste input "75f16615-5993-414a-aa34-57adc55082d5/-/format/auto/-/preview/3000x3000/-/qualit…"
type input "[URL][DOMAIN_NAME]"
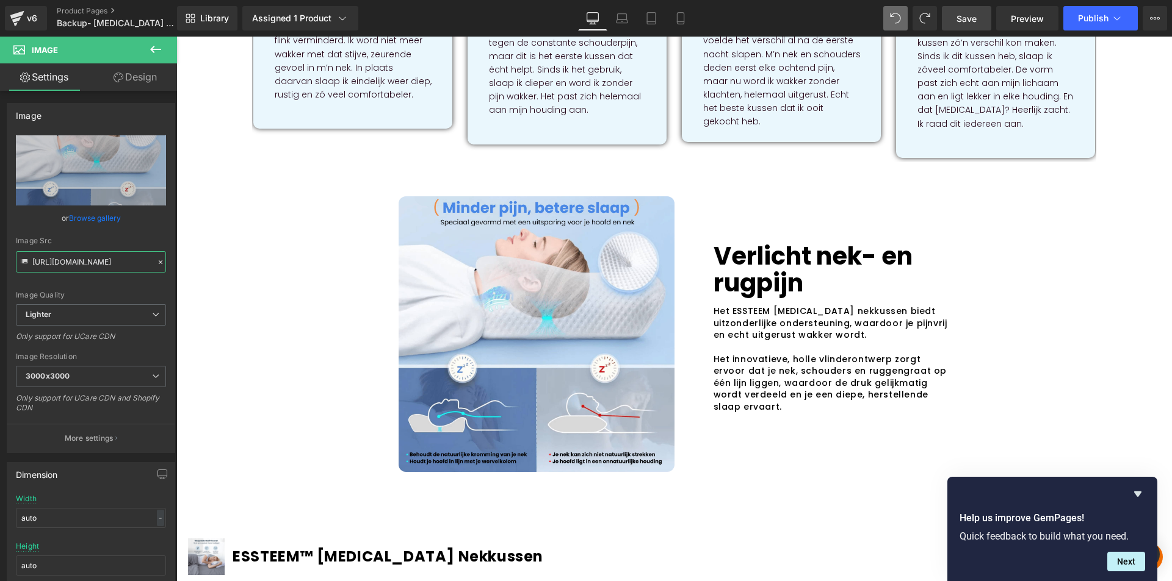
scroll to position [1025, 0]
click at [765, 245] on p "Verlicht nek- en rugpijn" at bounding box center [831, 271] width 237 height 54
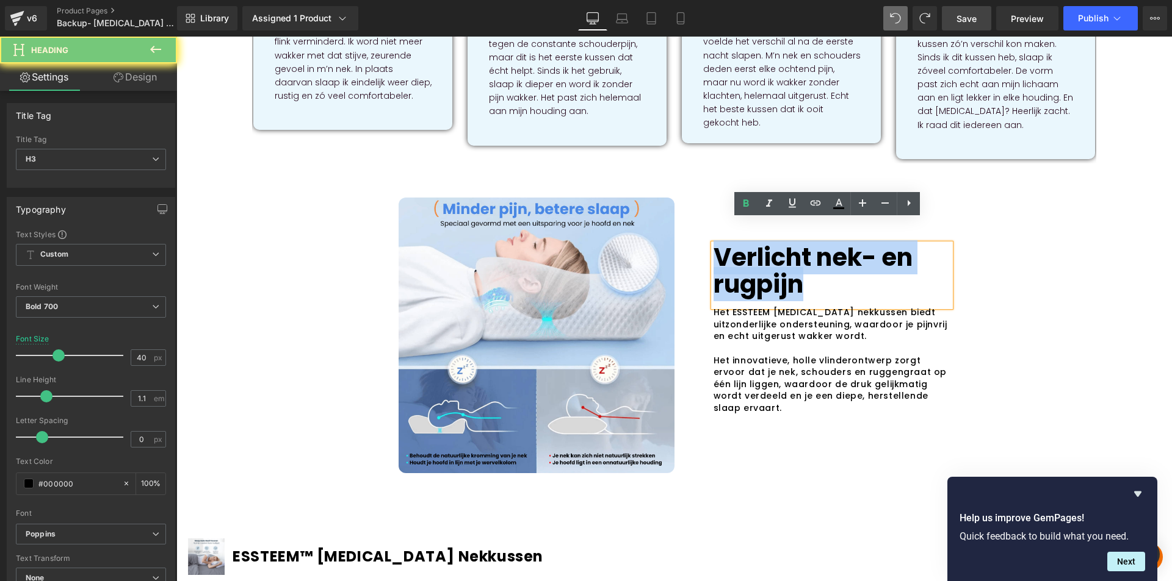
click at [765, 245] on p "Verlicht nek- en rugpijn" at bounding box center [831, 271] width 237 height 54
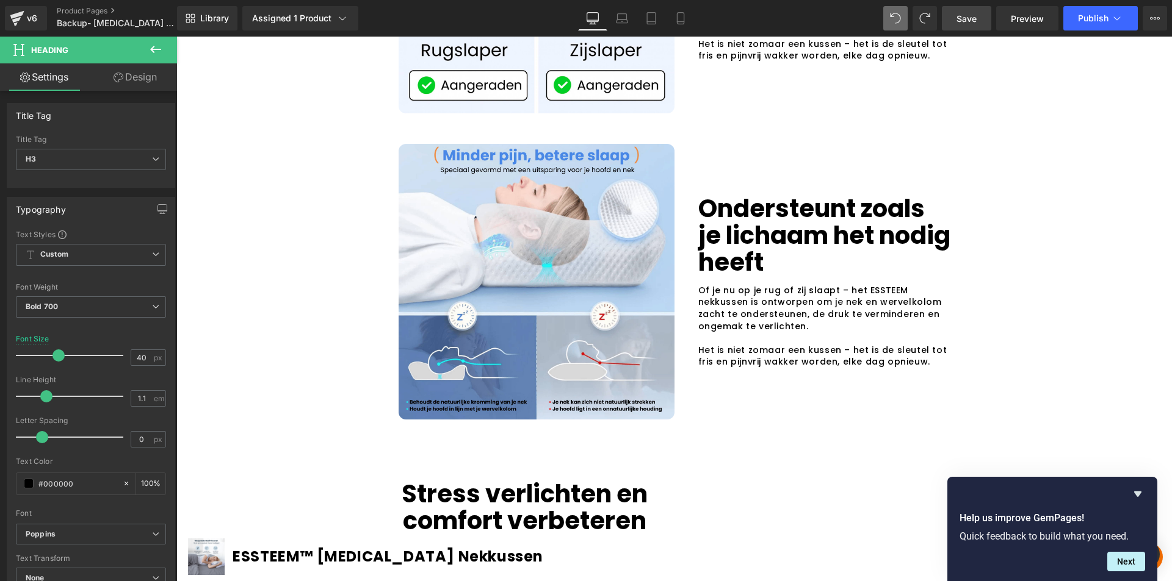
scroll to position [2245, 0]
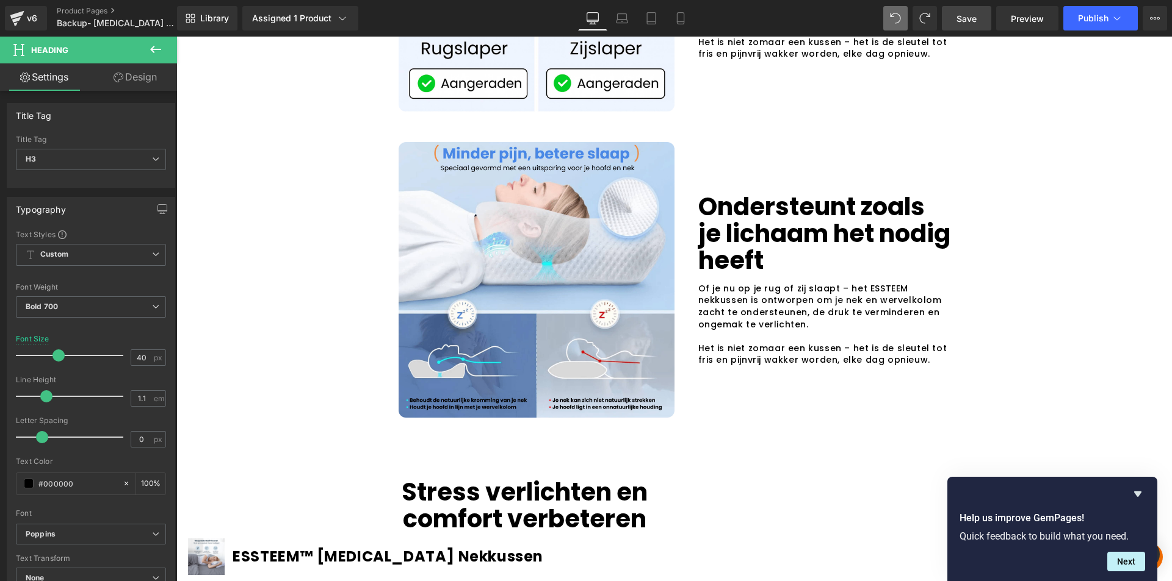
click at [733, 240] on p "Ondersteunt zoals je lichaam het nodig heeft" at bounding box center [824, 233] width 252 height 81
click at [734, 242] on p "Ondersteunt zoals je lichaam het nodig heeft" at bounding box center [824, 233] width 252 height 81
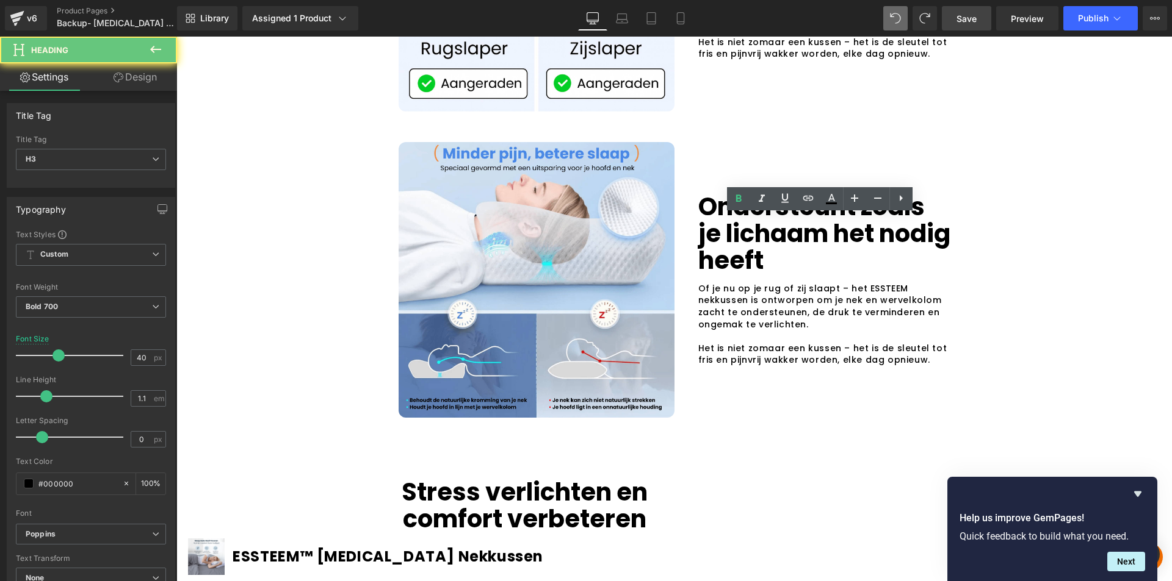
click at [734, 242] on p "Ondersteunt zoals je lichaam het nodig heeft" at bounding box center [824, 233] width 252 height 81
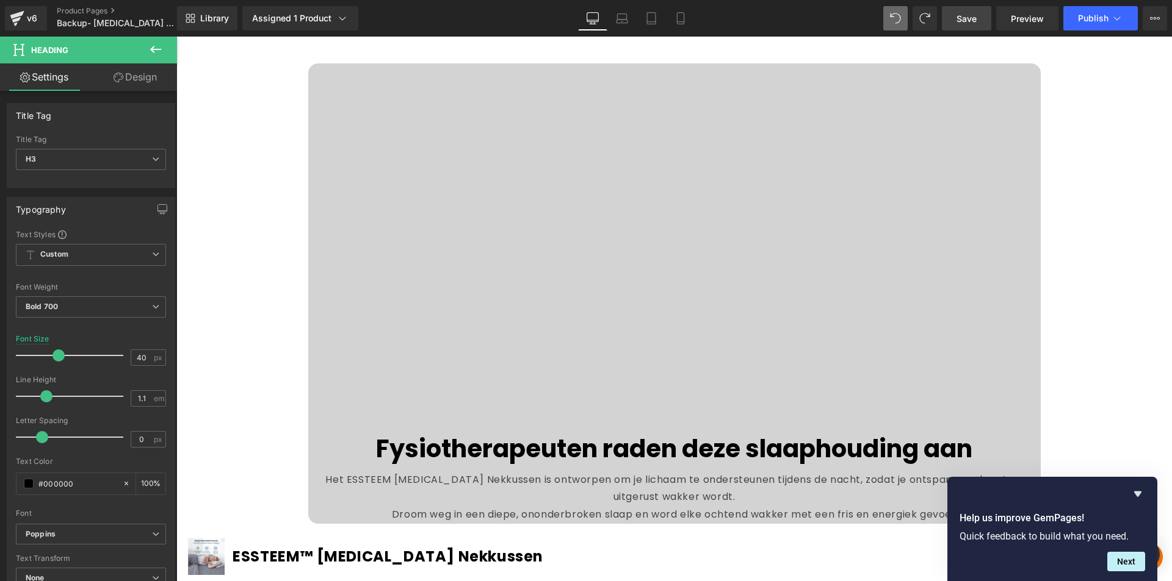
scroll to position [1222, 0]
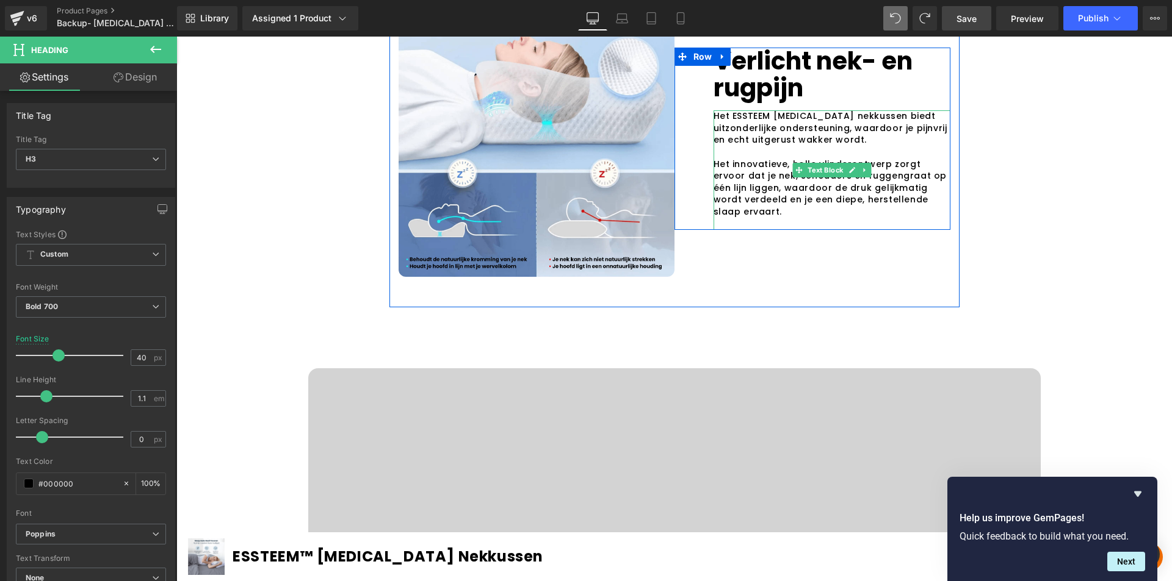
click at [738, 110] on p "Het ESSTEEM [MEDICAL_DATA] nekkussen biedt uitzonderlijke ondersteuning, waardo…" at bounding box center [831, 128] width 237 height 36
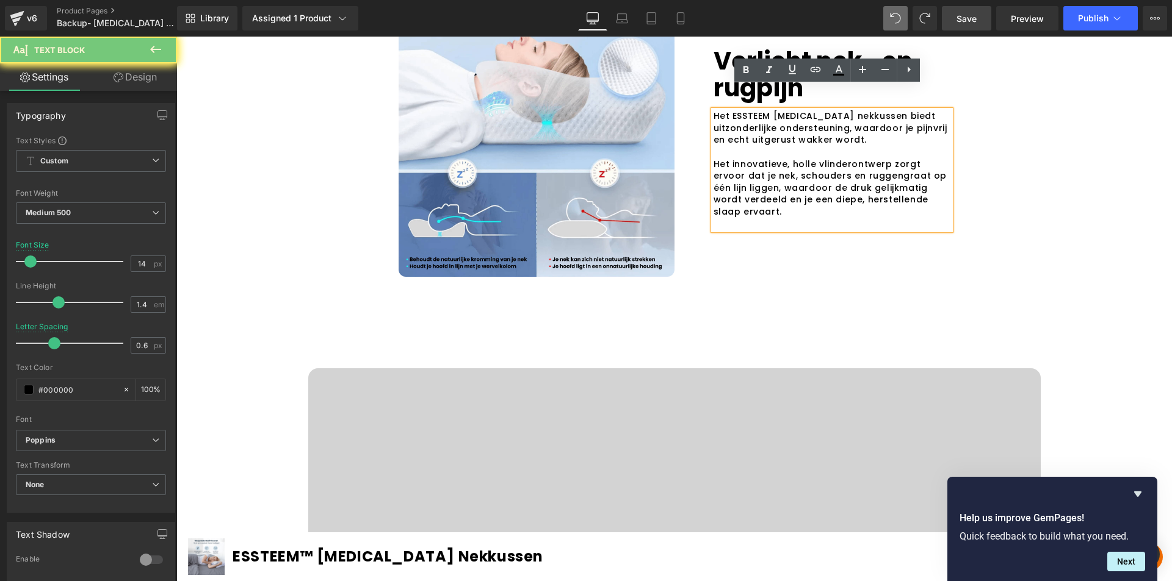
click at [738, 110] on p "Het ESSTEEM [MEDICAL_DATA] nekkussen biedt uitzonderlijke ondersteuning, waardo…" at bounding box center [831, 128] width 237 height 36
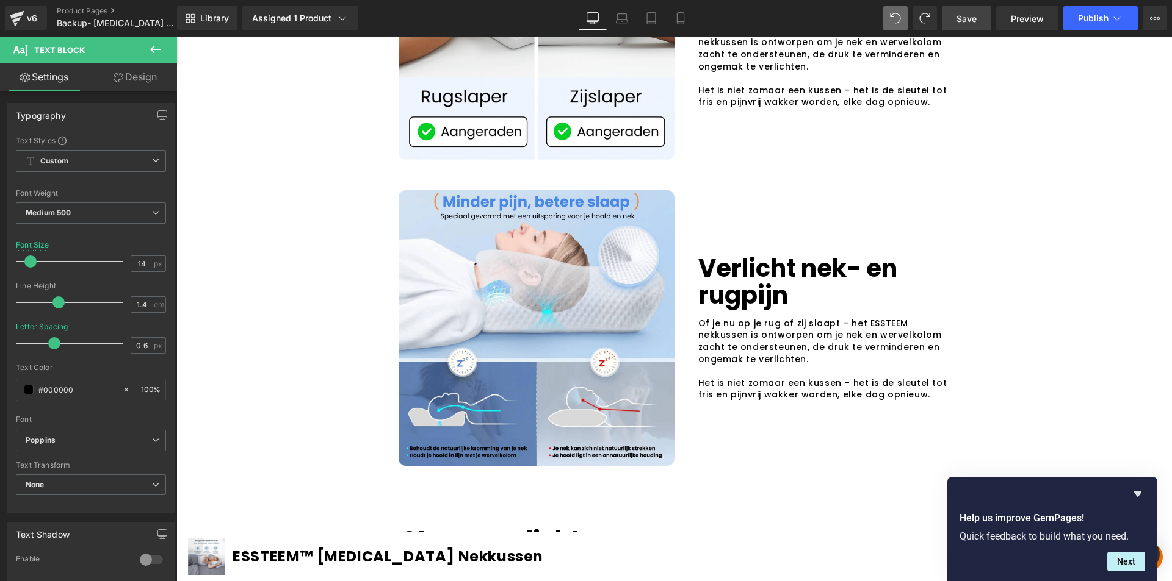
scroll to position [2198, 0]
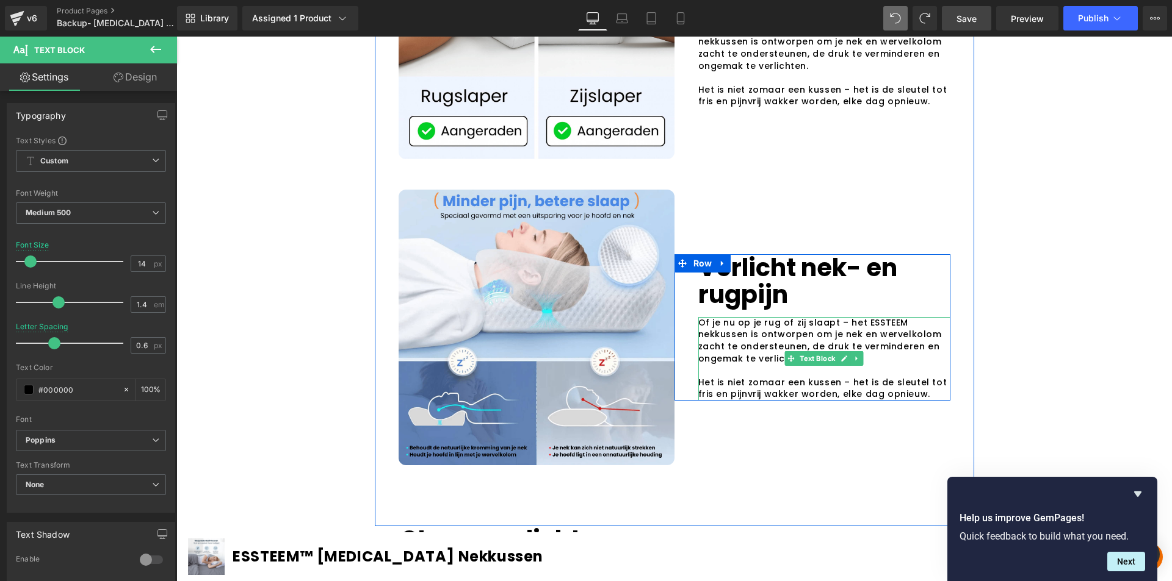
click at [724, 365] on p "Of je nu op je rug of zij slaapt – het ESSTEEM nekkussen is ontworpen om je nek…" at bounding box center [824, 341] width 252 height 48
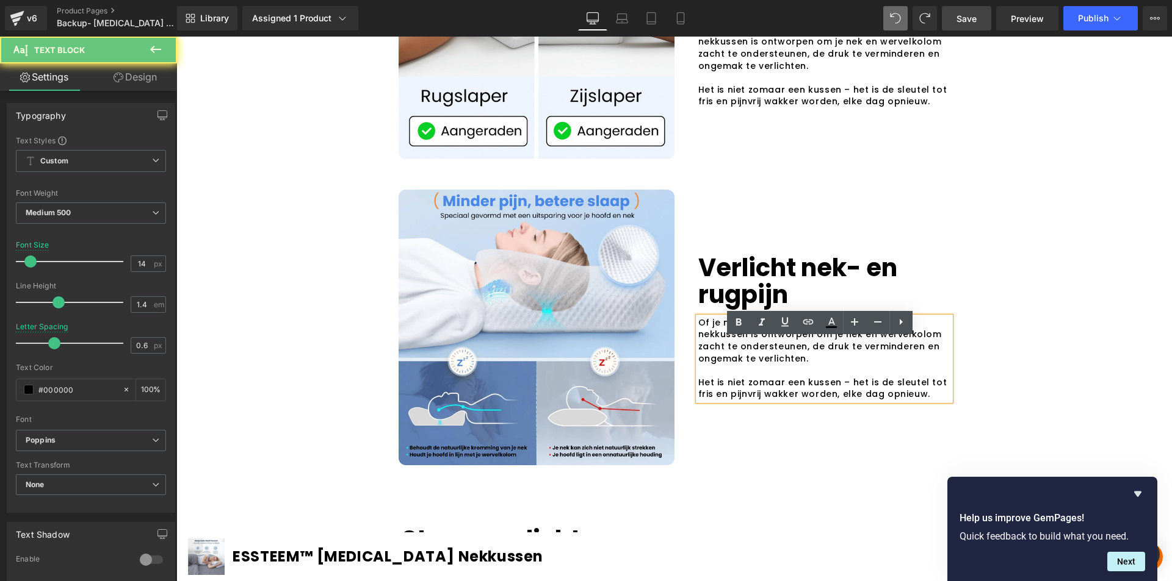
click at [724, 365] on p "Of je nu op je rug of zij slaapt – het ESSTEEM nekkussen is ontworpen om je nek…" at bounding box center [824, 341] width 252 height 48
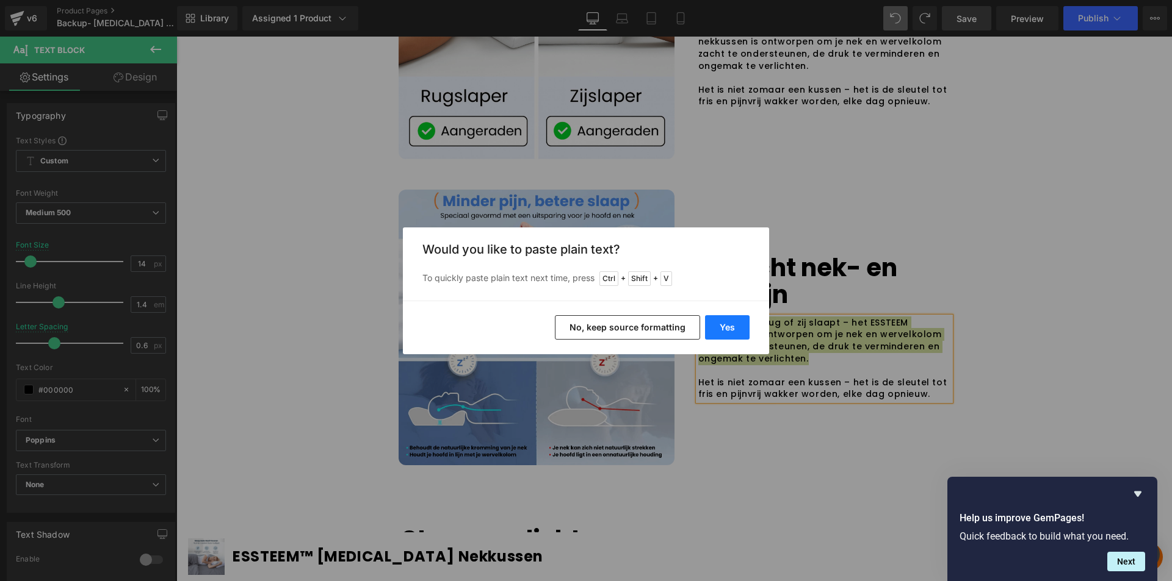
click at [728, 323] on button "Yes" at bounding box center [727, 327] width 45 height 24
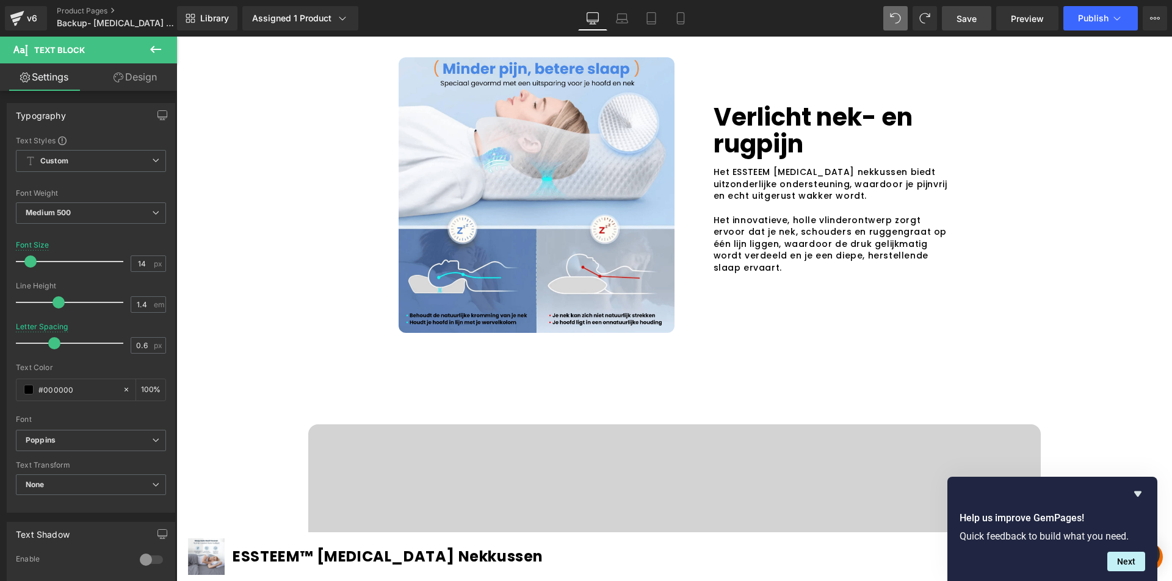
scroll to position [1161, 0]
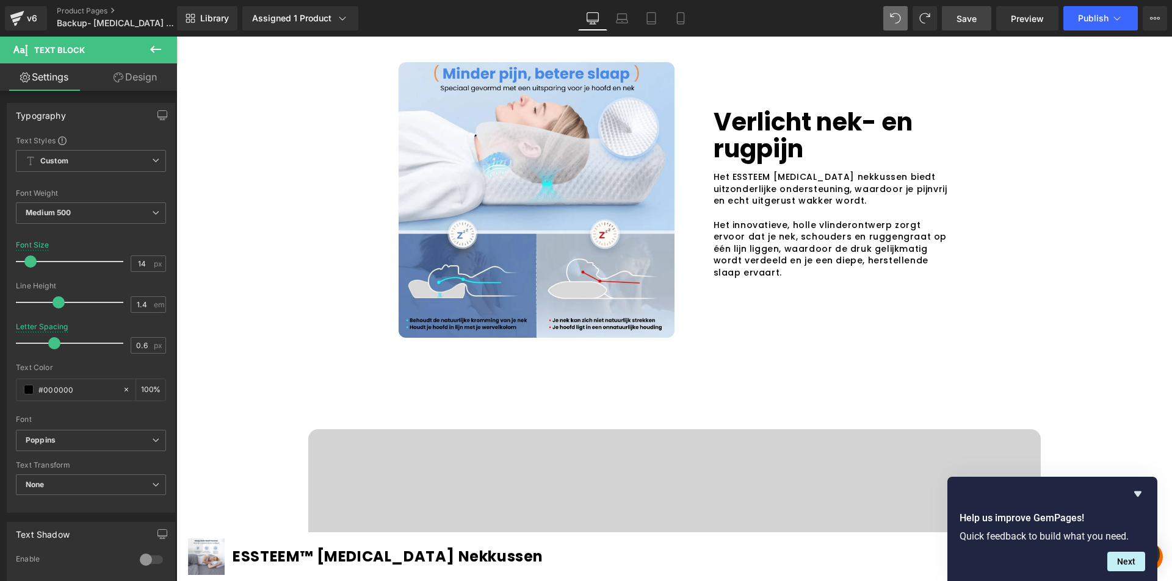
click at [739, 230] on p "Het innovatieve, holle vlinderontwerp zorgt ervoor dat je nek, schouders en rug…" at bounding box center [831, 250] width 237 height 60
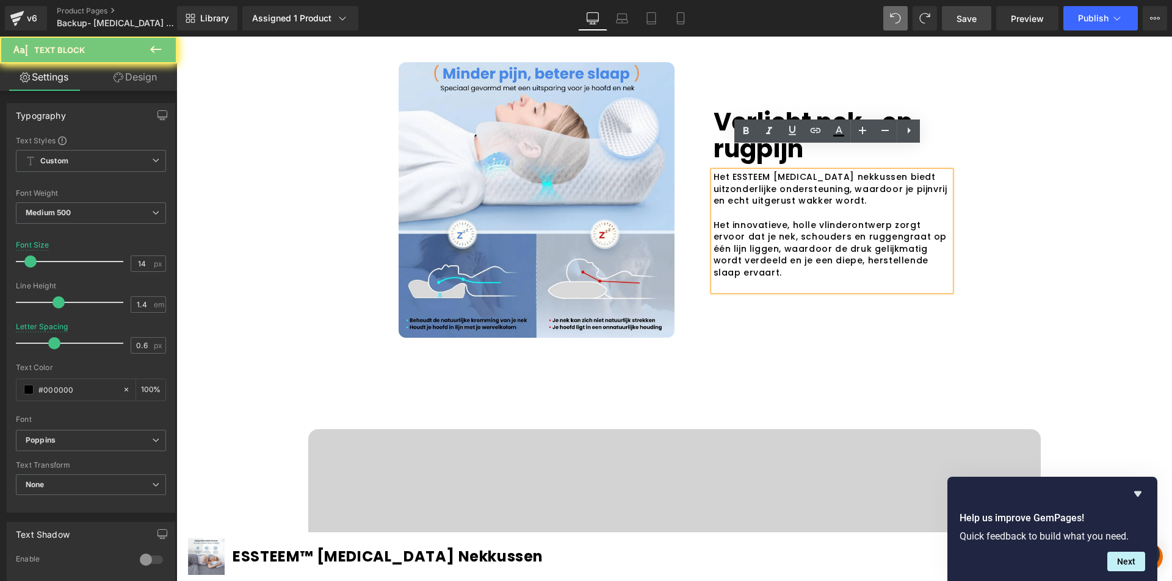
click at [739, 230] on p "Het innovatieve, holle vlinderontwerp zorgt ervoor dat je nek, schouders en rug…" at bounding box center [831, 250] width 237 height 60
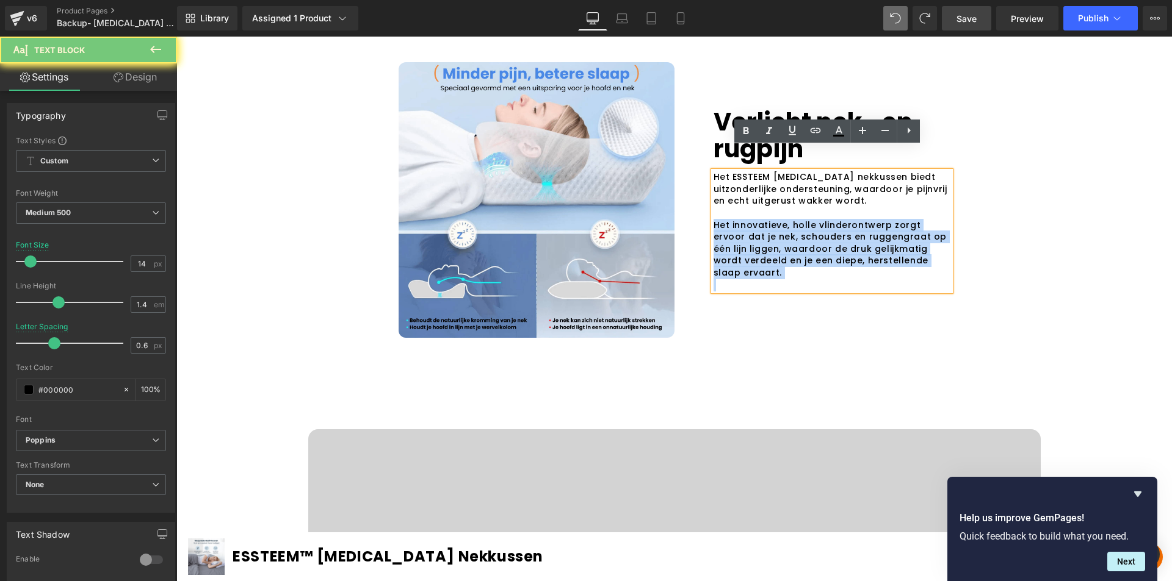
copy p "Het innovatieve, holle vlinderontwerp zorgt ervoor dat je nek, schouders en rug…"
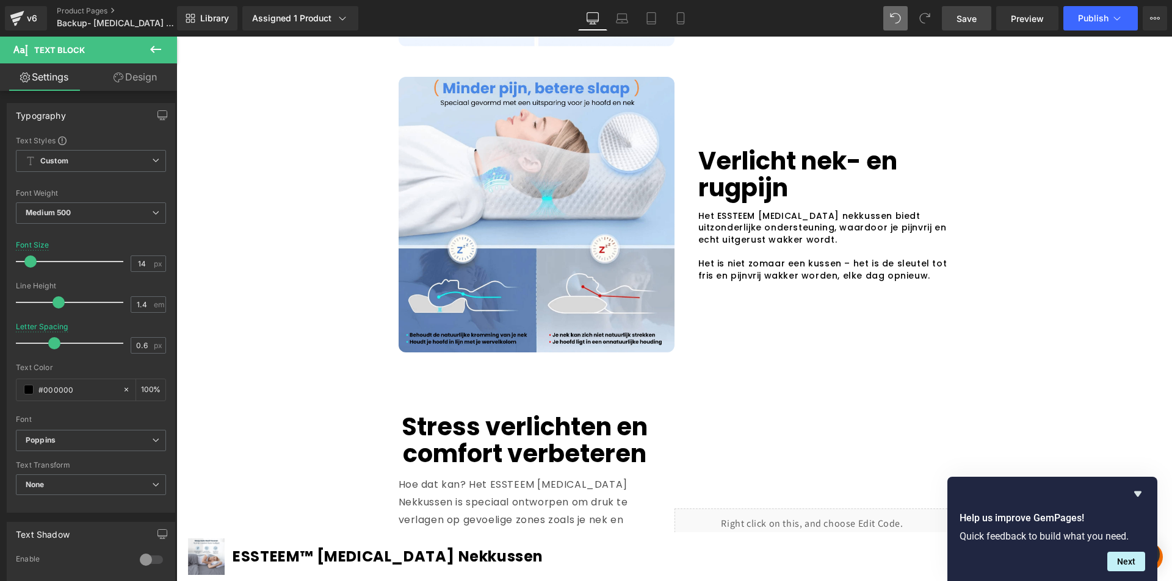
scroll to position [2320, 0]
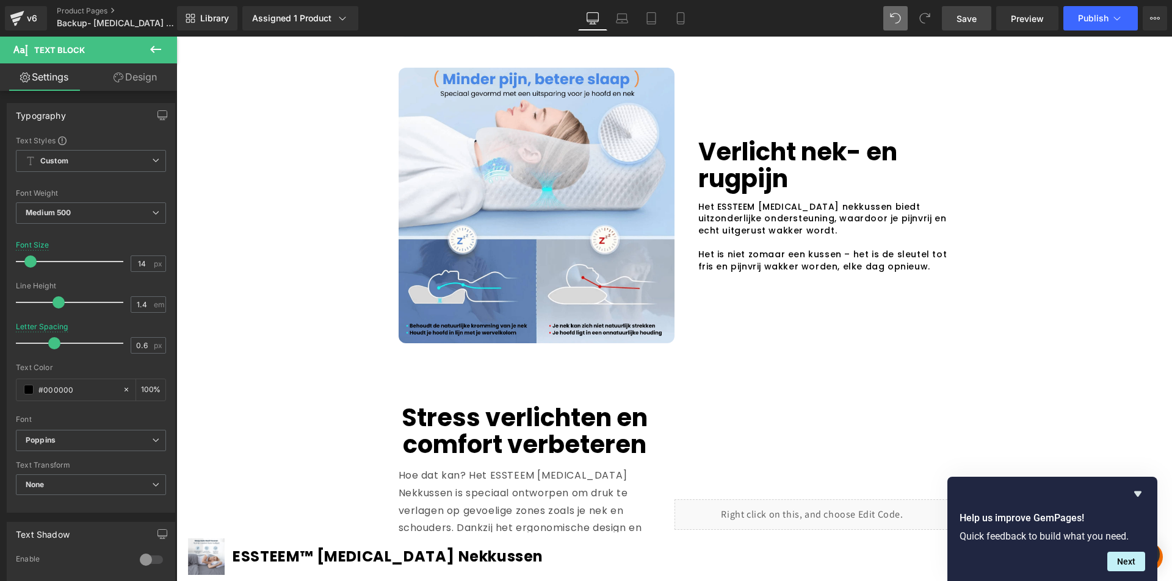
click at [733, 273] on p "Het is niet zomaar een kussen – het is de sleutel tot fris en pijnvrij wakker w…" at bounding box center [824, 261] width 252 height 24
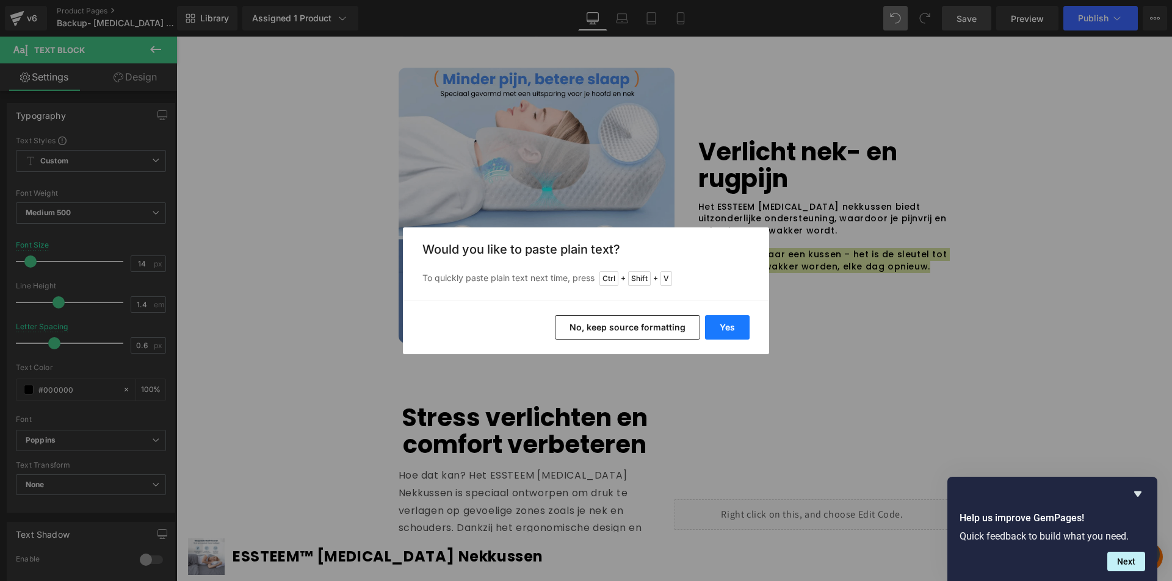
click at [722, 331] on button "Yes" at bounding box center [727, 327] width 45 height 24
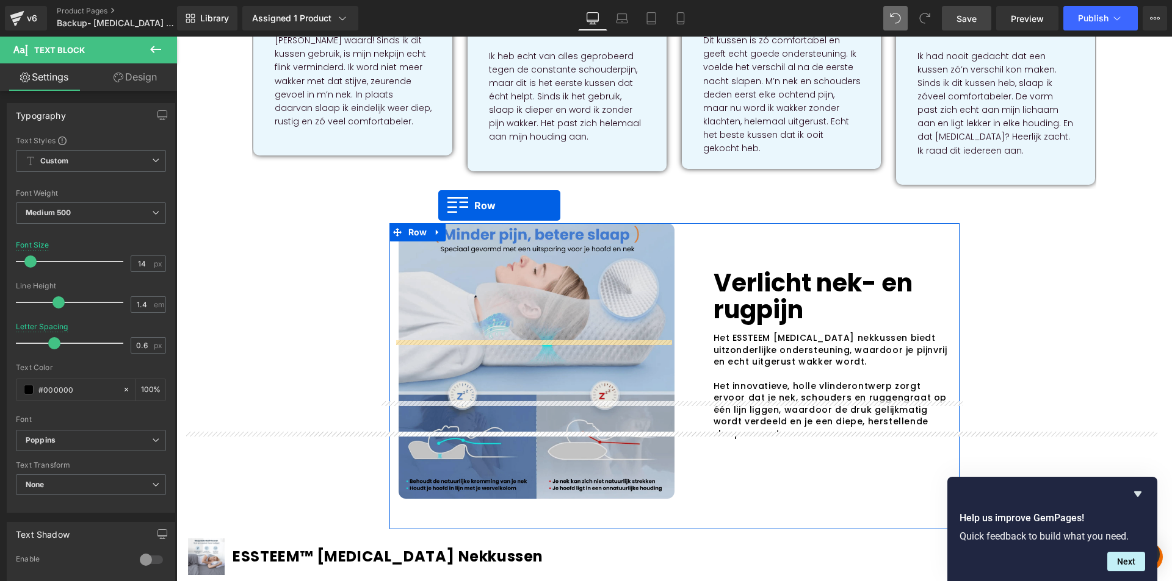
scroll to position [978, 0]
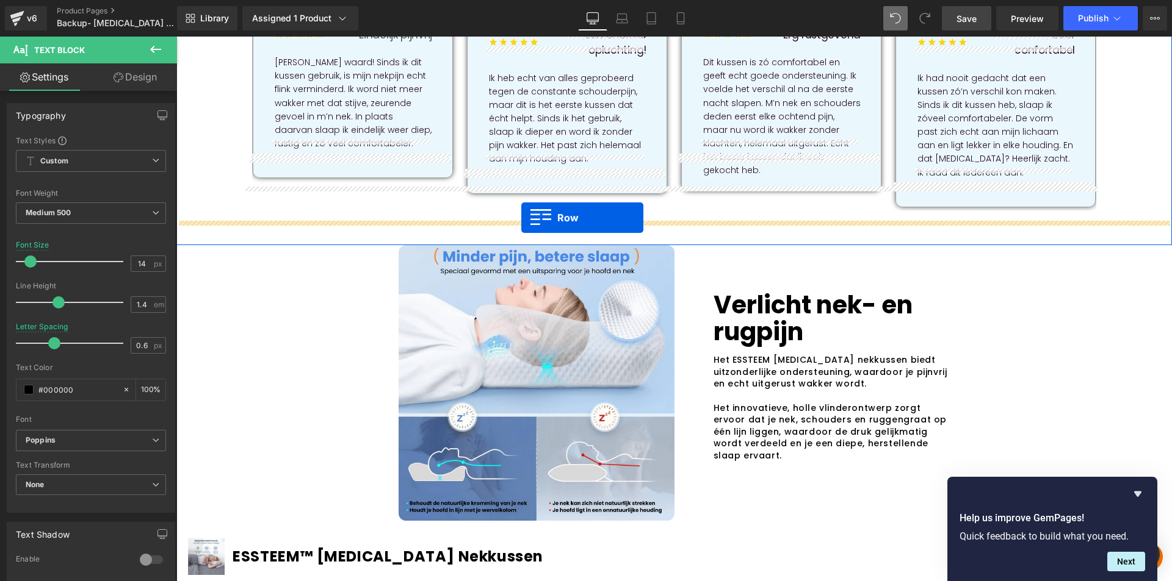
drag, startPoint x: 389, startPoint y: 284, endPoint x: 521, endPoint y: 218, distance: 147.4
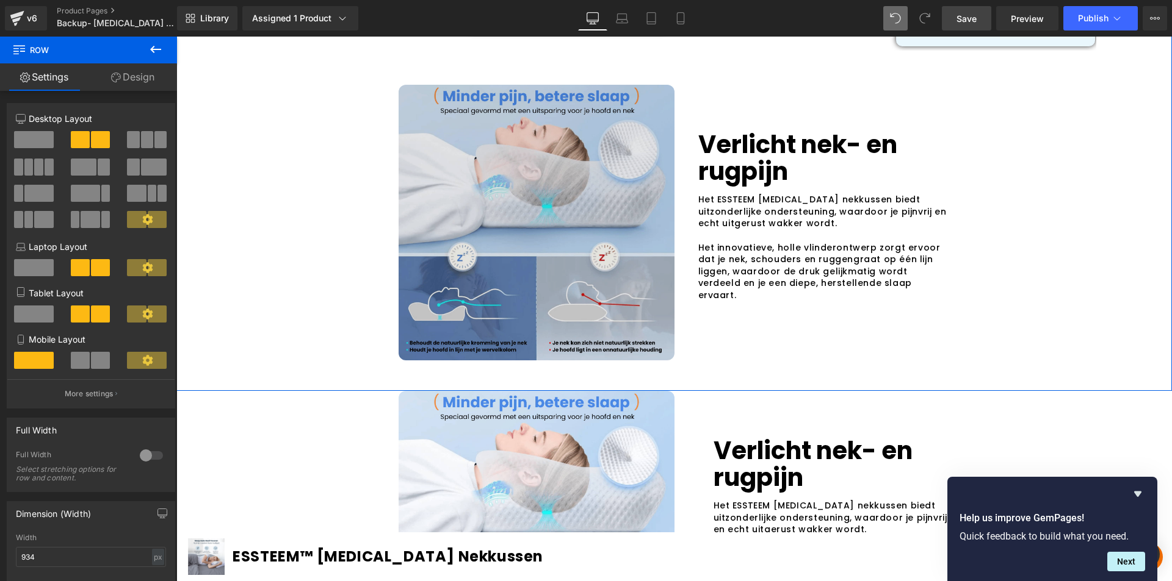
scroll to position [1161, 0]
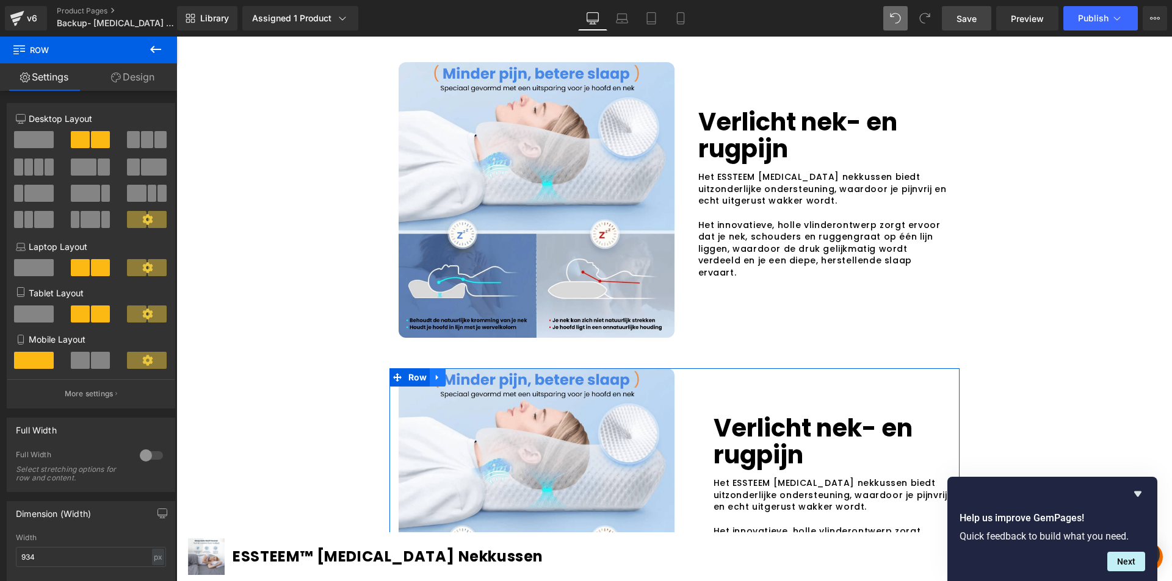
click at [433, 373] on icon at bounding box center [437, 377] width 9 height 9
click at [481, 373] on icon at bounding box center [485, 377] width 9 height 9
click at [434, 373] on icon at bounding box center [437, 377] width 9 height 9
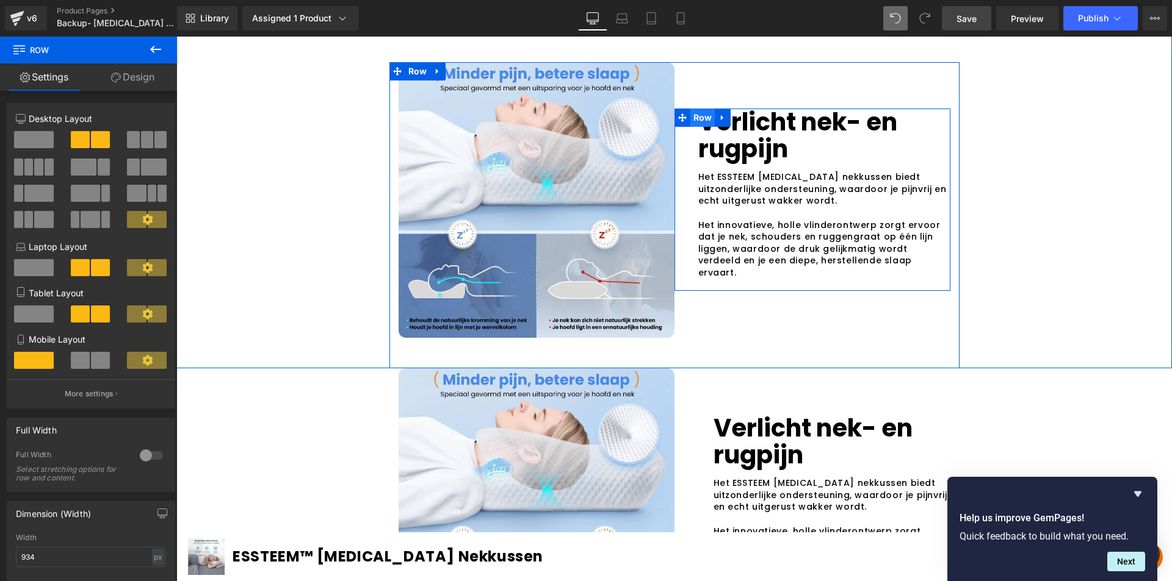
click at [698, 109] on span "Row" at bounding box center [702, 118] width 25 height 18
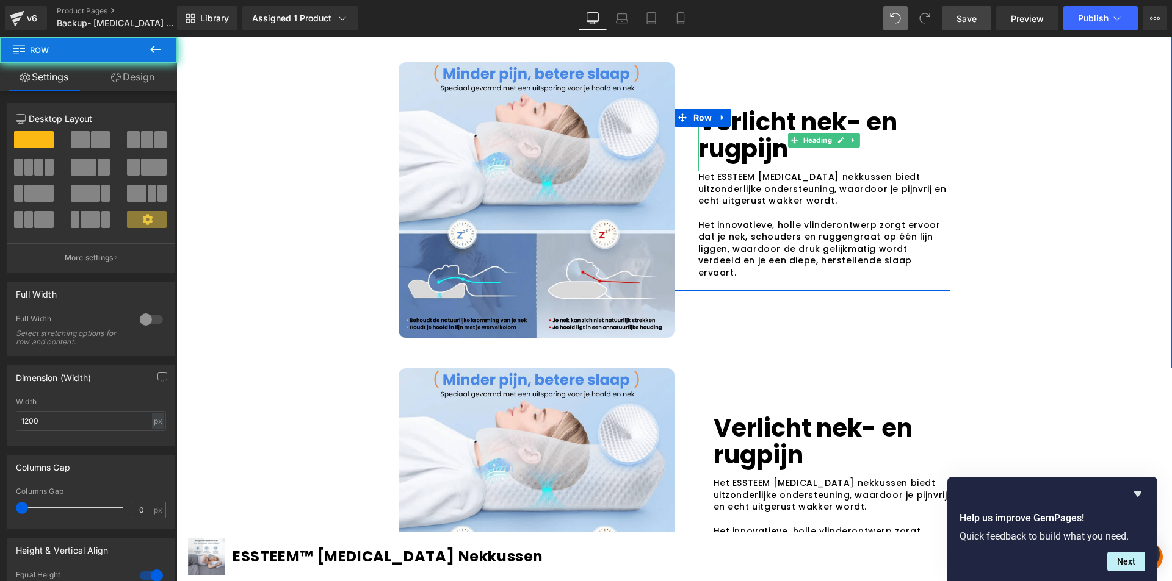
click at [702, 120] on p "Verlicht nek- en rugpijn" at bounding box center [824, 136] width 252 height 54
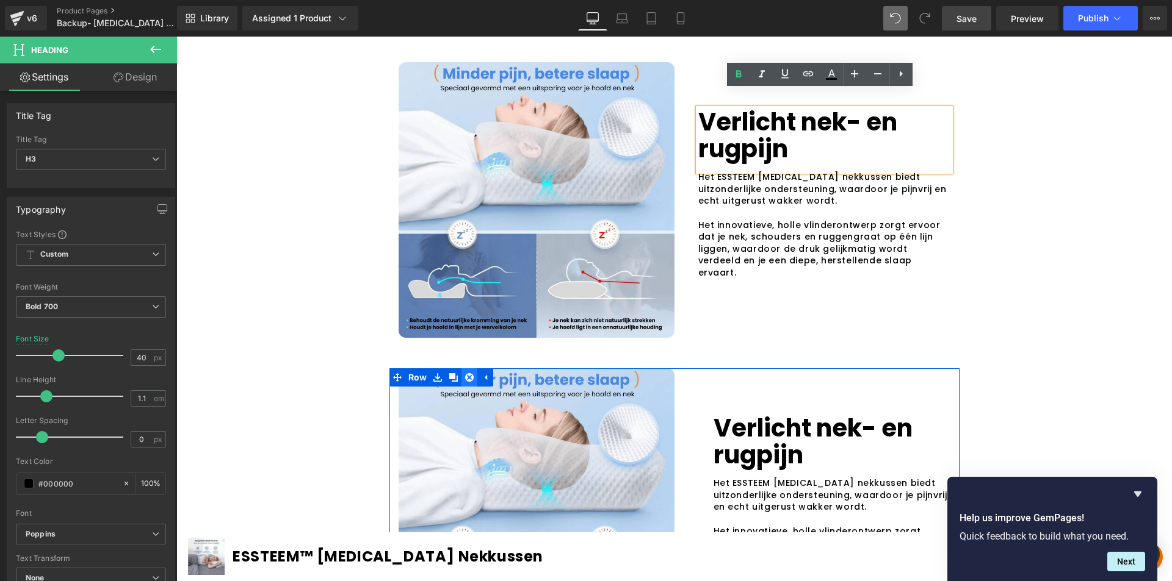
click at [465, 373] on icon at bounding box center [469, 377] width 9 height 9
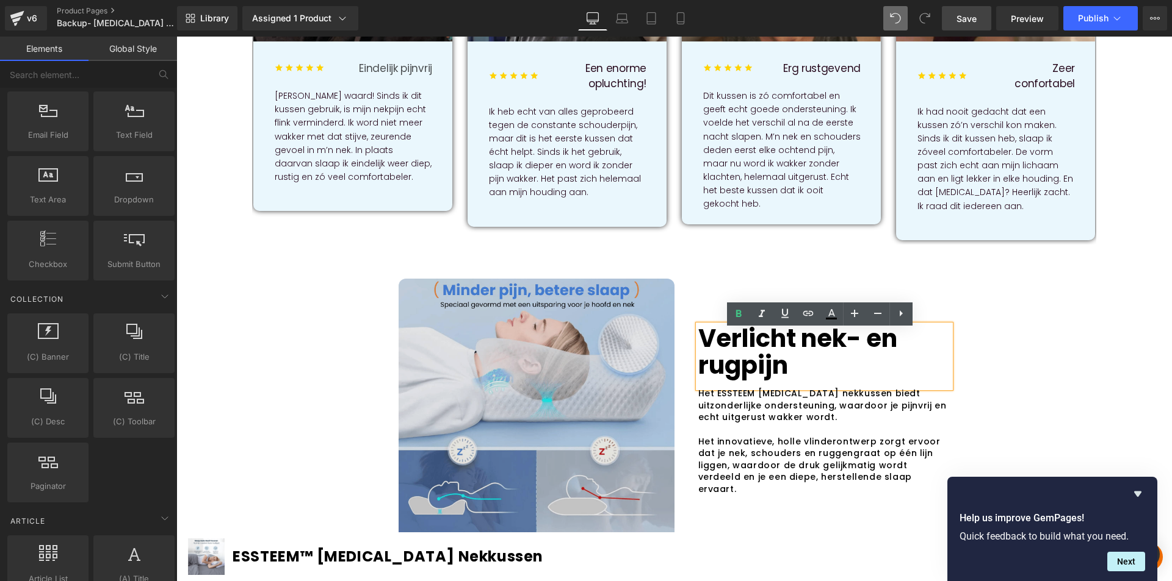
scroll to position [916, 0]
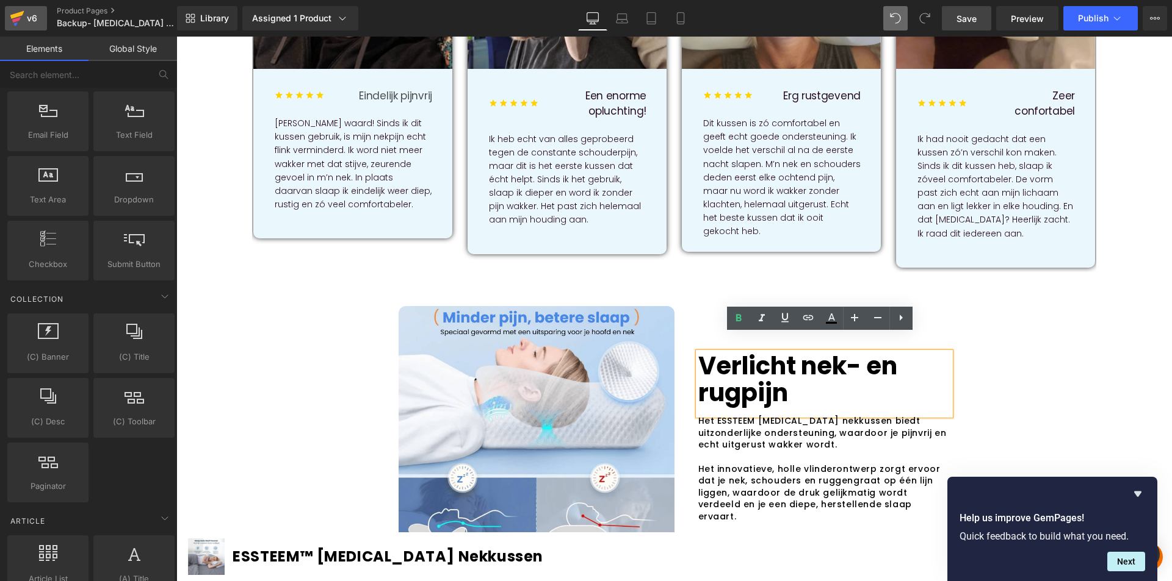
click at [31, 21] on div "v6" at bounding box center [31, 18] width 15 height 16
